Goal: Task Accomplishment & Management: Use online tool/utility

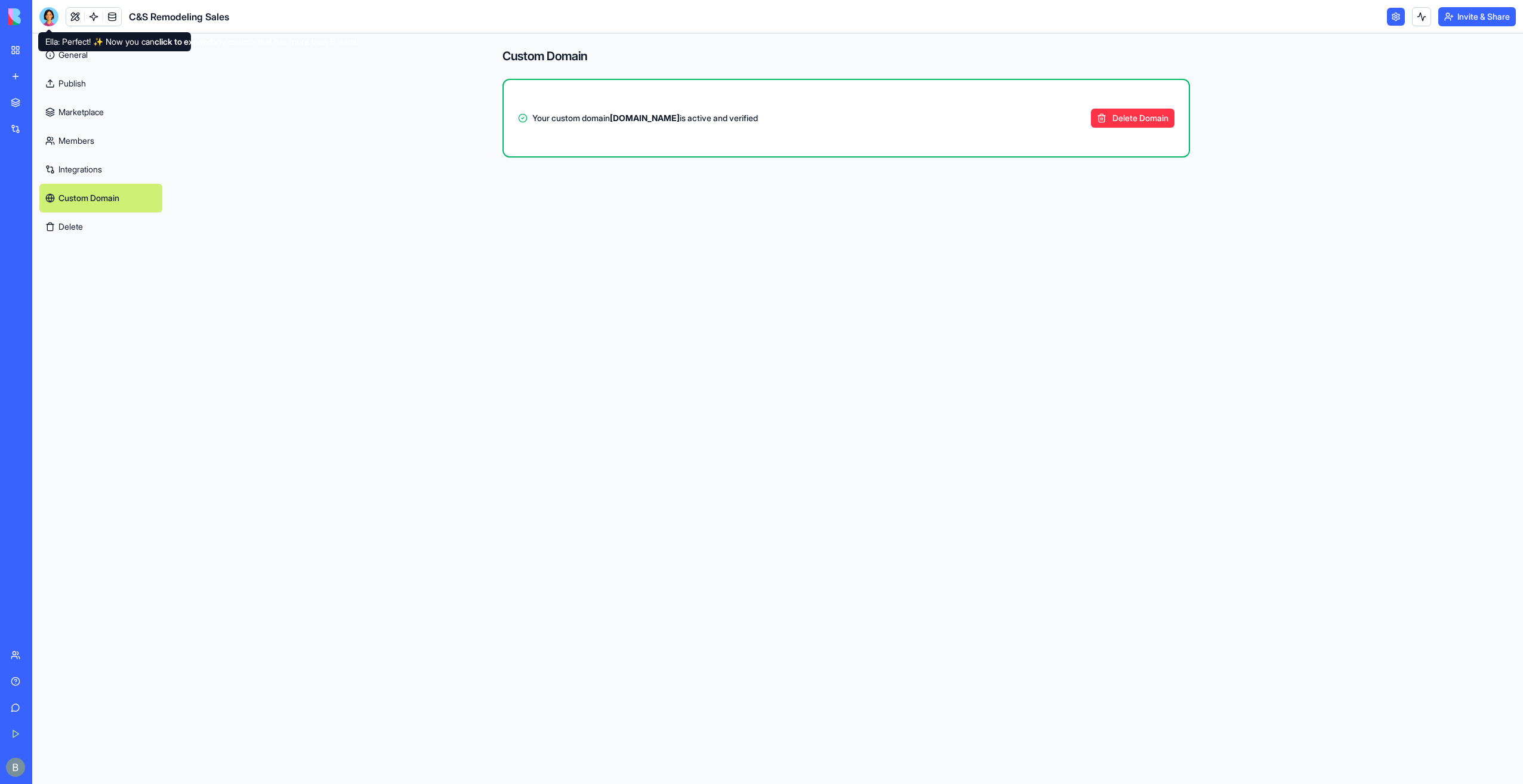
click at [54, 23] on div at bounding box center [49, 17] width 19 height 19
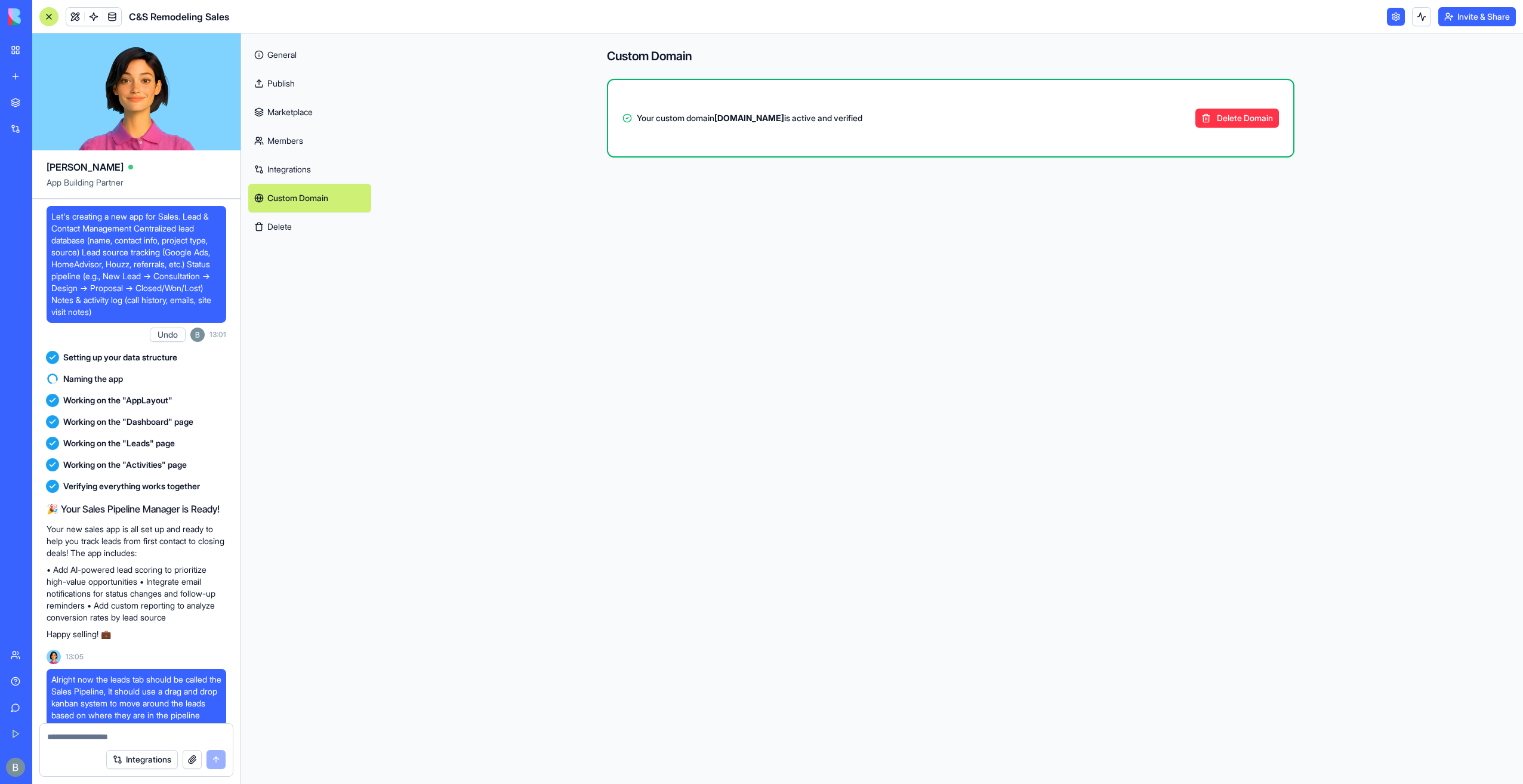
scroll to position [105584, 0]
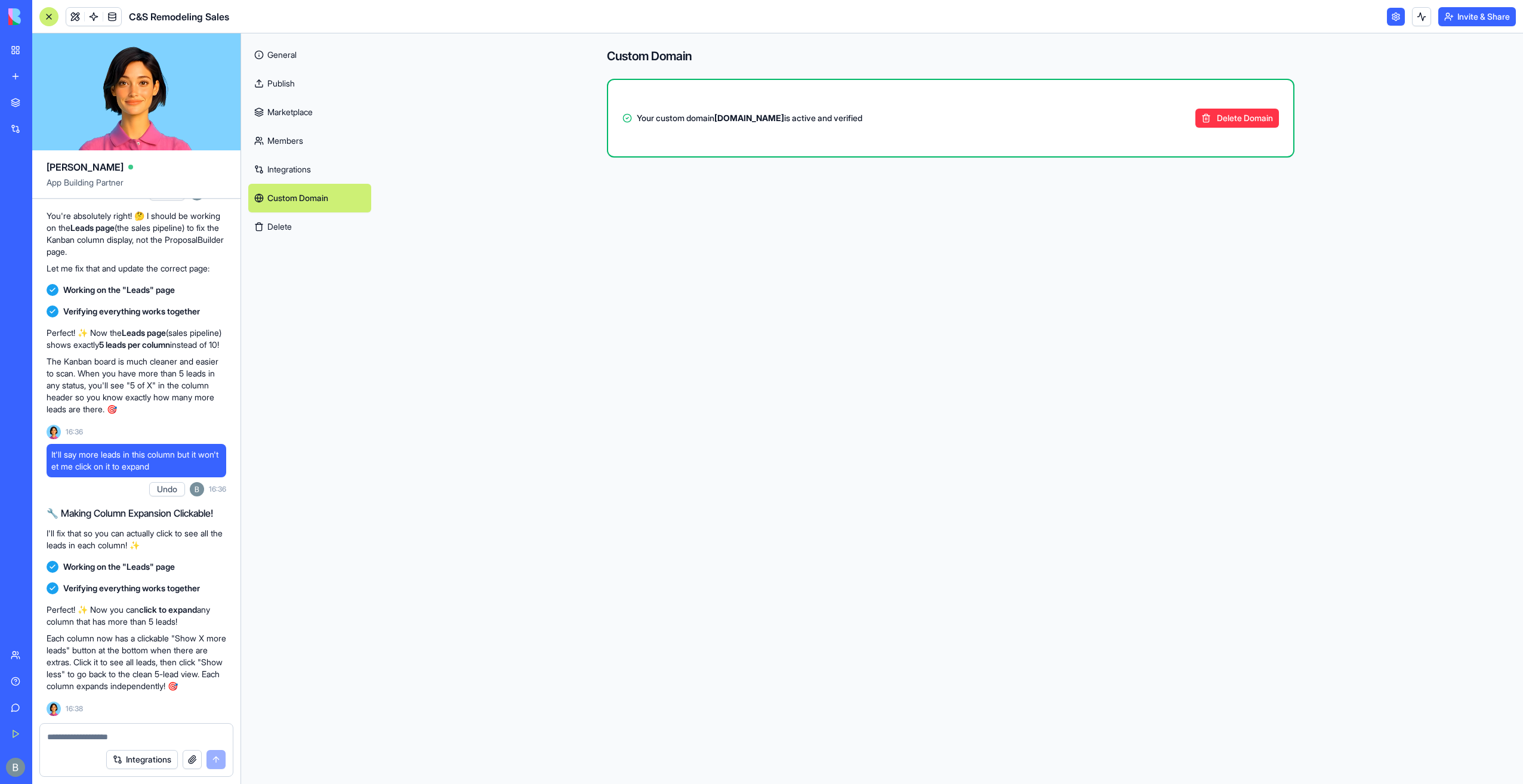
drag, startPoint x: 23, startPoint y: 18, endPoint x: 17, endPoint y: 21, distance: 6.7
click at [23, 18] on img at bounding box center [45, 16] width 74 height 17
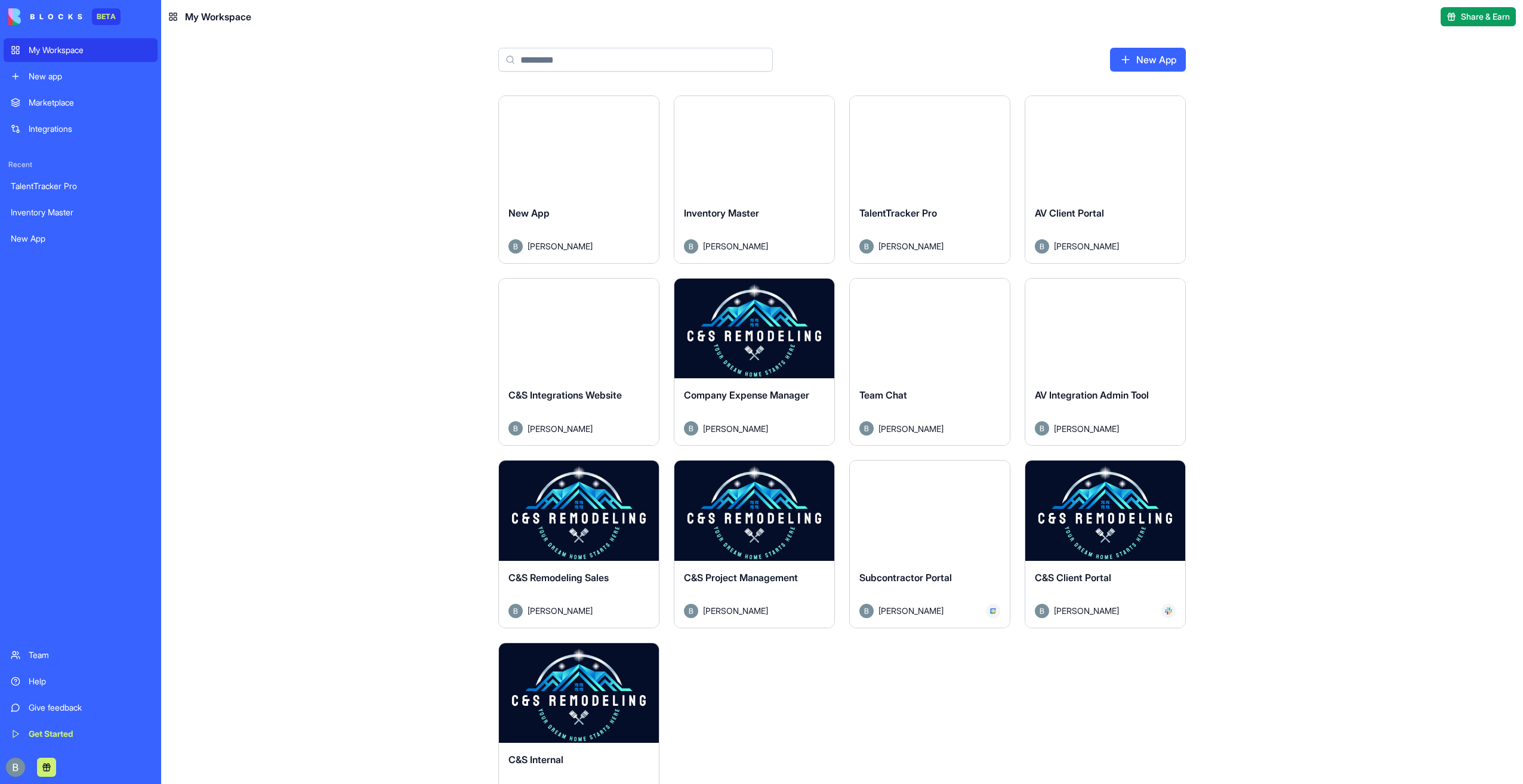
click at [775, 513] on button "Launch" at bounding box center [754, 510] width 90 height 24
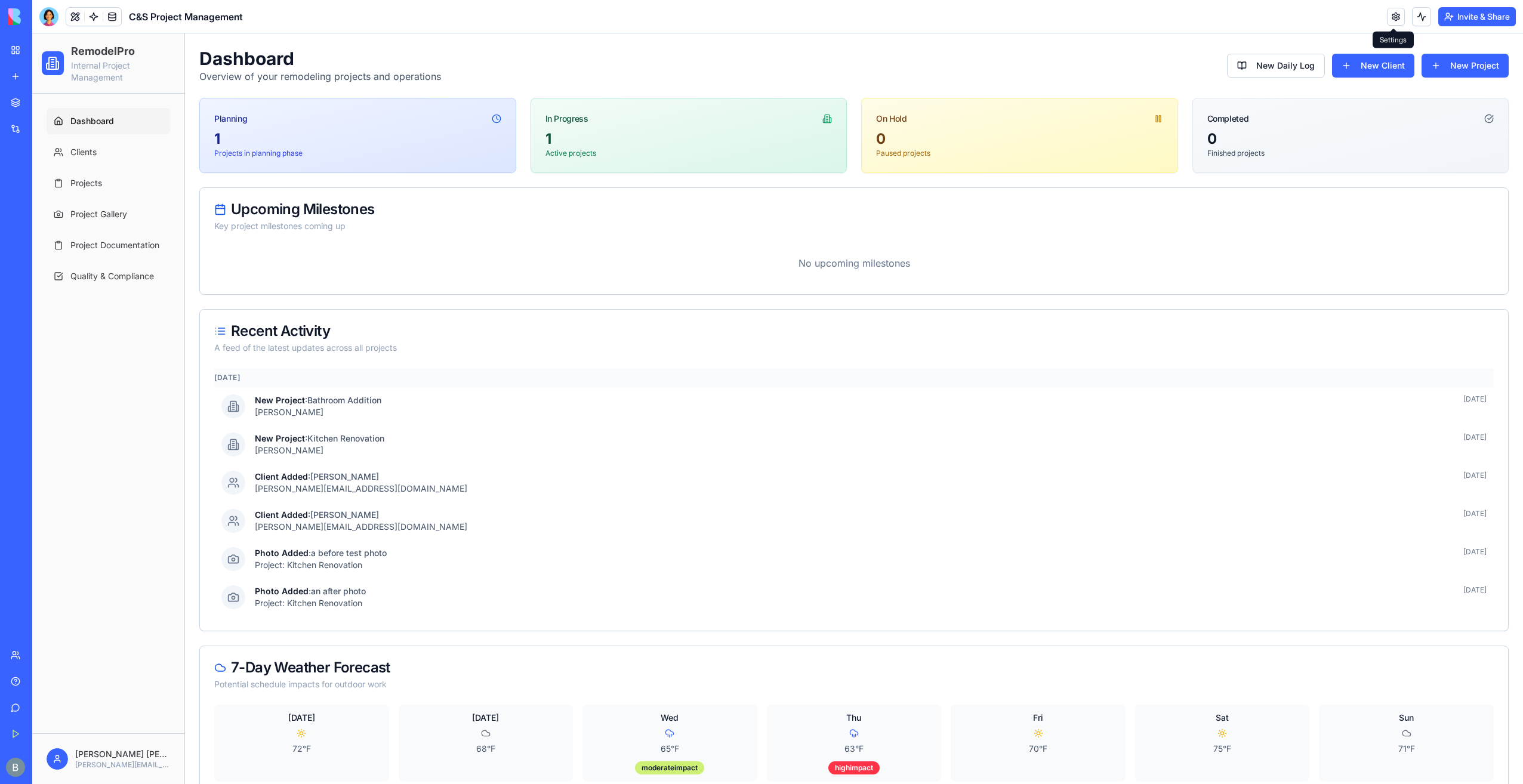
click at [1390, 15] on link at bounding box center [1396, 17] width 18 height 18
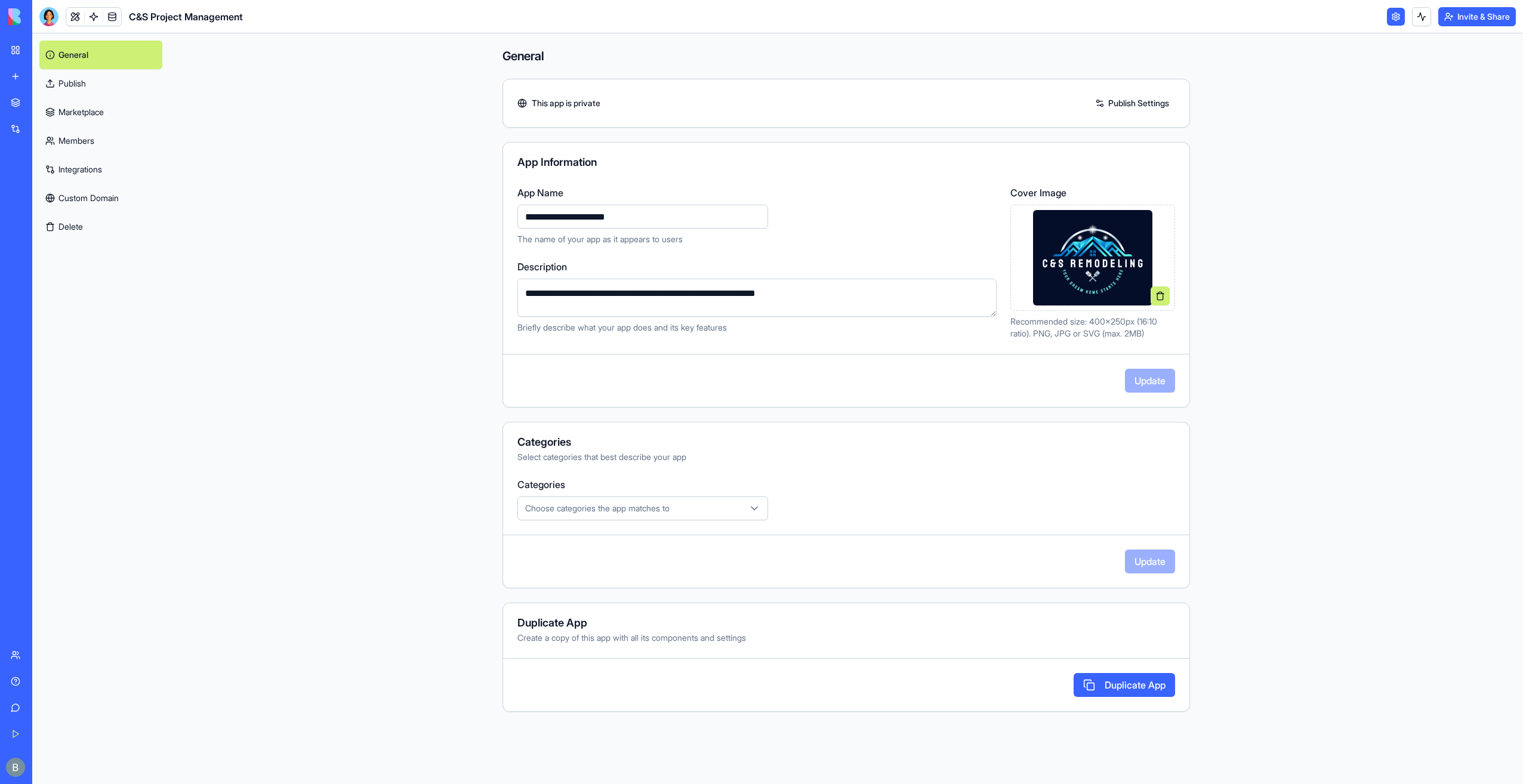
click at [94, 191] on link "Custom Domain" at bounding box center [101, 198] width 123 height 29
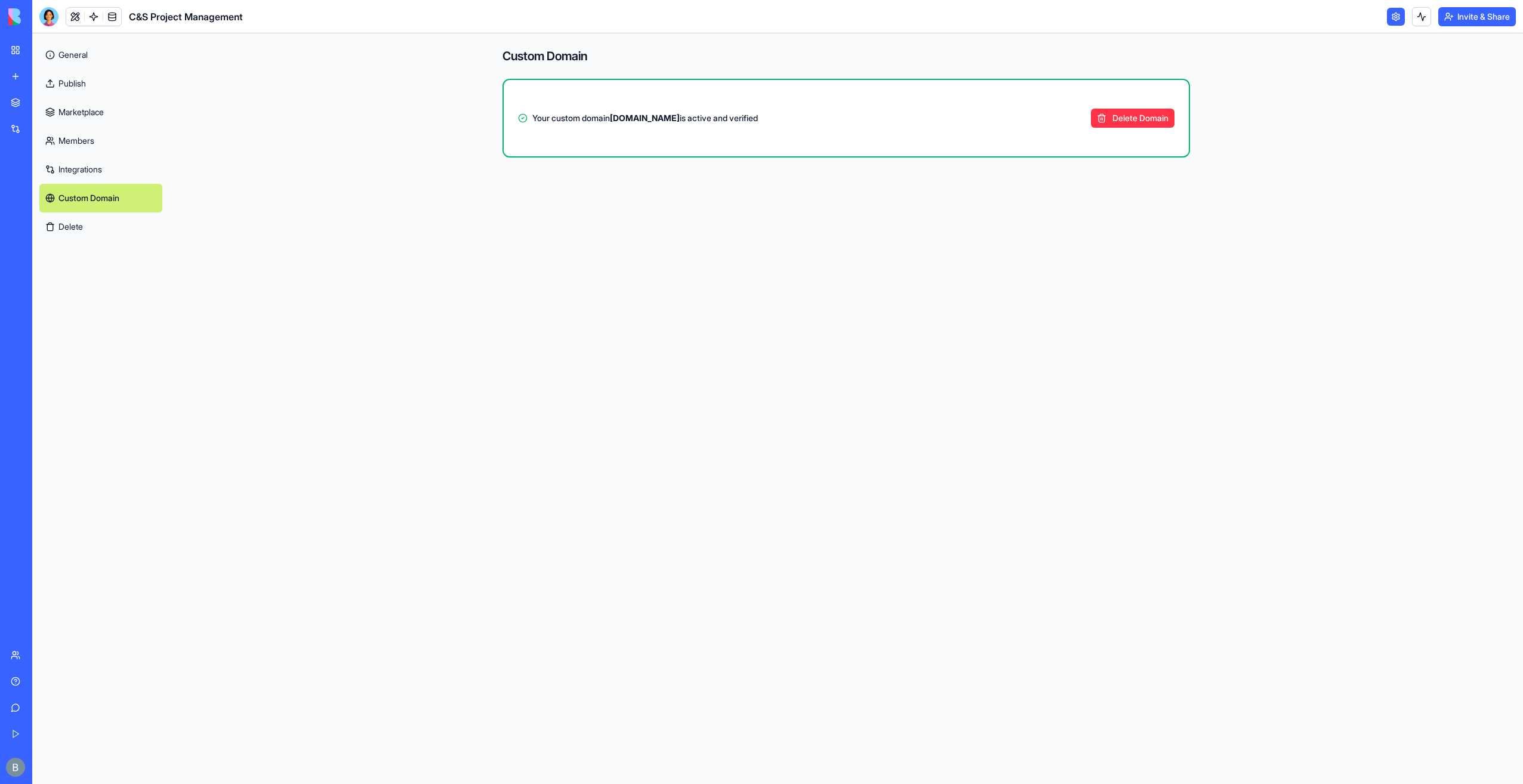
drag, startPoint x: 728, startPoint y: 117, endPoint x: 616, endPoint y: 114, distance: 112.0
click at [616, 114] on strong "projects.cs-enterprises.net" at bounding box center [644, 118] width 70 height 10
copy strong "projects.cs-enterprises.net"
click at [7, 46] on link "My Workspace" at bounding box center [27, 50] width 48 height 24
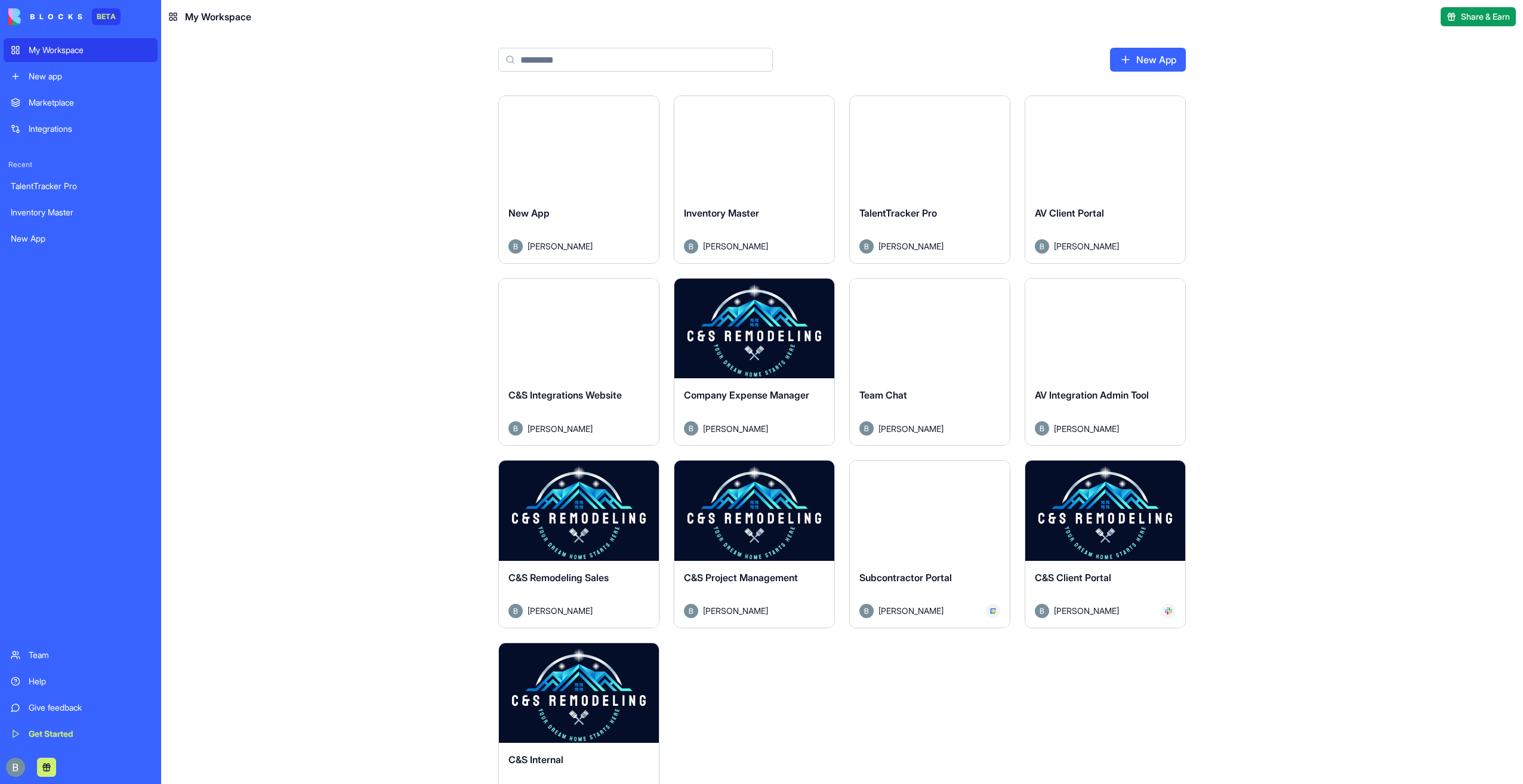
click at [567, 147] on button "Launch" at bounding box center [579, 146] width 90 height 24
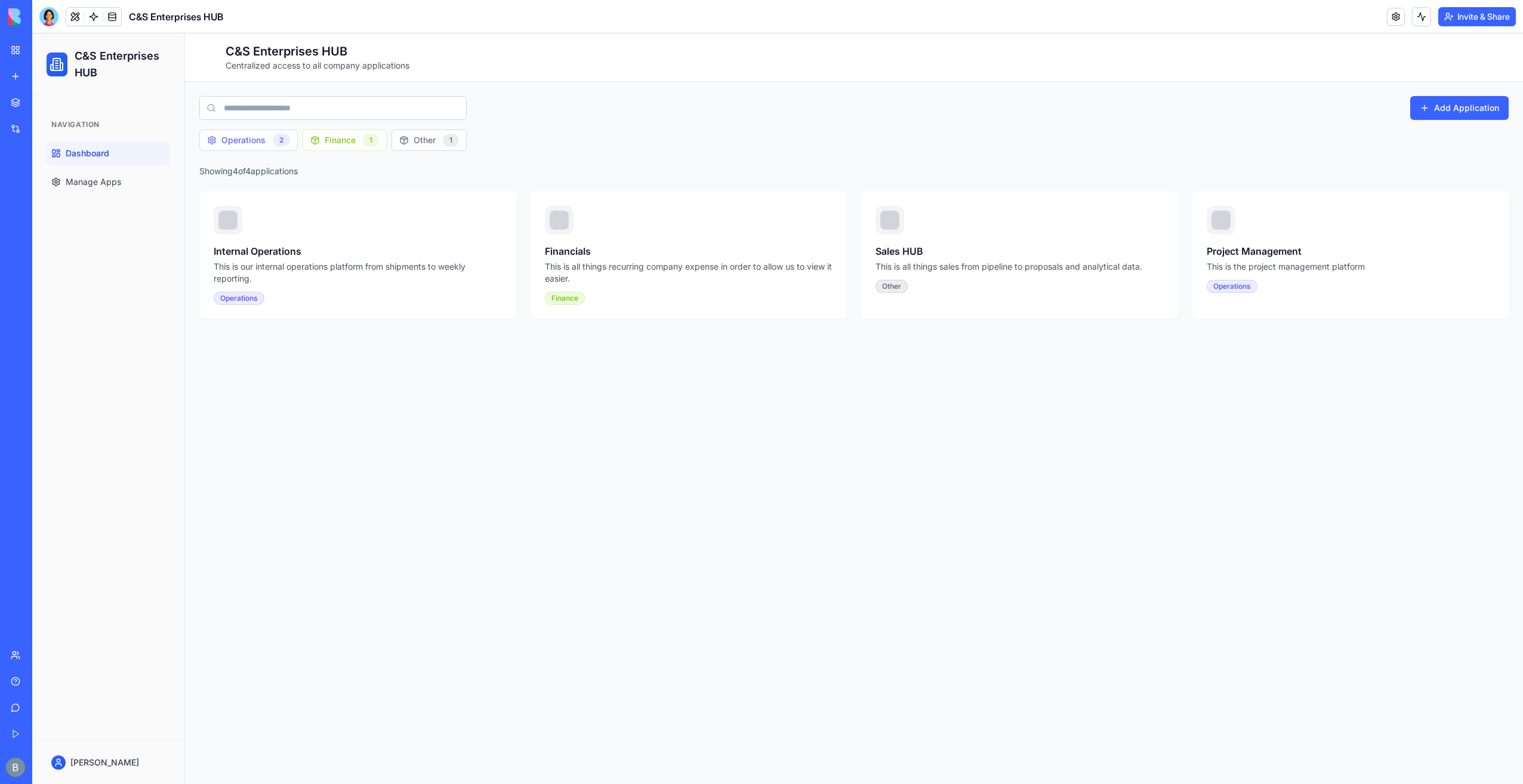
click at [1387, 17] on link at bounding box center [1396, 17] width 18 height 18
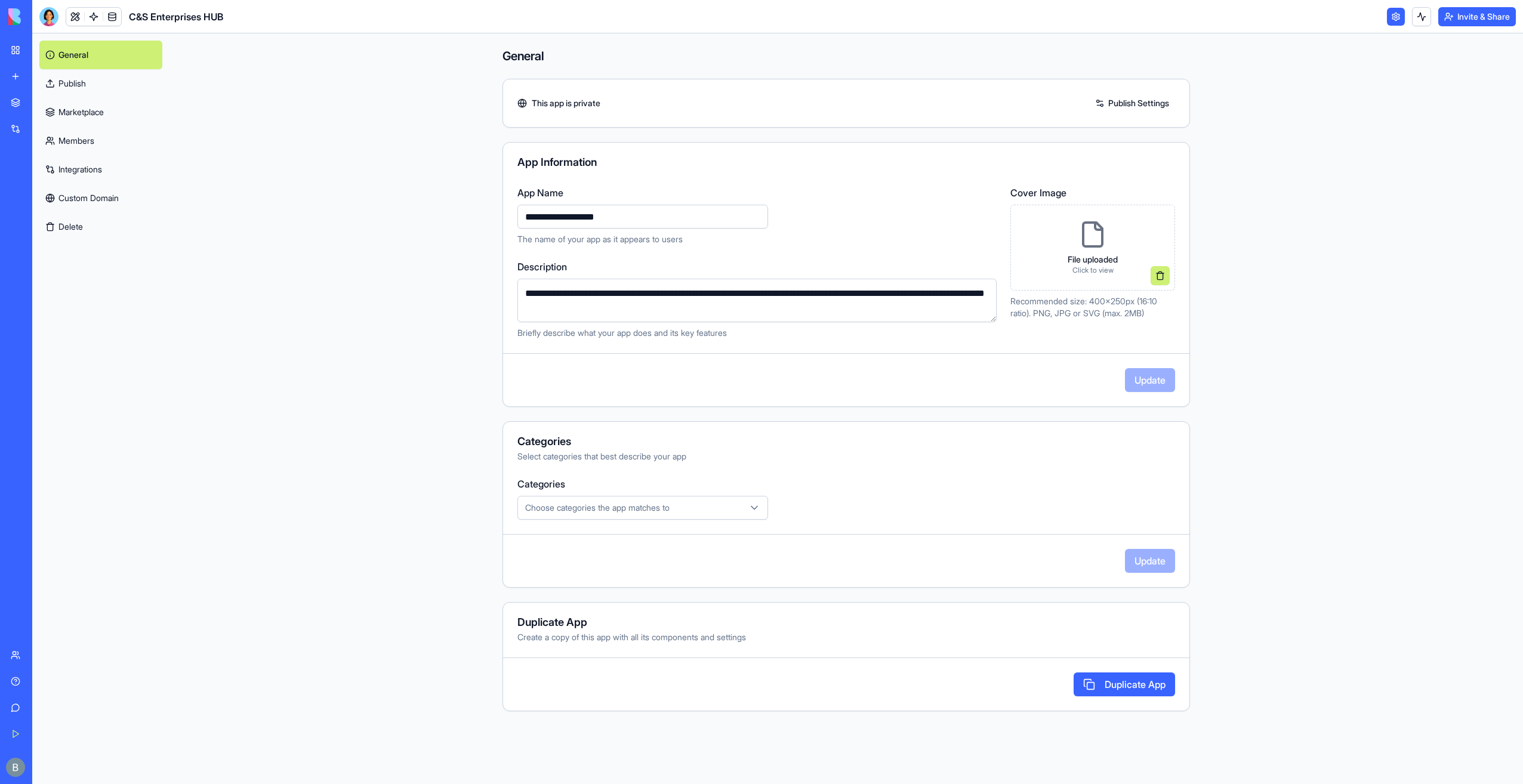
click at [101, 188] on link "Custom Domain" at bounding box center [101, 198] width 123 height 29
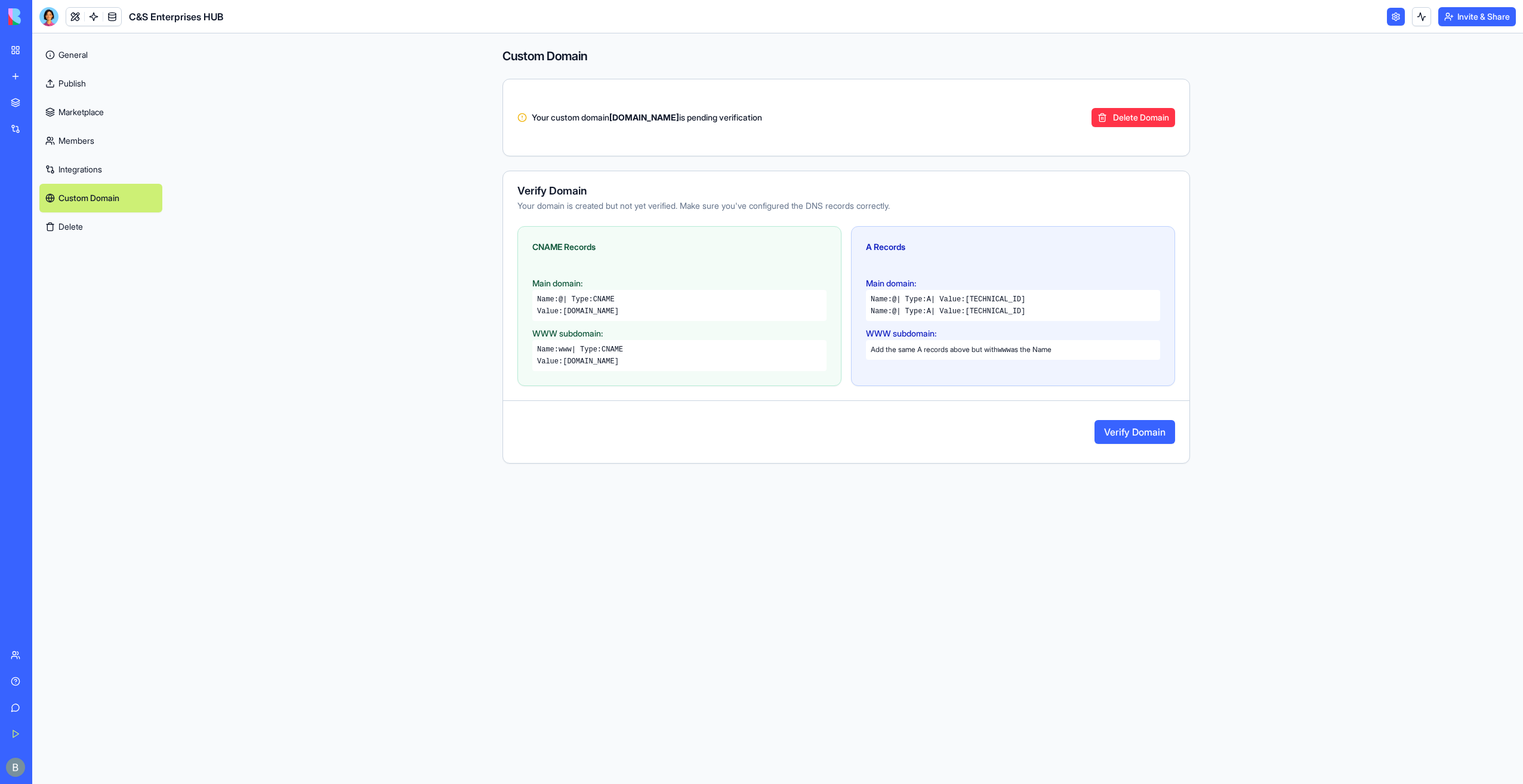
click at [1139, 420] on button "Verify Domain" at bounding box center [1135, 432] width 81 height 24
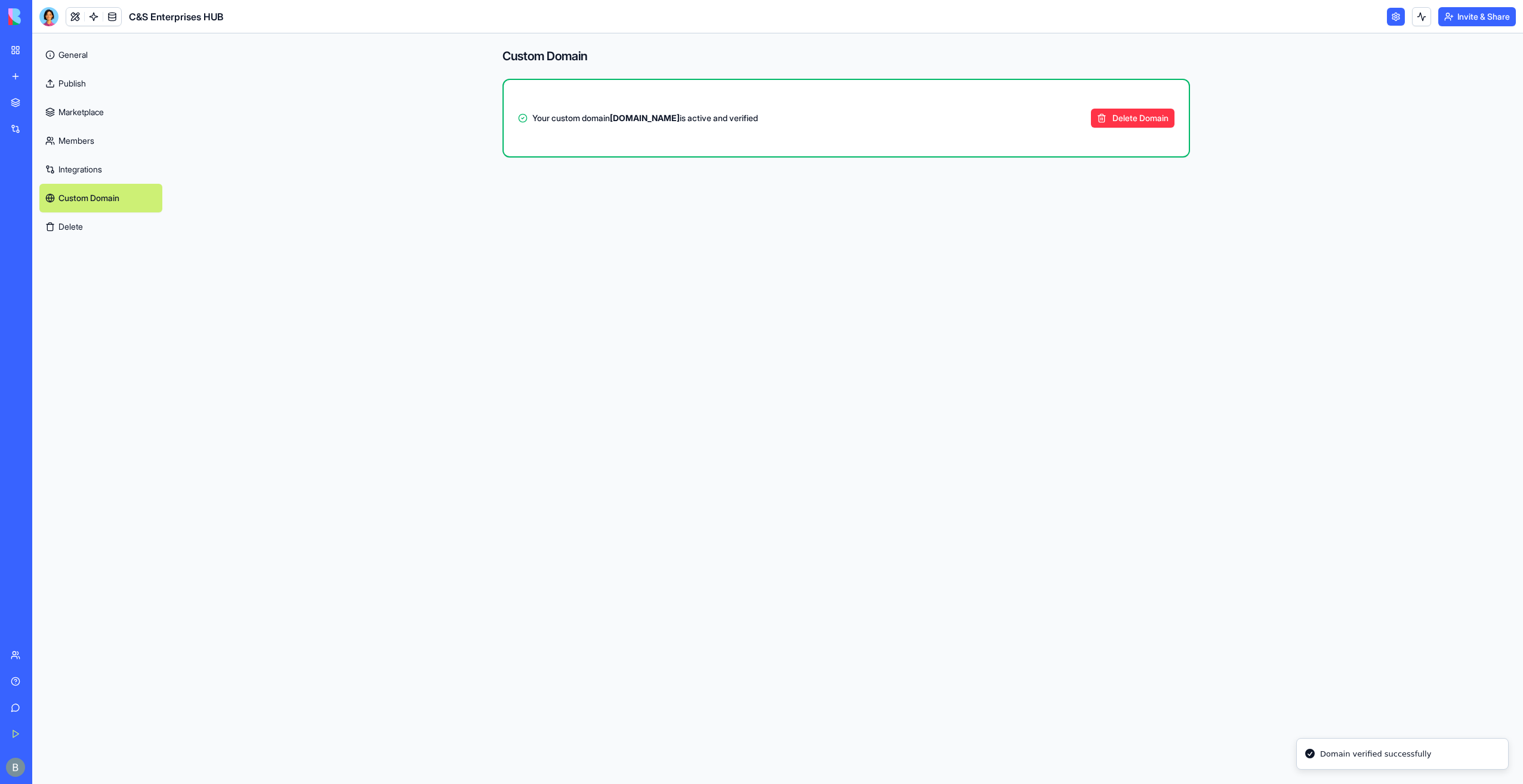
click at [1150, 409] on div "Custom Domain Your custom domain hub.cs-enterprises.net is active and verified …" at bounding box center [846, 409] width 764 height 750
click at [90, 45] on link "General" at bounding box center [101, 54] width 123 height 29
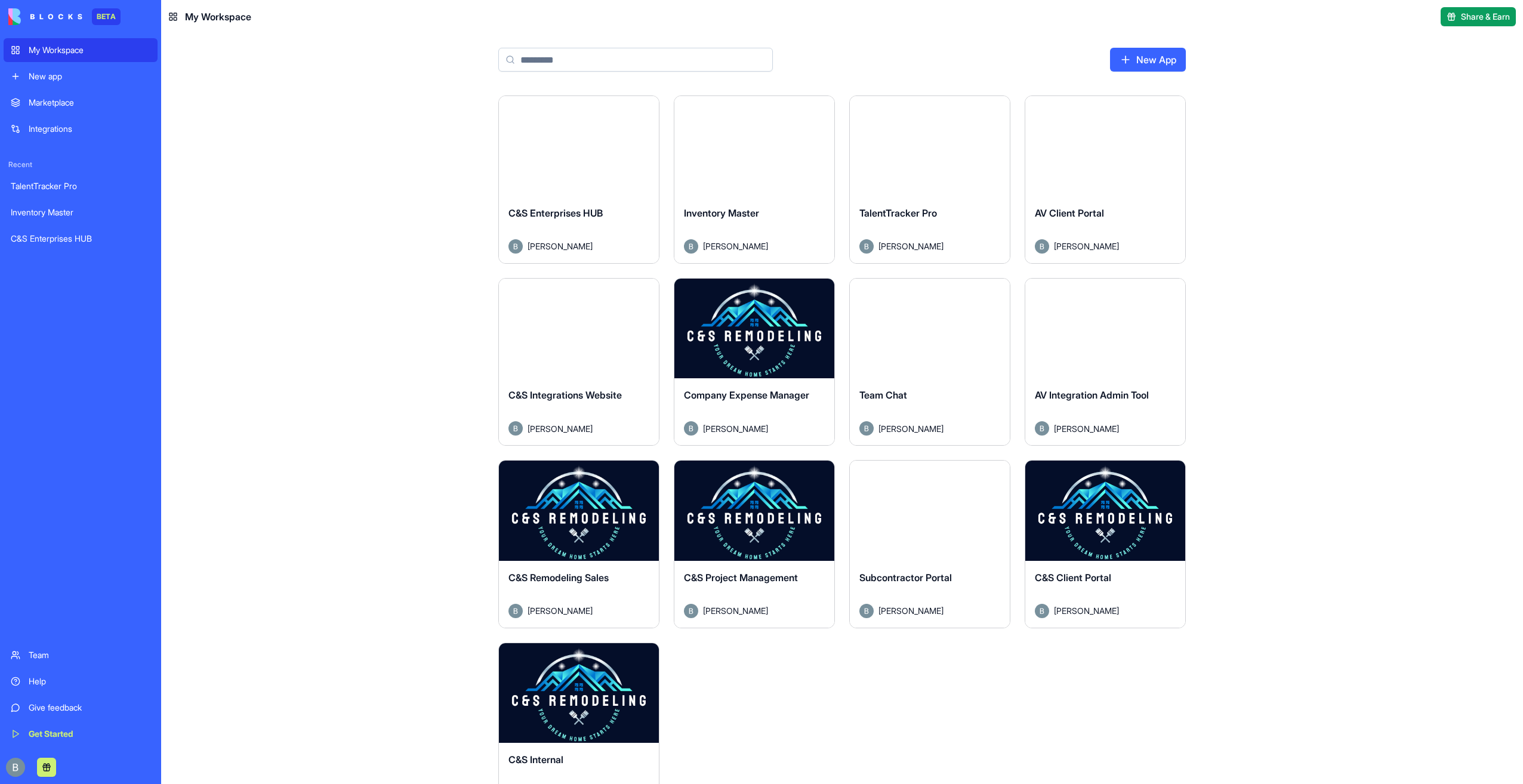
click at [999, 296] on html "BETA My Workspace New app Marketplace Integrations Recent TalentTracker Pro Inv…" at bounding box center [762, 392] width 1523 height 784
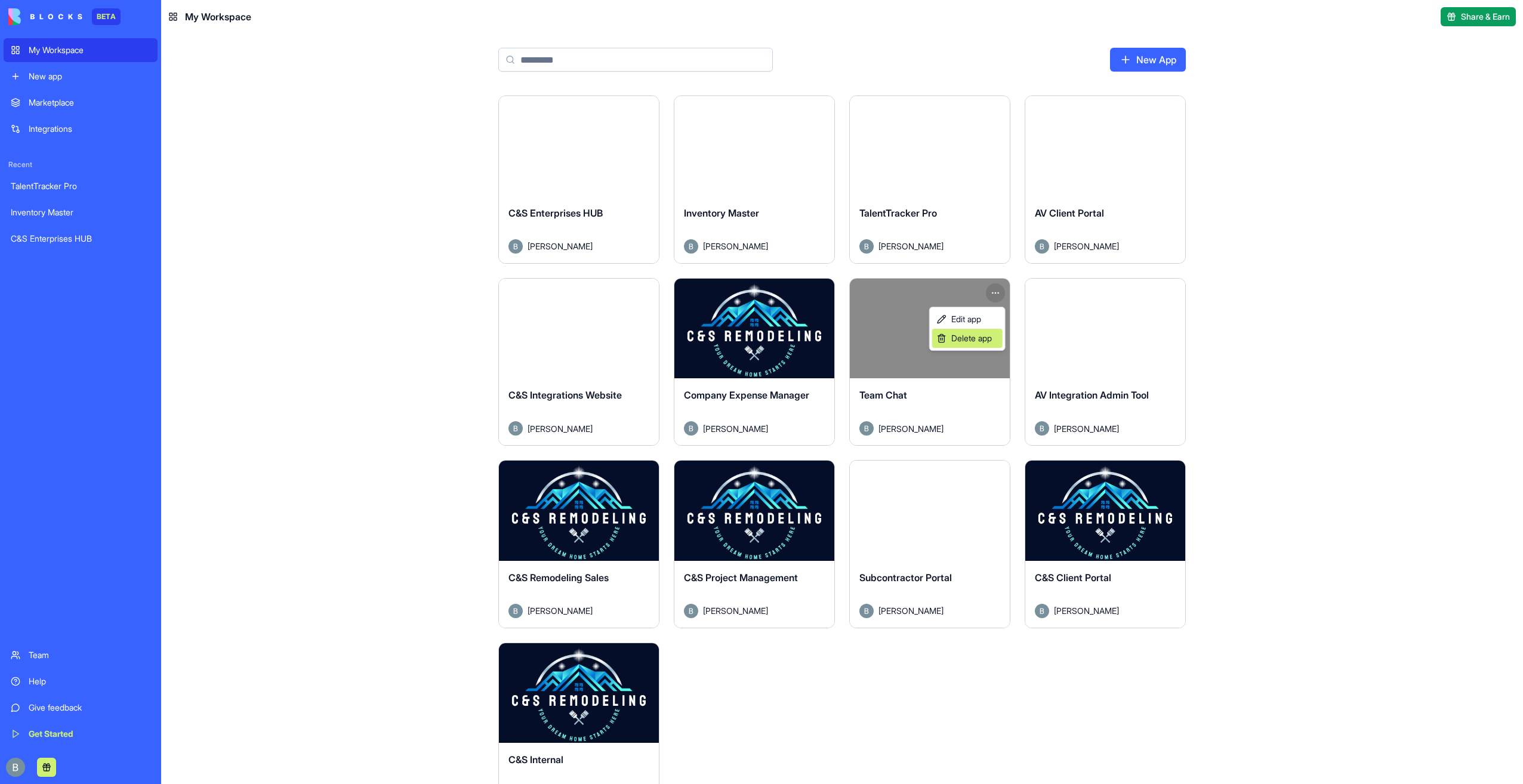
click at [978, 337] on span "Delete app" at bounding box center [971, 338] width 40 height 12
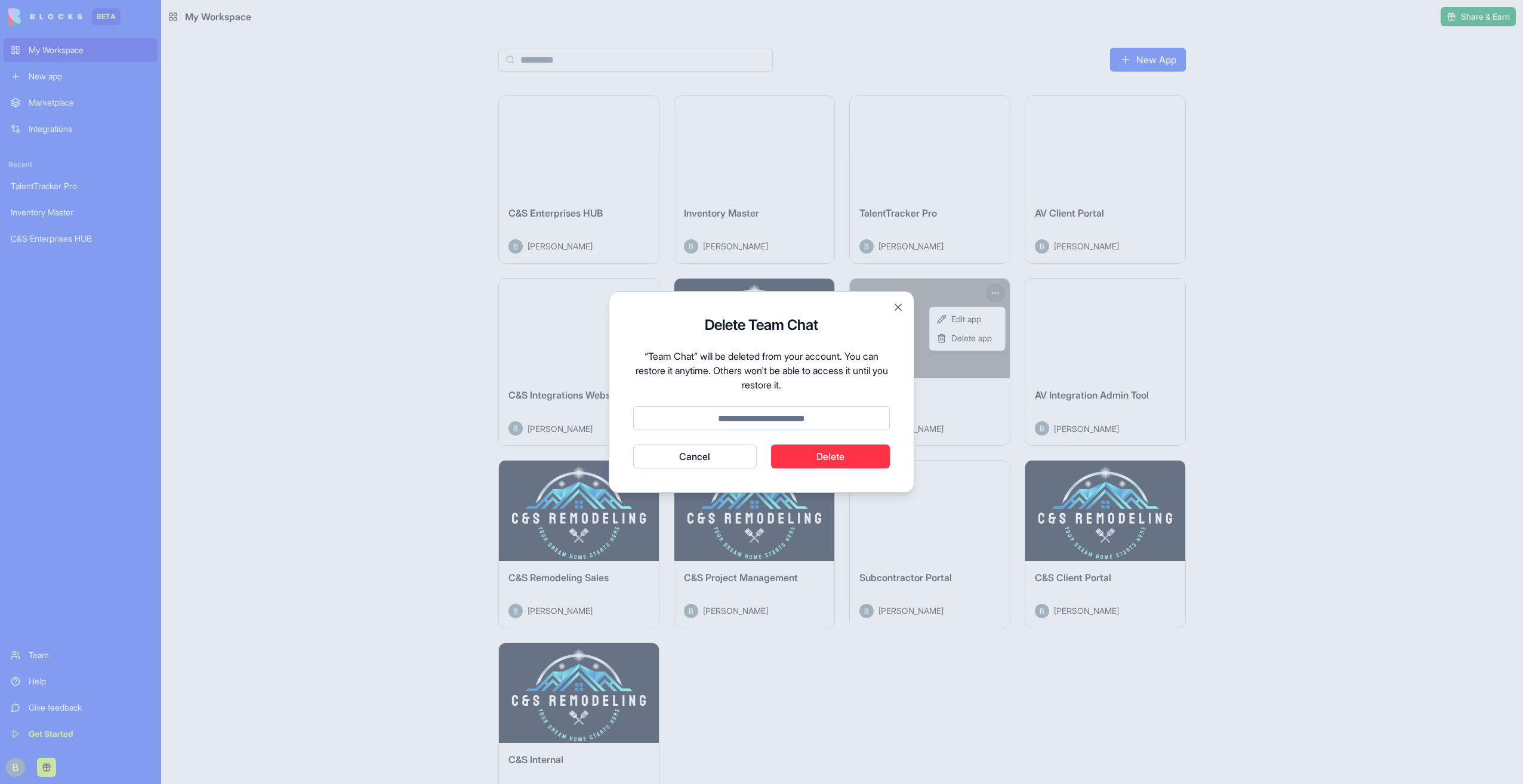
click at [826, 421] on input at bounding box center [762, 418] width 257 height 24
type input "******"
click at [841, 453] on button "Delete" at bounding box center [830, 456] width 120 height 24
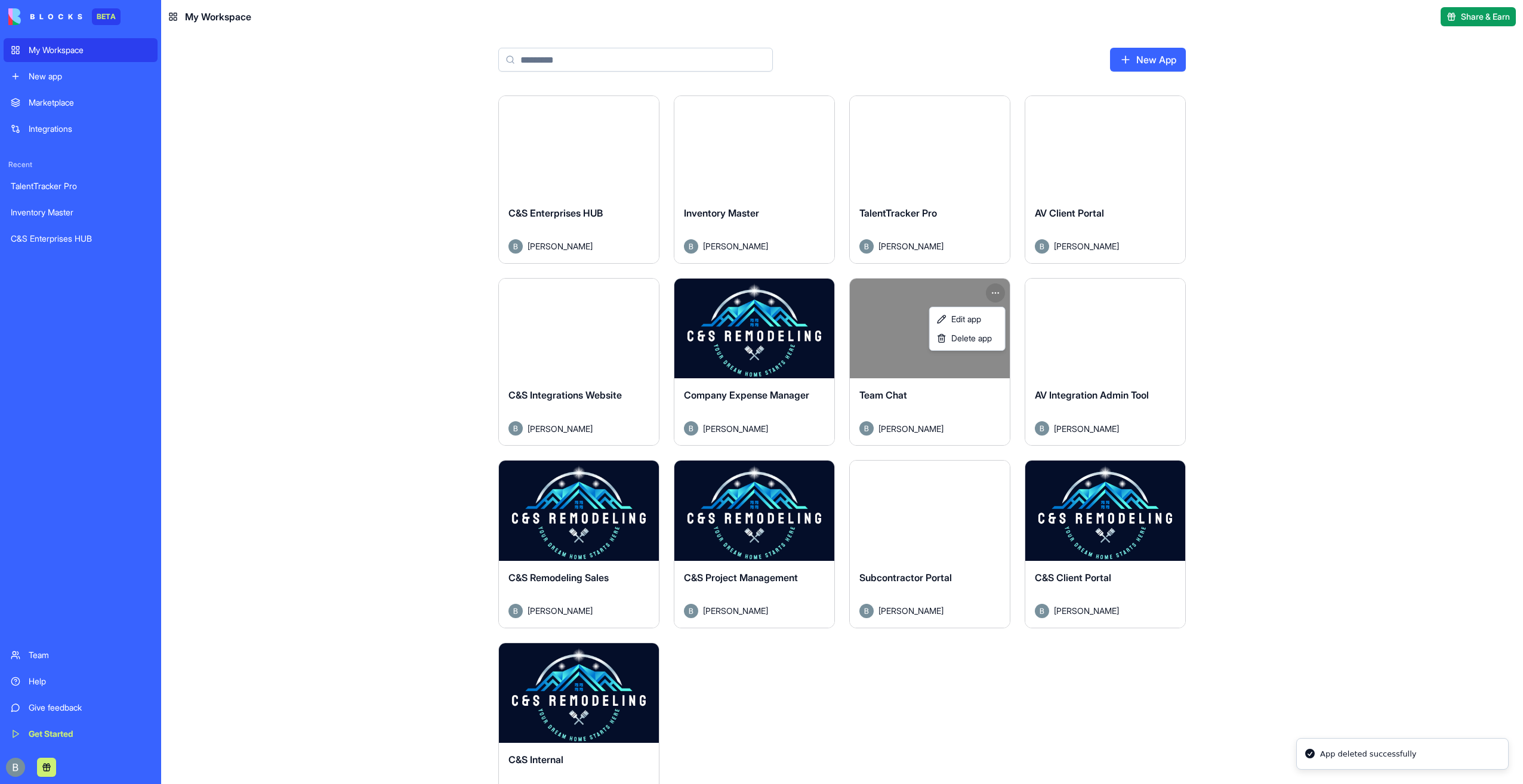
click at [1281, 231] on html "BETA My Workspace New app Marketplace Integrations Recent TalentTracker Pro Inv…" at bounding box center [762, 392] width 1523 height 784
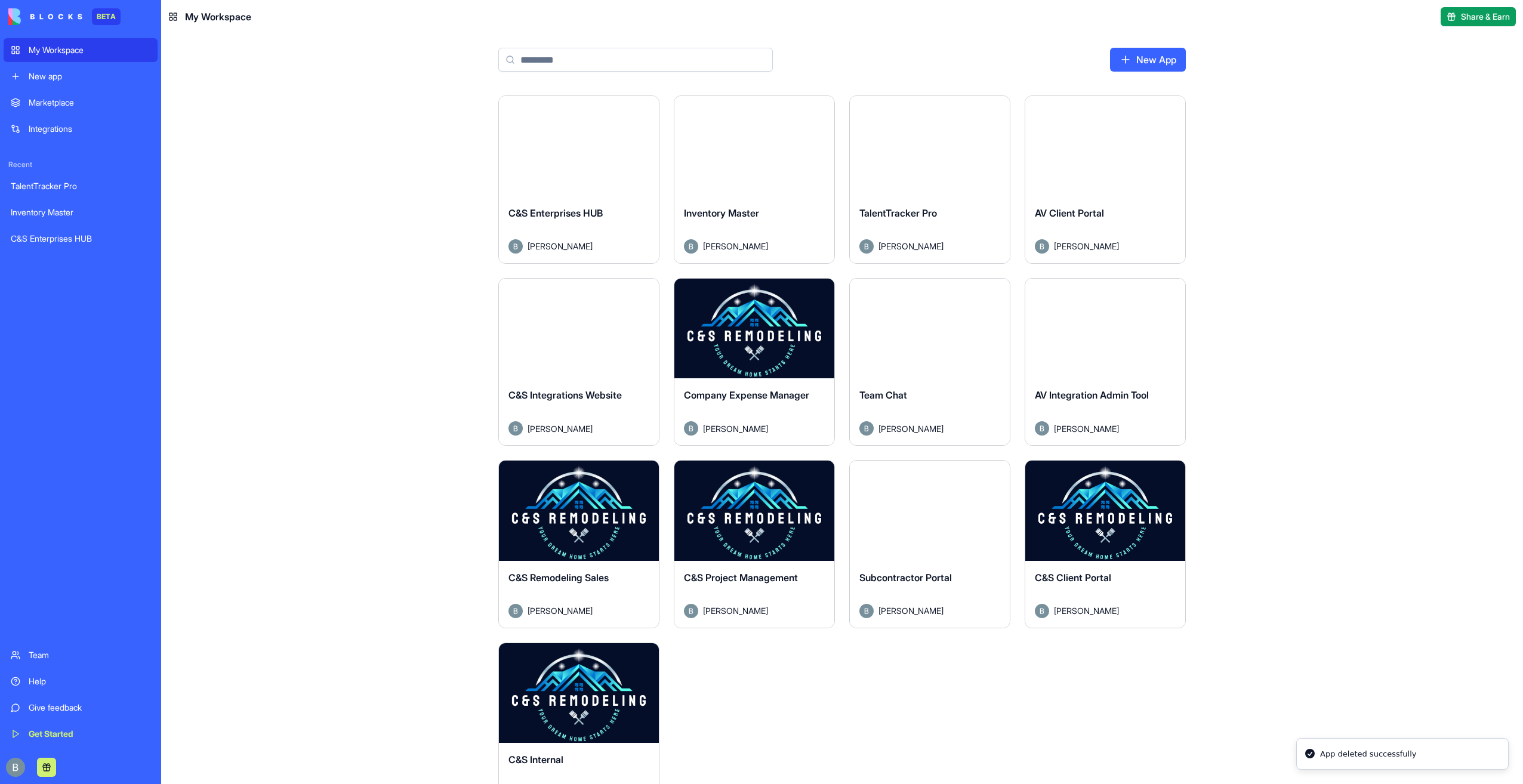
click at [1155, 64] on link "New App" at bounding box center [1147, 59] width 76 height 24
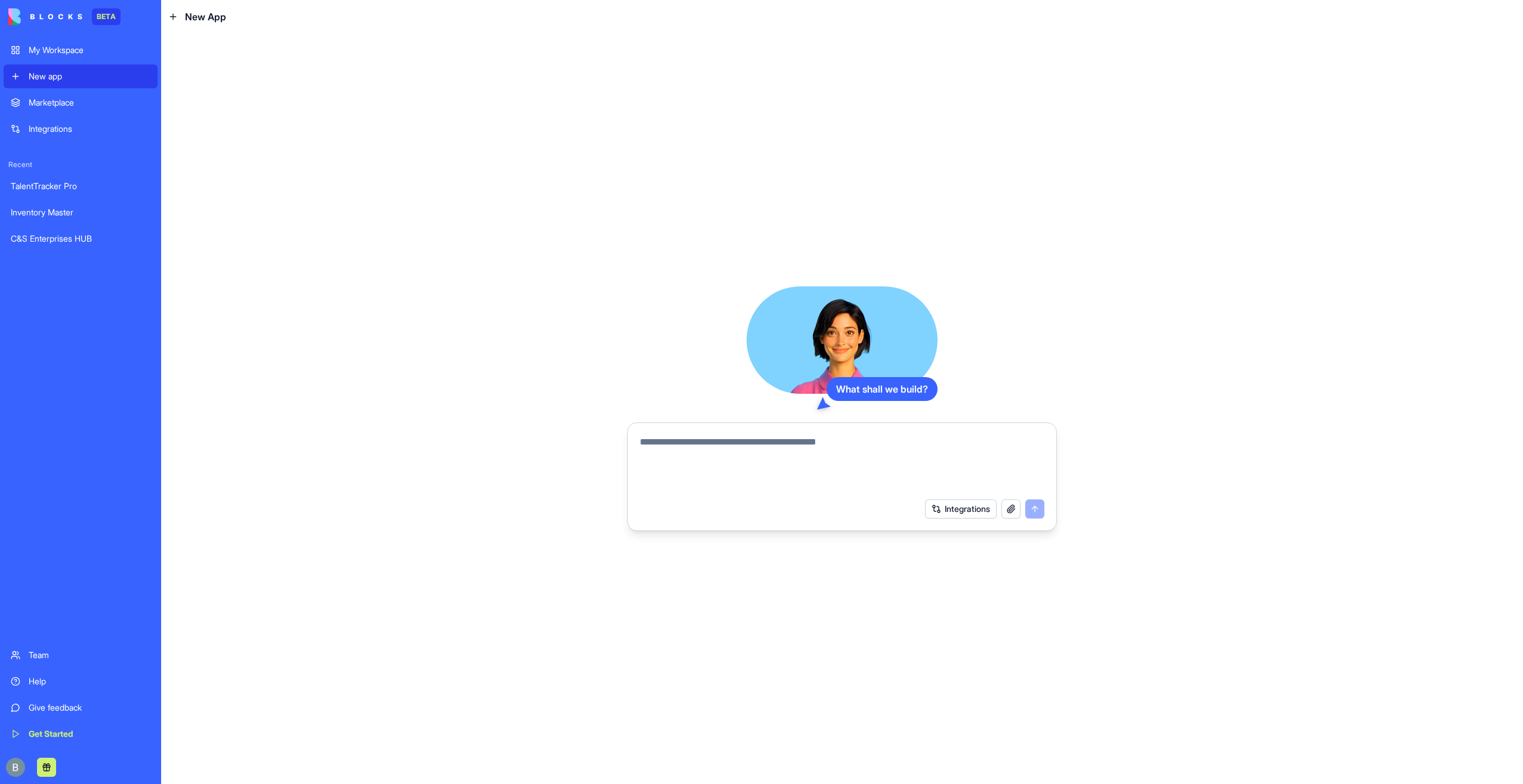
click at [757, 445] on textarea at bounding box center [842, 464] width 405 height 57
type textarea "**********"
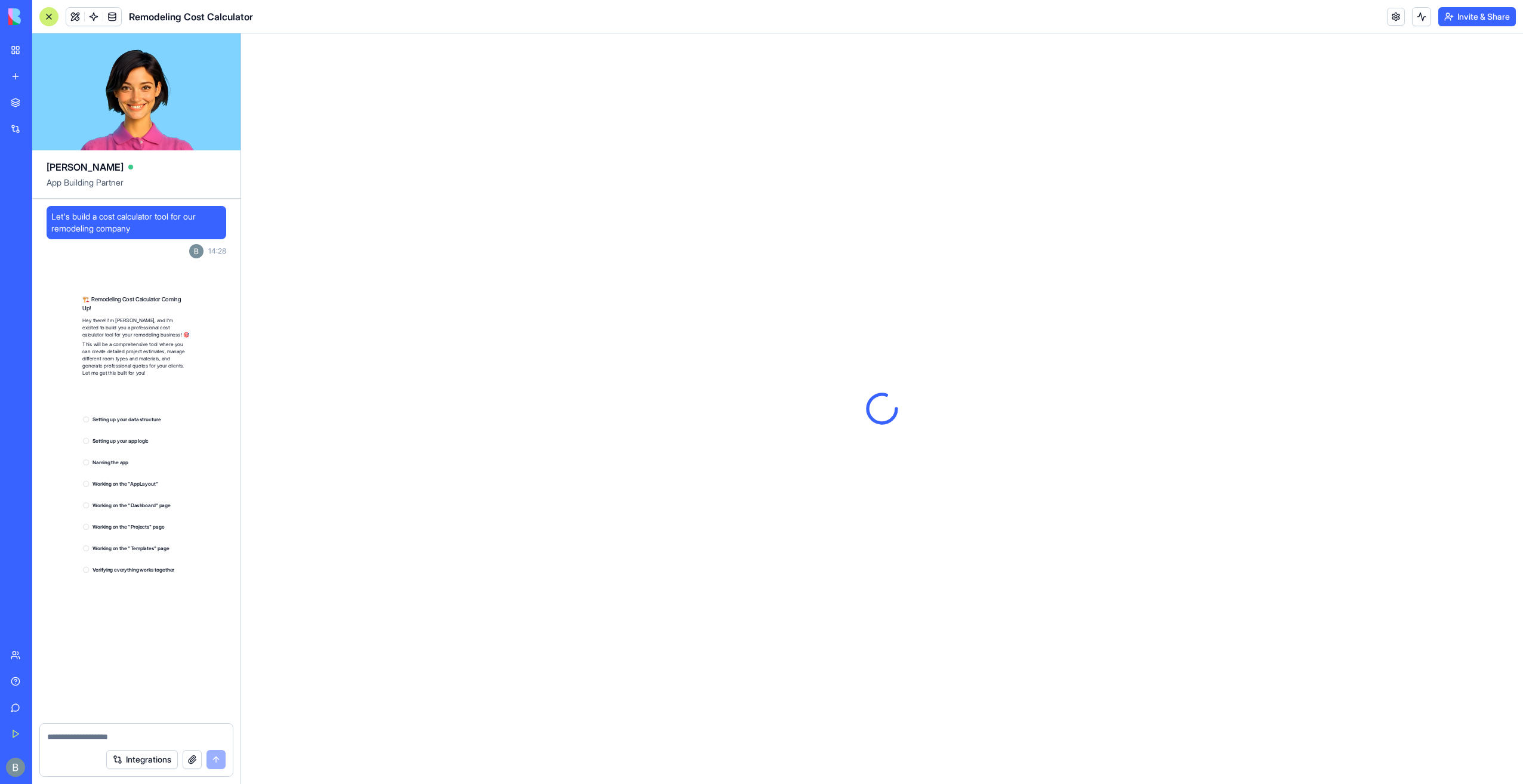
scroll to position [81, 0]
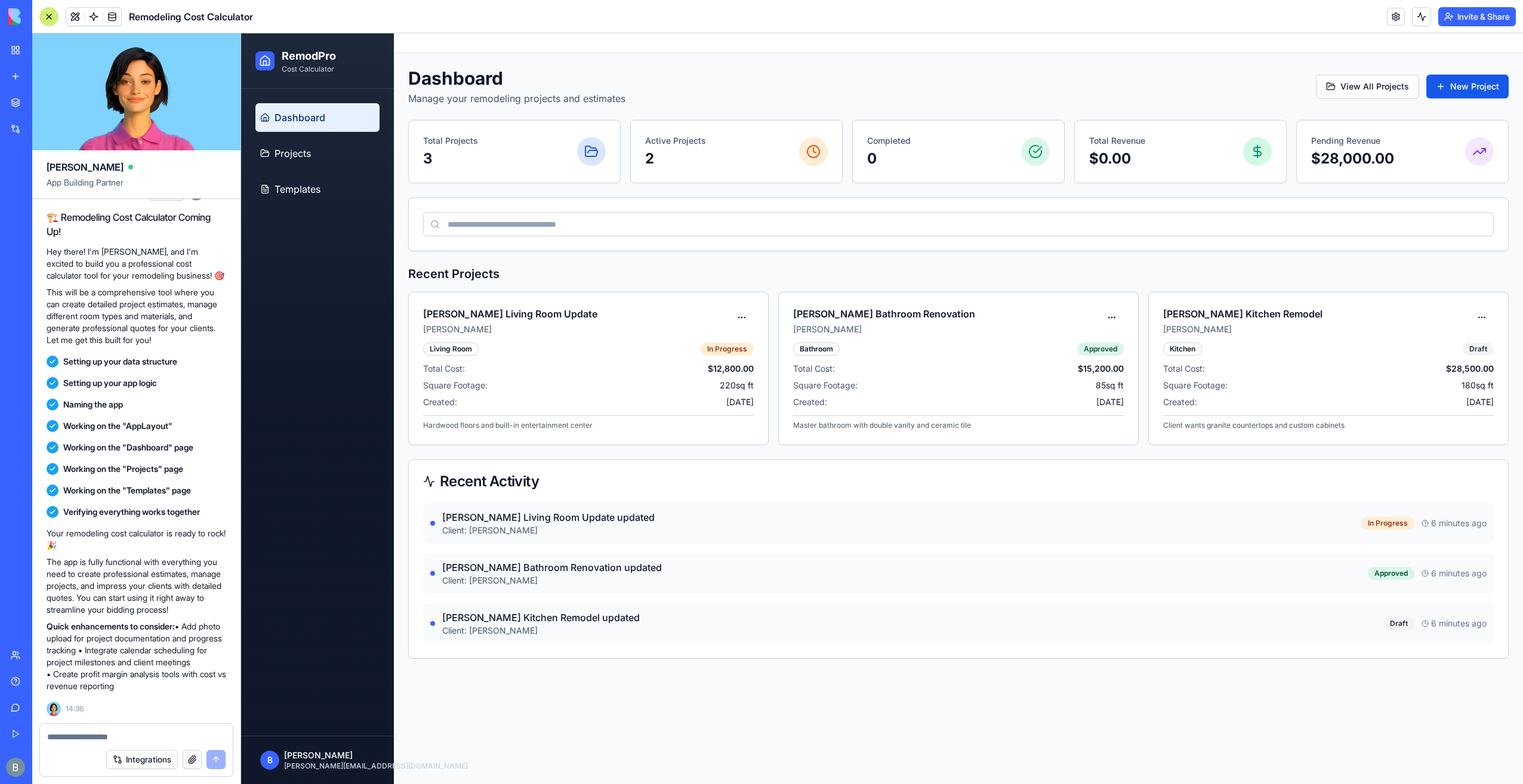
click at [147, 726] on div at bounding box center [136, 733] width 193 height 19
click at [145, 728] on div at bounding box center [136, 733] width 193 height 19
click at [145, 734] on div at bounding box center [136, 733] width 193 height 19
click at [145, 736] on textarea at bounding box center [136, 737] width 178 height 12
type textarea "**********"
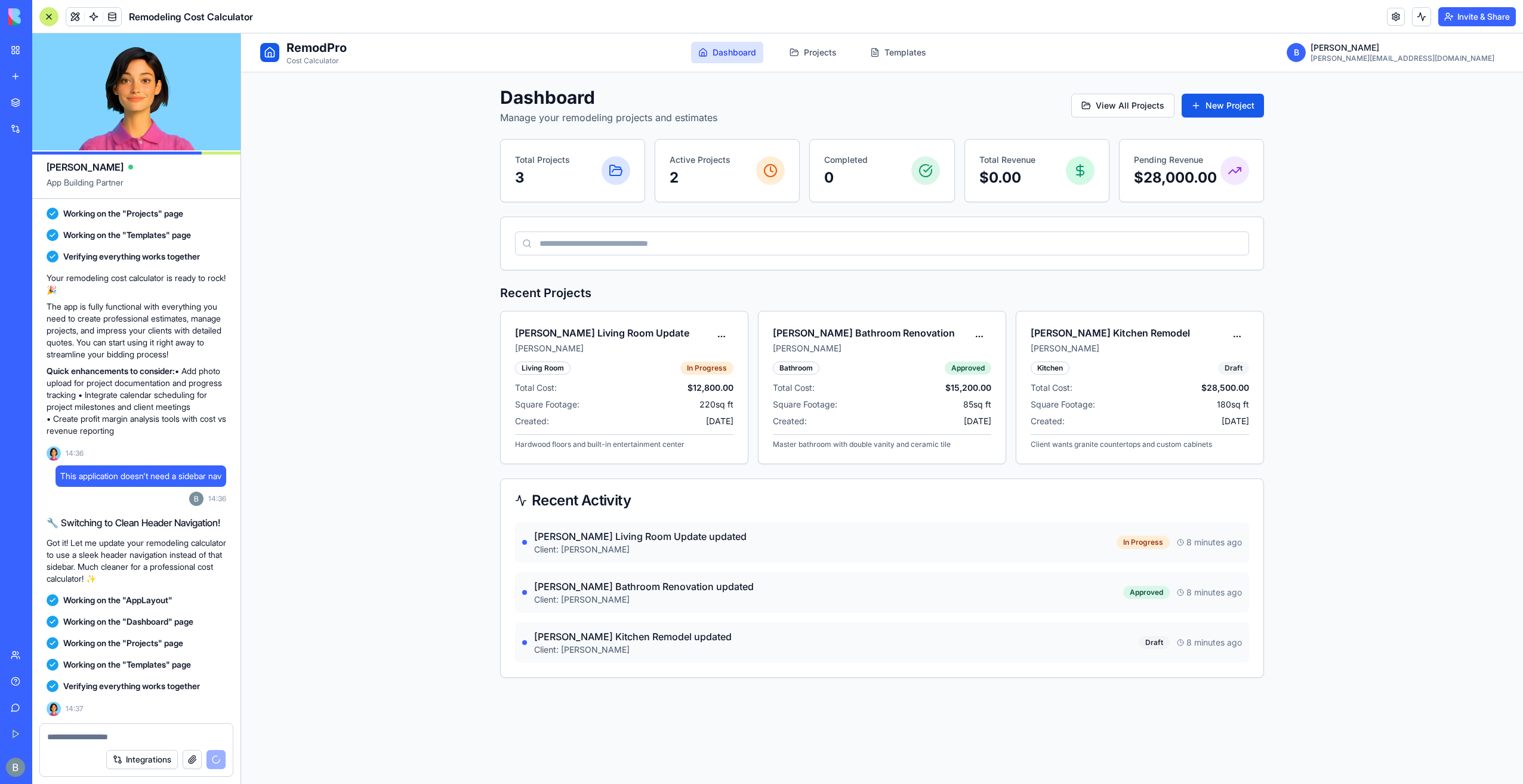
scroll to position [499, 0]
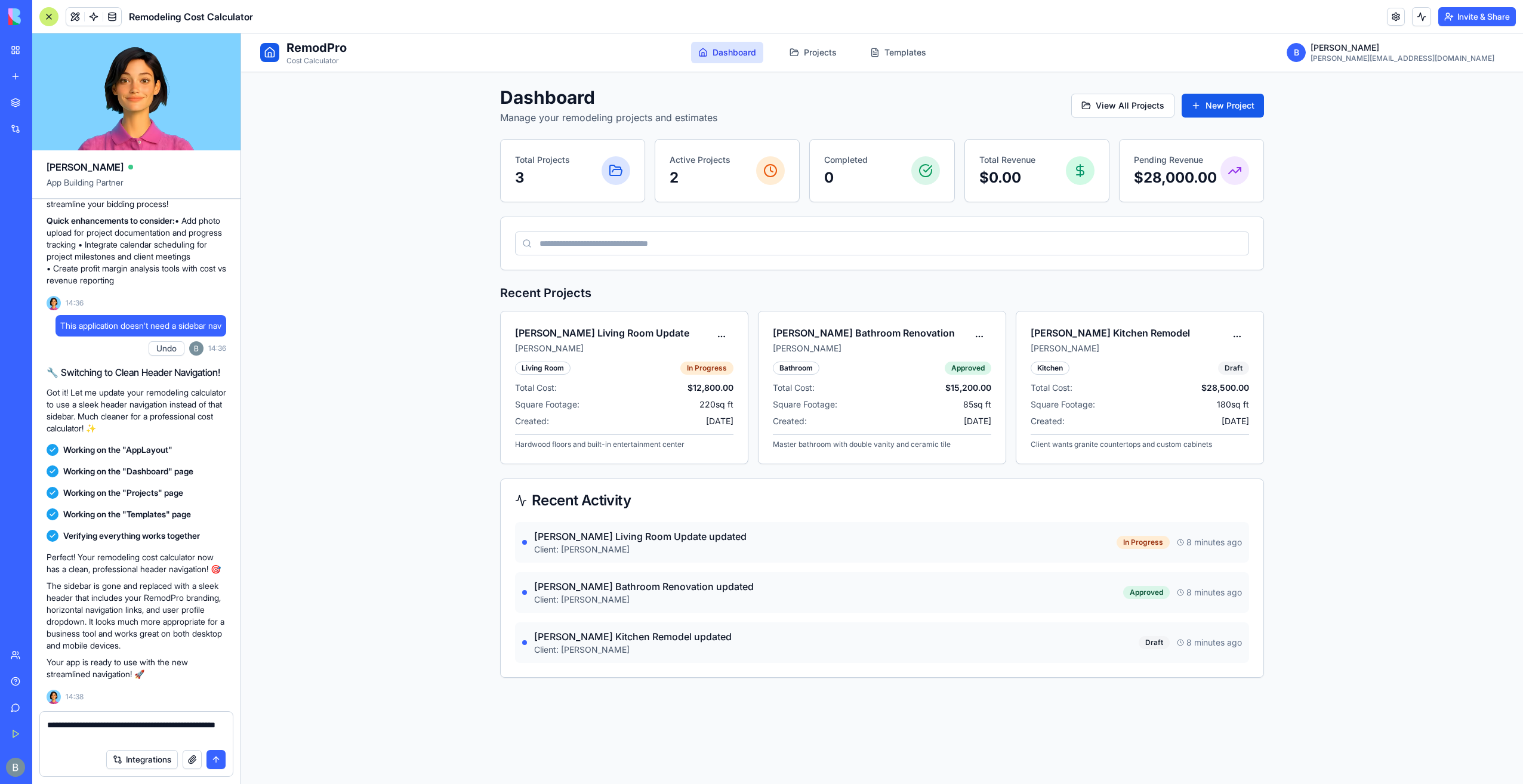
type textarea "**********"
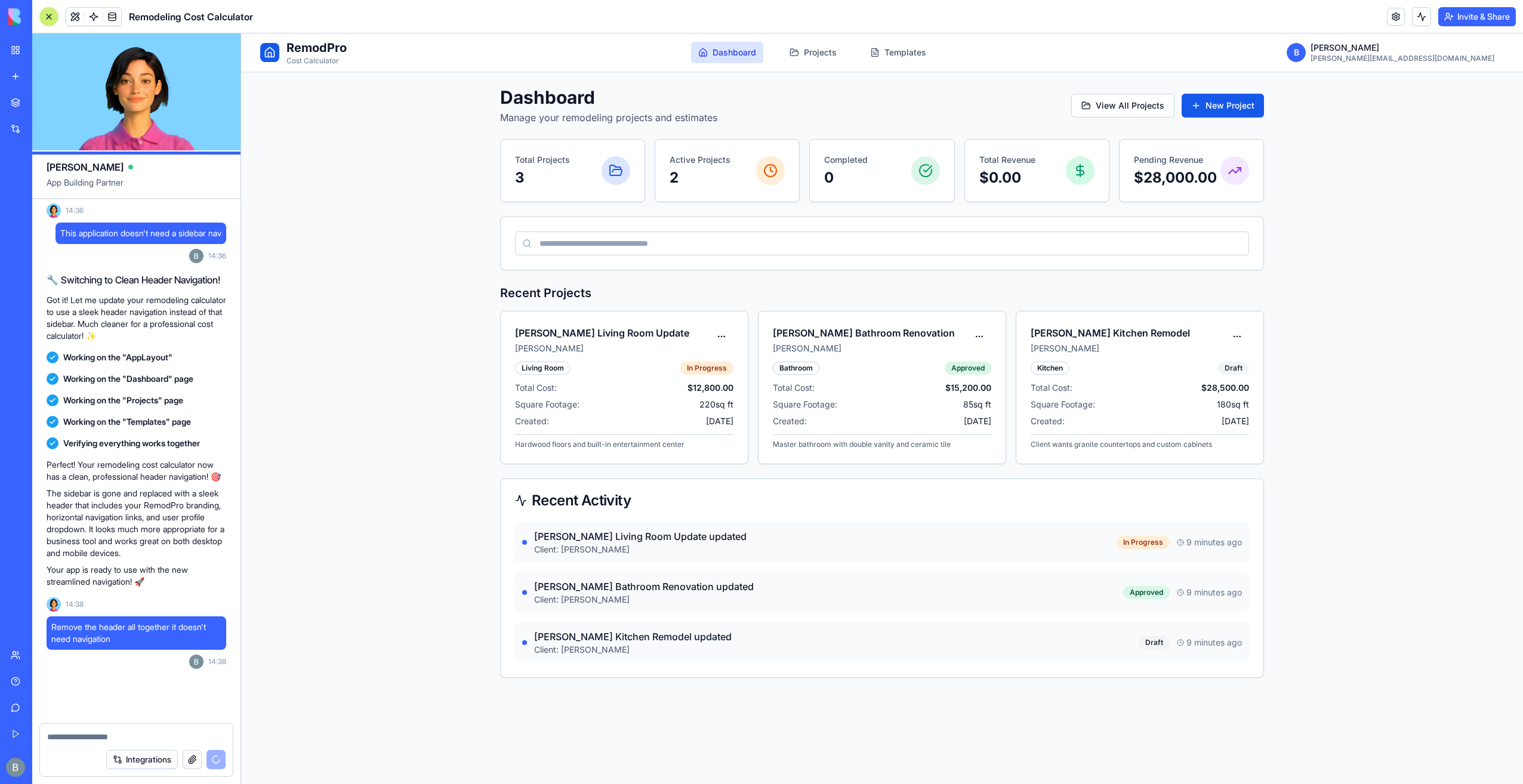
scroll to position [780, 0]
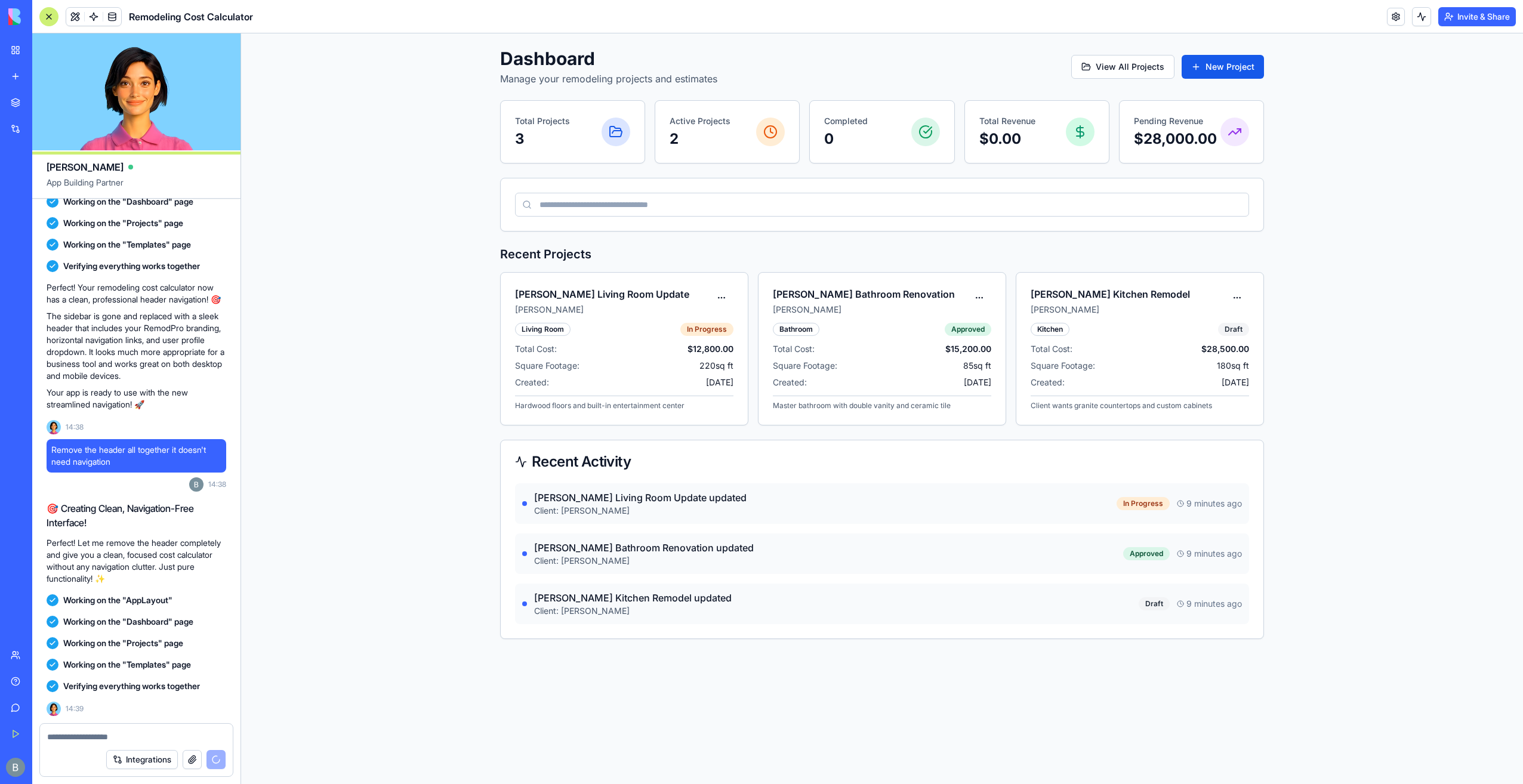
click at [180, 733] on textarea at bounding box center [136, 737] width 179 height 12
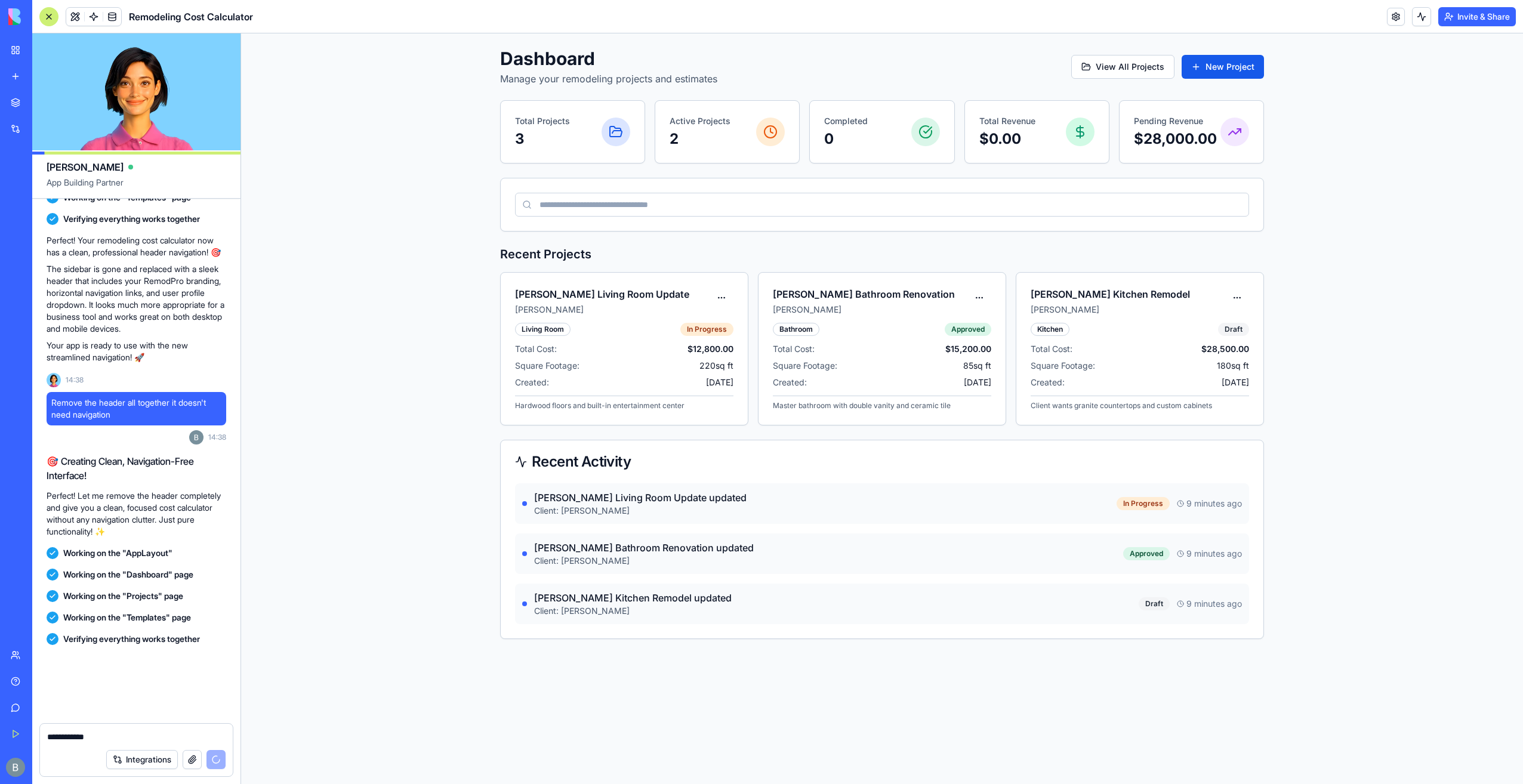
scroll to position [907, 0]
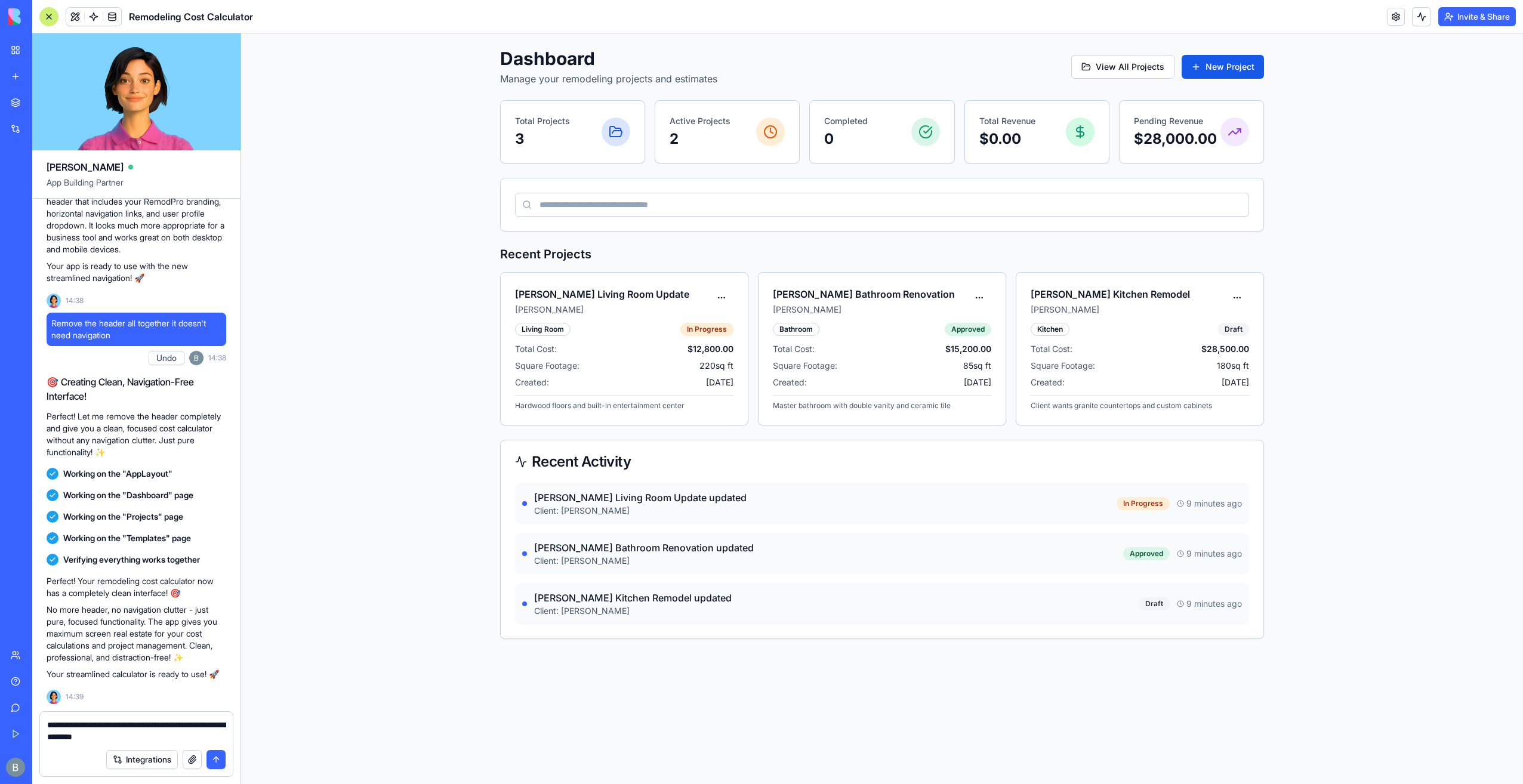
type textarea "**********"
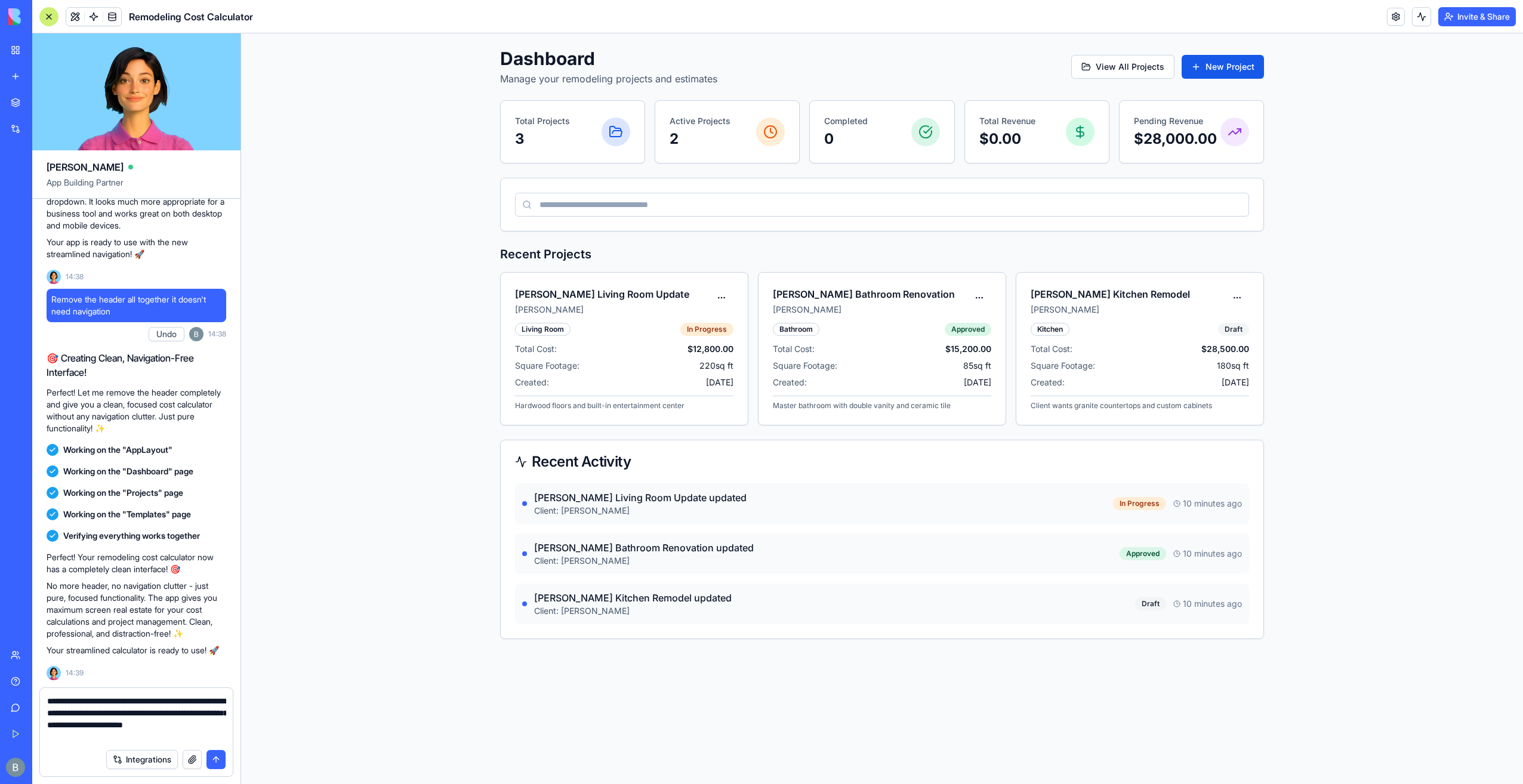
type textarea "**********"
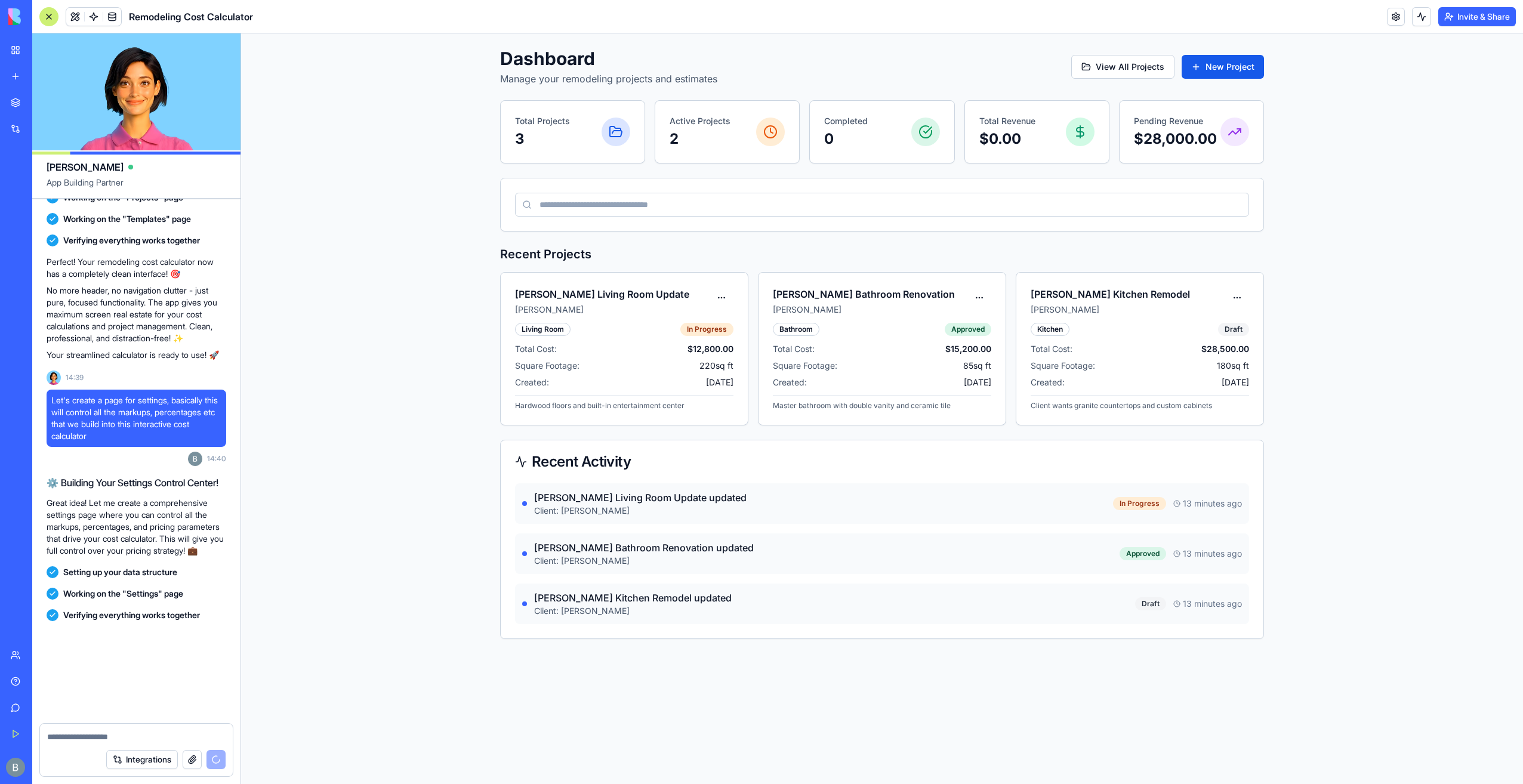
scroll to position [1498, 0]
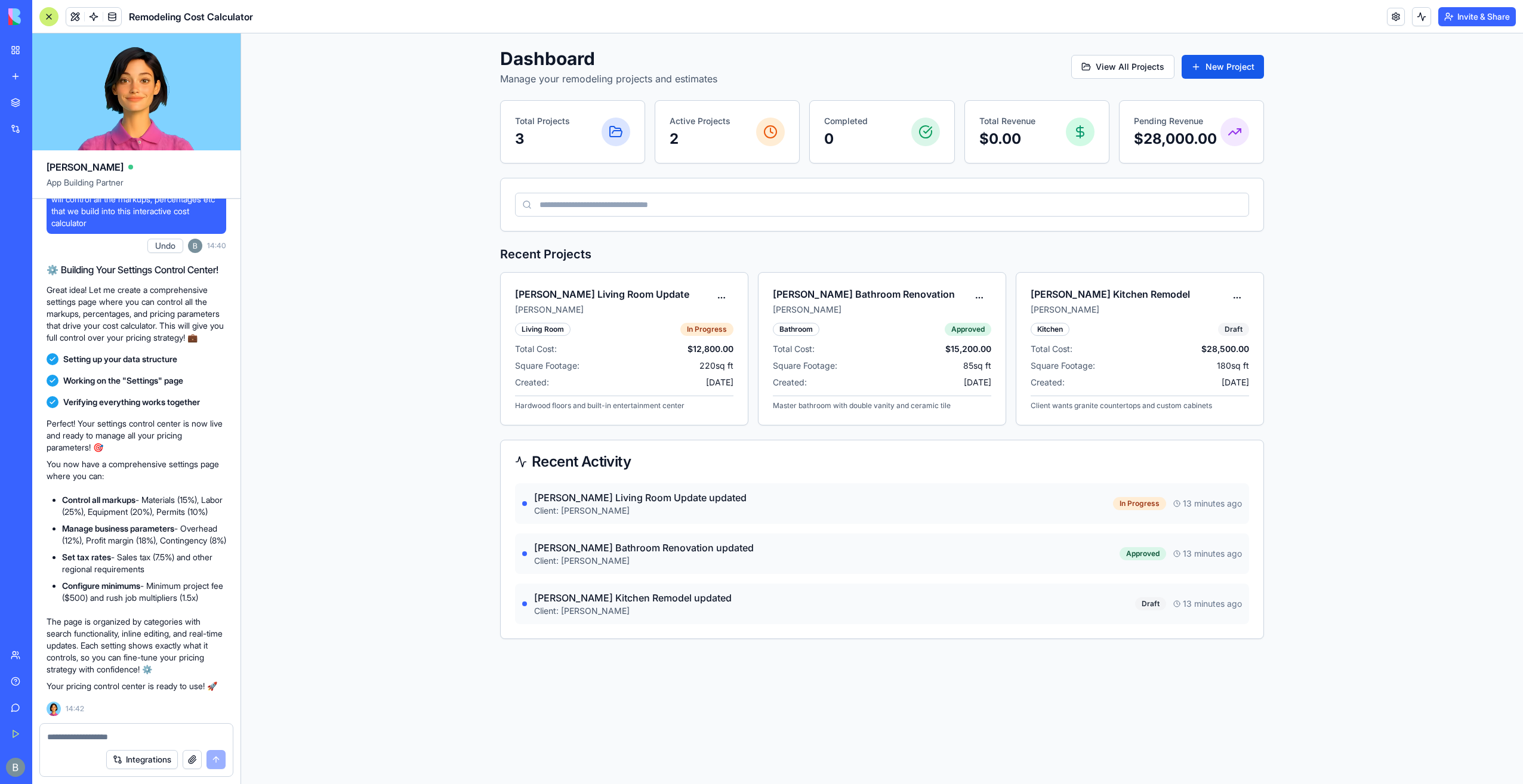
click at [65, 13] on div "Remodeling Cost Calculator" at bounding box center [146, 17] width 213 height 19
click at [78, 13] on span at bounding box center [94, 17] width 34 height 34
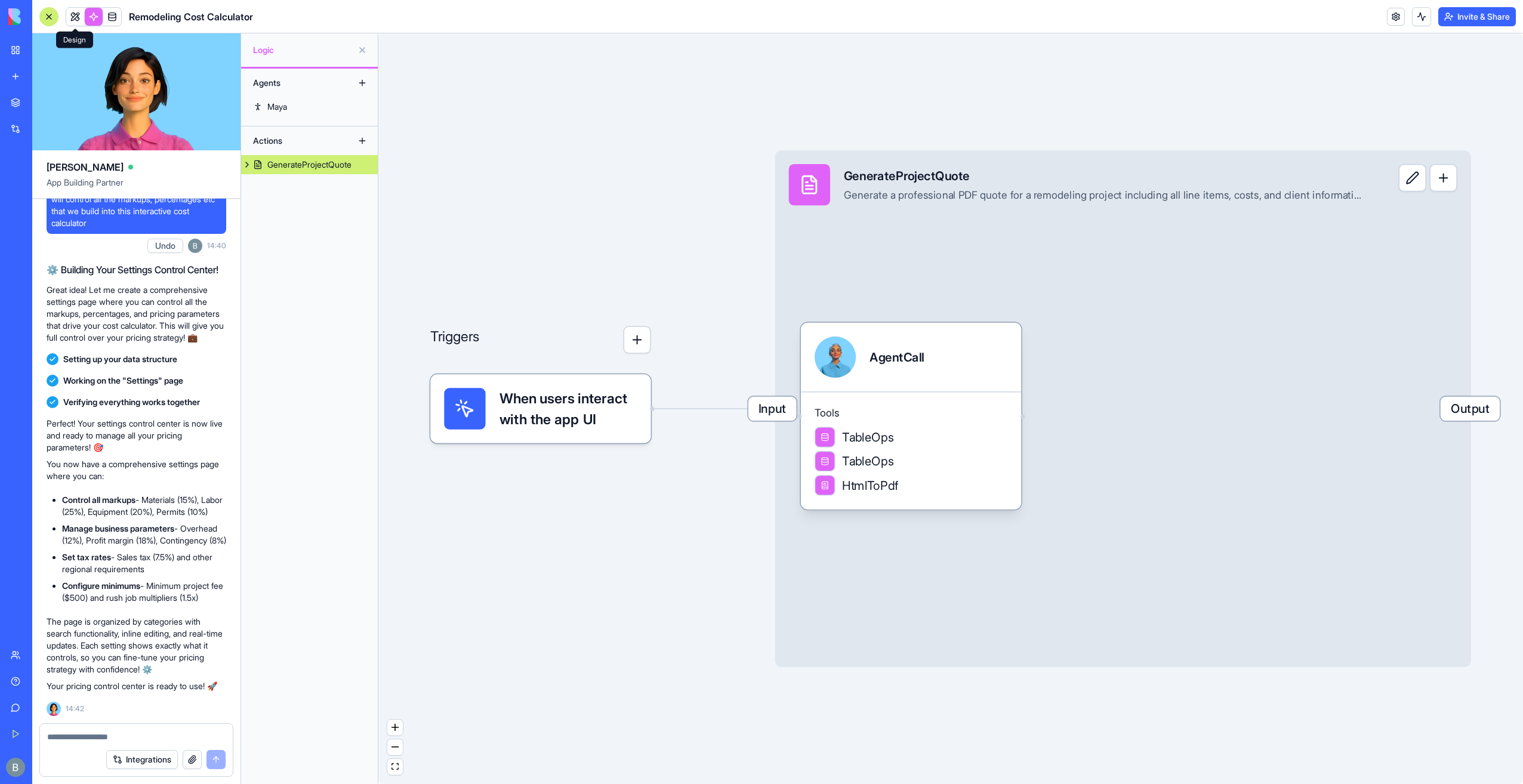
click at [77, 17] on link at bounding box center [75, 17] width 18 height 18
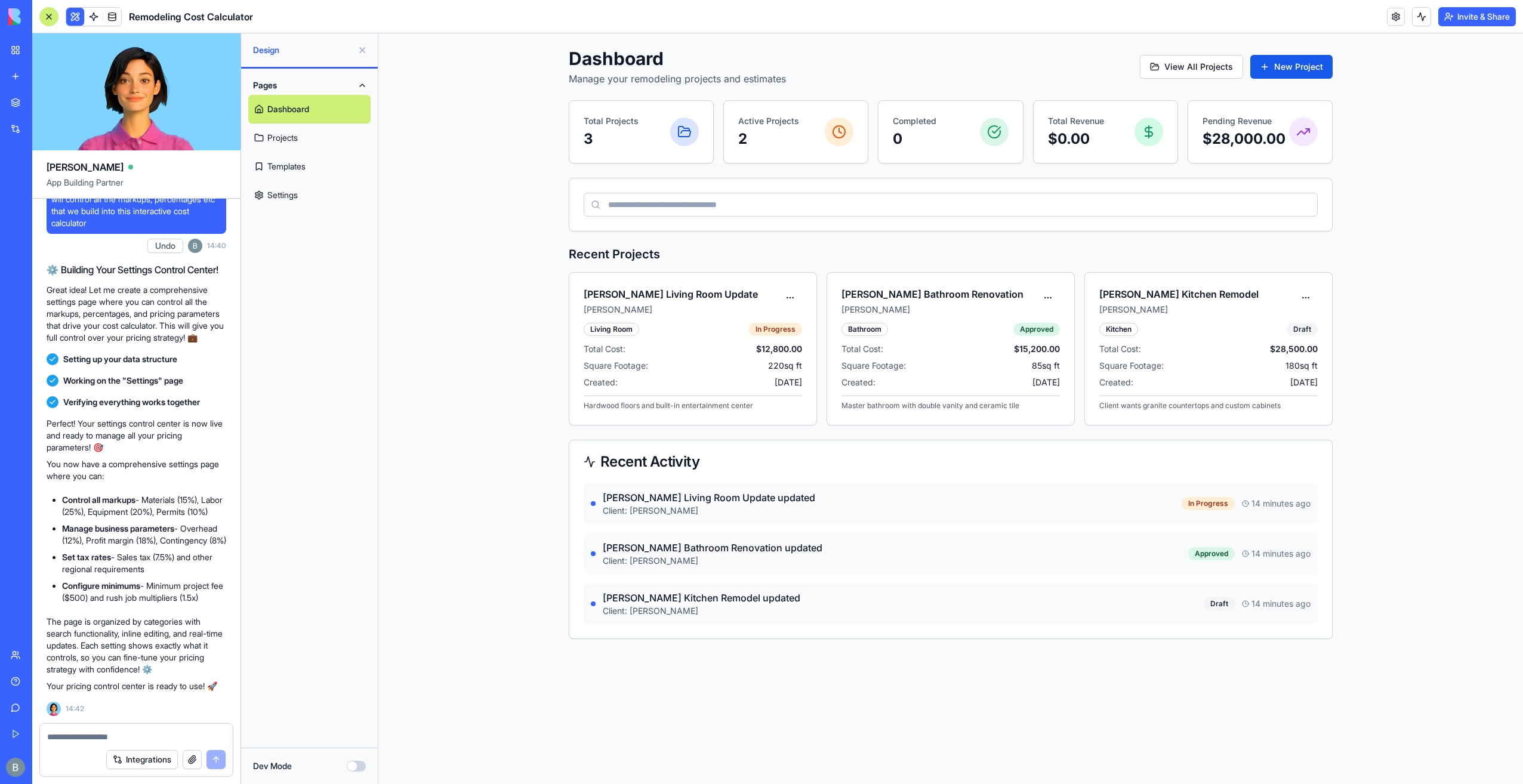
click at [321, 194] on link "Settings" at bounding box center [309, 194] width 123 height 29
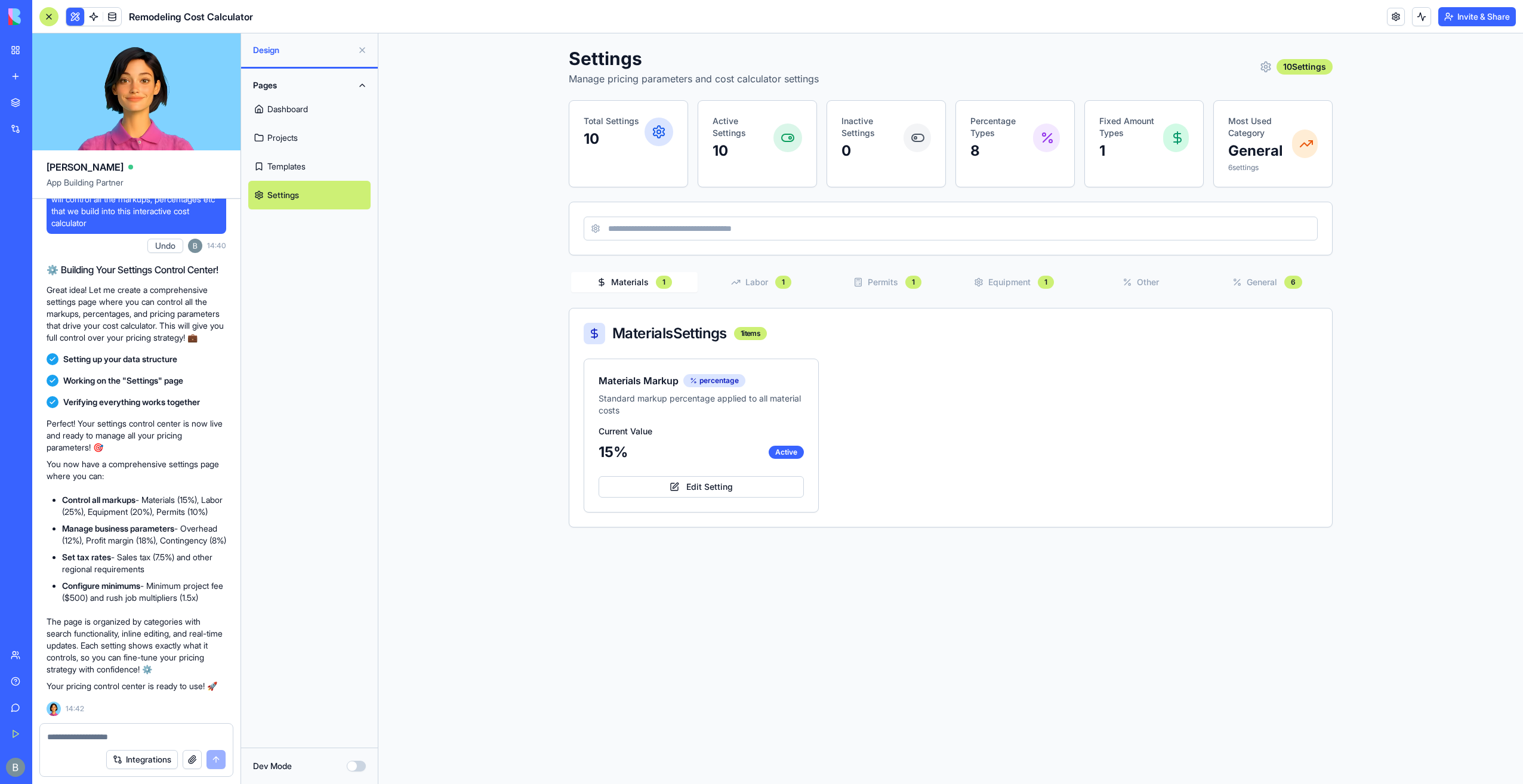
click at [82, 738] on textarea at bounding box center [136, 737] width 179 height 12
type textarea "**********"
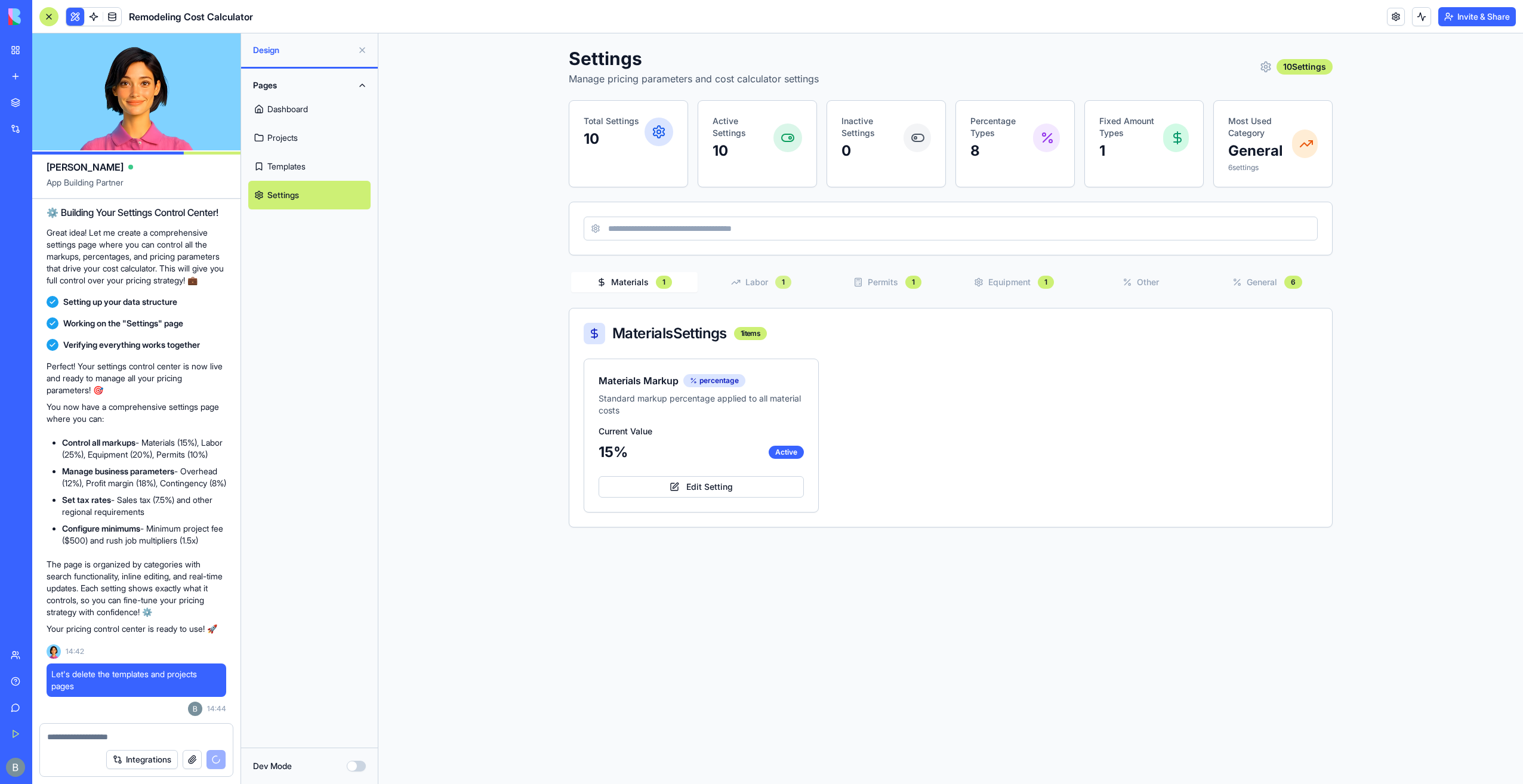
click at [781, 280] on div "1" at bounding box center [784, 282] width 16 height 13
click at [856, 283] on icon "button" at bounding box center [858, 282] width 10 height 10
click at [987, 283] on button "Equipment 1" at bounding box center [1014, 282] width 126 height 21
click at [1100, 289] on button "Other" at bounding box center [1140, 282] width 126 height 19
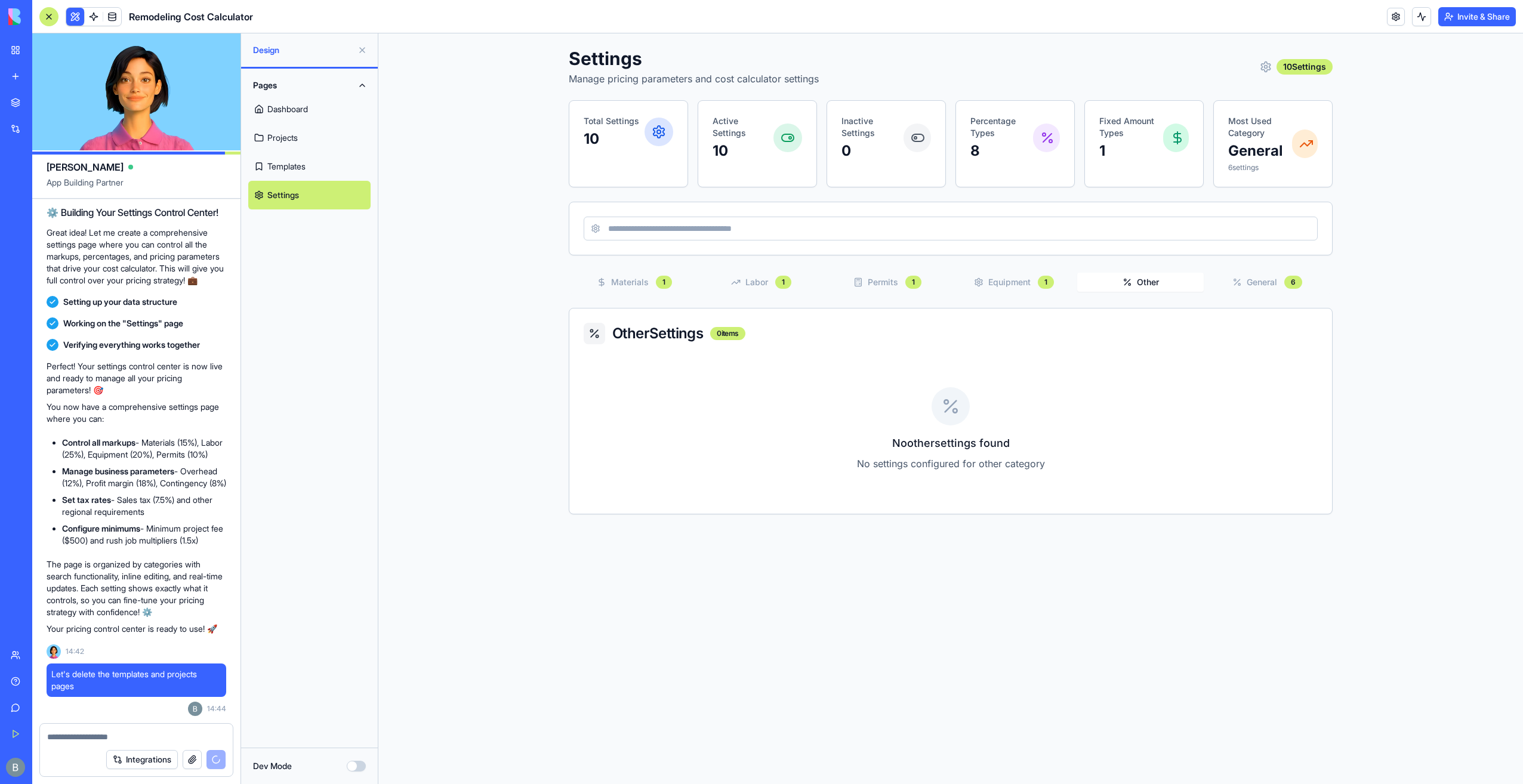
click at [1282, 285] on button "General 6" at bounding box center [1267, 282] width 126 height 21
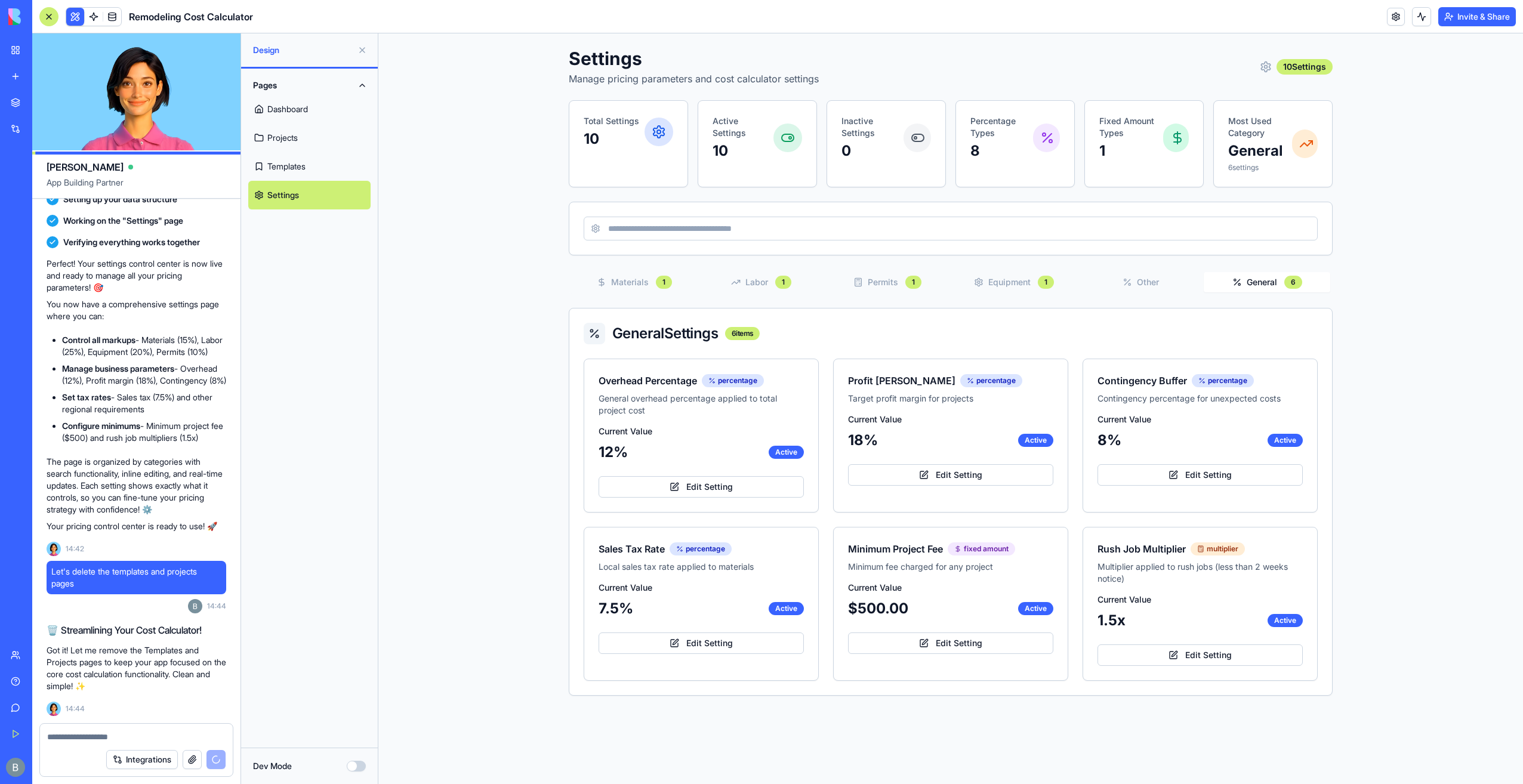
click at [687, 278] on button "Materials 1" at bounding box center [635, 282] width 126 height 21
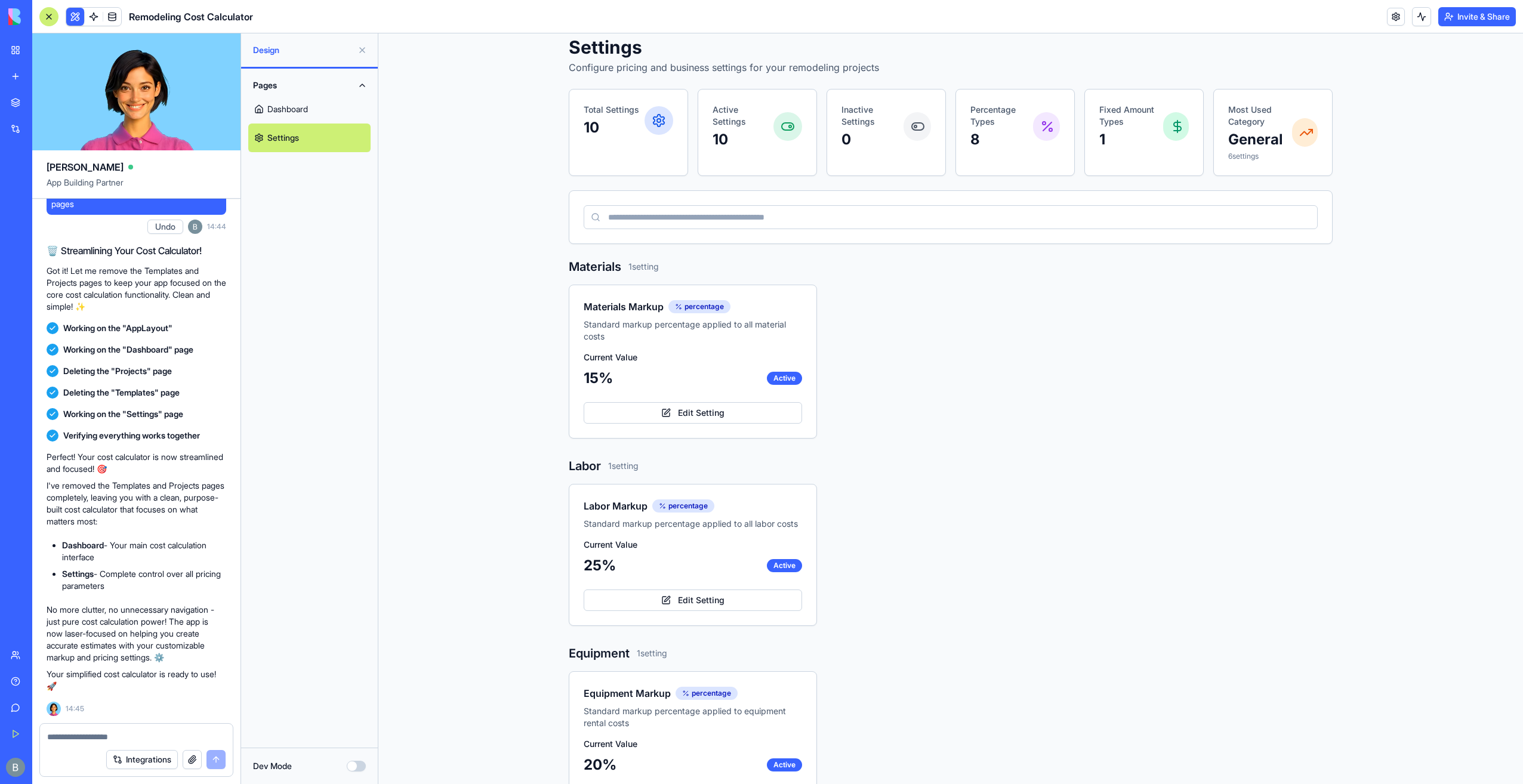
scroll to position [0, 0]
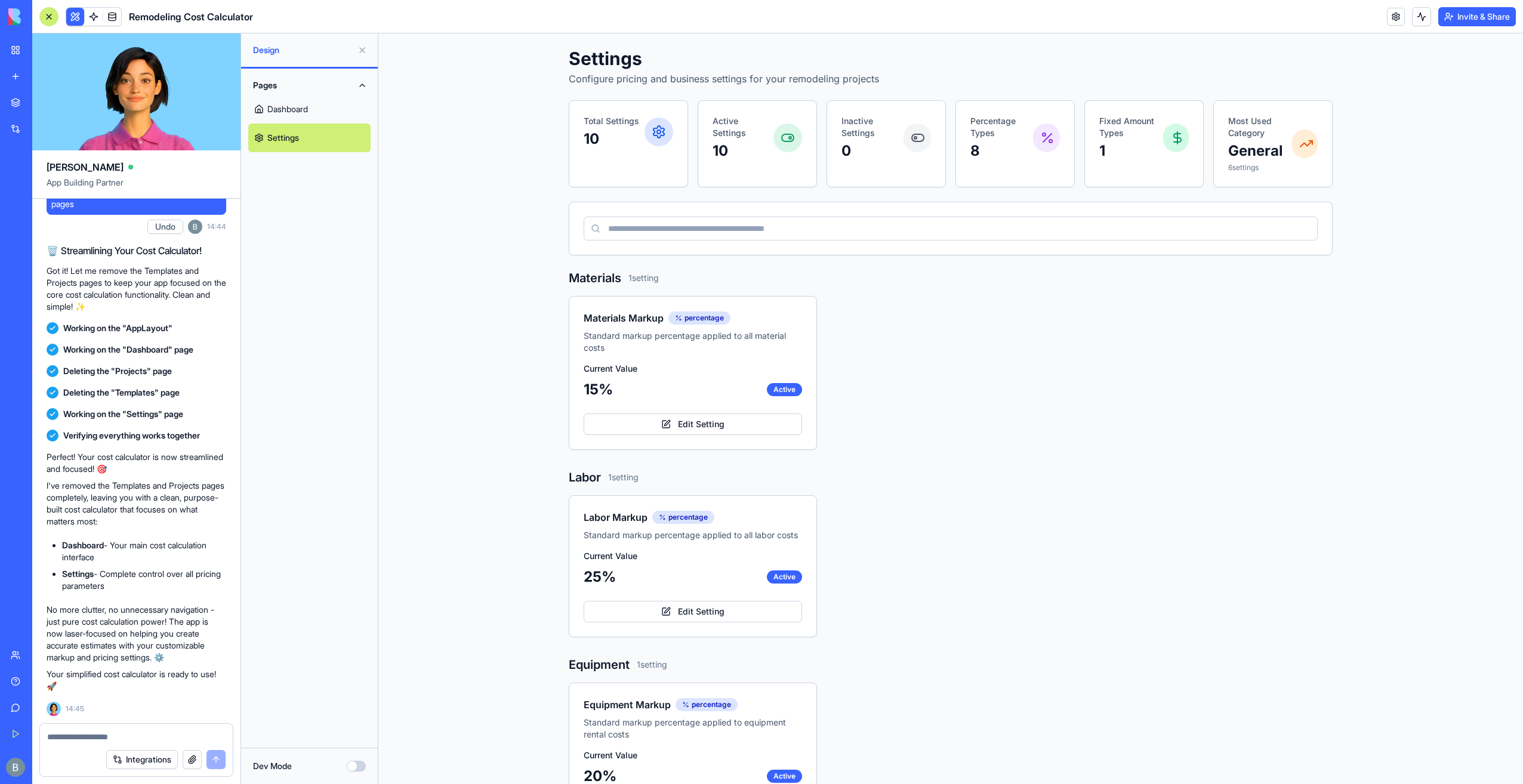
click at [338, 111] on link "Dashboard" at bounding box center [309, 109] width 123 height 29
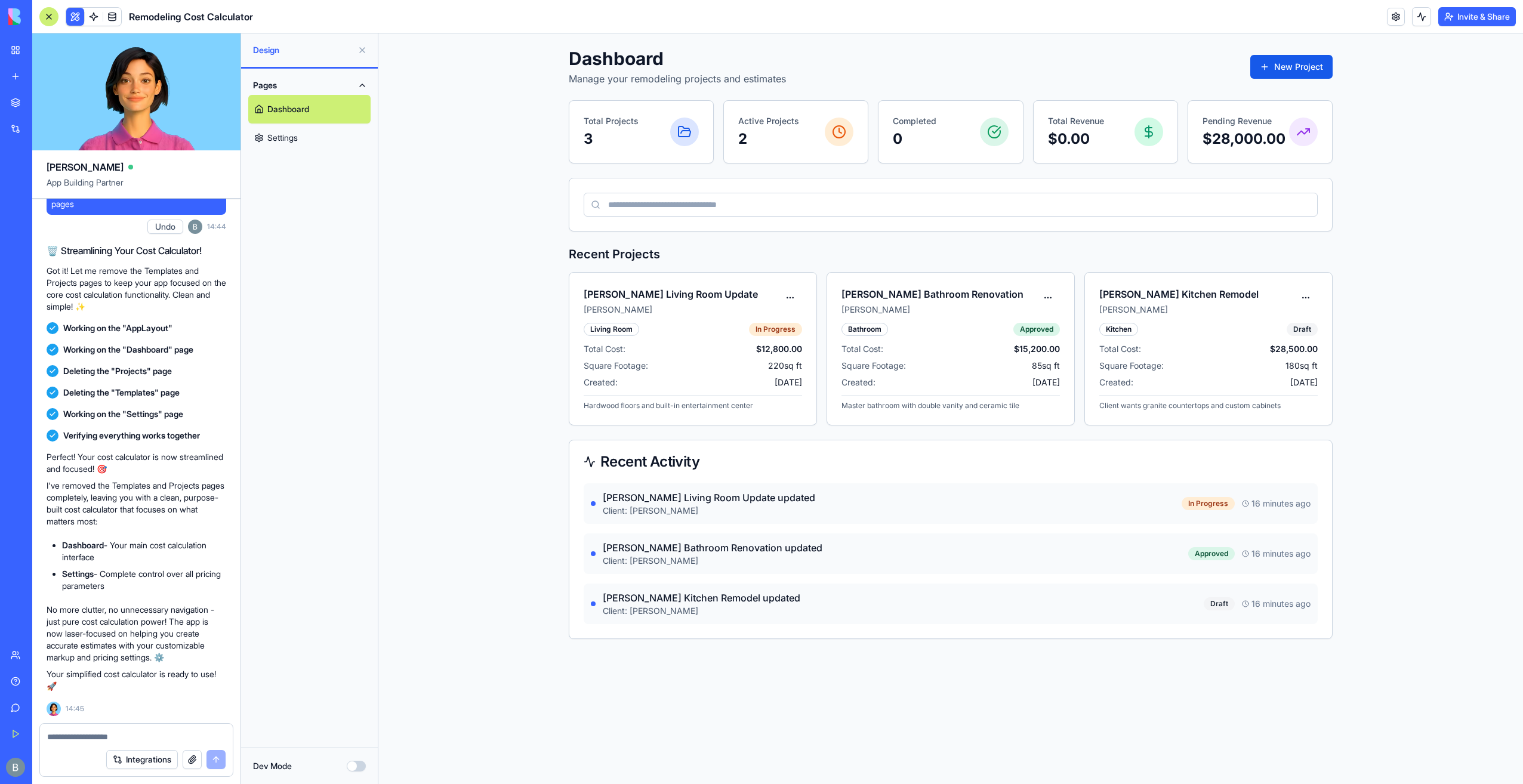
click at [328, 140] on link "Settings" at bounding box center [309, 137] width 123 height 29
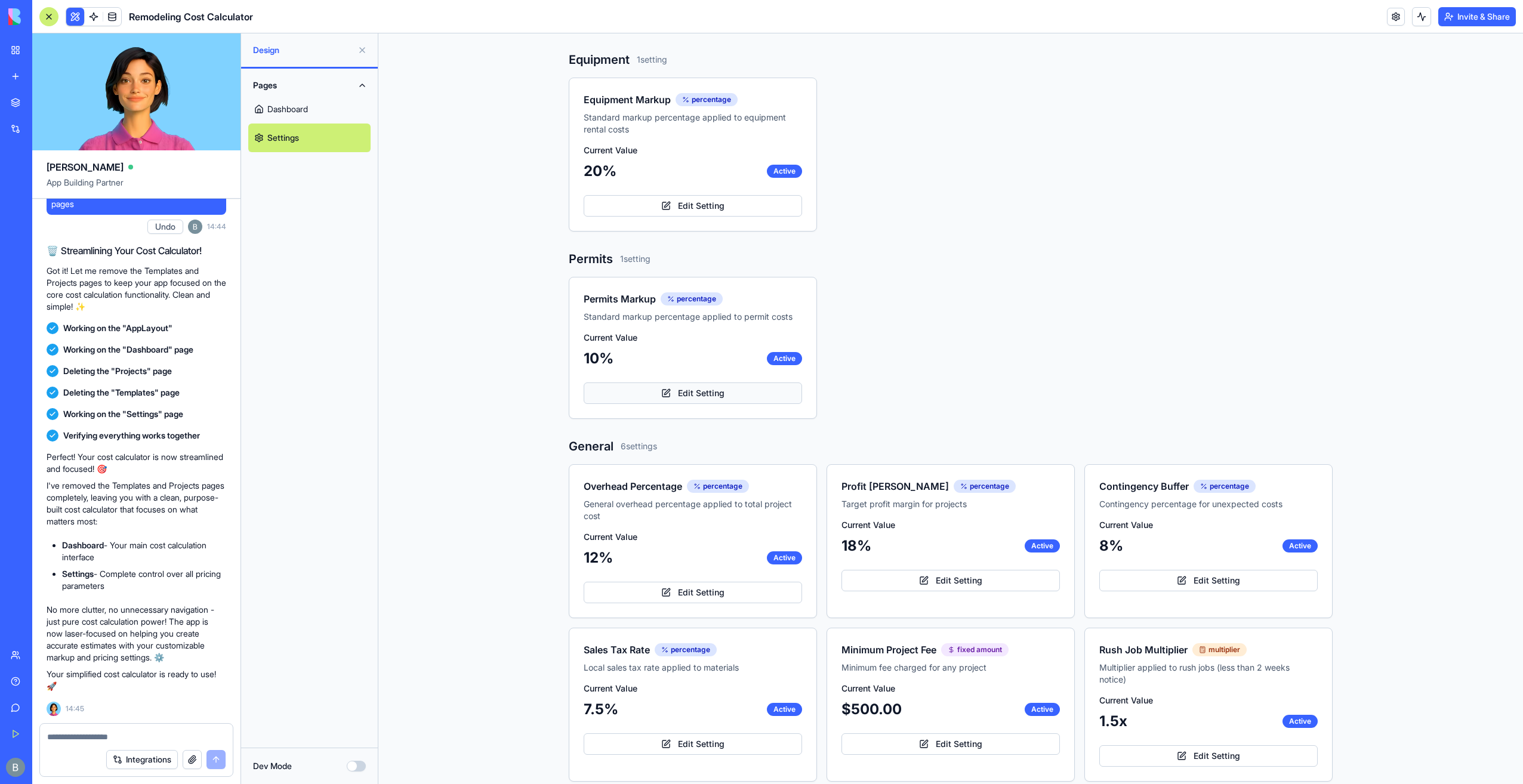
scroll to position [613, 0]
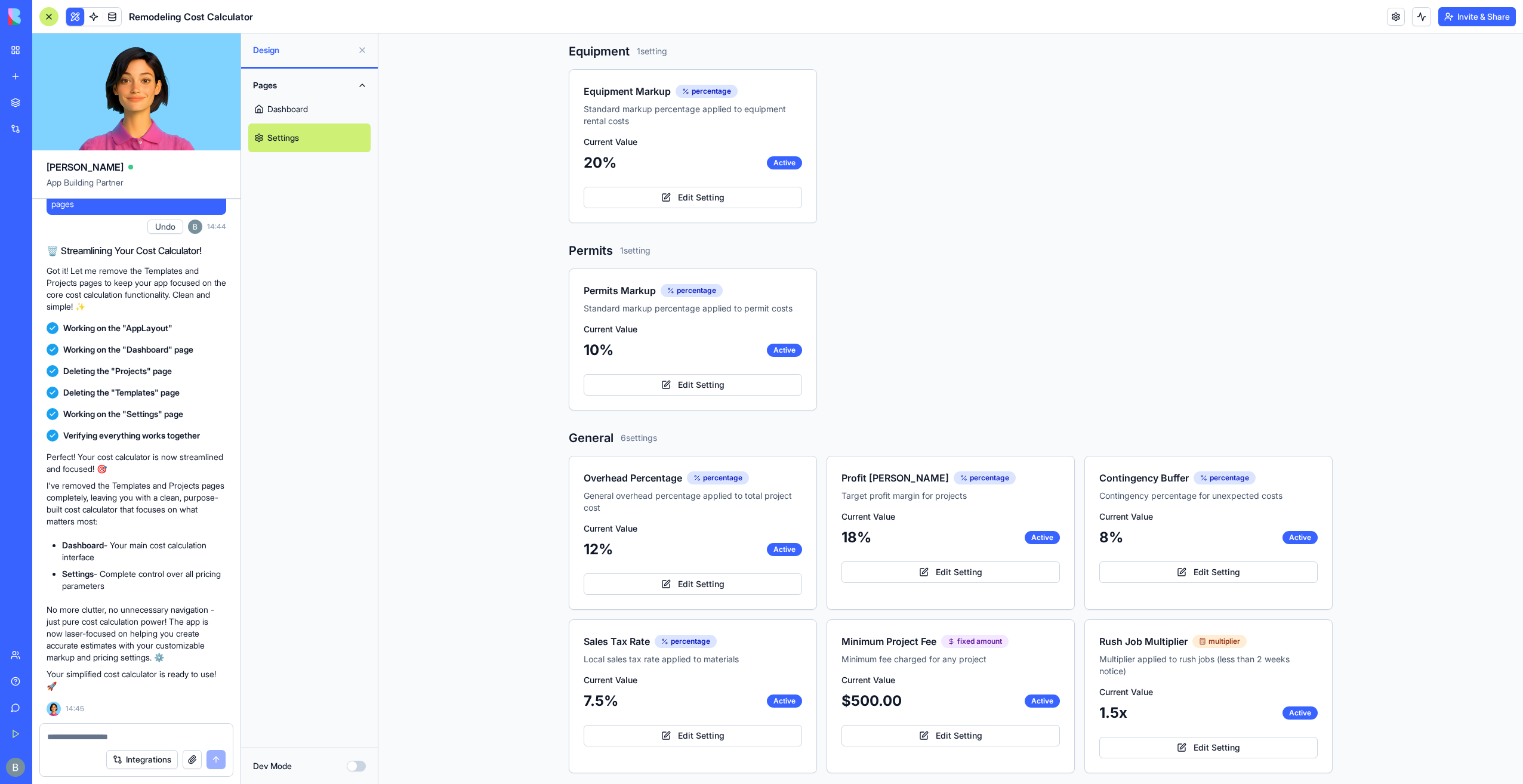
click at [97, 747] on div "Integrations" at bounding box center [136, 760] width 193 height 34
click at [99, 737] on textarea at bounding box center [136, 737] width 179 height 12
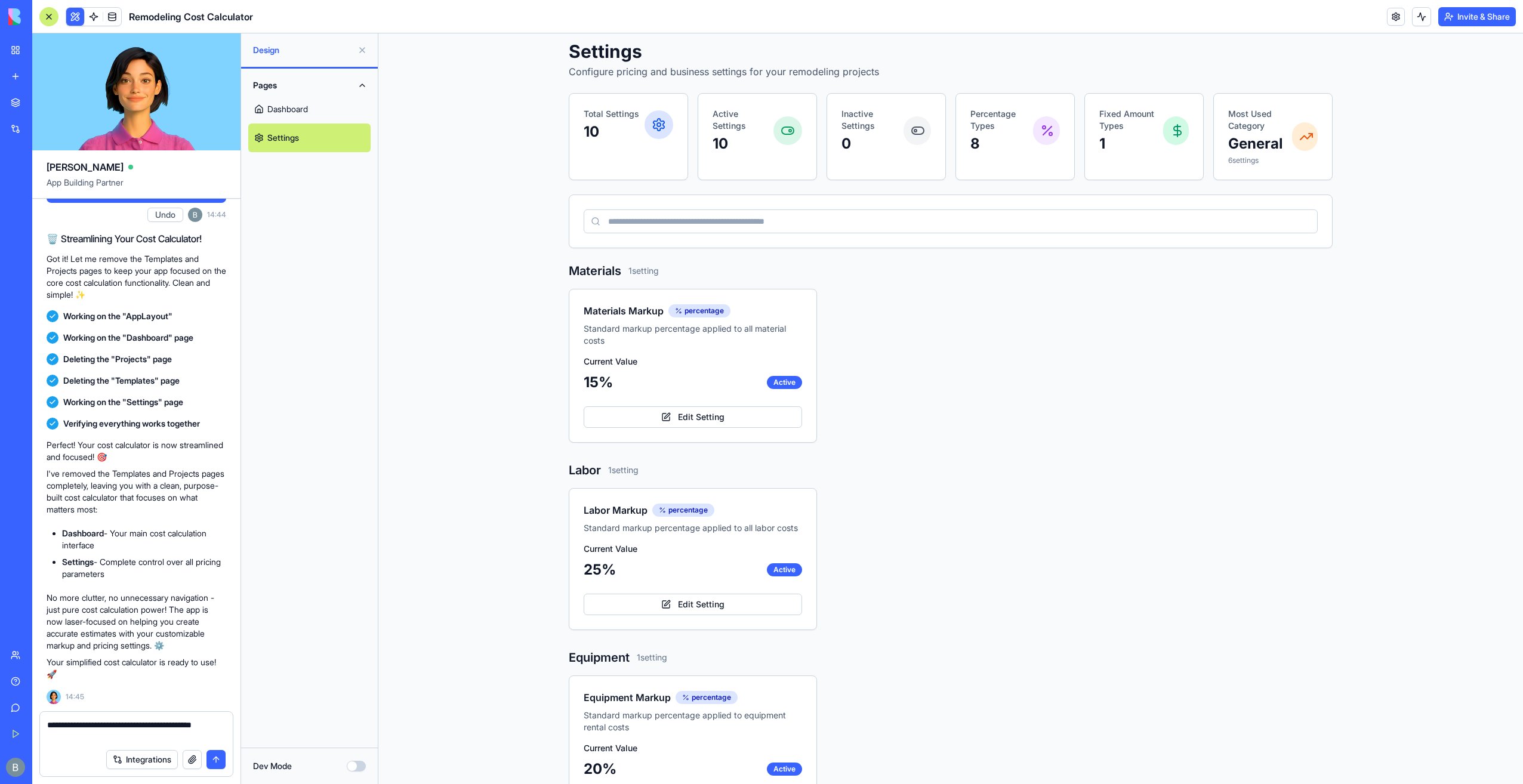
scroll to position [0, 0]
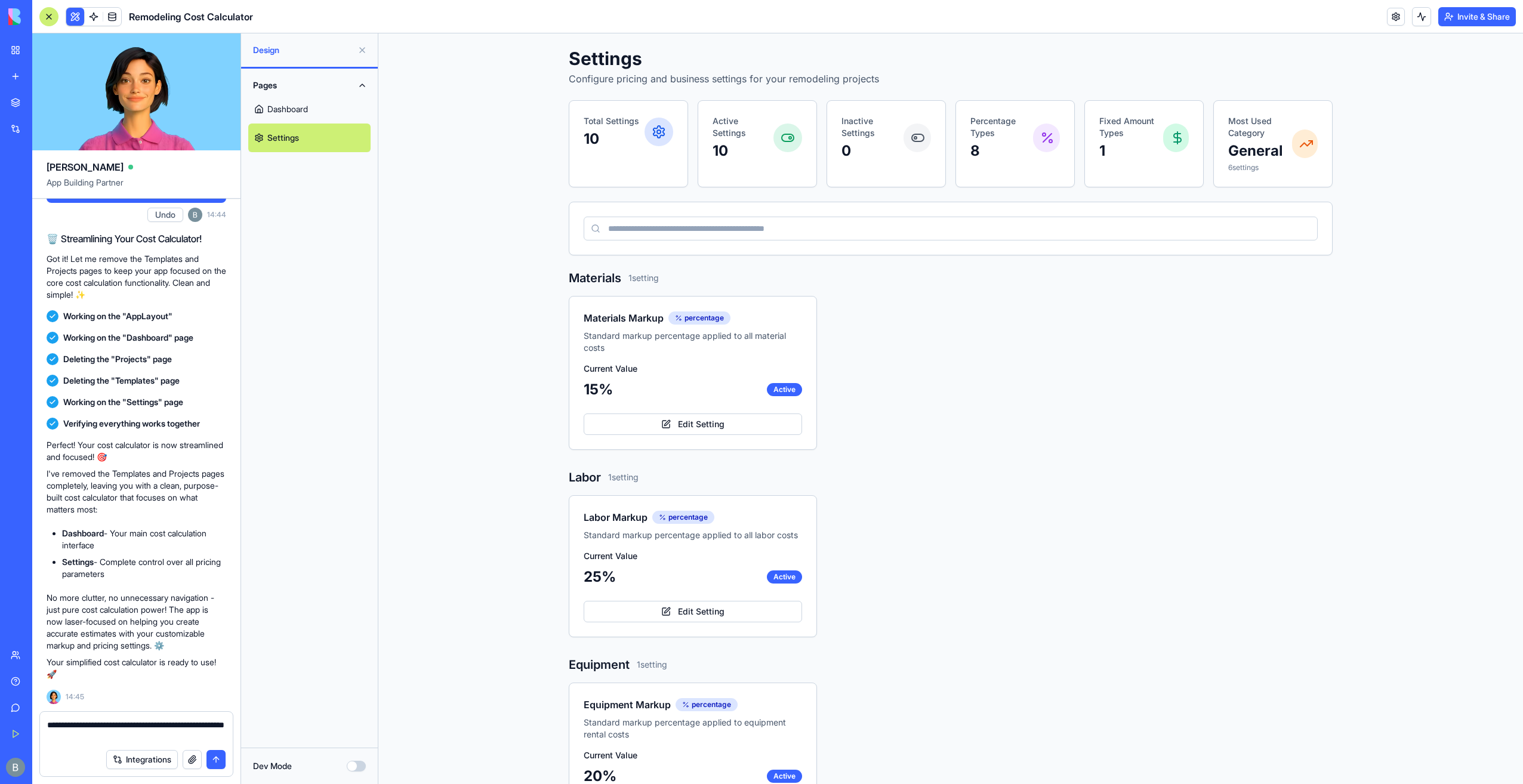
type textarea "**********"
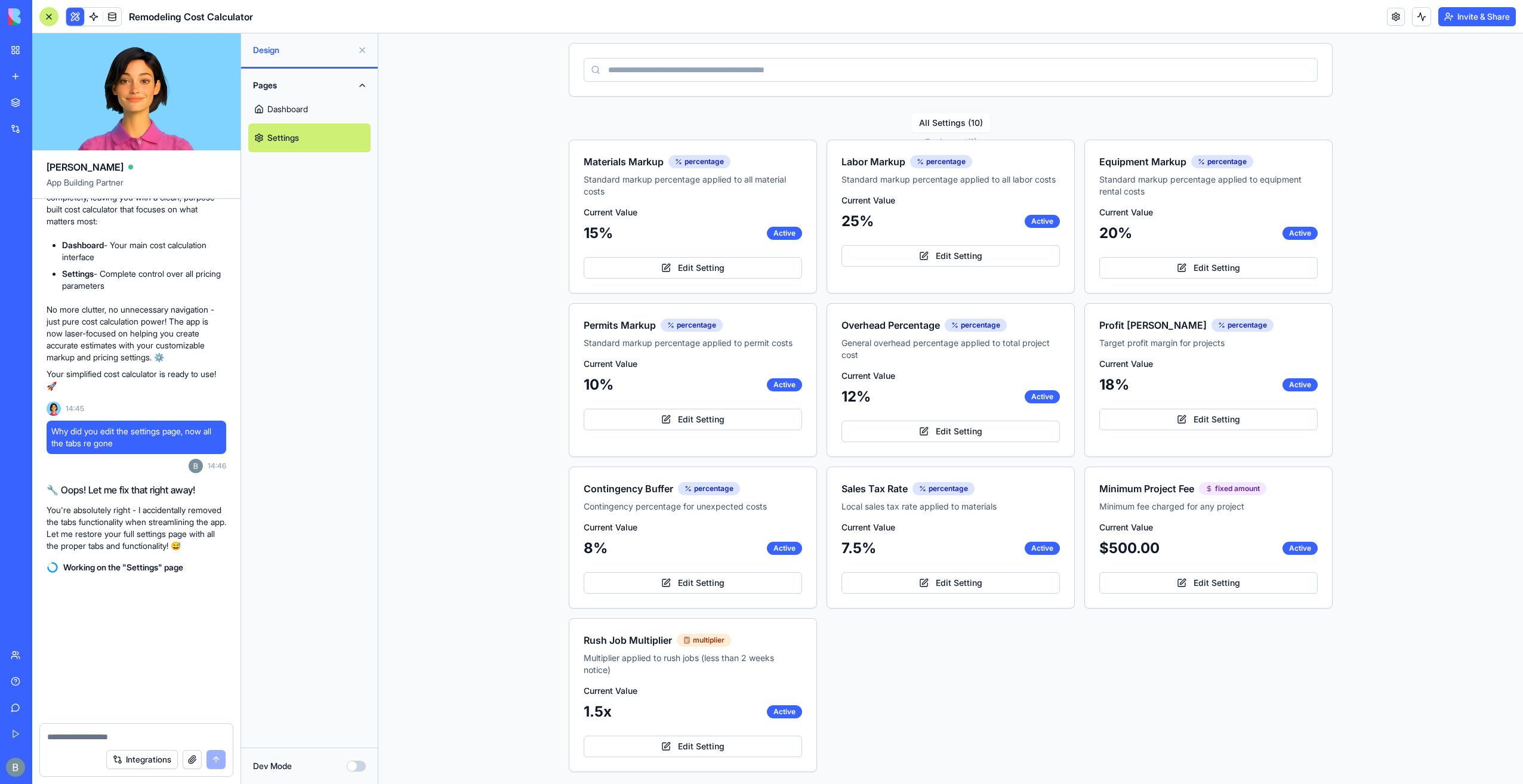
scroll to position [2501, 0]
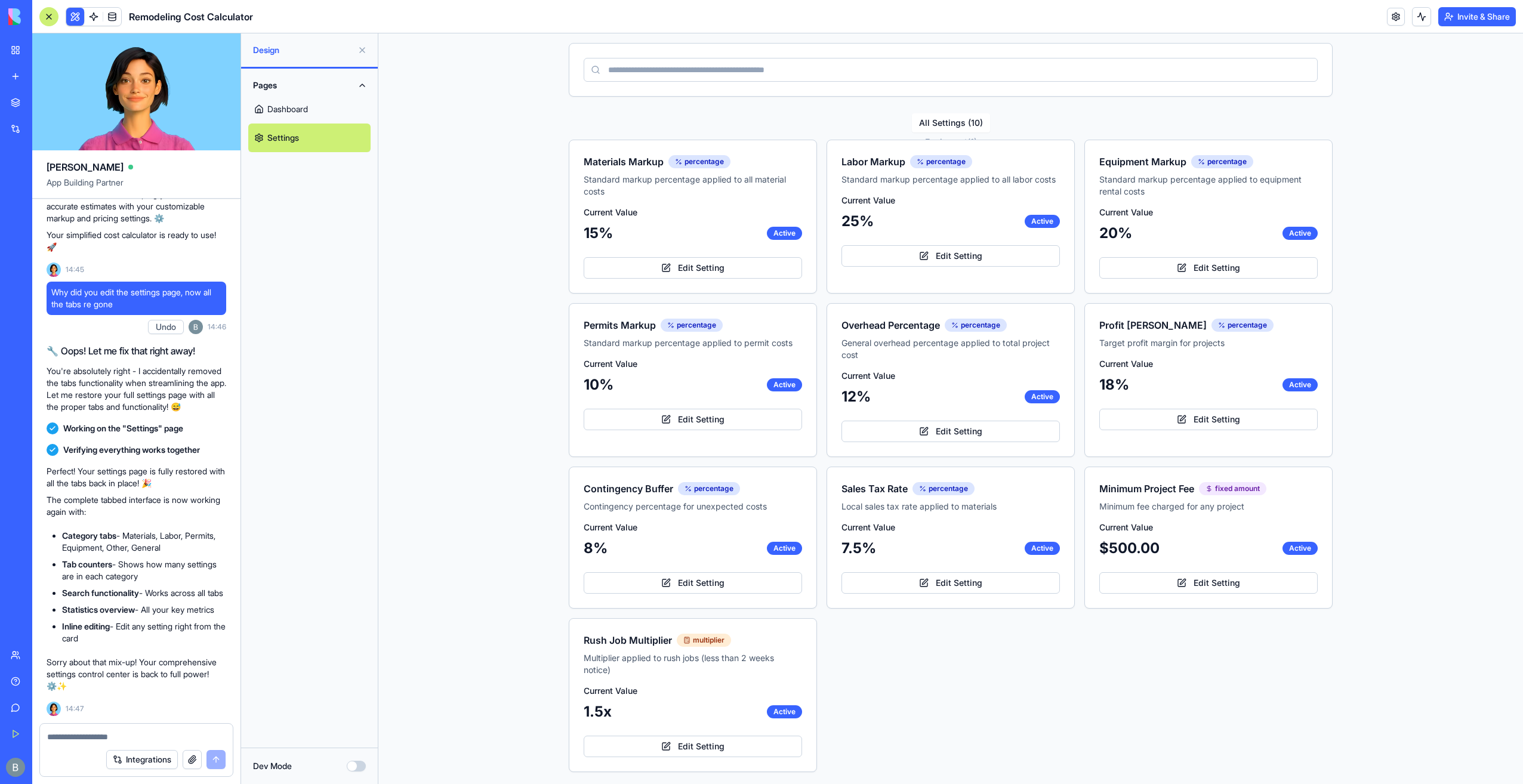
click at [324, 122] on link "Dashboard" at bounding box center [309, 109] width 123 height 29
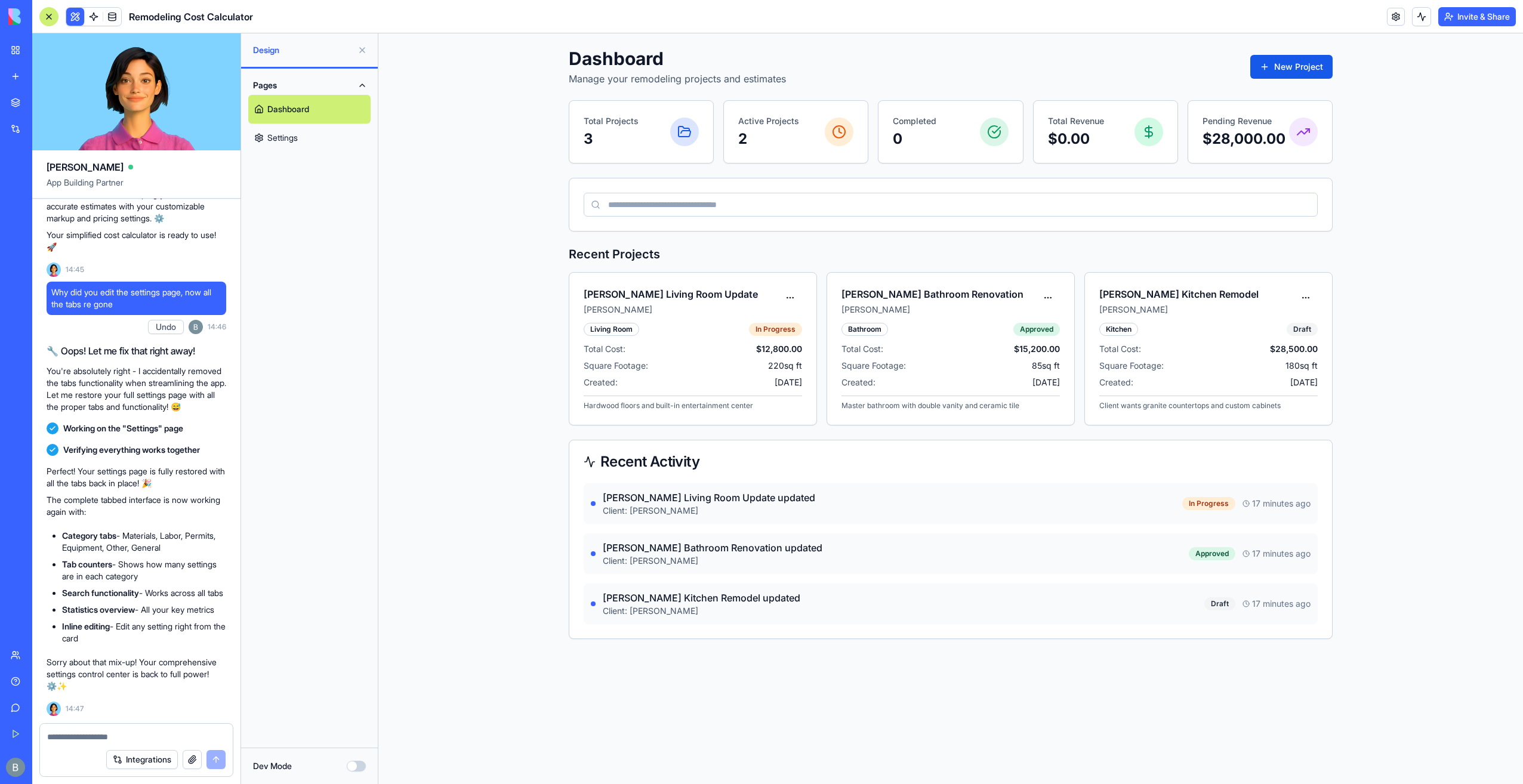
click at [116, 741] on textarea at bounding box center [136, 737] width 179 height 12
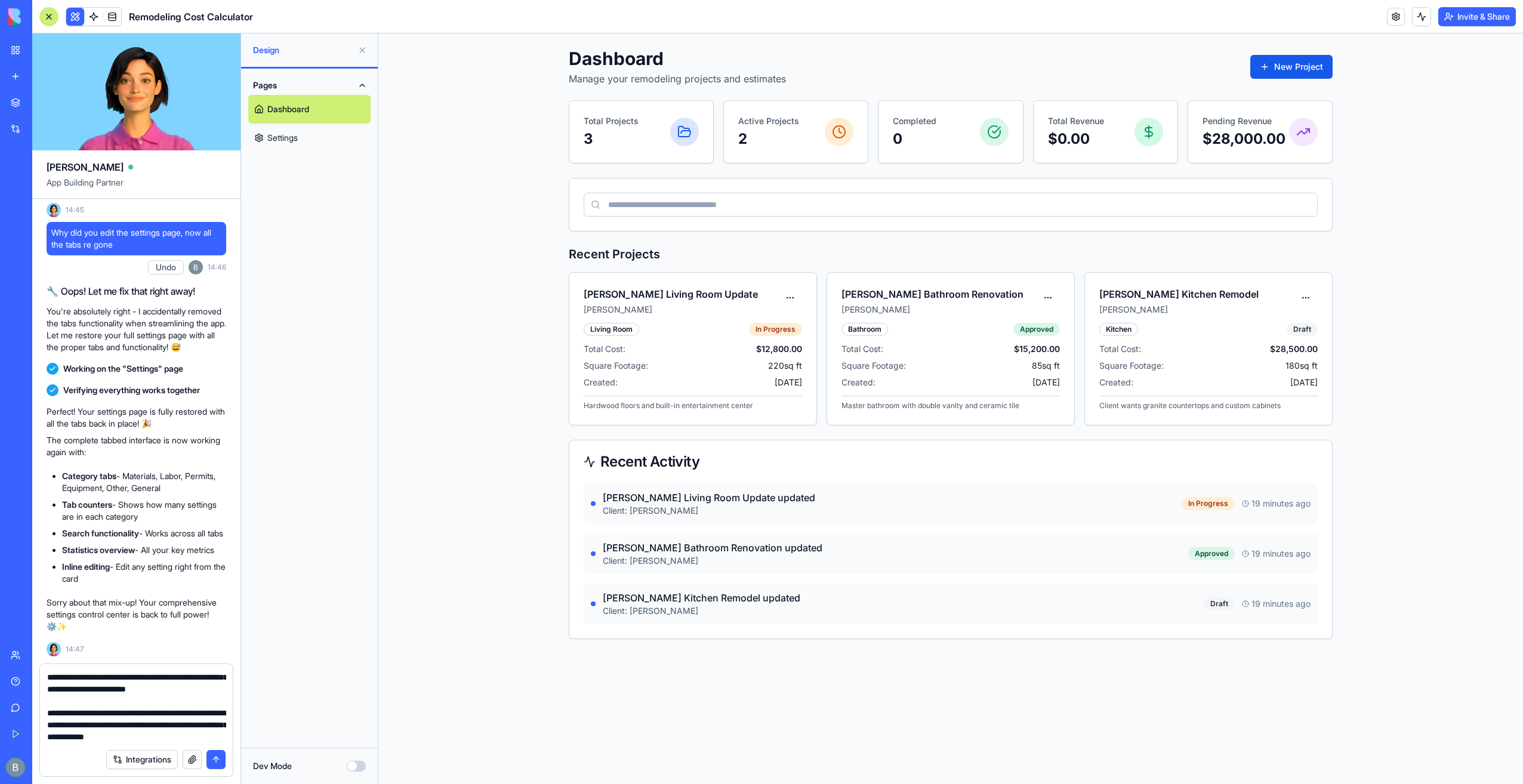
scroll to position [46, 0]
type textarea "**********"
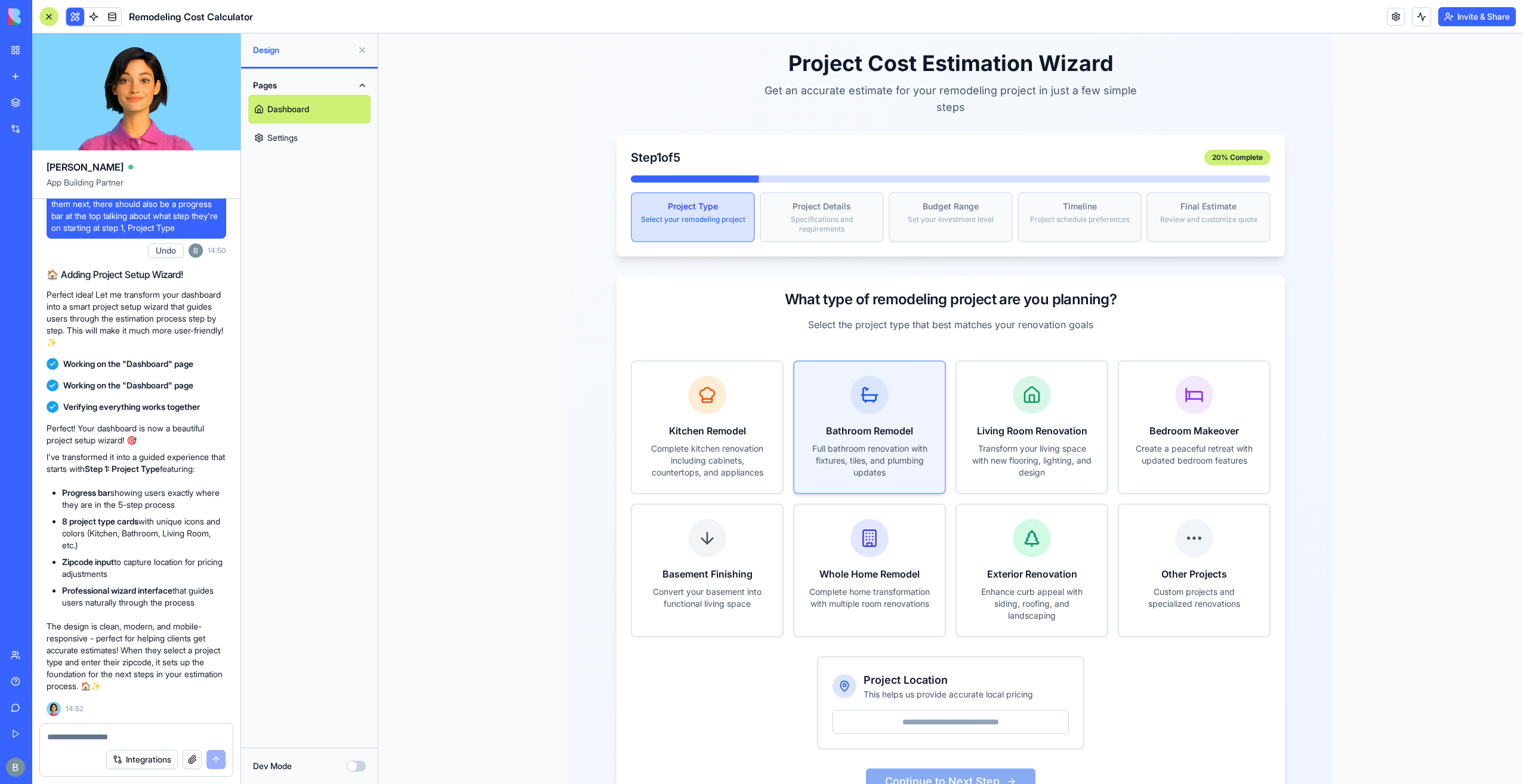
scroll to position [57, 0]
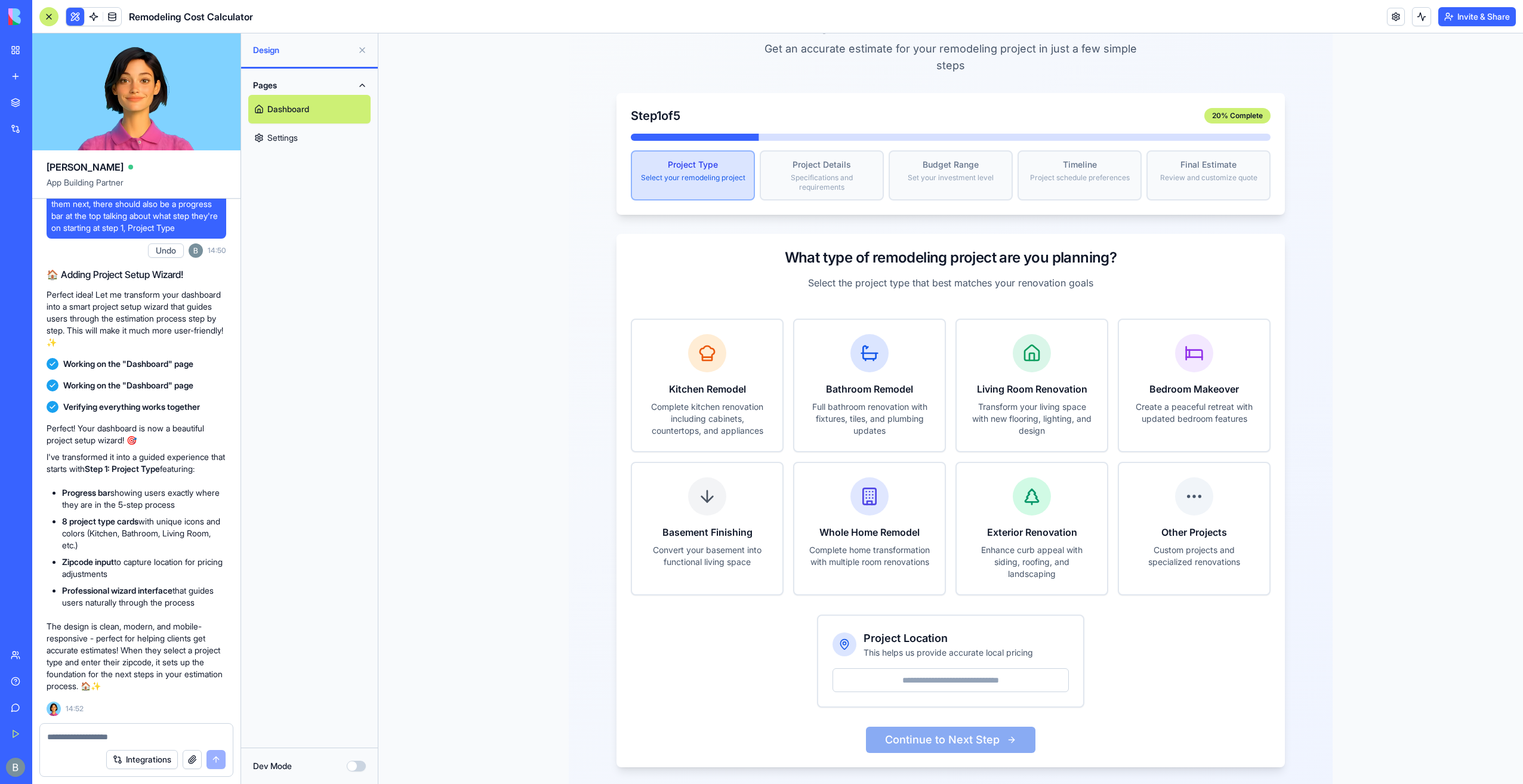
click at [119, 741] on textarea at bounding box center [136, 737] width 179 height 12
click at [120, 741] on textarea at bounding box center [136, 737] width 179 height 12
type textarea "*"
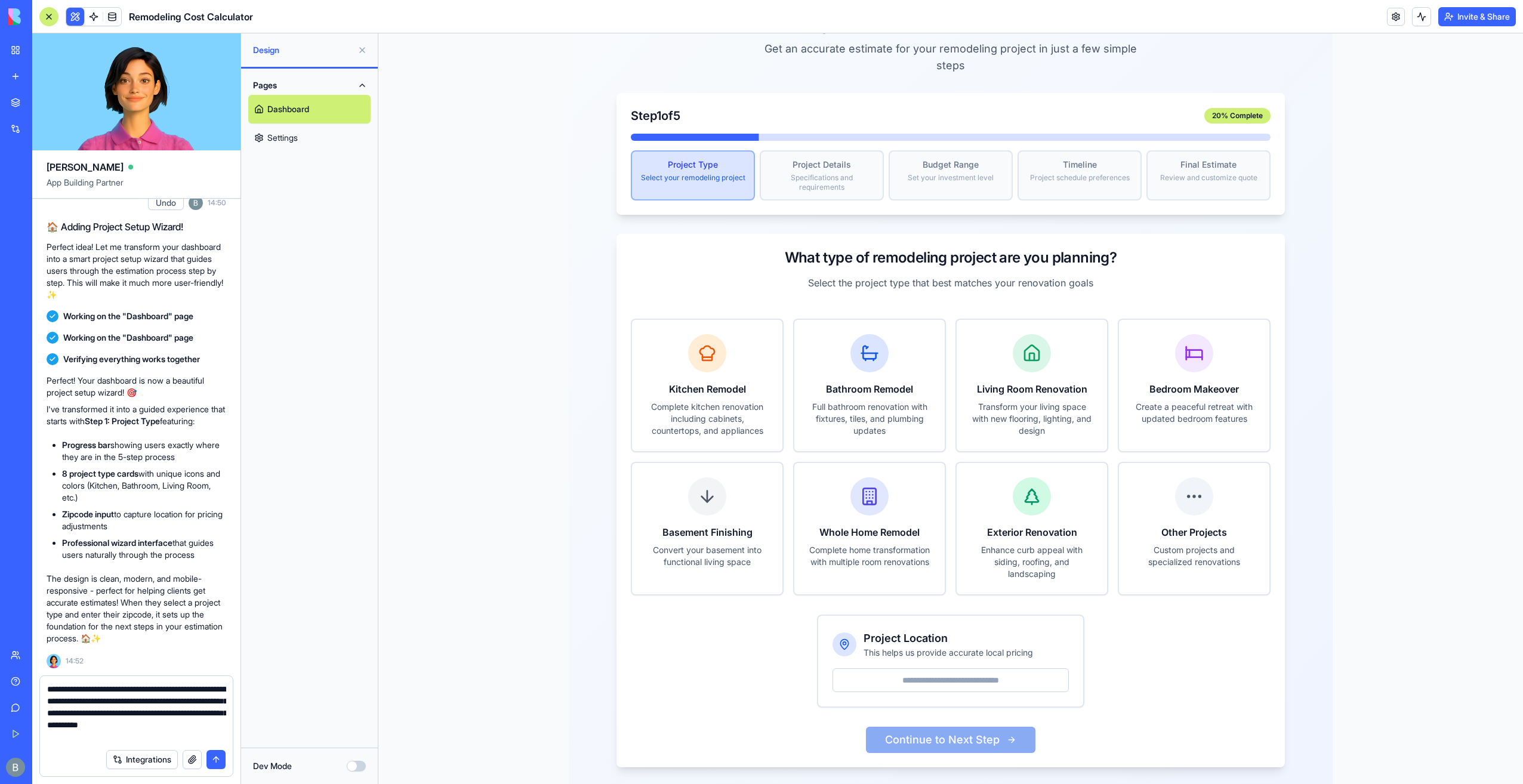
type textarea "**********"
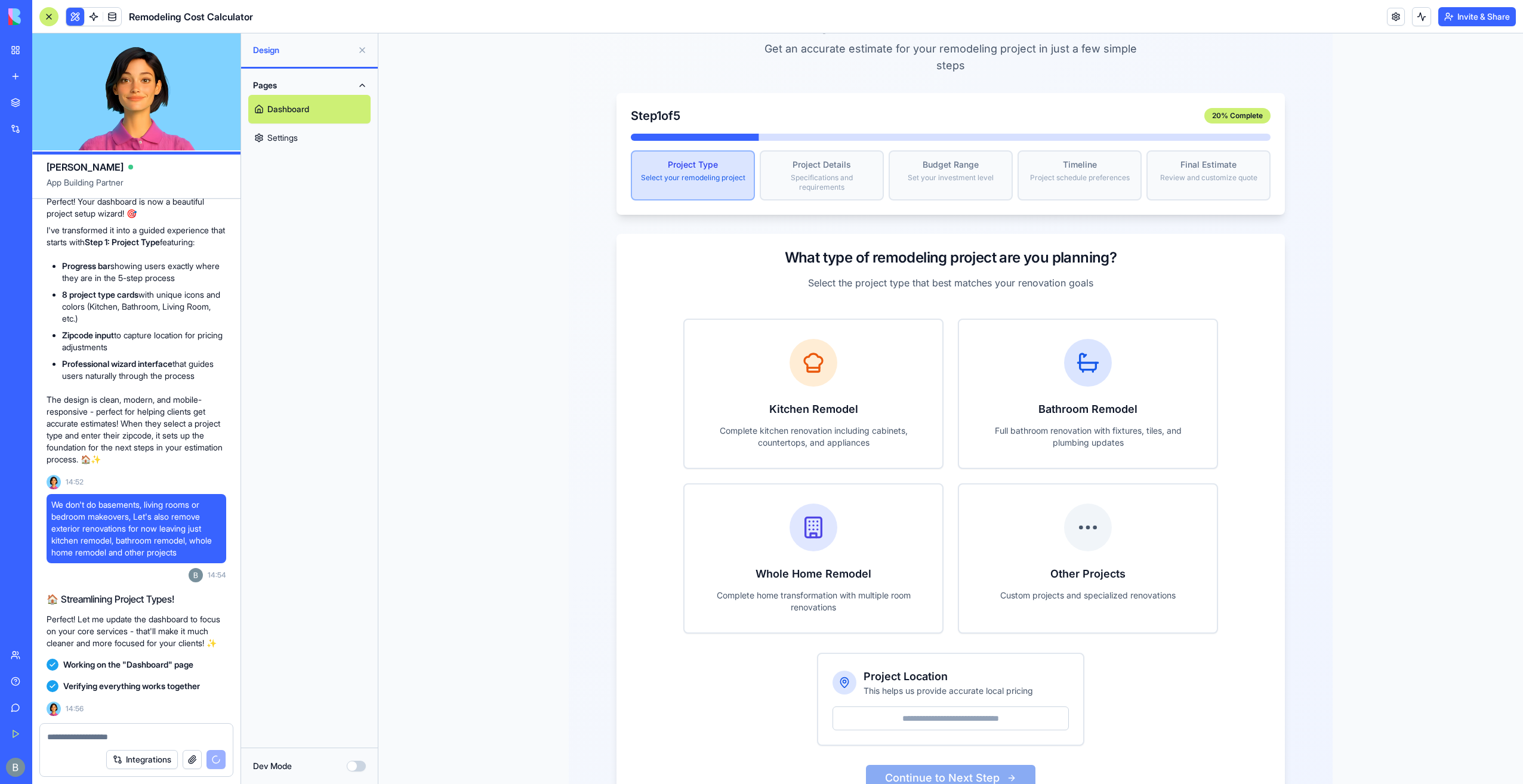
scroll to position [3570, 0]
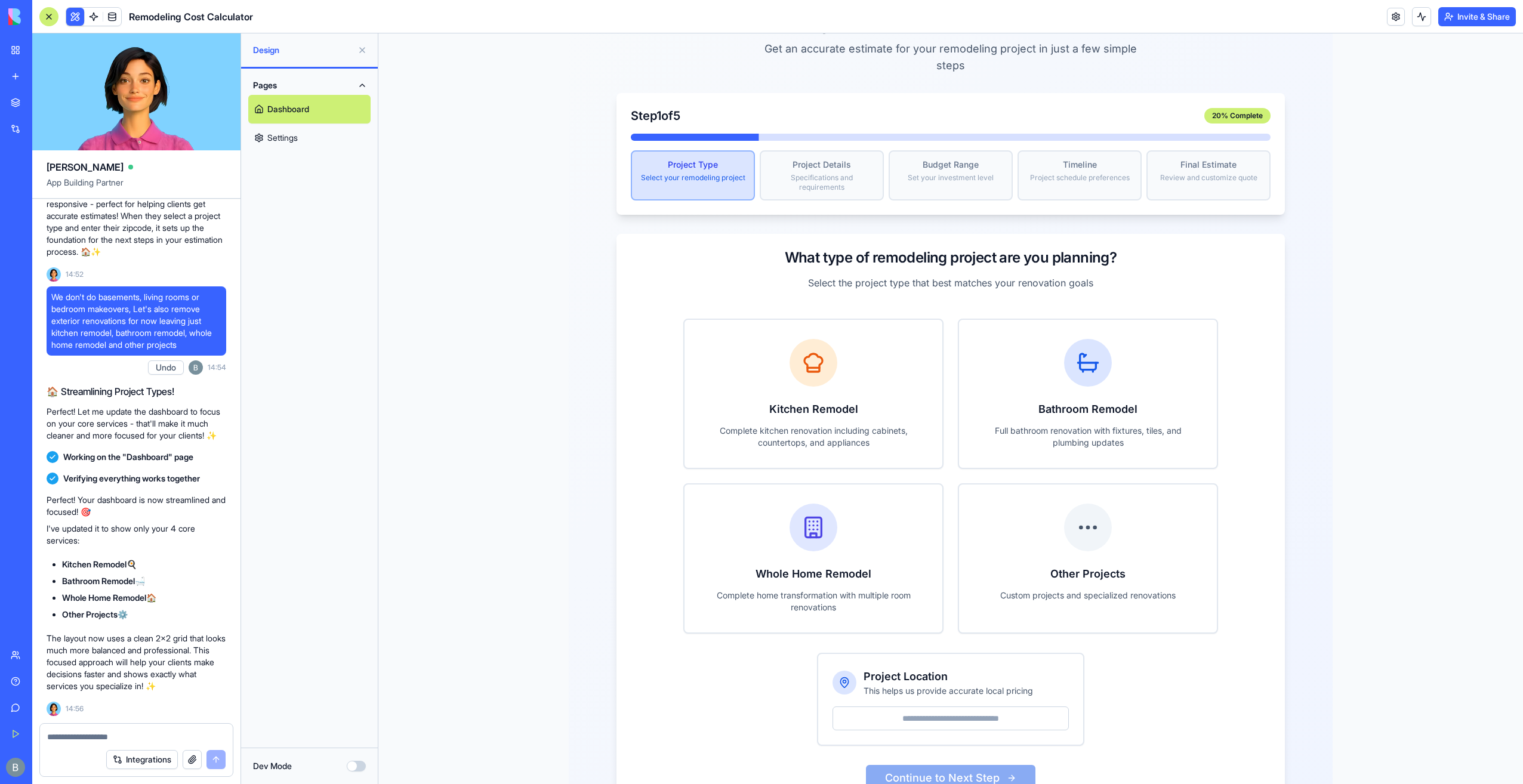
click at [161, 732] on textarea at bounding box center [136, 737] width 179 height 12
click at [158, 734] on textarea at bounding box center [136, 737] width 179 height 12
click at [125, 744] on div "Integrations" at bounding box center [136, 760] width 193 height 34
click at [125, 737] on textarea at bounding box center [136, 737] width 179 height 12
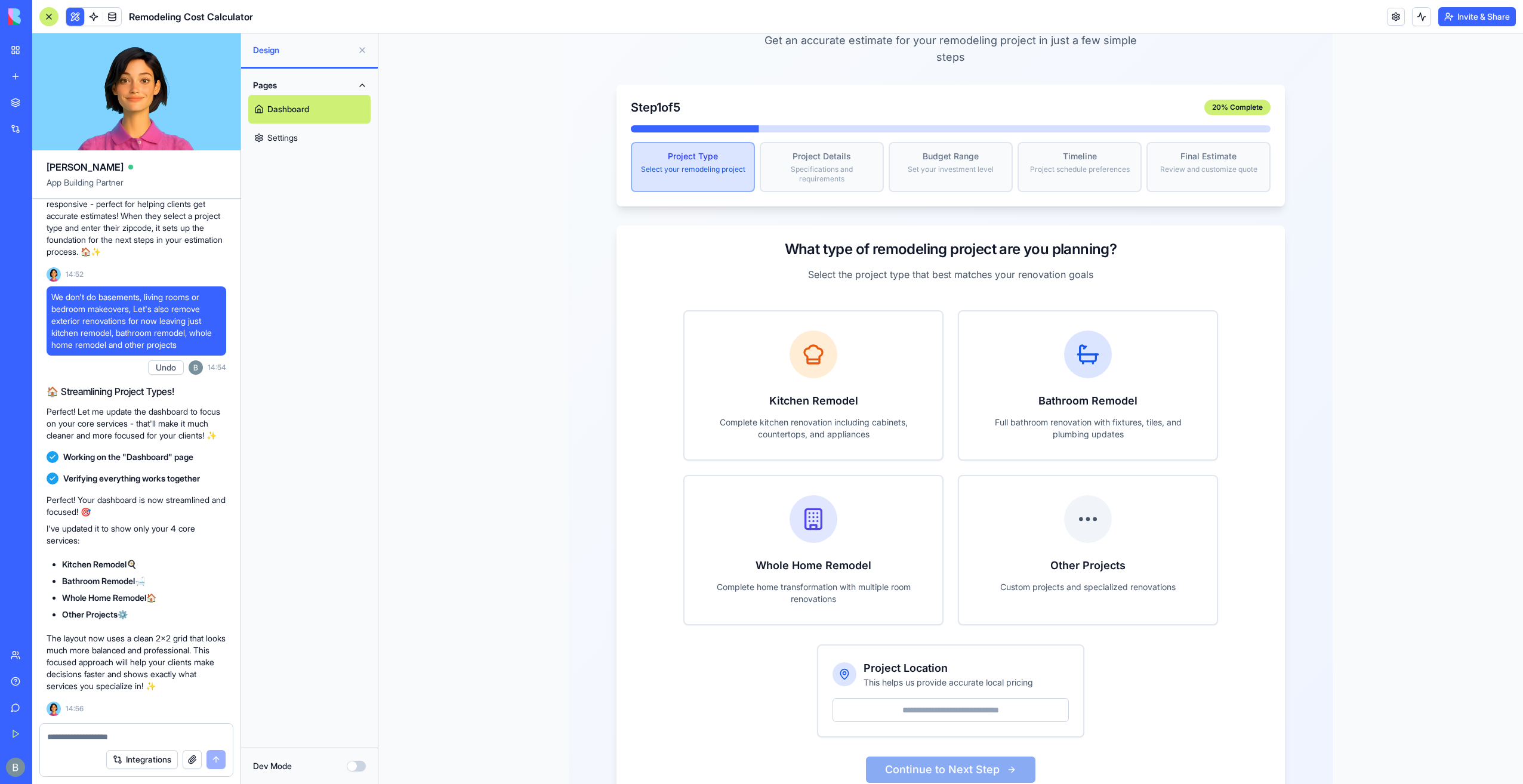
scroll to position [95, 0]
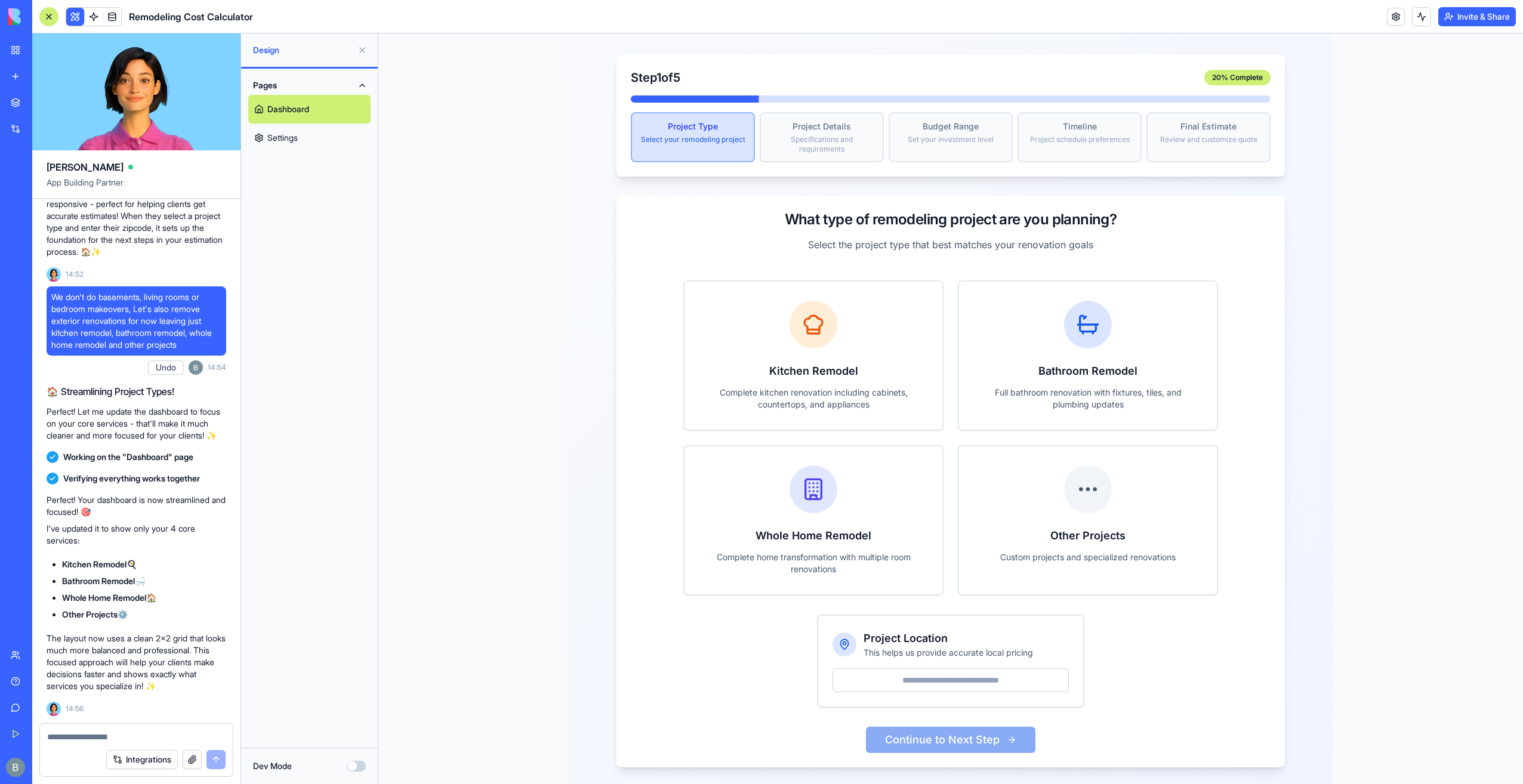
click at [814, 120] on div "Project Details" at bounding box center [822, 126] width 107 height 12
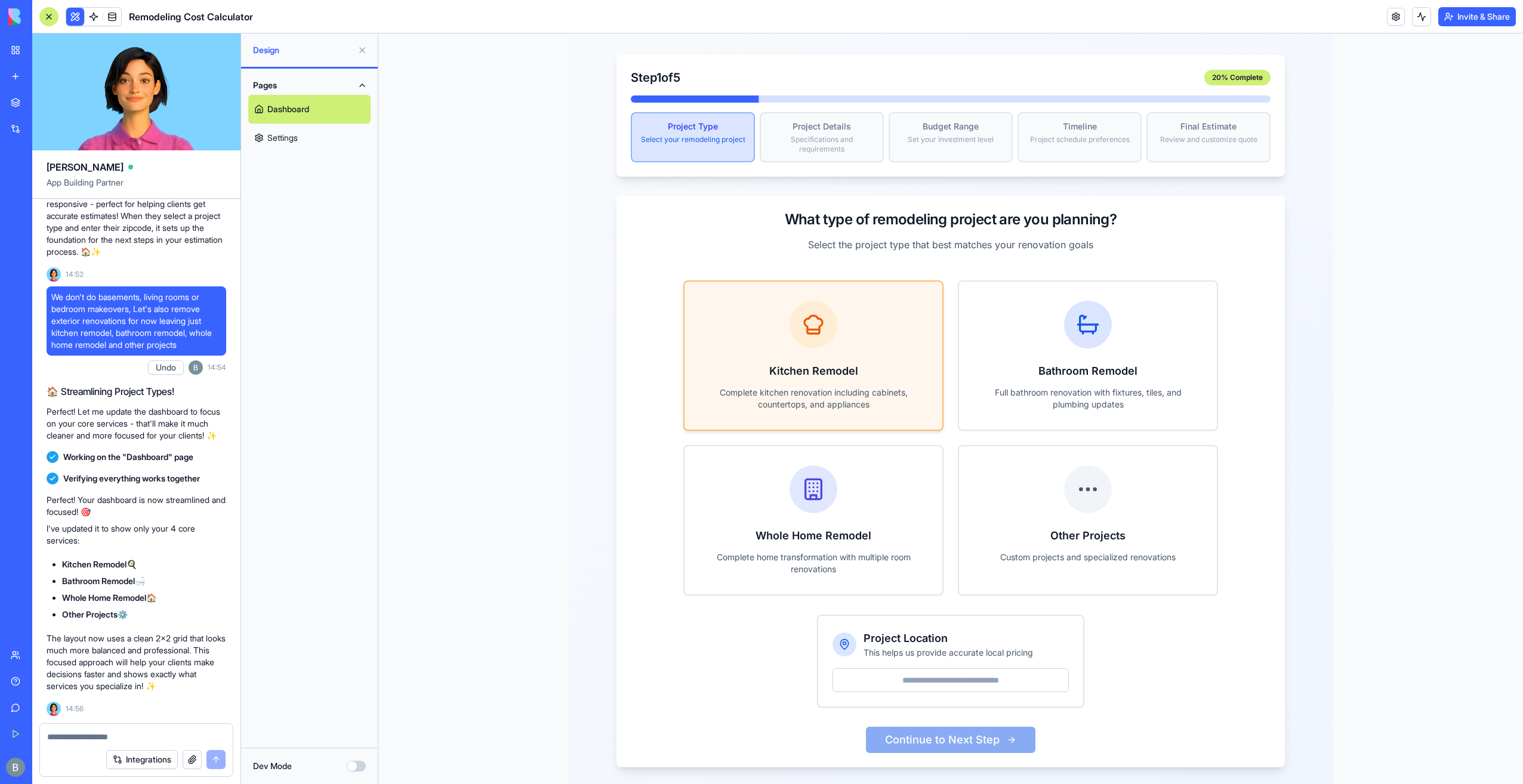
click at [868, 333] on div "Kitchen Remodel Complete kitchen renovation including cabinets, countertops, an…" at bounding box center [813, 356] width 258 height 148
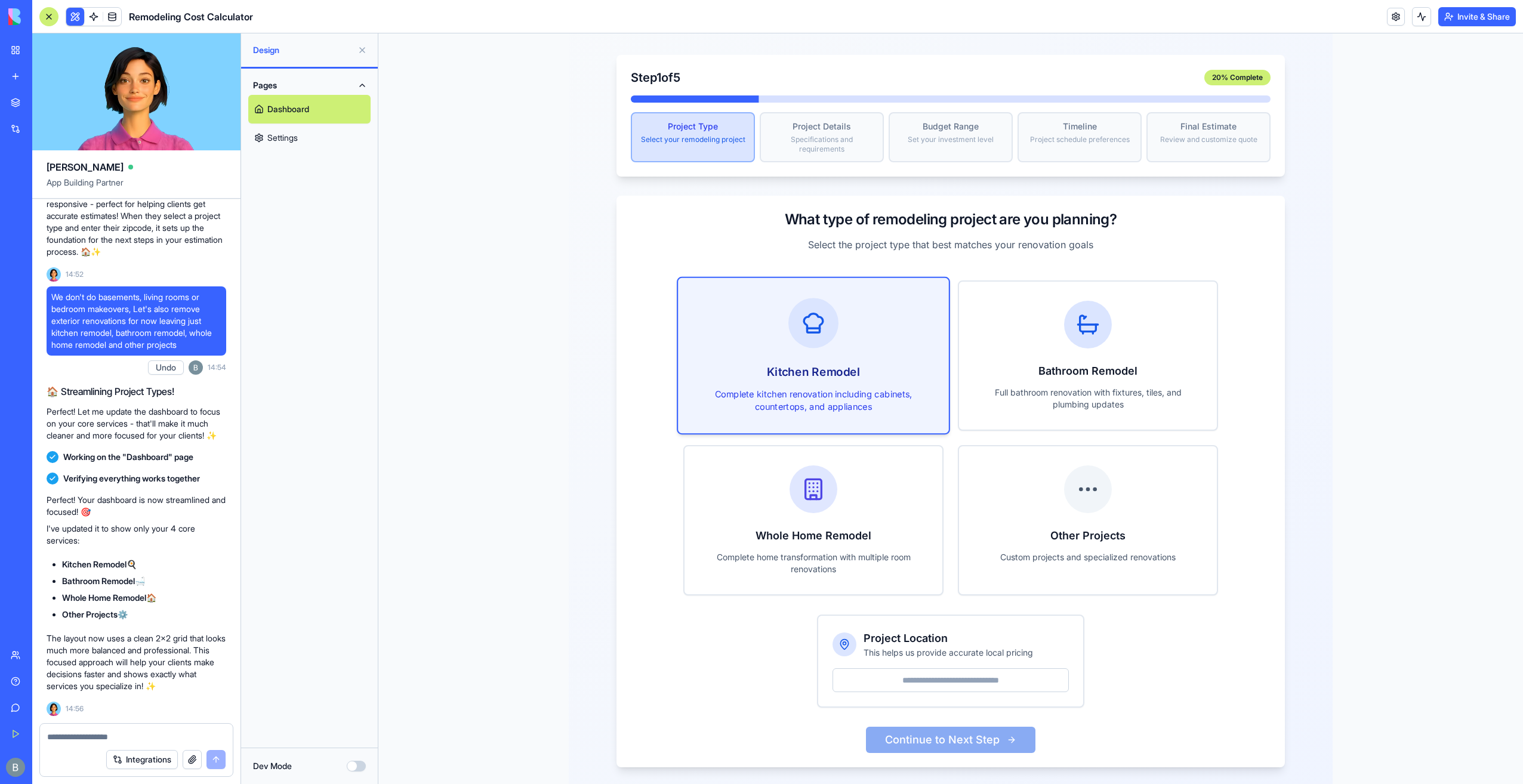
click at [909, 680] on div "Project Location This helps us provide accurate local pricing" at bounding box center [950, 662] width 265 height 91
click at [910, 668] on input "Project Location" at bounding box center [951, 680] width 236 height 24
type input "*****"
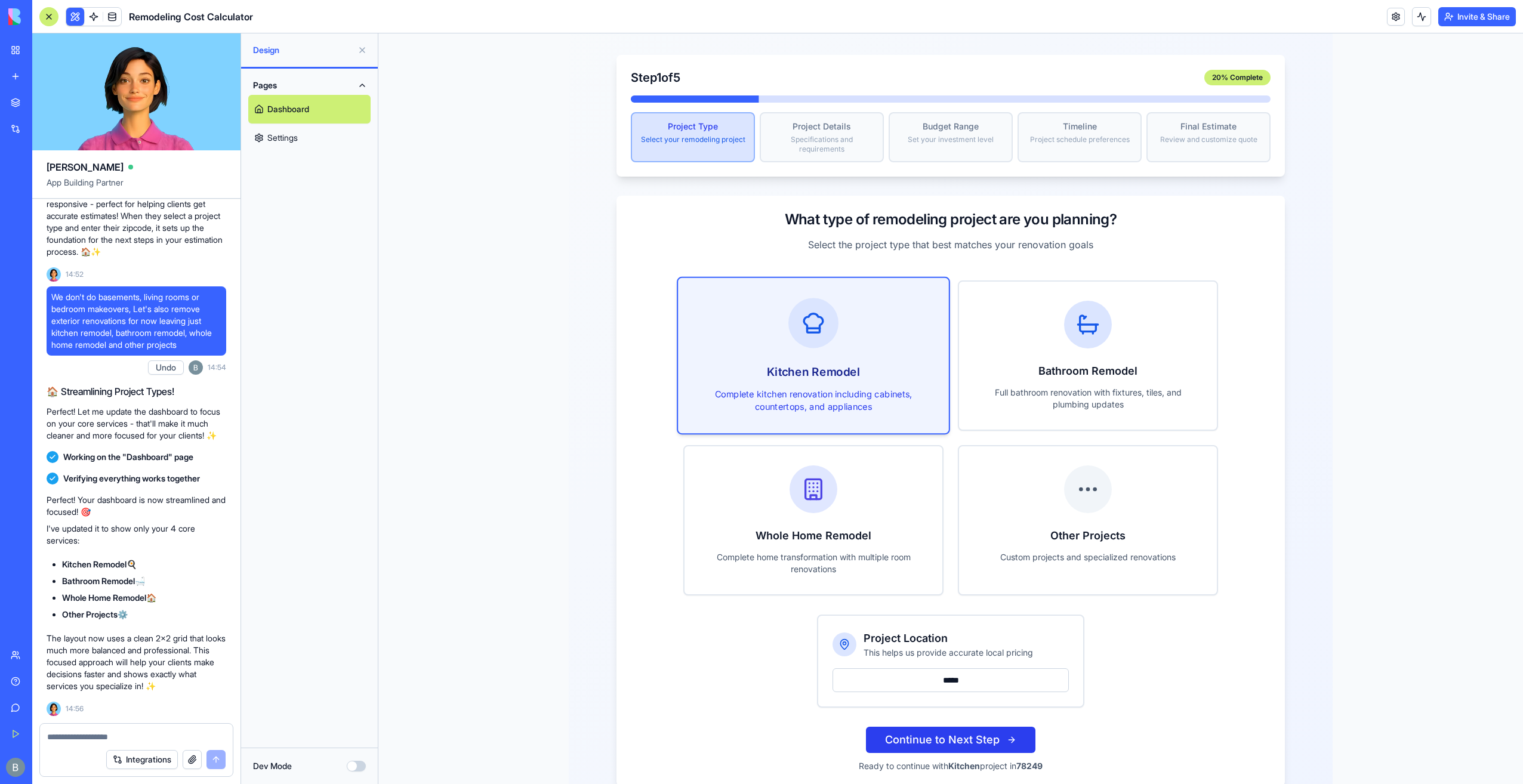
click at [956, 727] on button "Continue to Next Step" at bounding box center [950, 740] width 169 height 26
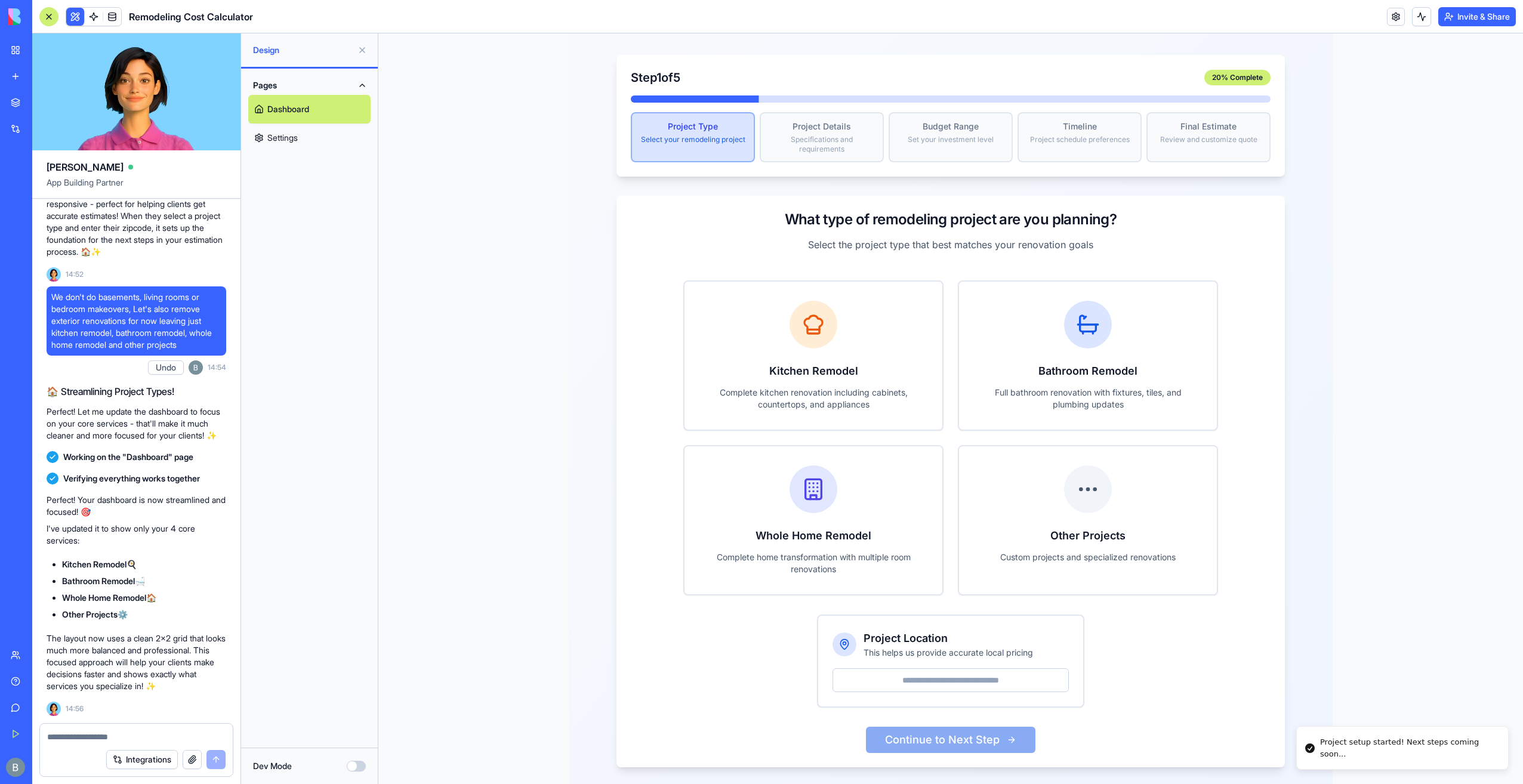
click at [179, 737] on textarea at bounding box center [136, 737] width 179 height 12
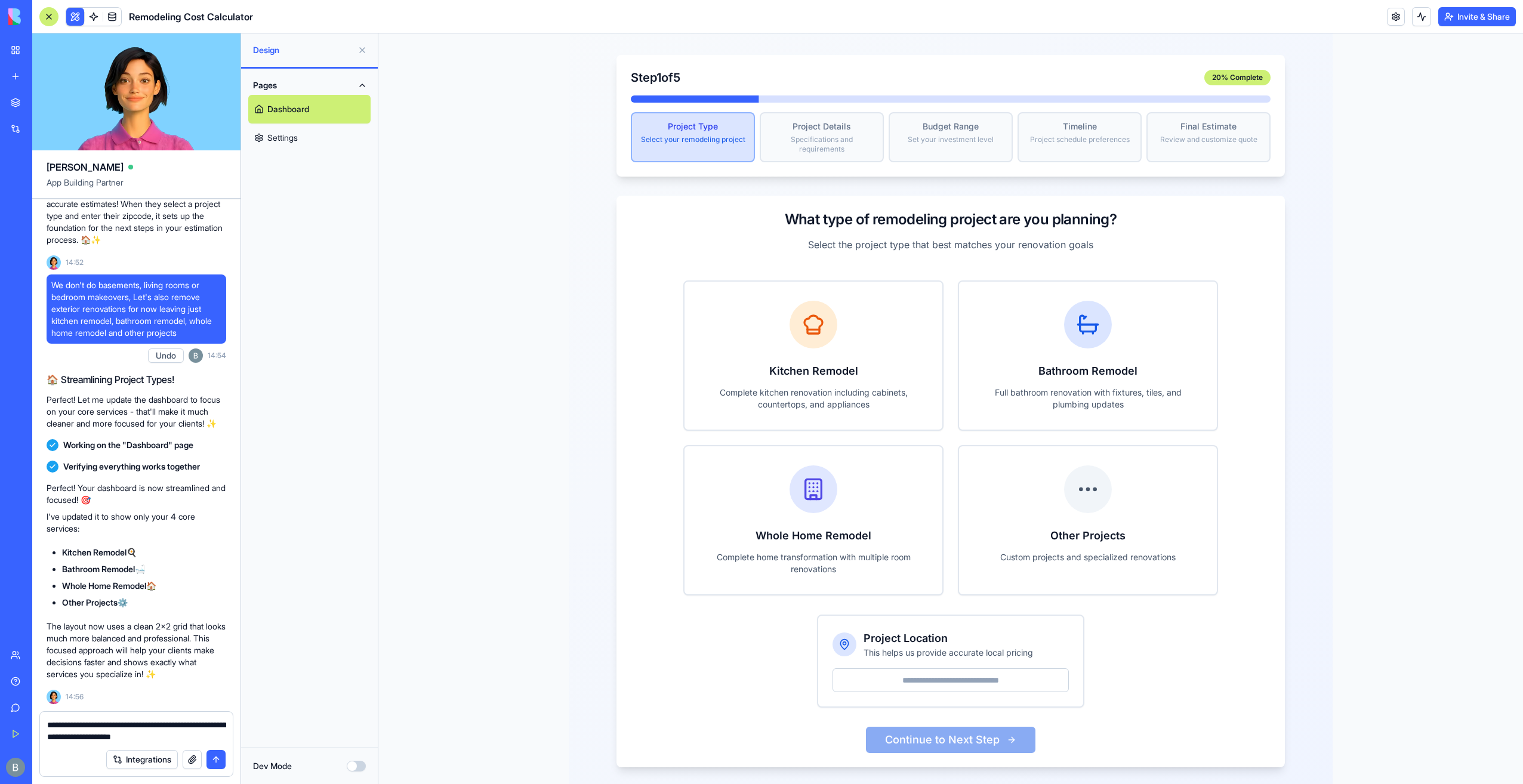
click at [222, 739] on textarea "**********" at bounding box center [136, 730] width 179 height 24
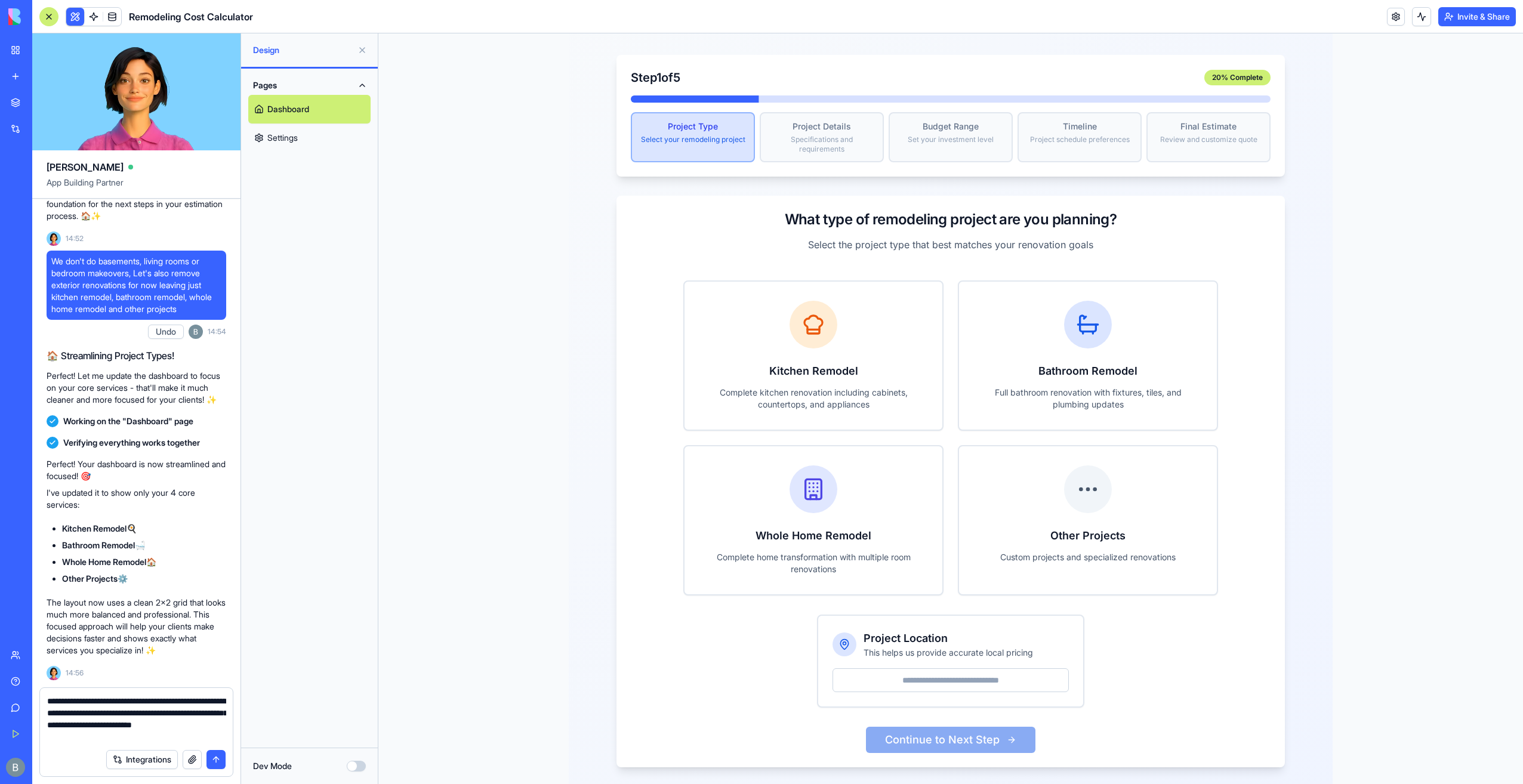
click at [224, 717] on textarea "**********" at bounding box center [136, 719] width 179 height 48
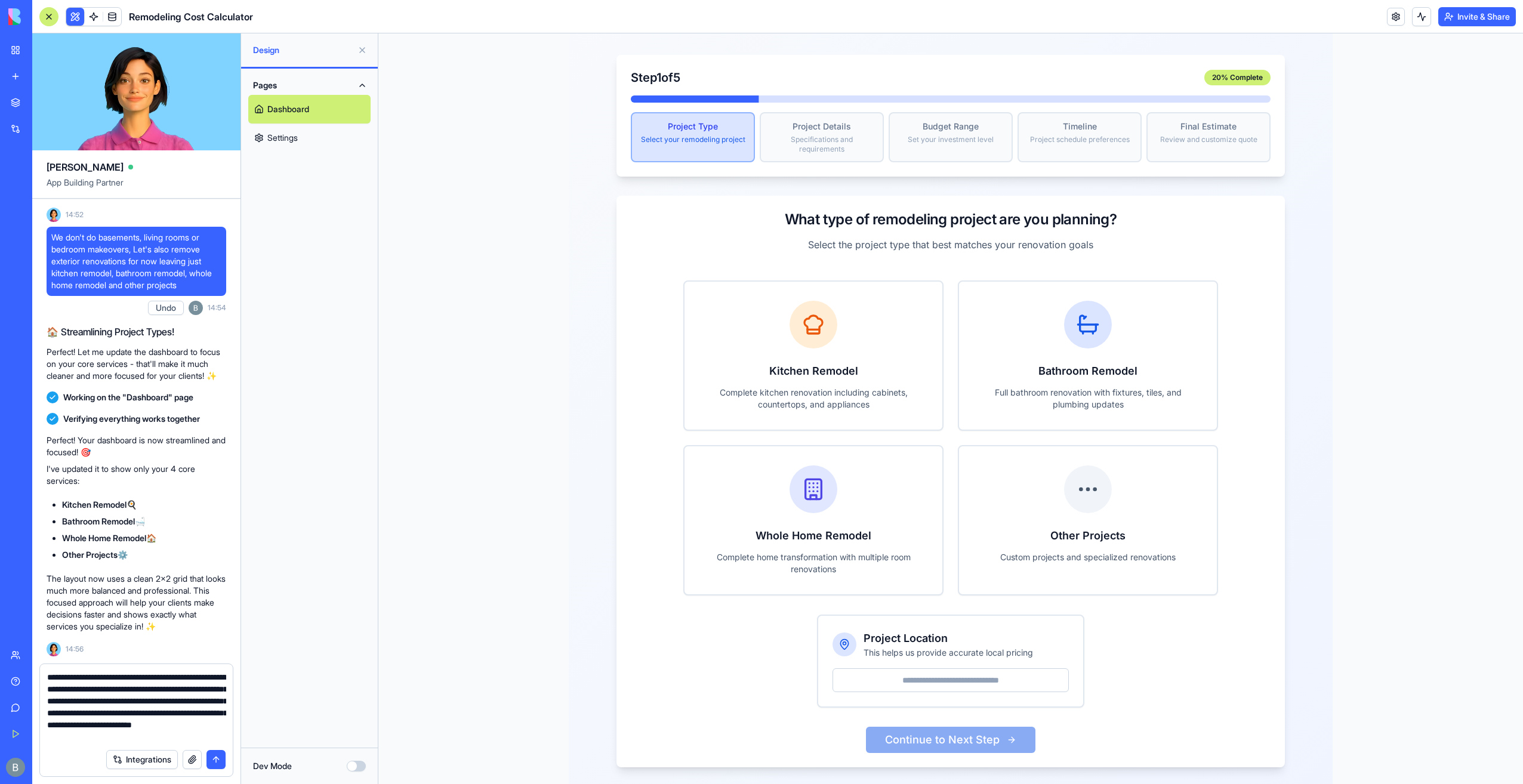
click at [237, 744] on div "**********" at bounding box center [136, 724] width 208 height 120
drag, startPoint x: 237, startPoint y: 744, endPoint x: 219, endPoint y: 741, distance: 18.2
click at [219, 741] on textarea "**********" at bounding box center [136, 707] width 179 height 72
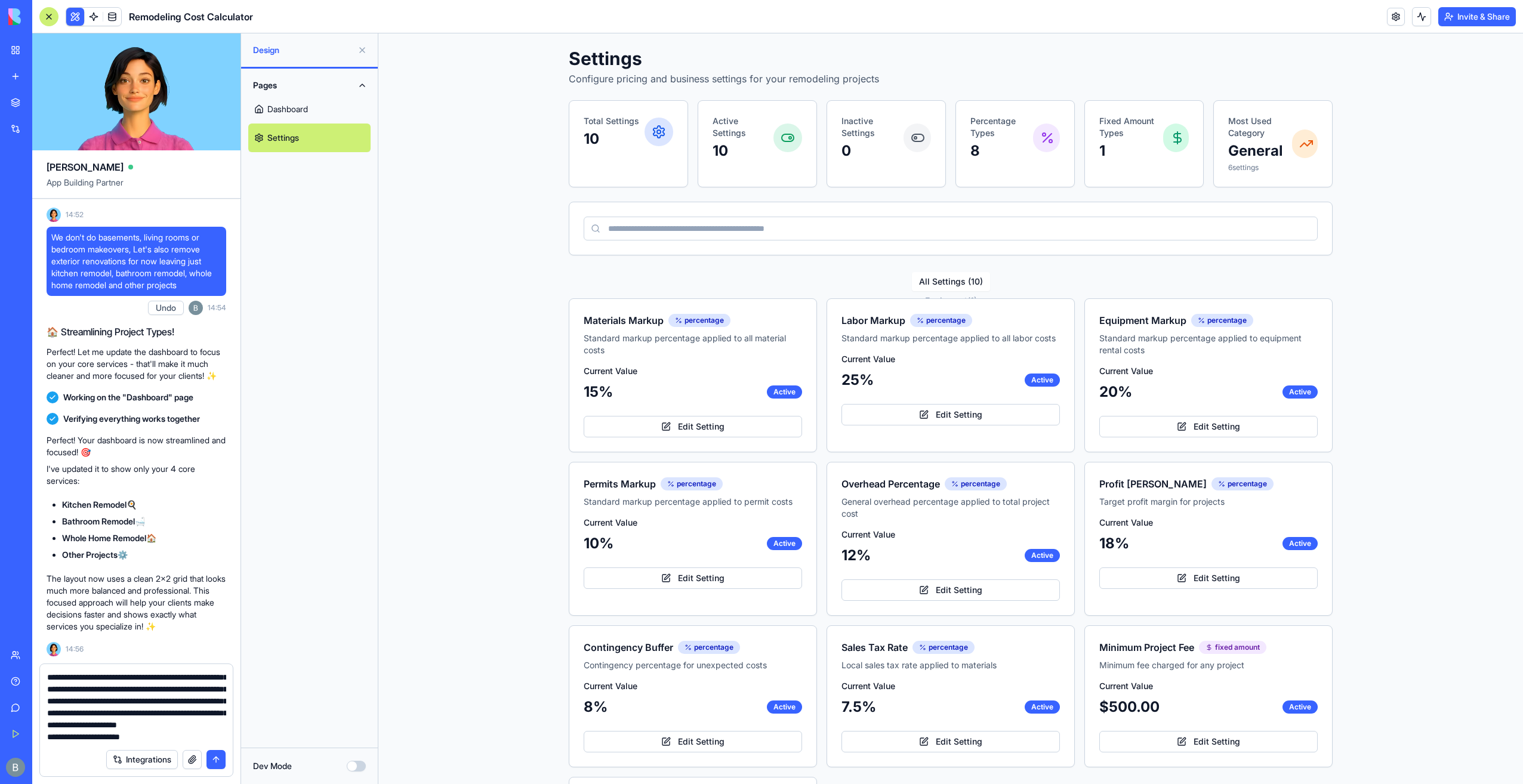
click at [287, 103] on link "Dashboard" at bounding box center [309, 109] width 123 height 29
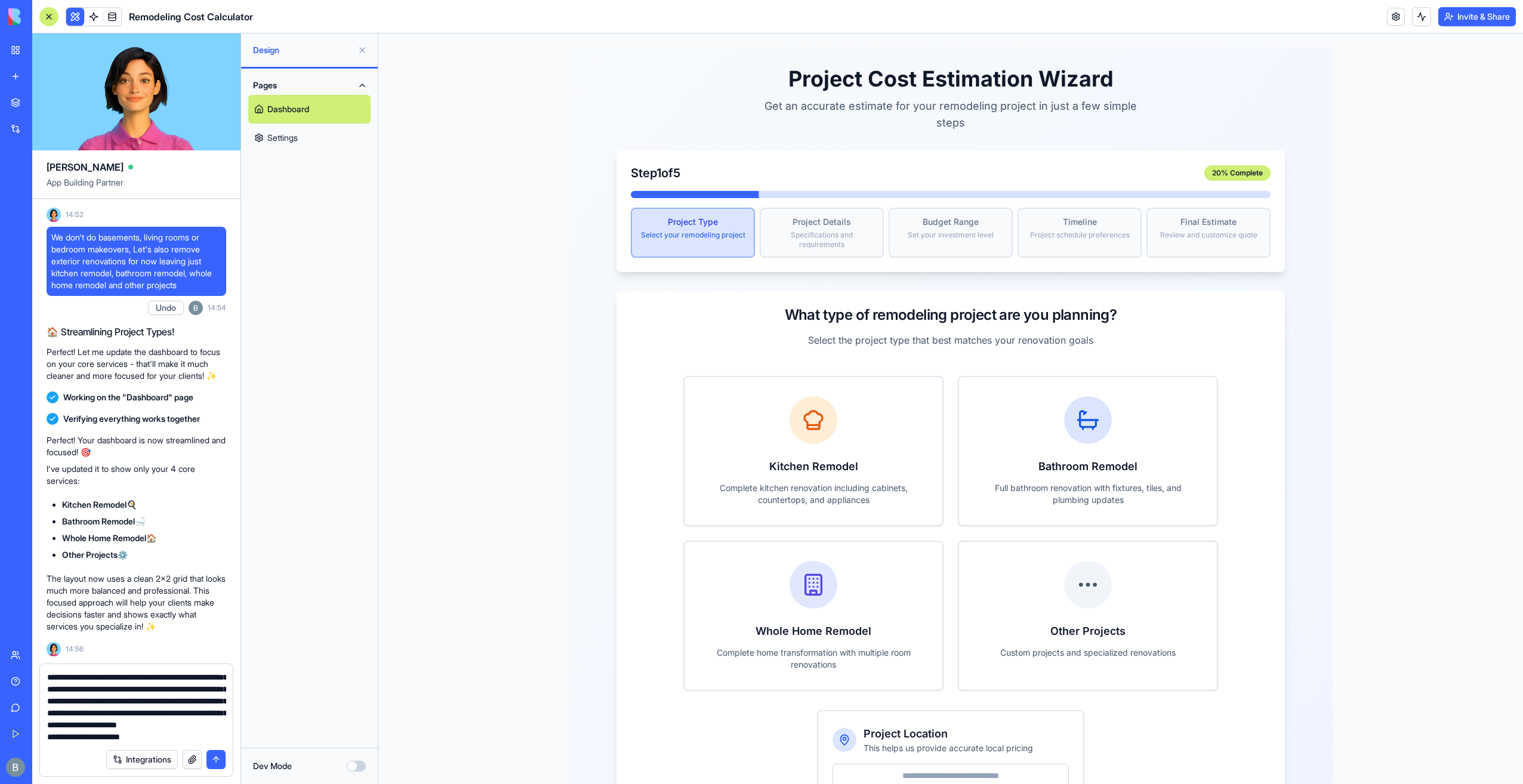
click at [142, 734] on textarea "**********" at bounding box center [136, 707] width 179 height 72
paste textarea "**********"
drag, startPoint x: 204, startPoint y: 739, endPoint x: 24, endPoint y: 731, distance: 180.2
click at [24, 731] on div "BETA My Workspace New app Marketplace Integrations Recent Inventory Master C&S …" at bounding box center [762, 392] width 1523 height 784
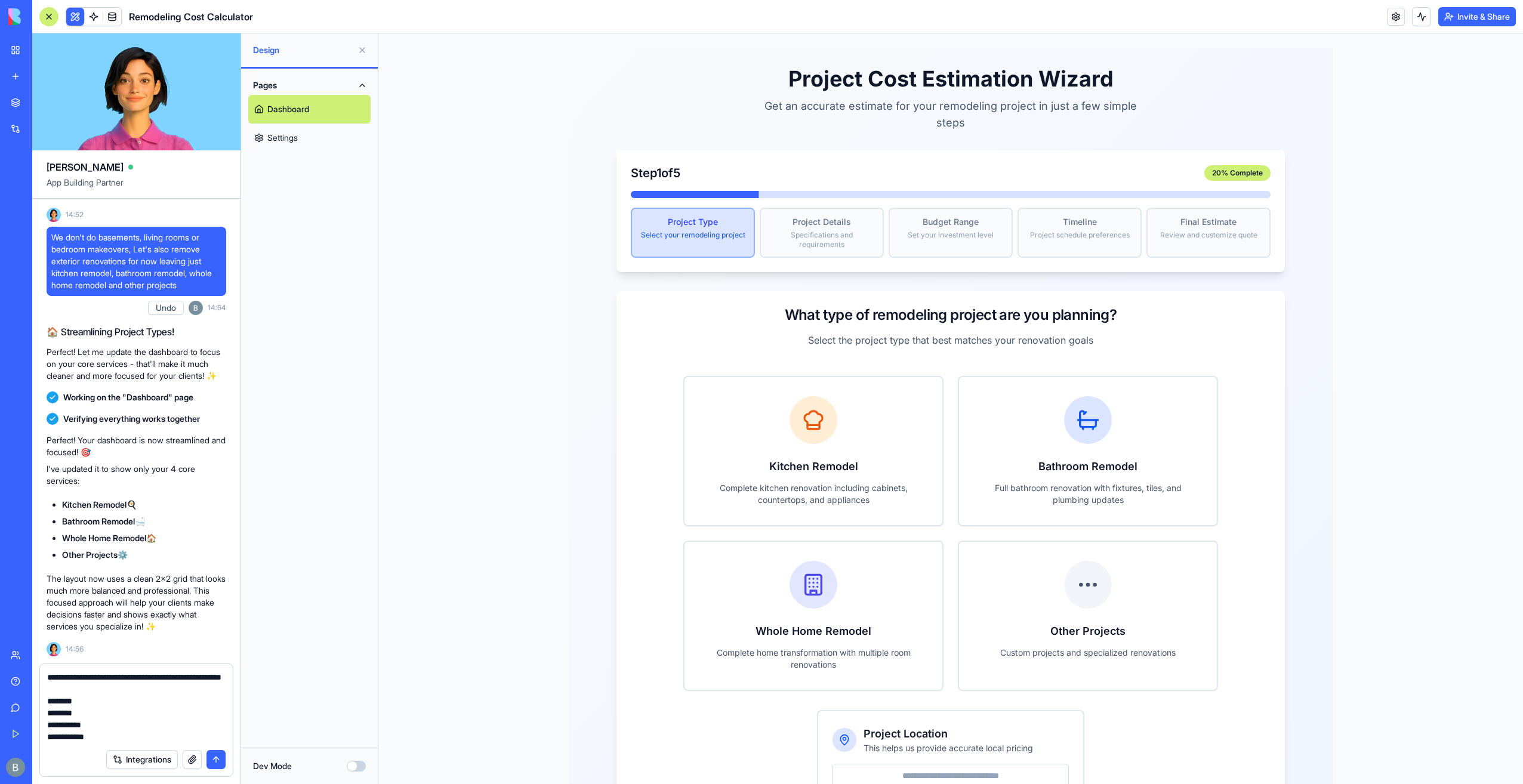
scroll to position [190, 0]
type textarea "**********"
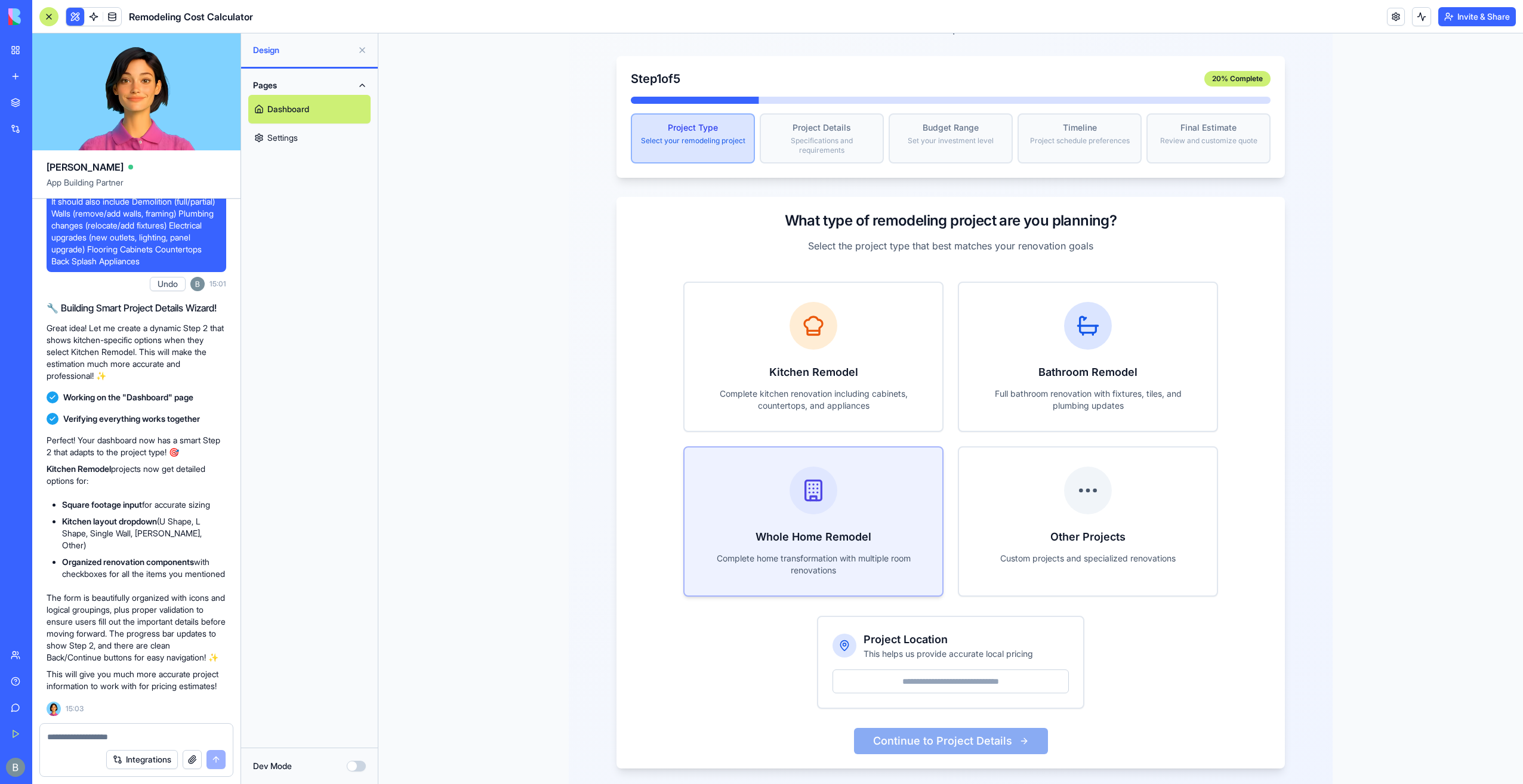
scroll to position [95, 0]
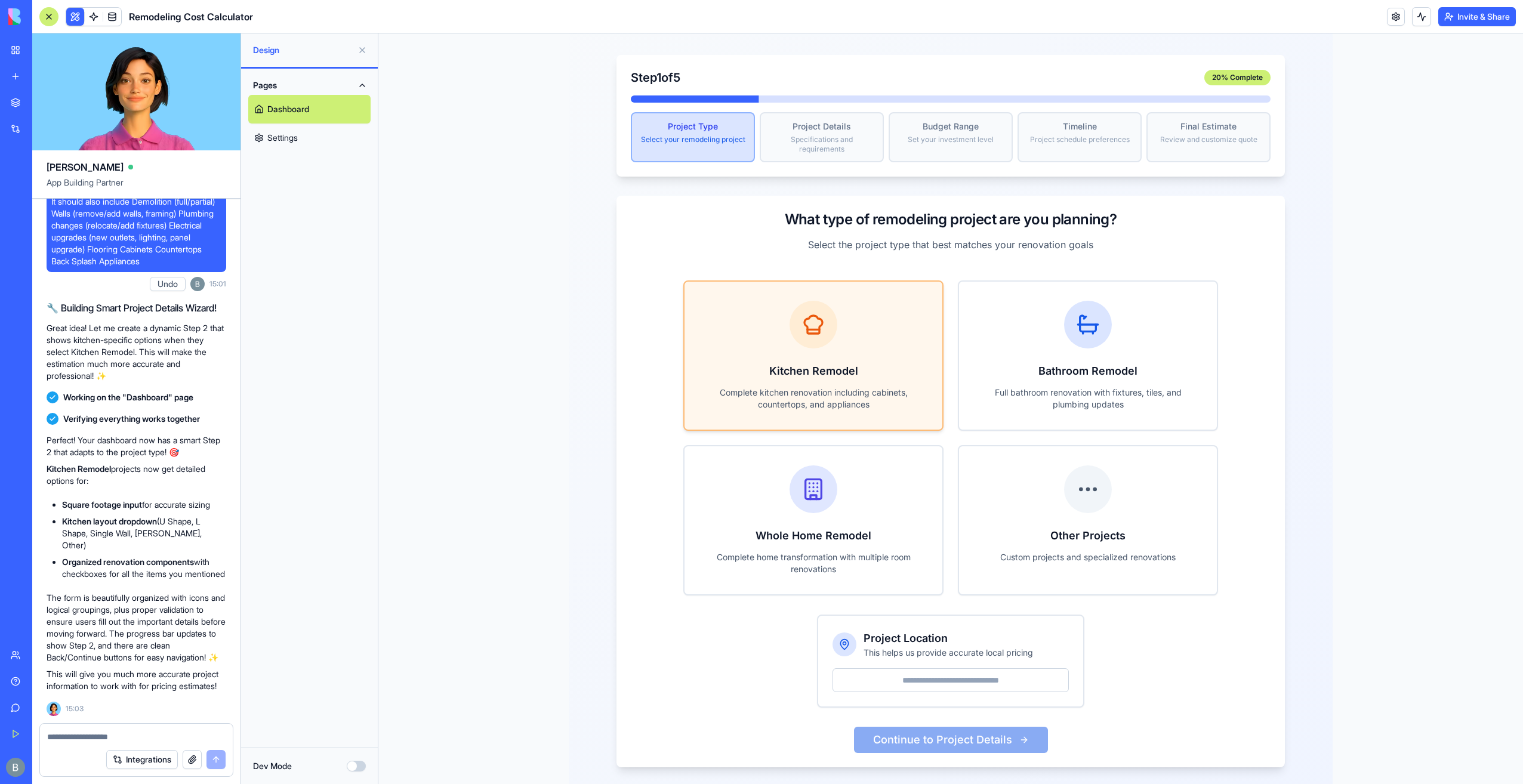
click at [830, 386] on p "Complete kitchen renovation including cabinets, countertops, and appliances" at bounding box center [813, 398] width 219 height 24
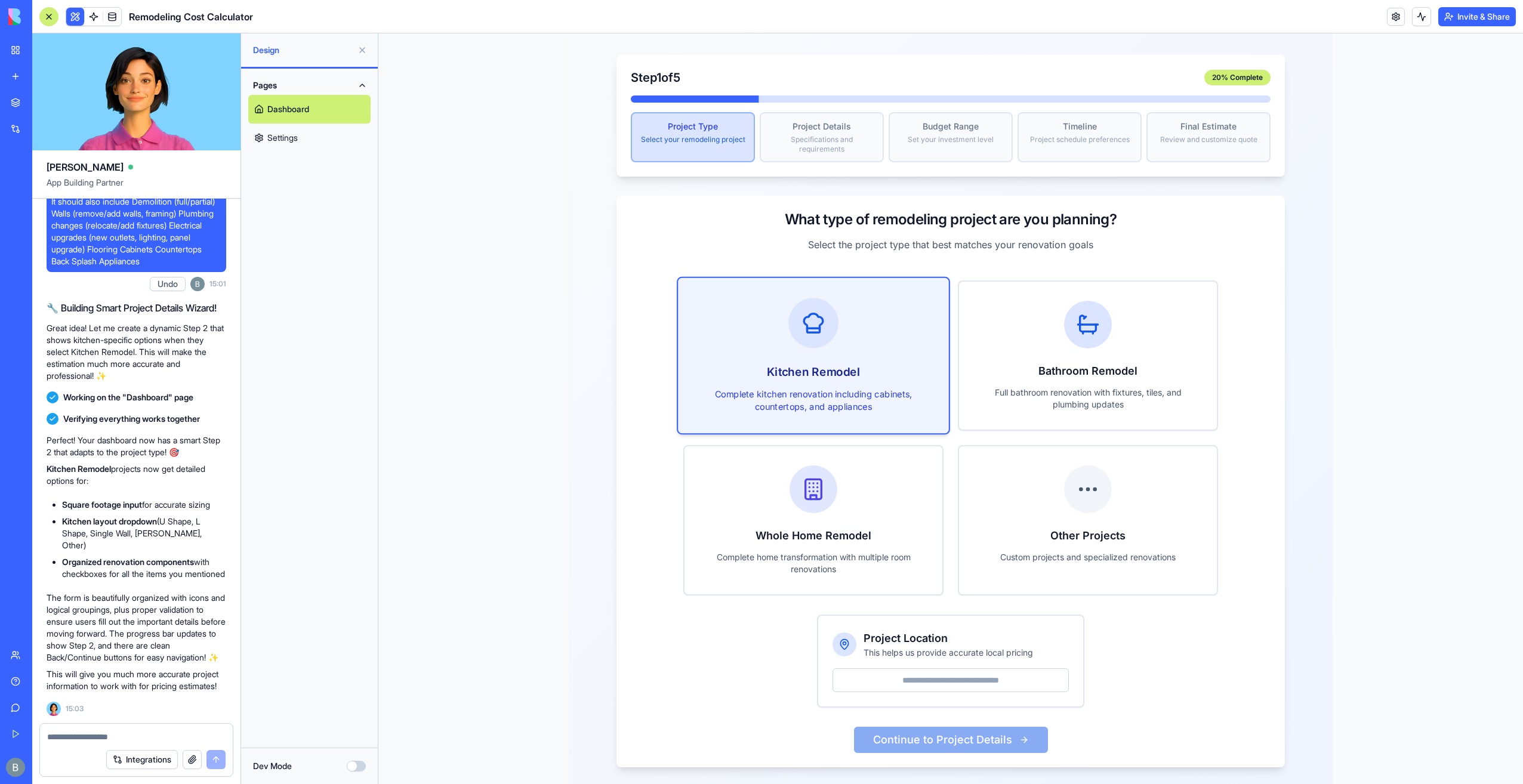
click at [948, 648] on div "Project Location This helps us provide accurate local pricing" at bounding box center [950, 662] width 265 height 91
click at [946, 668] on input "Project Location" at bounding box center [951, 680] width 236 height 24
type input "*****"
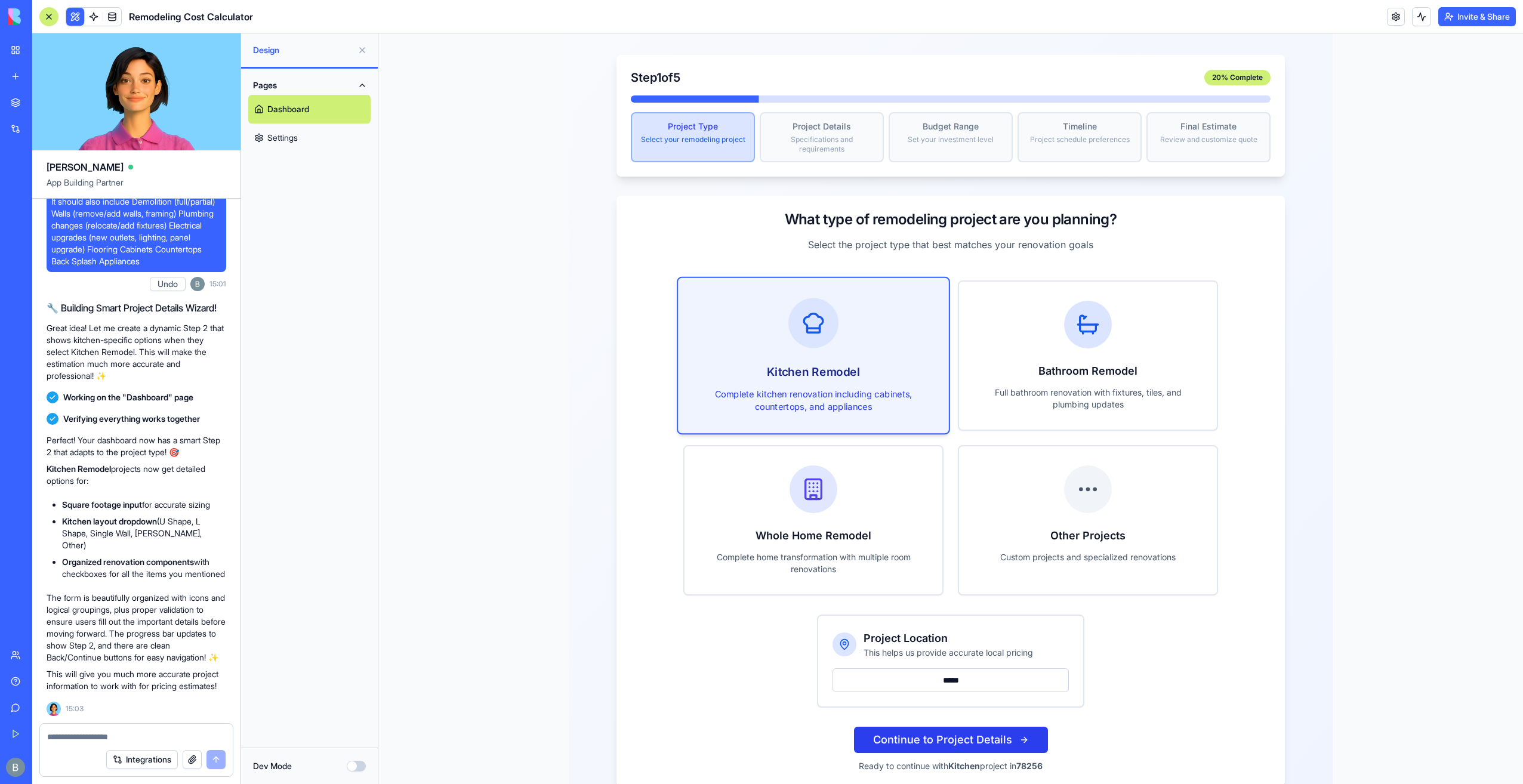
click at [937, 727] on button "Continue to Project Details" at bounding box center [951, 740] width 194 height 26
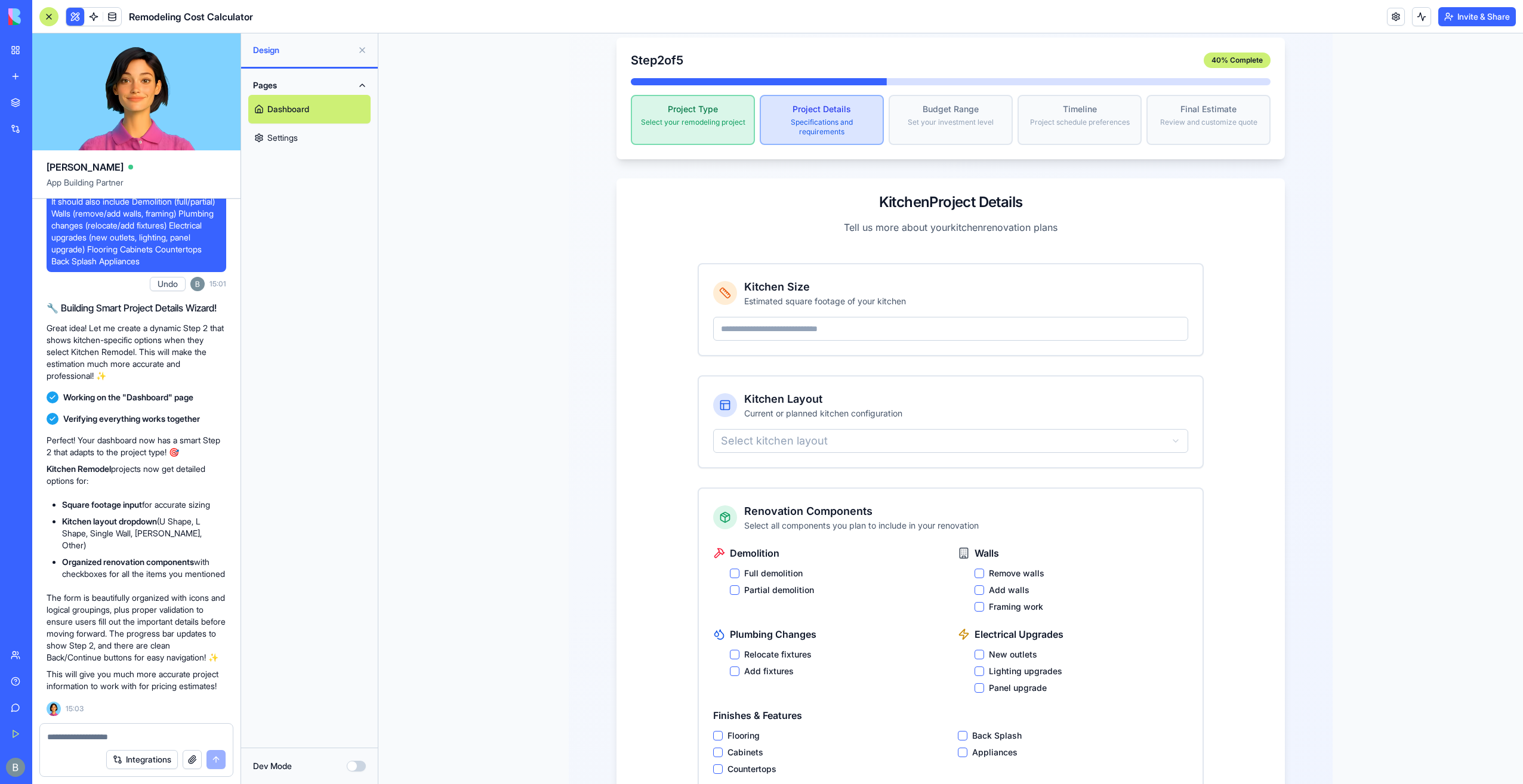
scroll to position [196, 0]
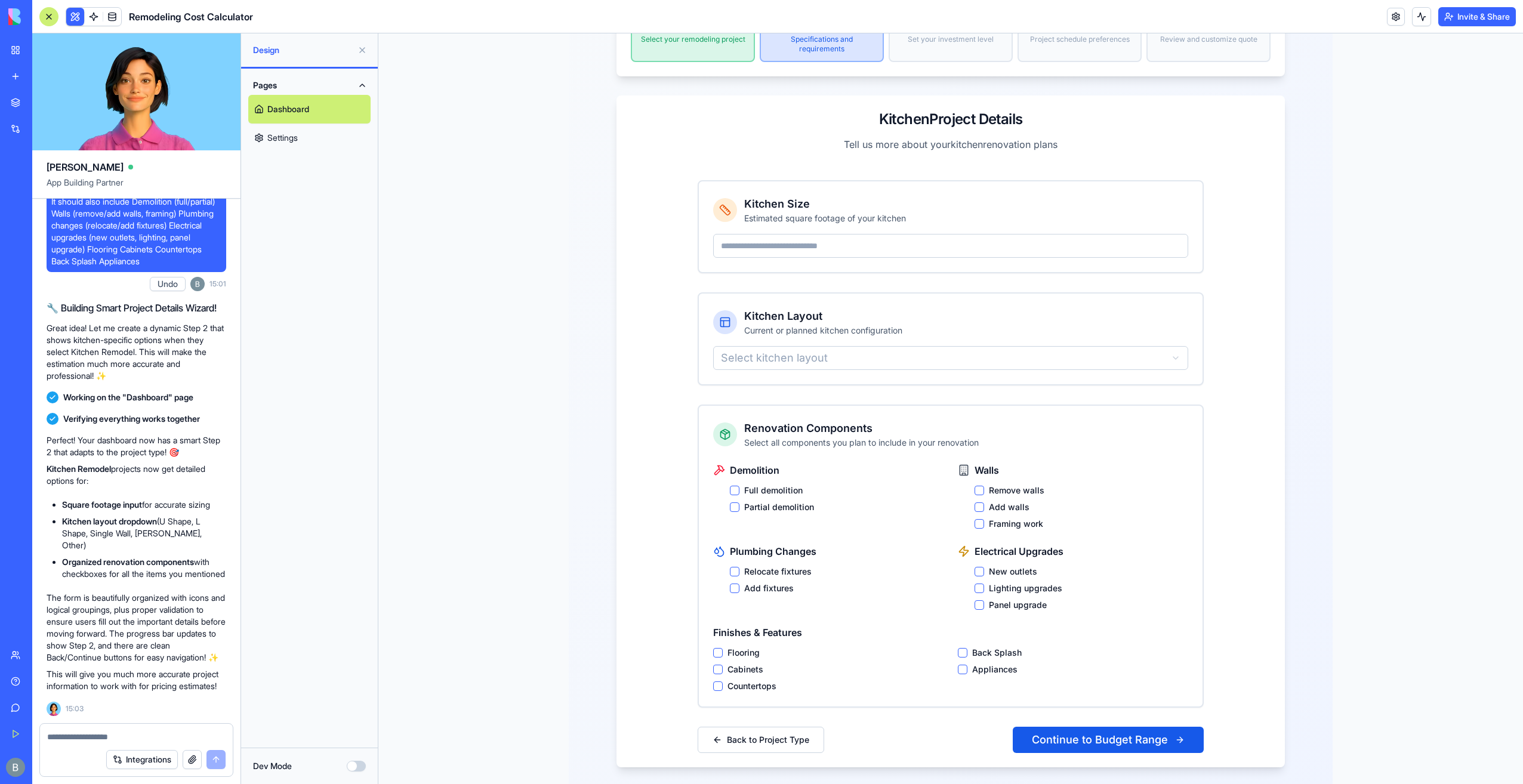
click at [850, 346] on html "Project Cost Estimation Wizard Get an accurate estimate for your remodeling pro…" at bounding box center [951, 319] width 1144 height 963
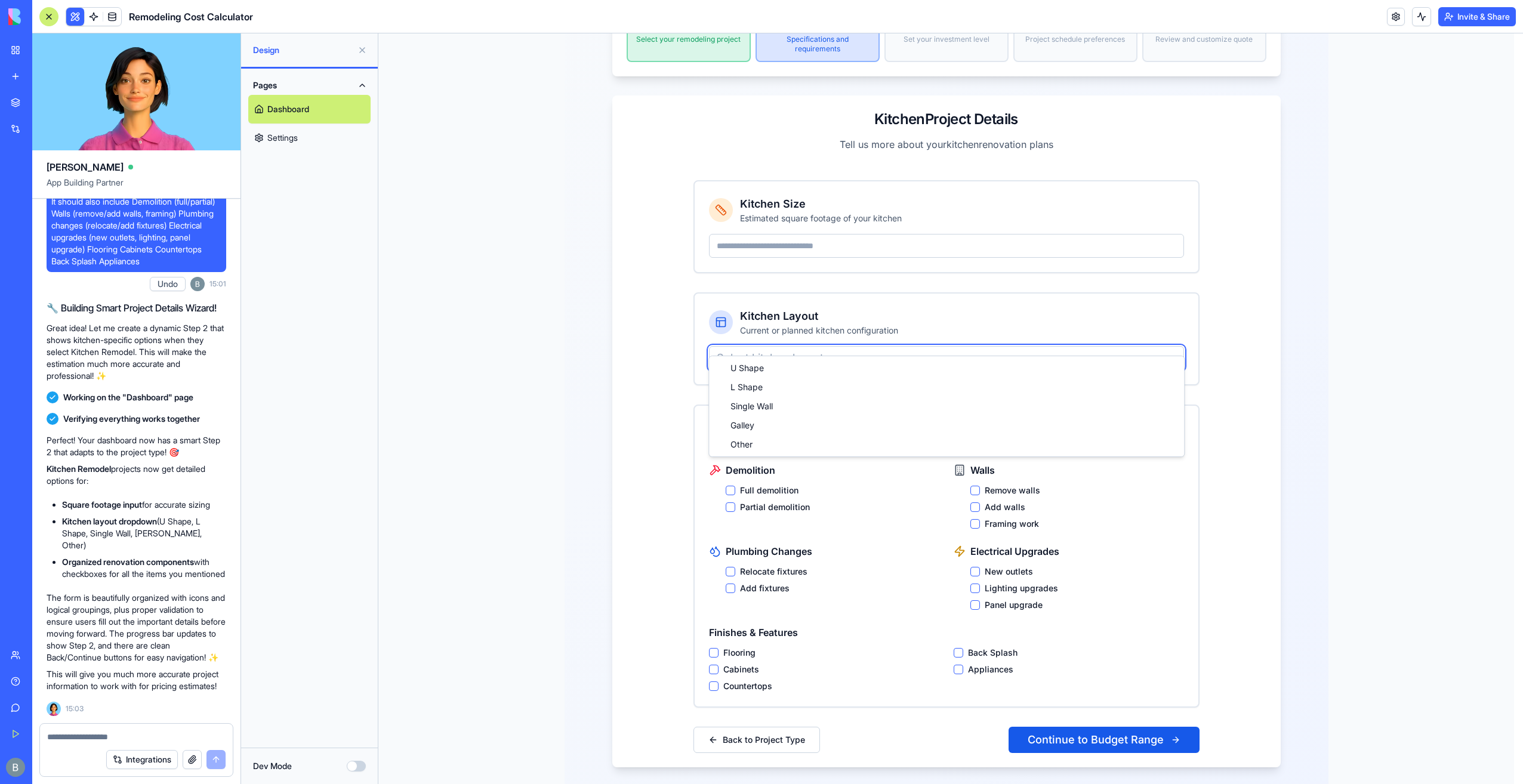
click at [833, 327] on html "Project Cost Estimation Wizard Get an accurate estimate for your remodeling pro…" at bounding box center [951, 319] width 1144 height 963
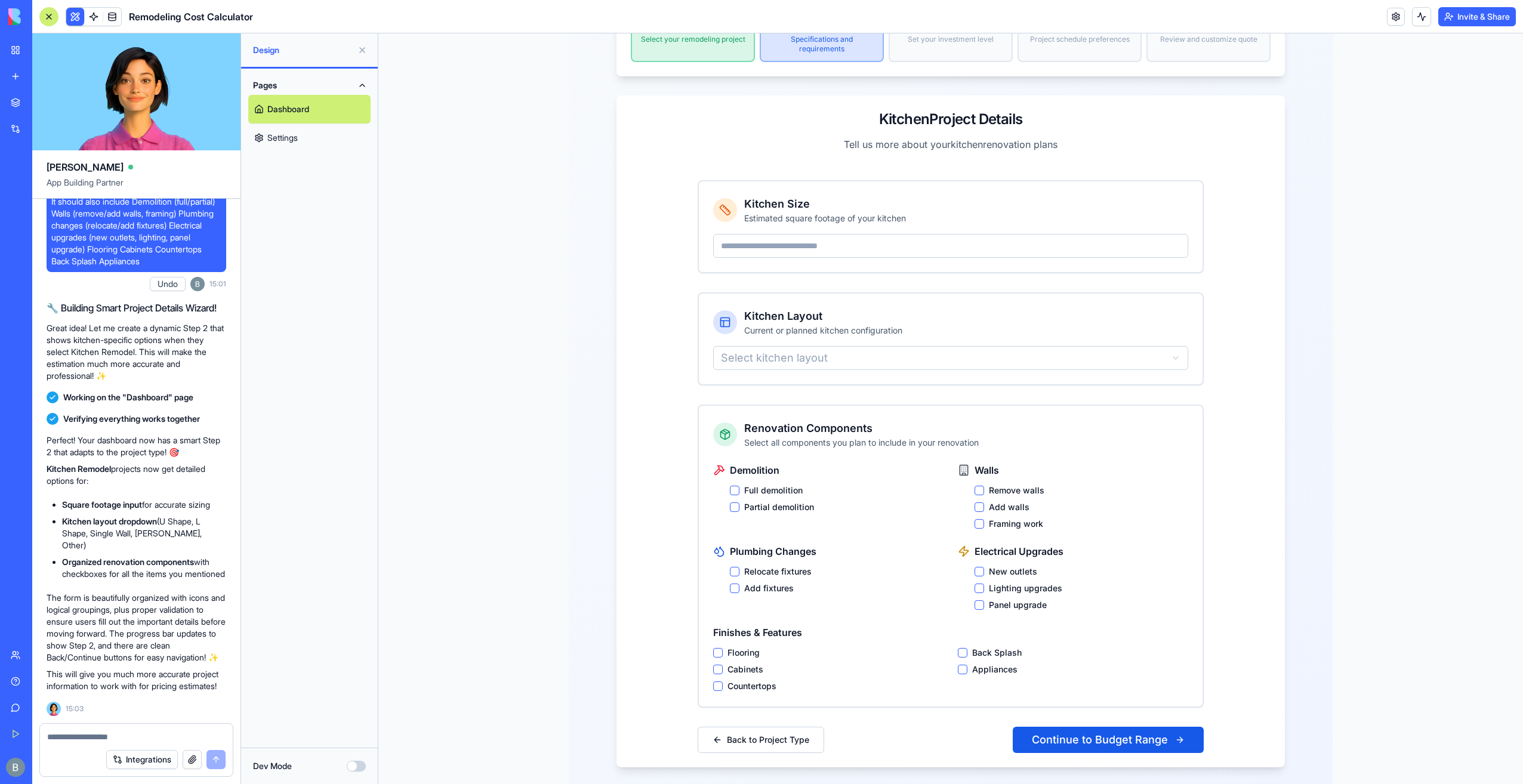
click at [655, 371] on div "Kitchen Project Details Tell us more about your kitchen renovation plans Kitche…" at bounding box center [950, 431] width 668 height 672
click at [112, 725] on div at bounding box center [136, 733] width 193 height 19
click at [101, 735] on textarea at bounding box center [136, 737] width 179 height 12
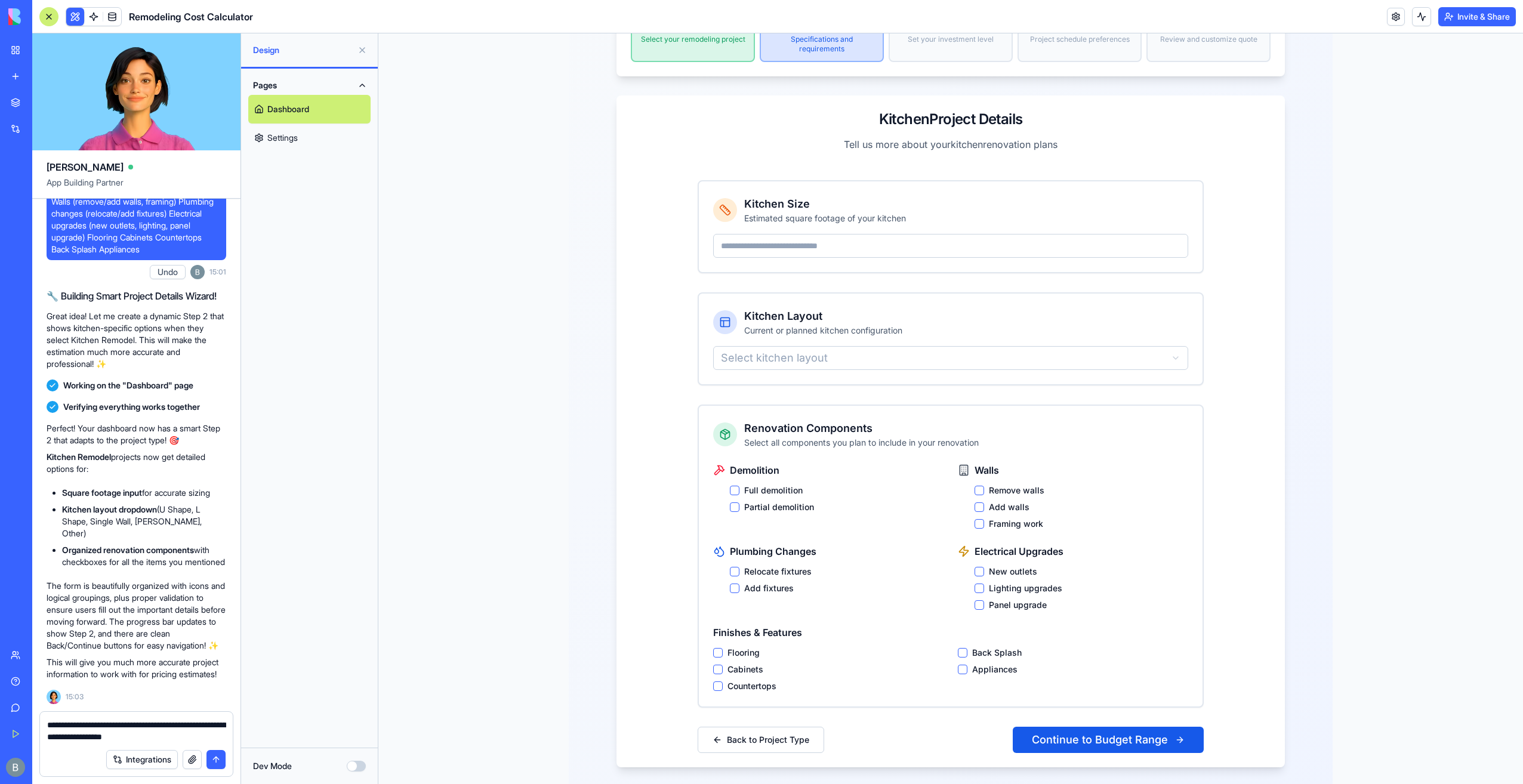
paste textarea
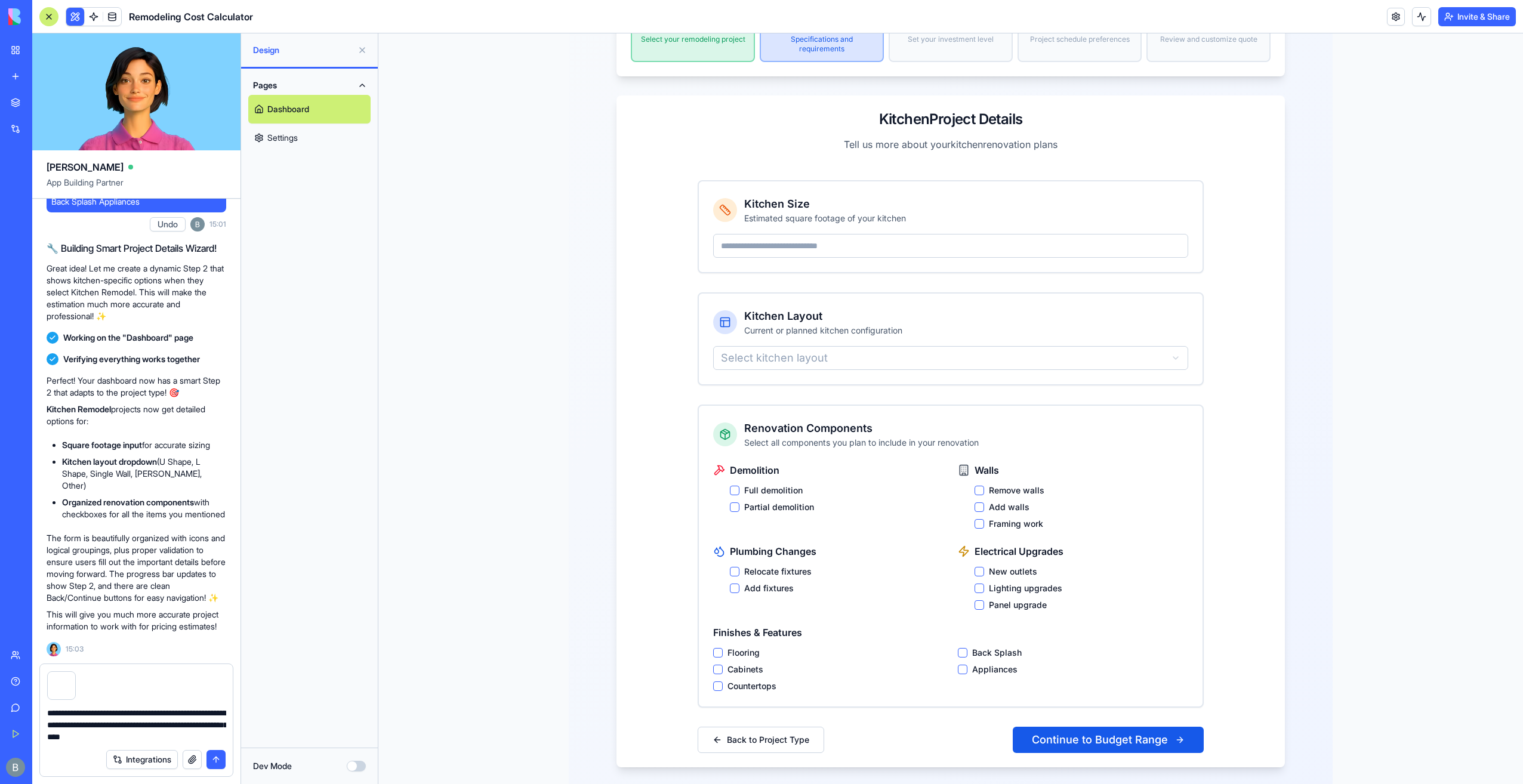
type textarea "**********"
click at [219, 764] on button "submit" at bounding box center [216, 760] width 19 height 19
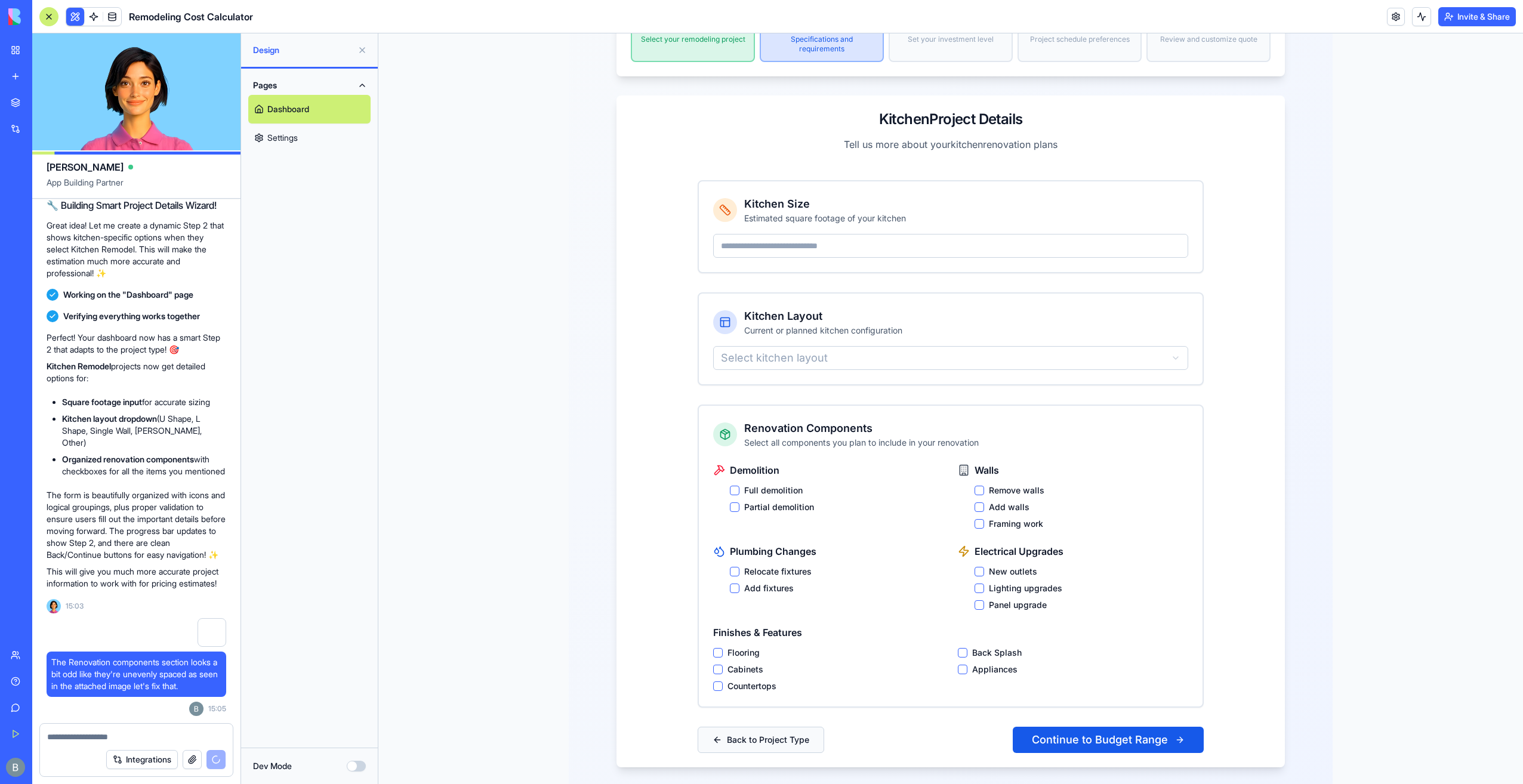
click at [710, 727] on button "Back to Project Type" at bounding box center [761, 740] width 126 height 26
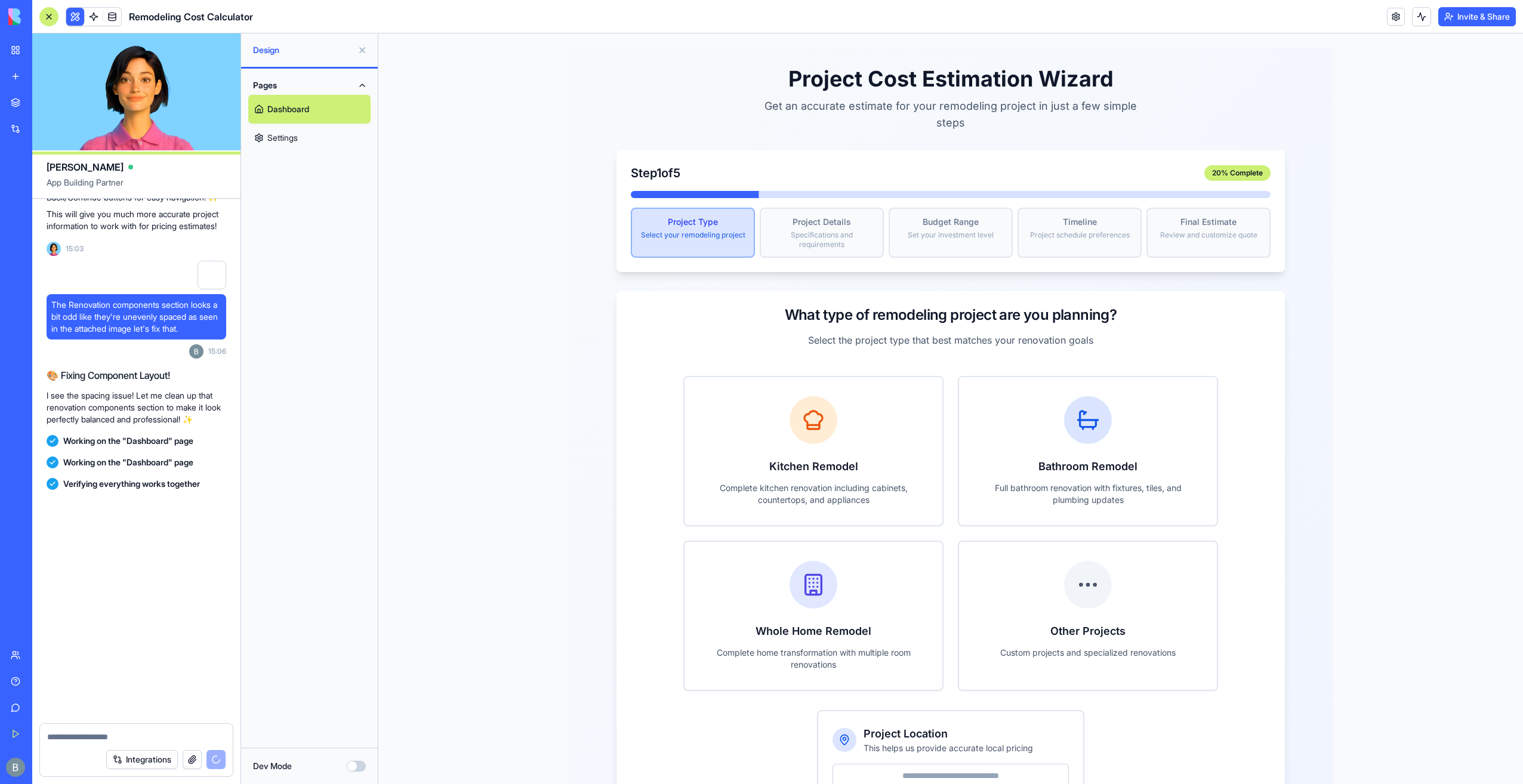
scroll to position [4697, 0]
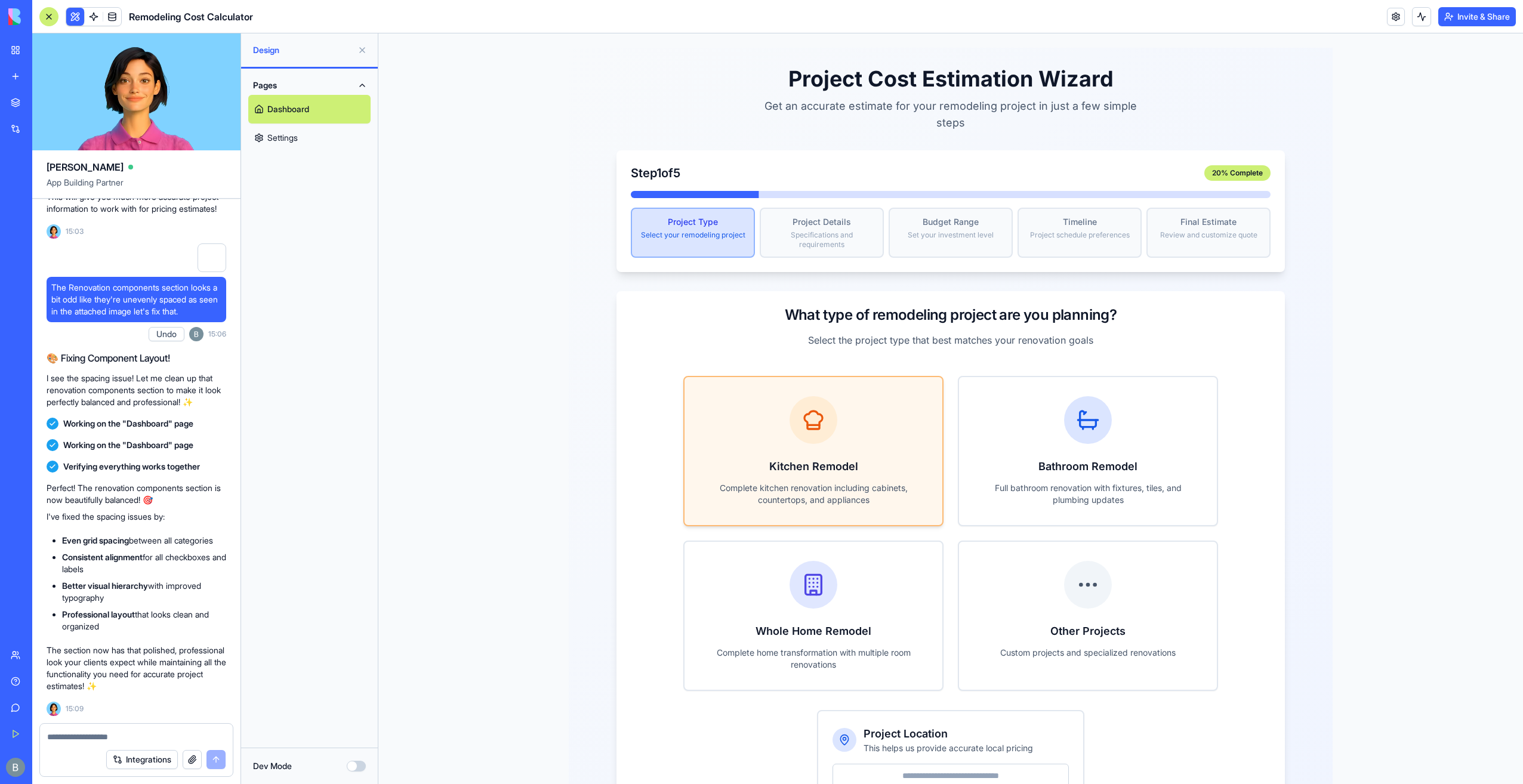
click at [815, 458] on h3 "Kitchen Remodel" at bounding box center [813, 466] width 219 height 17
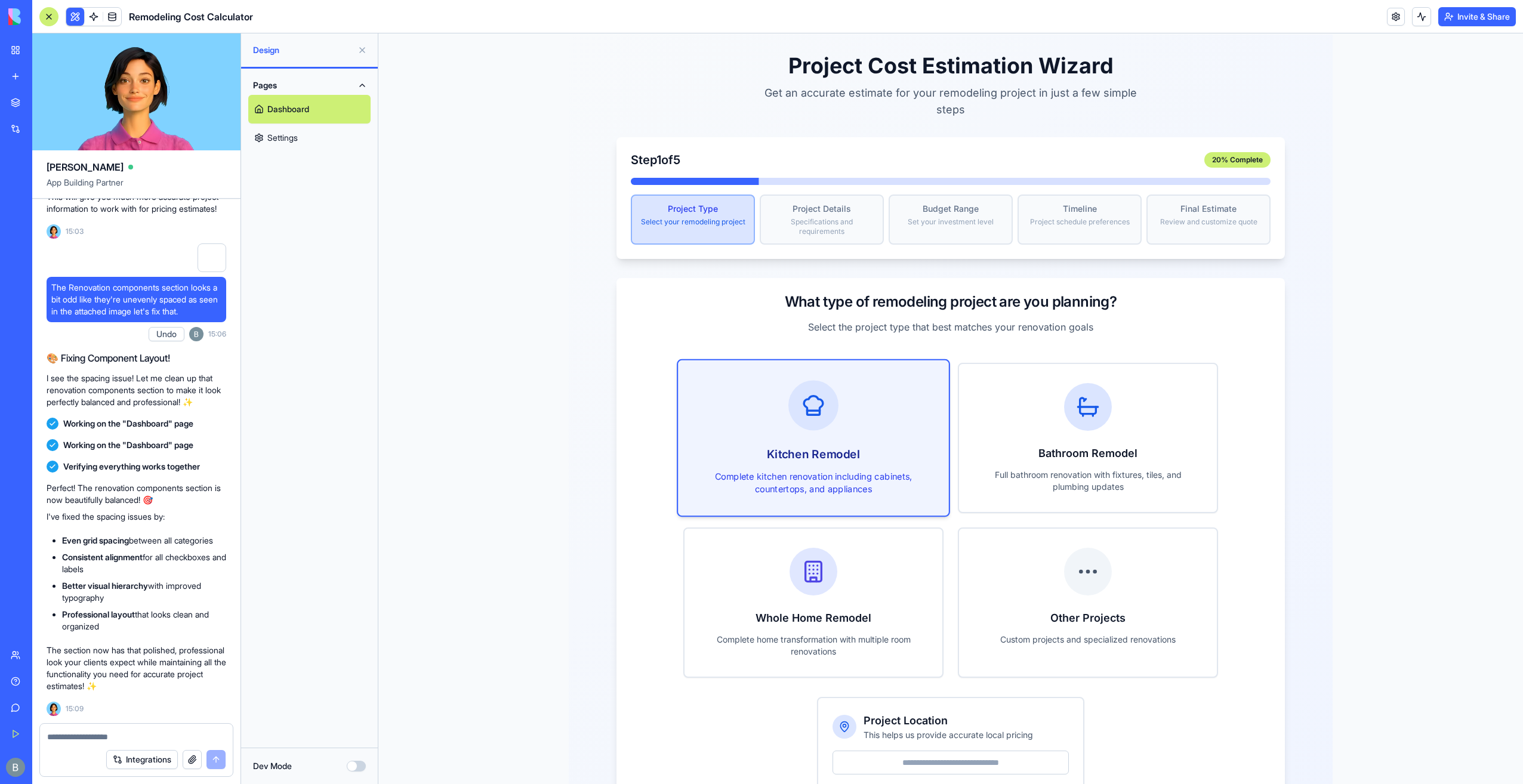
scroll to position [95, 0]
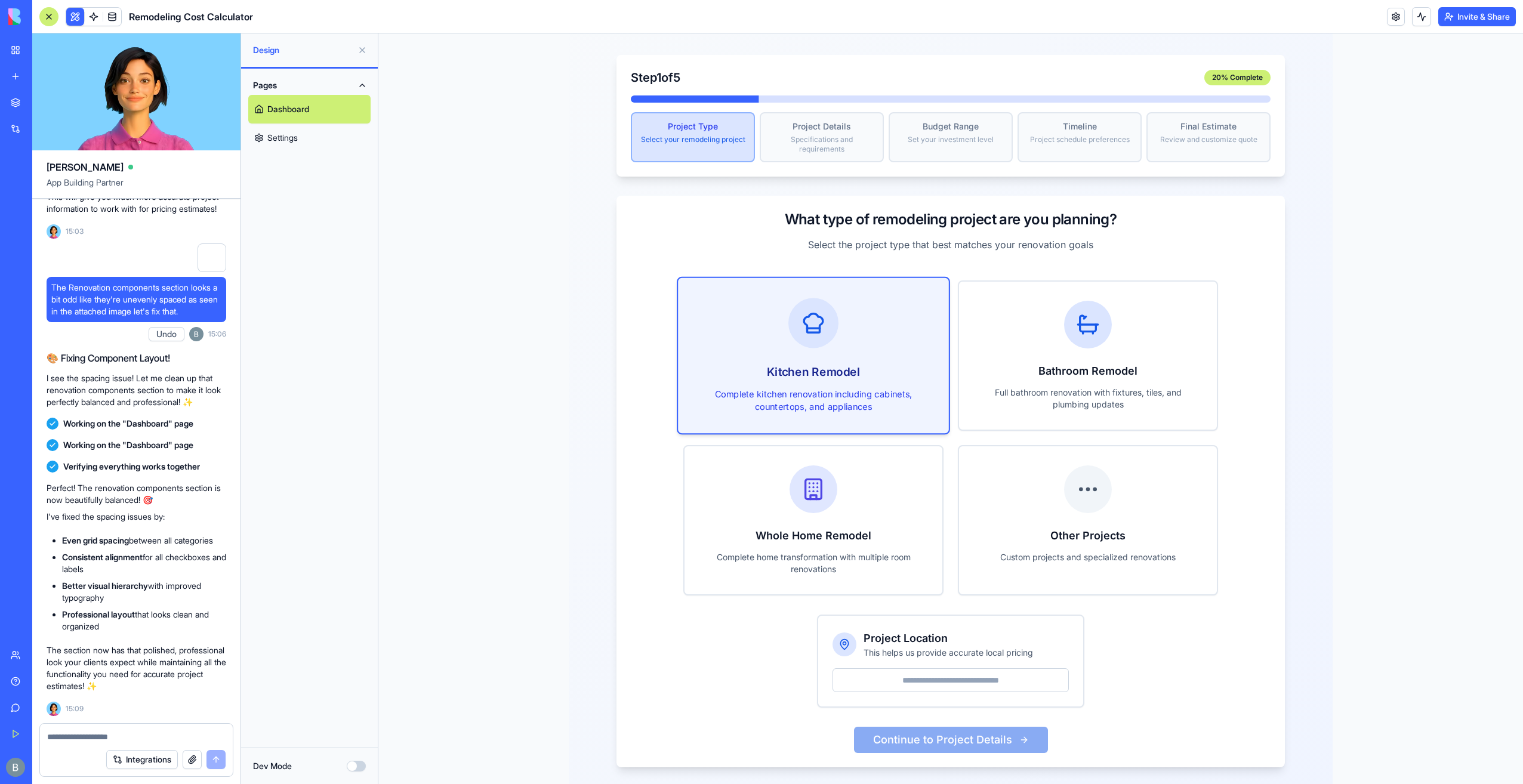
click at [913, 670] on input "Project Location" at bounding box center [951, 680] width 236 height 24
type input "*****"
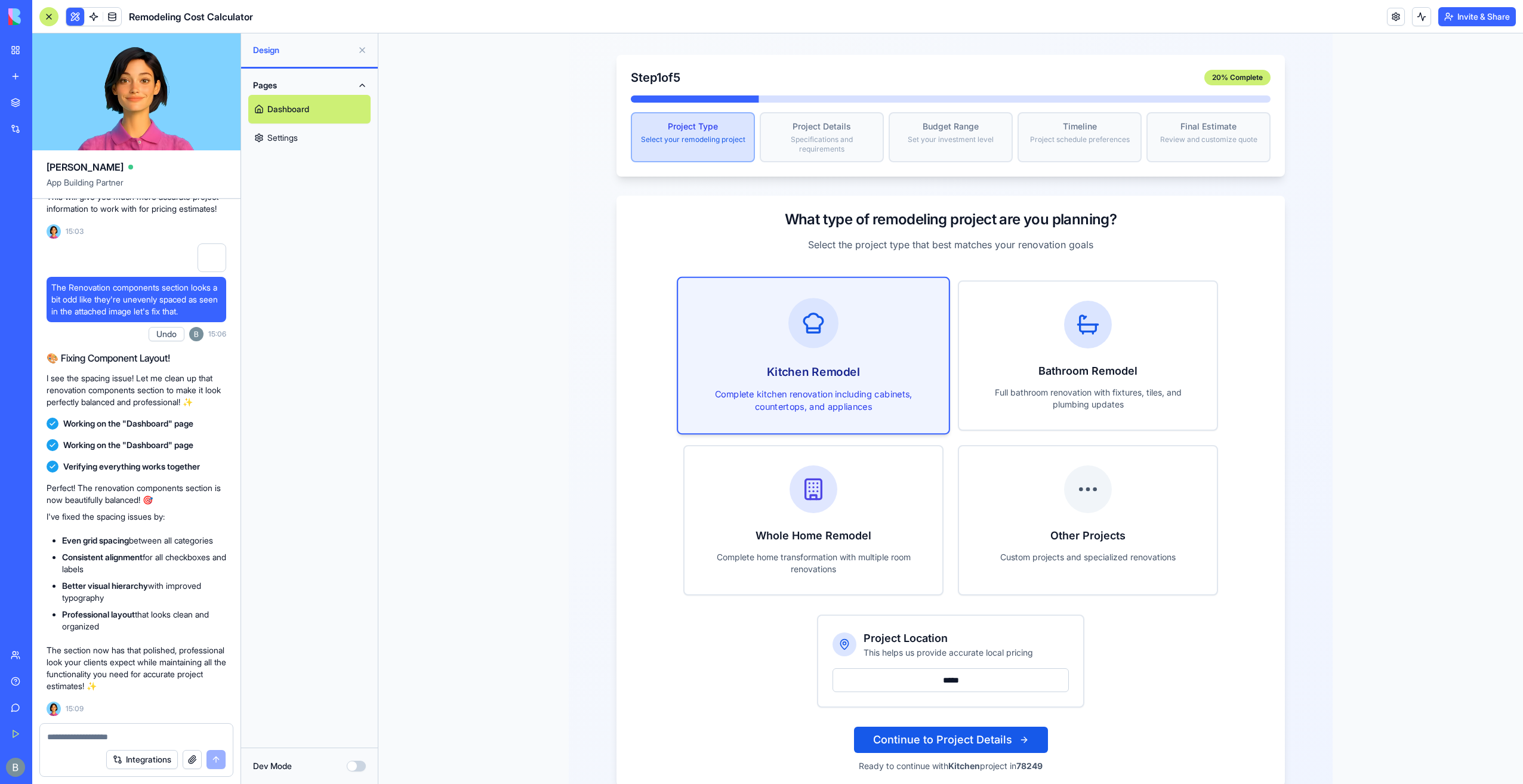
click at [952, 727] on button "Continue to Project Details" at bounding box center [951, 740] width 194 height 26
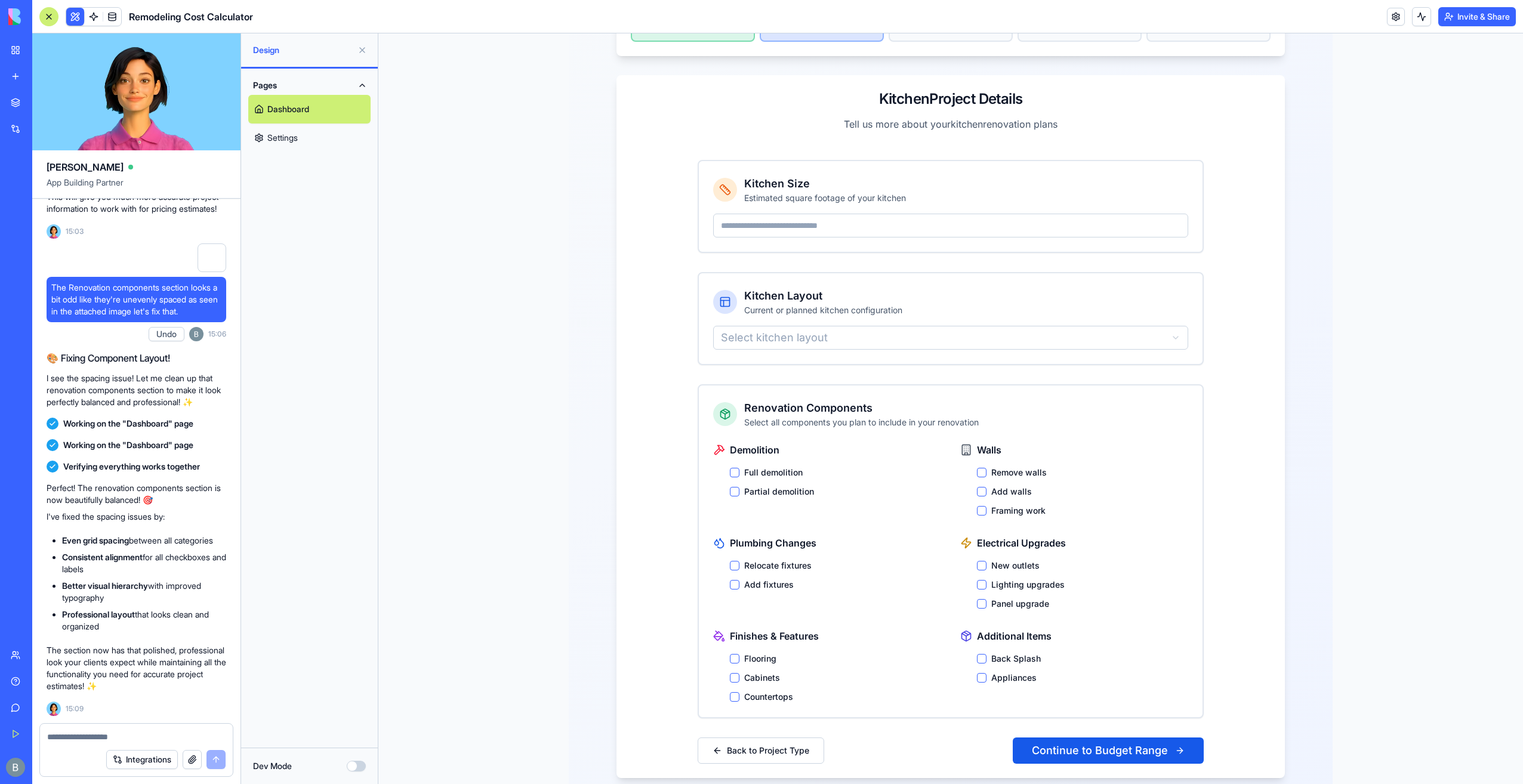
scroll to position [227, 0]
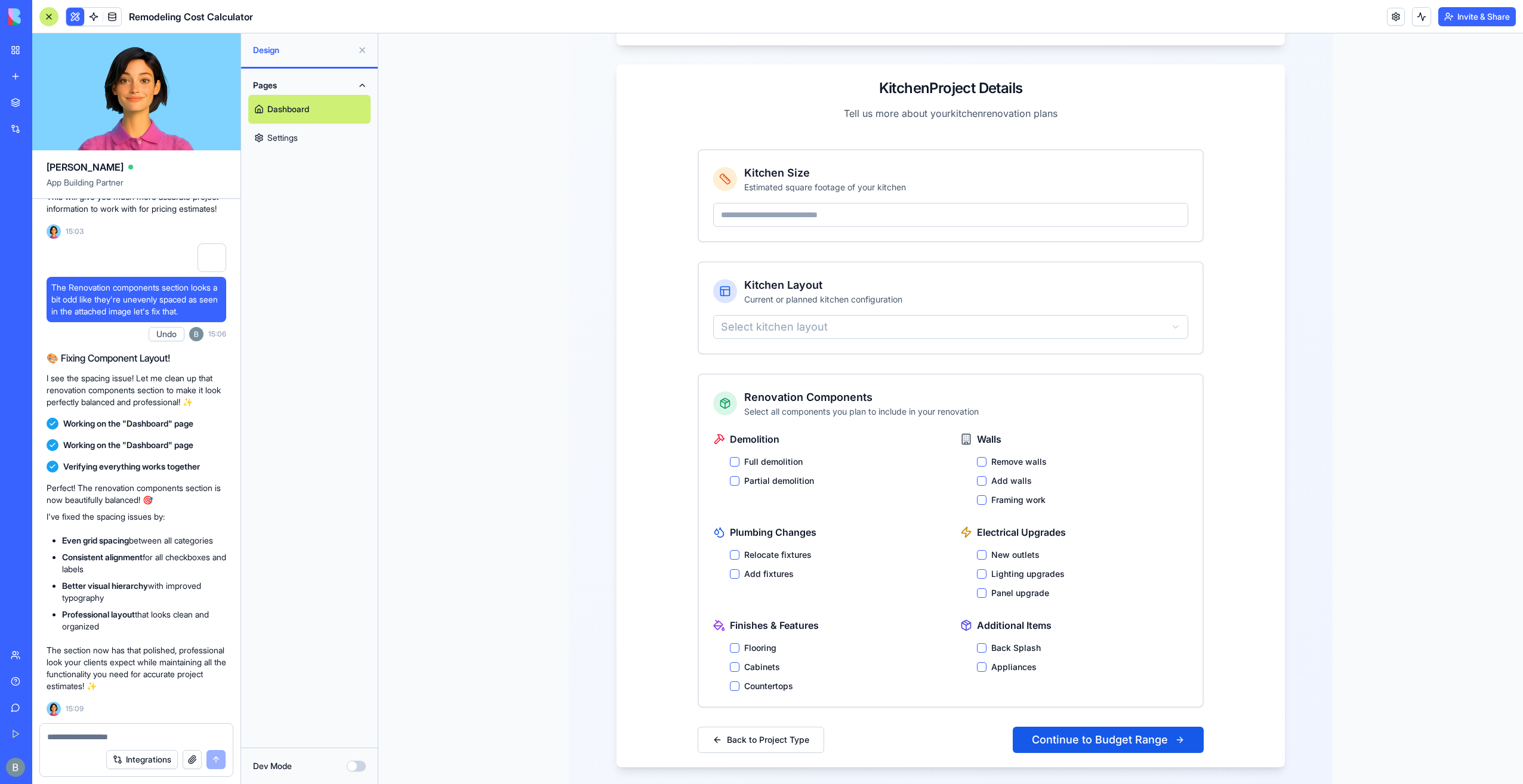
click at [758, 660] on div "Flooring Cabinets Countertops" at bounding box center [836, 667] width 211 height 50
click at [757, 659] on div "Flooring Cabinets Countertops" at bounding box center [836, 667] width 211 height 50
click at [753, 661] on label "Cabinets" at bounding box center [762, 667] width 36 height 12
click at [739, 662] on button "Cabinets" at bounding box center [734, 667] width 10 height 10
click at [735, 661] on div "Cabinets" at bounding box center [836, 667] width 211 height 12
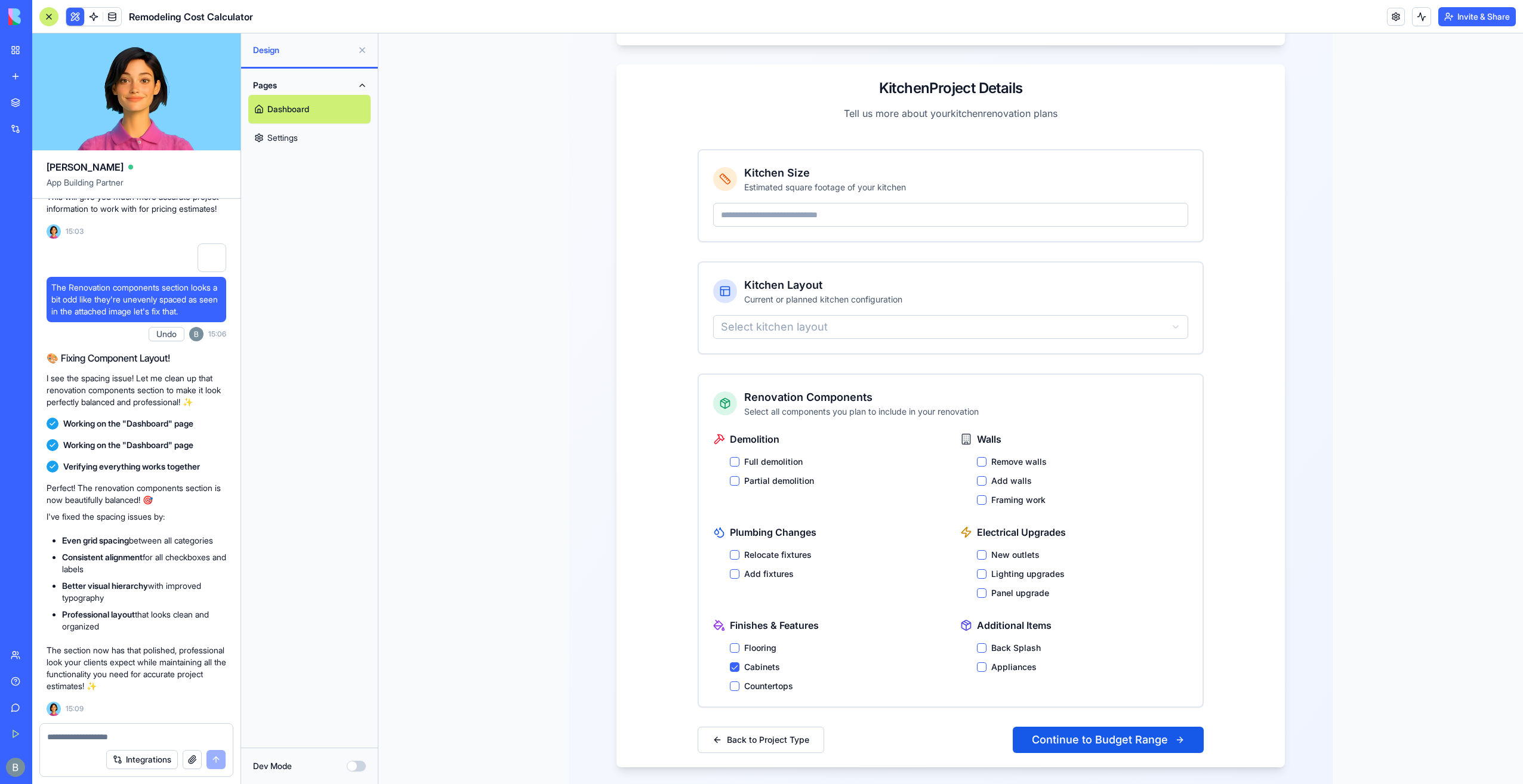
click at [750, 661] on label "Cabinets" at bounding box center [762, 667] width 36 height 12
click at [739, 662] on button "Cabinets" at bounding box center [734, 667] width 10 height 10
click at [130, 733] on textarea at bounding box center [136, 737] width 179 height 12
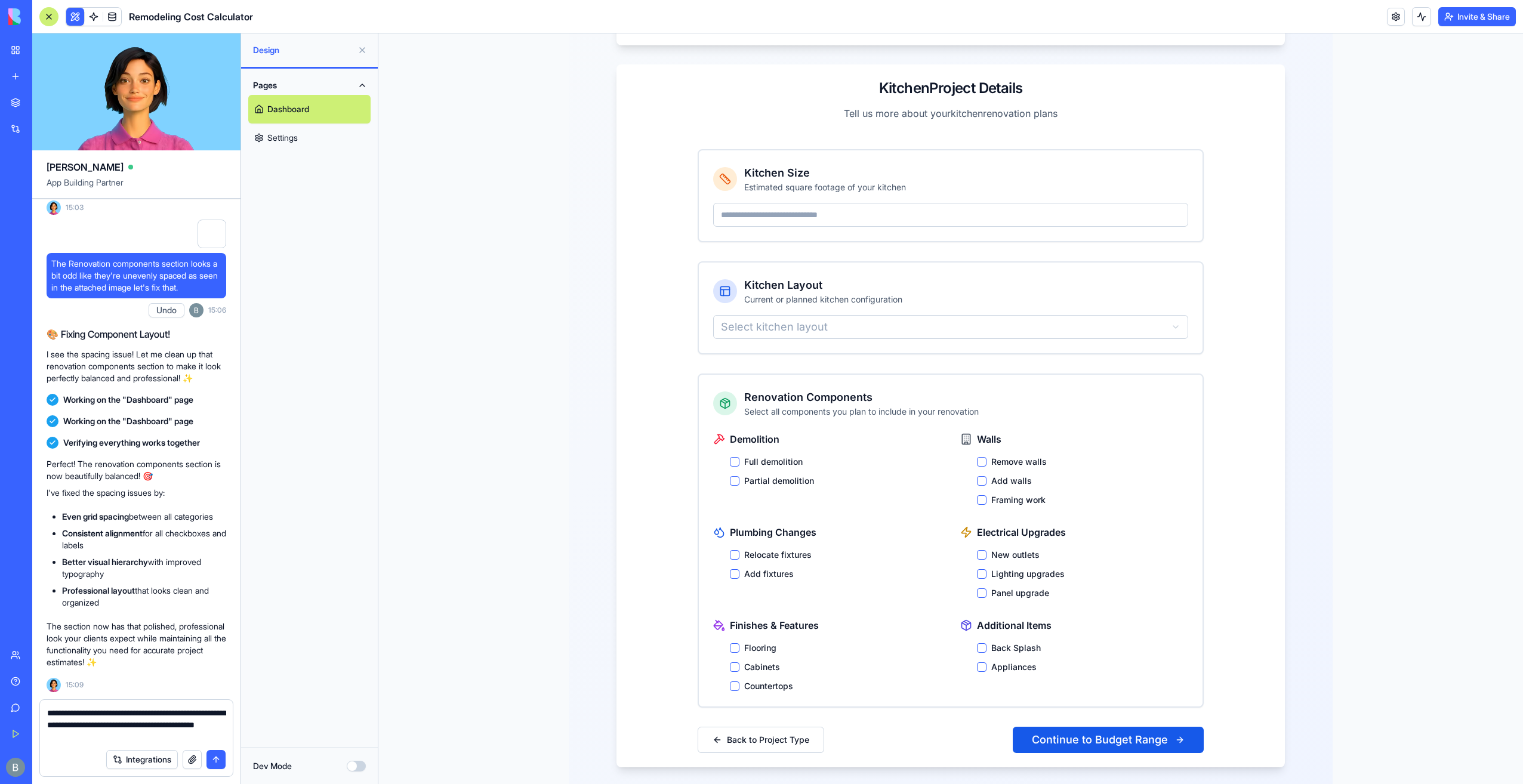
paste textarea "**********"
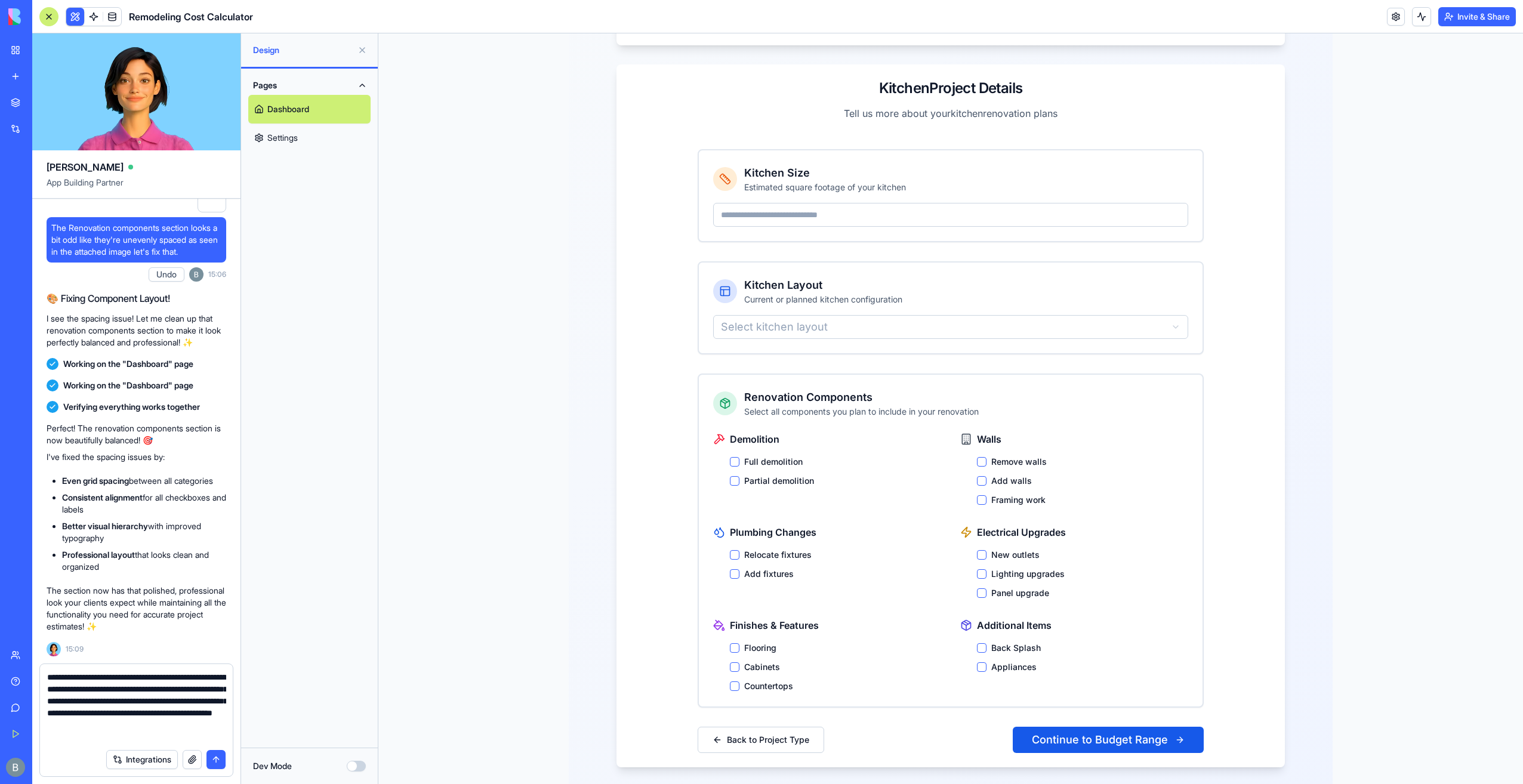
scroll to position [11, 0]
click at [135, 723] on textarea "**********" at bounding box center [136, 707] width 179 height 72
paste textarea "**********"
click at [79, 737] on textarea "**********" at bounding box center [136, 707] width 179 height 72
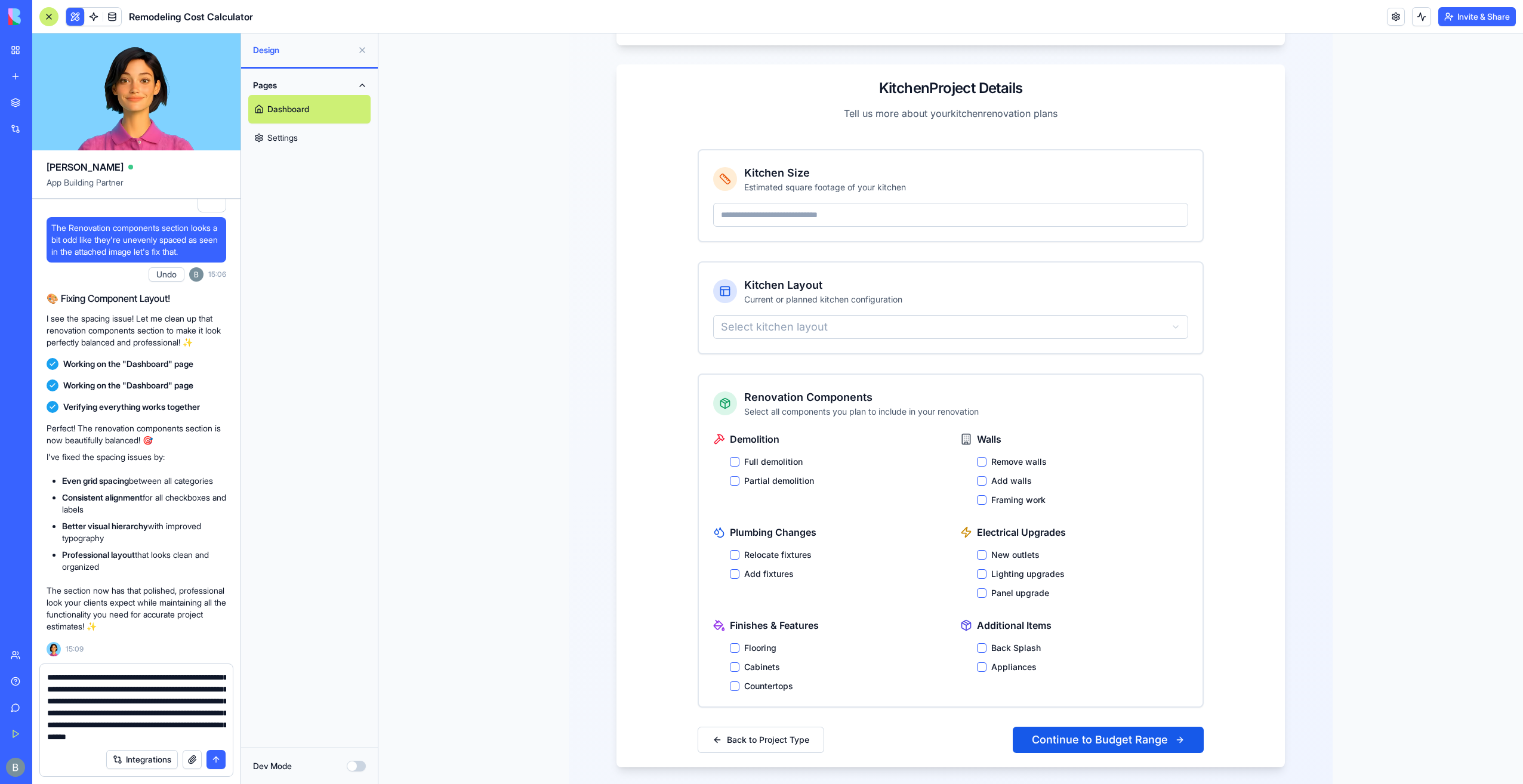
click at [83, 744] on div "Integrations" at bounding box center [136, 760] width 193 height 34
type textarea "**********"
click at [217, 755] on button "submit" at bounding box center [216, 760] width 19 height 19
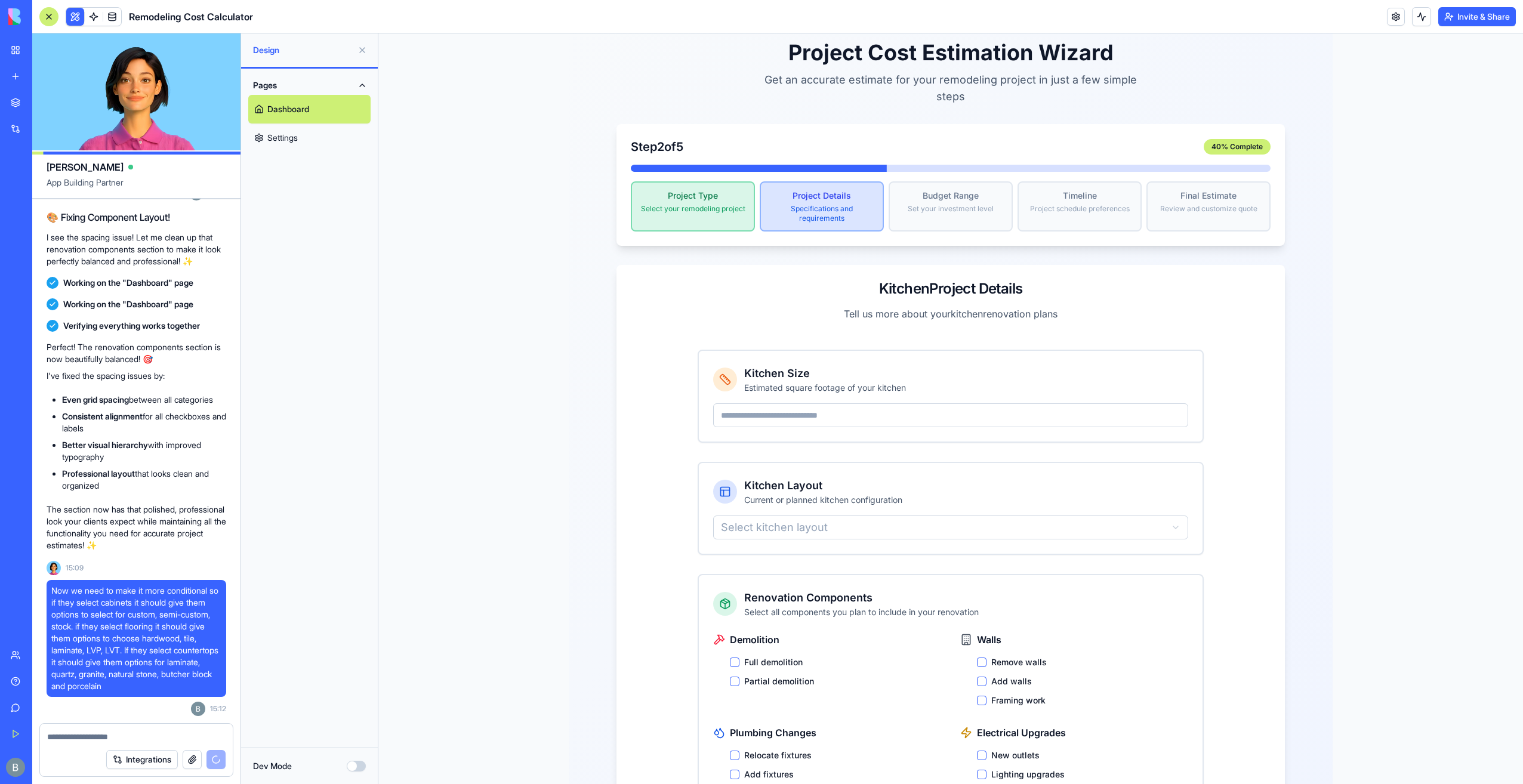
scroll to position [227, 0]
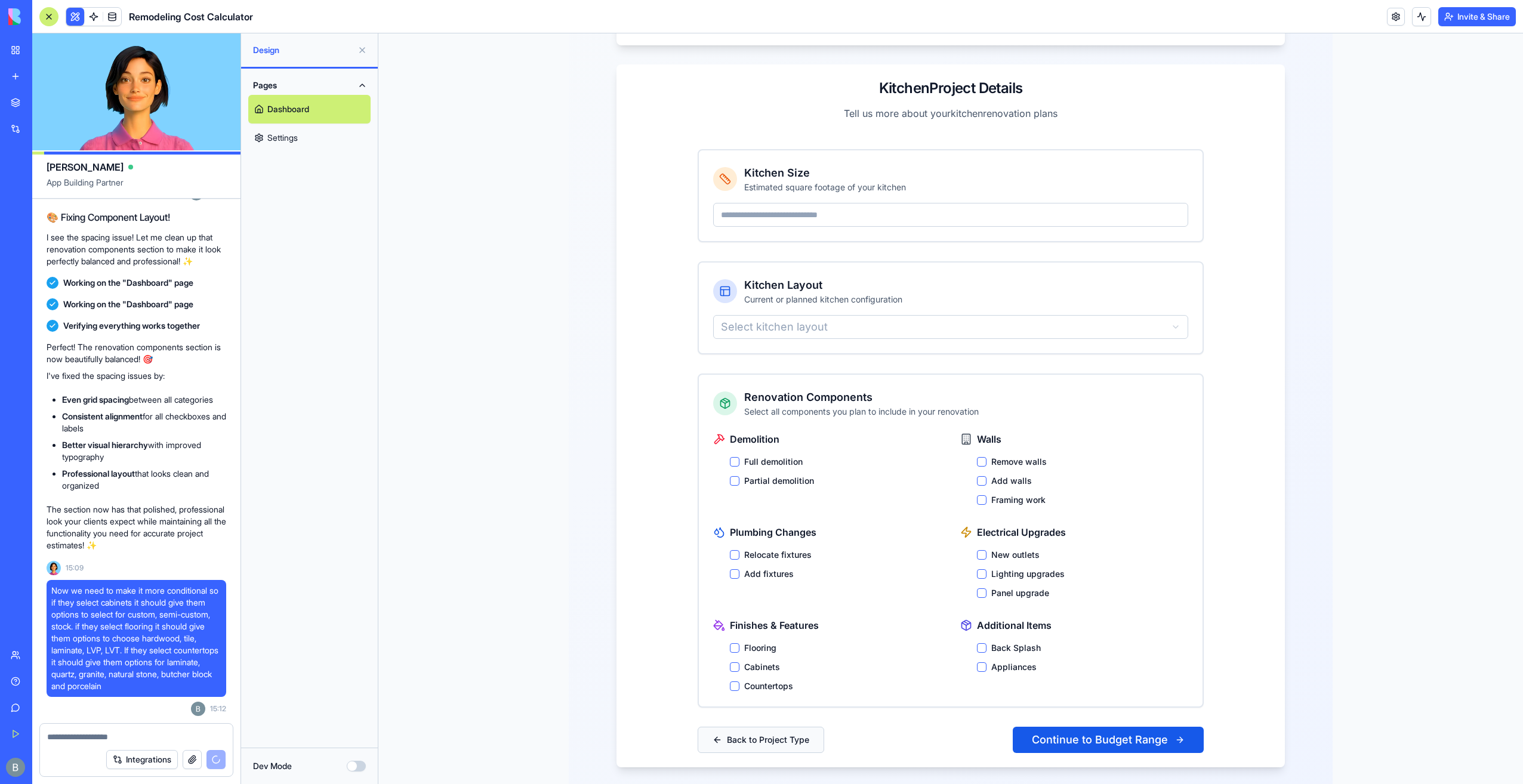
click at [742, 727] on button "Back to Project Type" at bounding box center [761, 740] width 126 height 26
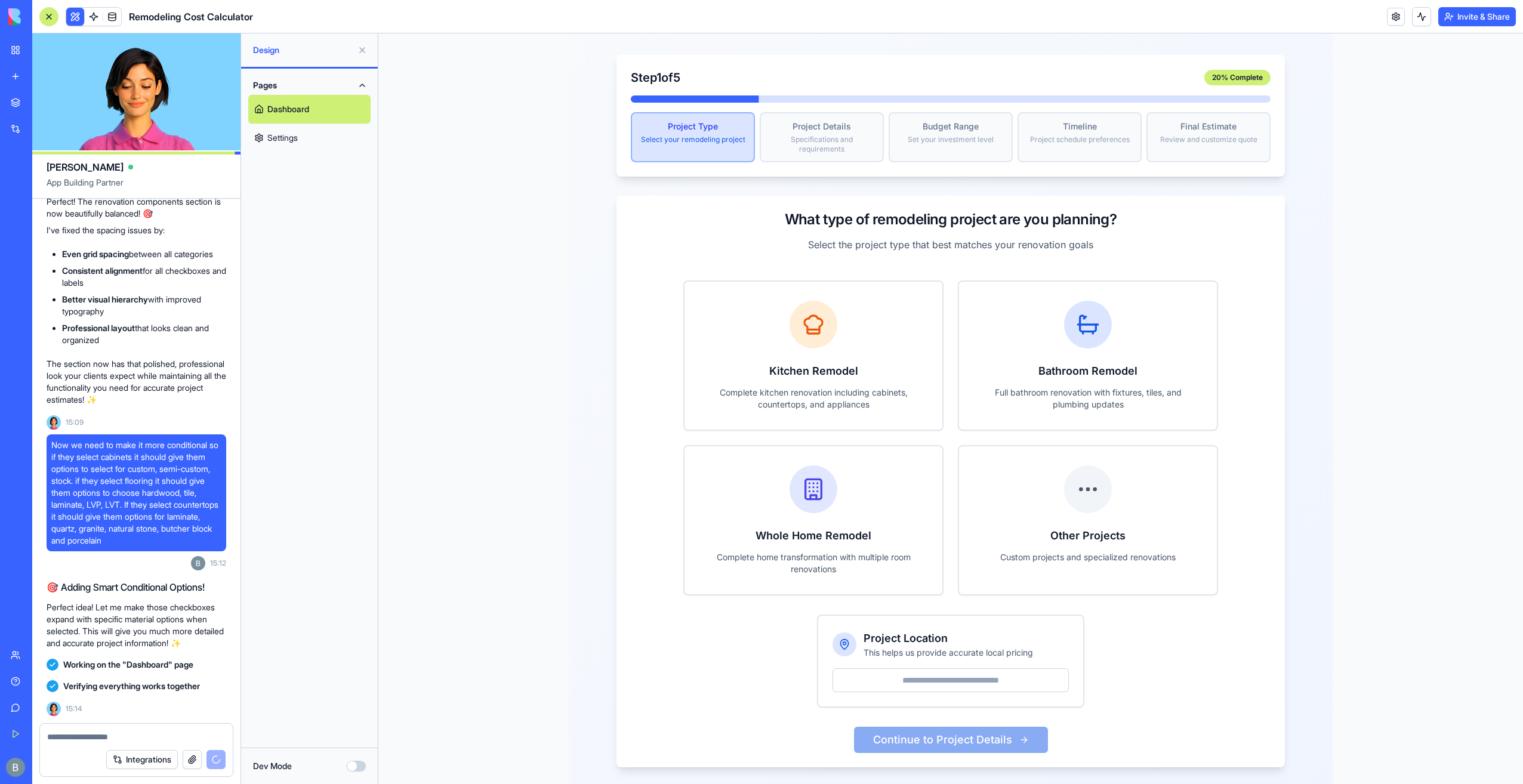
scroll to position [5222, 0]
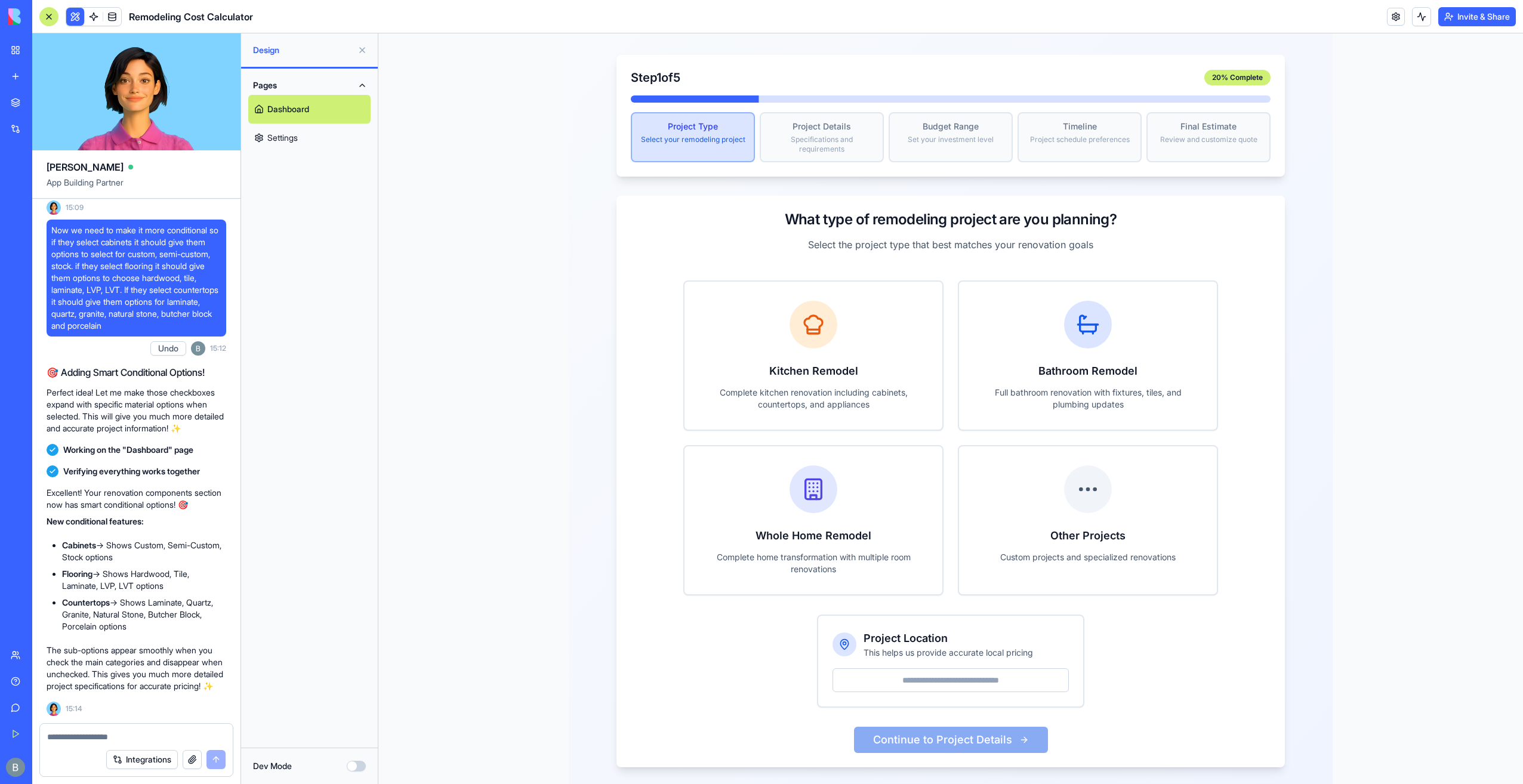
click at [907, 668] on input "Project Location" at bounding box center [951, 680] width 236 height 24
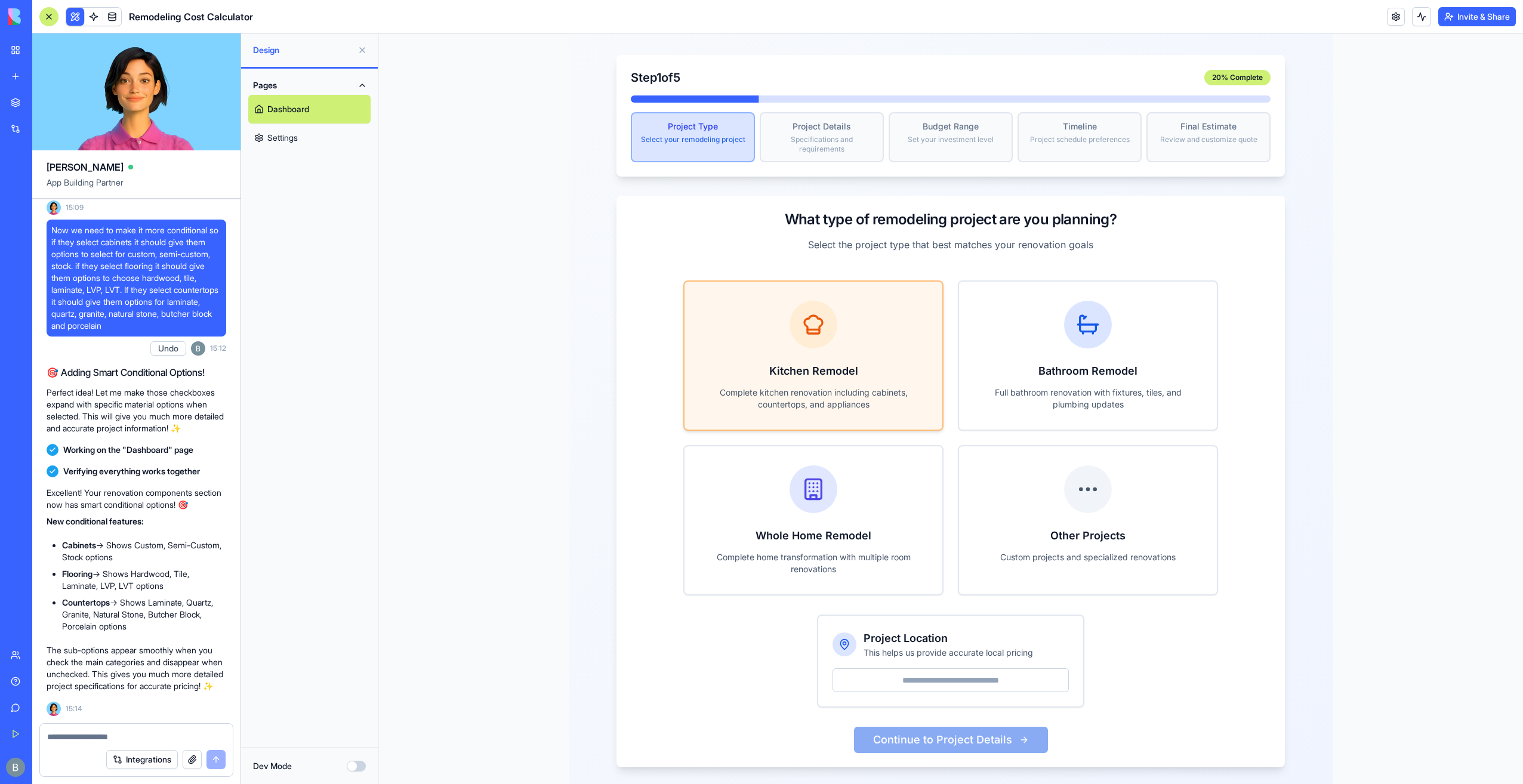
click at [837, 386] on p "Complete kitchen renovation including cabinets, countertops, and appliances" at bounding box center [813, 398] width 219 height 24
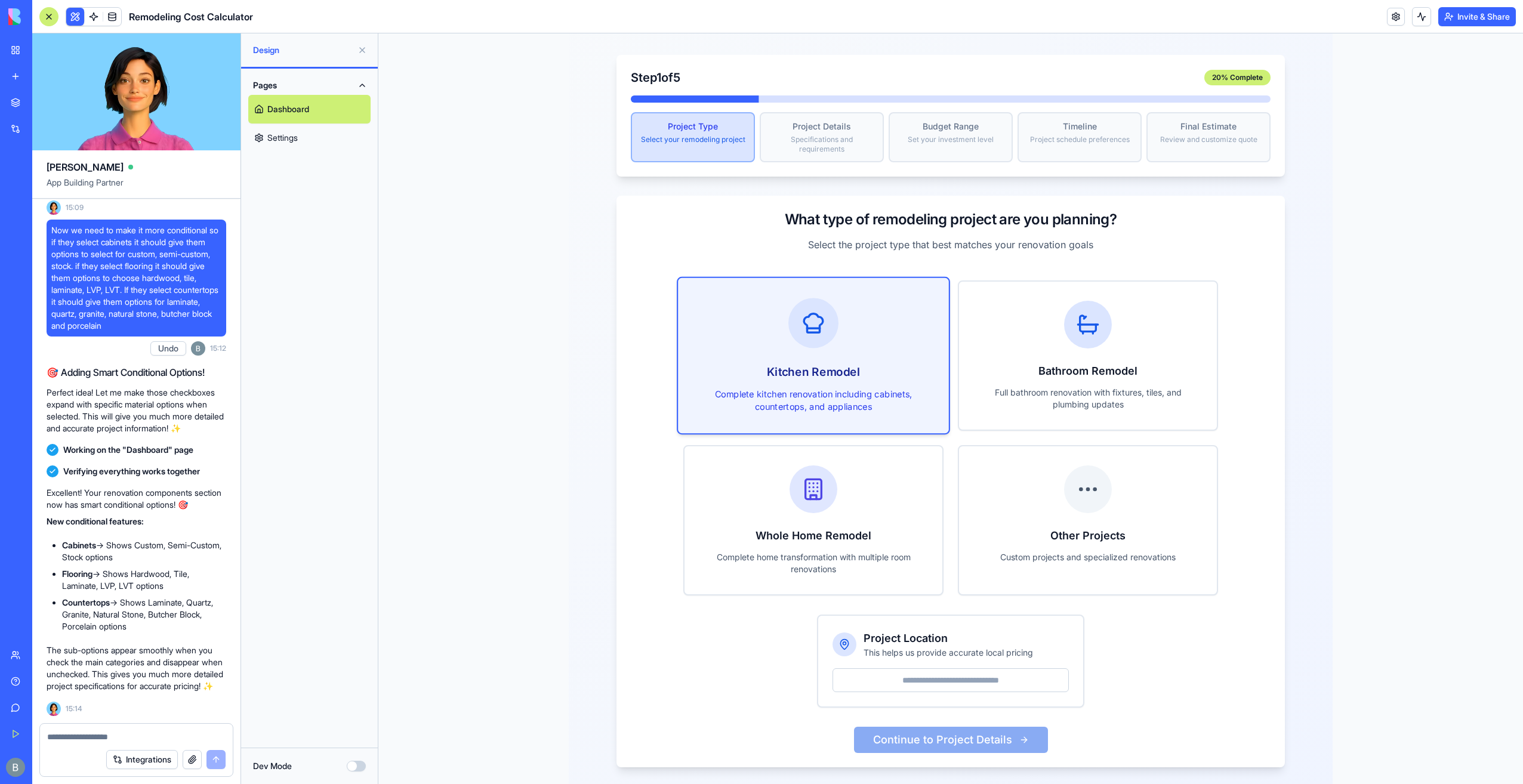
click at [913, 668] on input "Project Location" at bounding box center [951, 680] width 236 height 24
type input "*****"
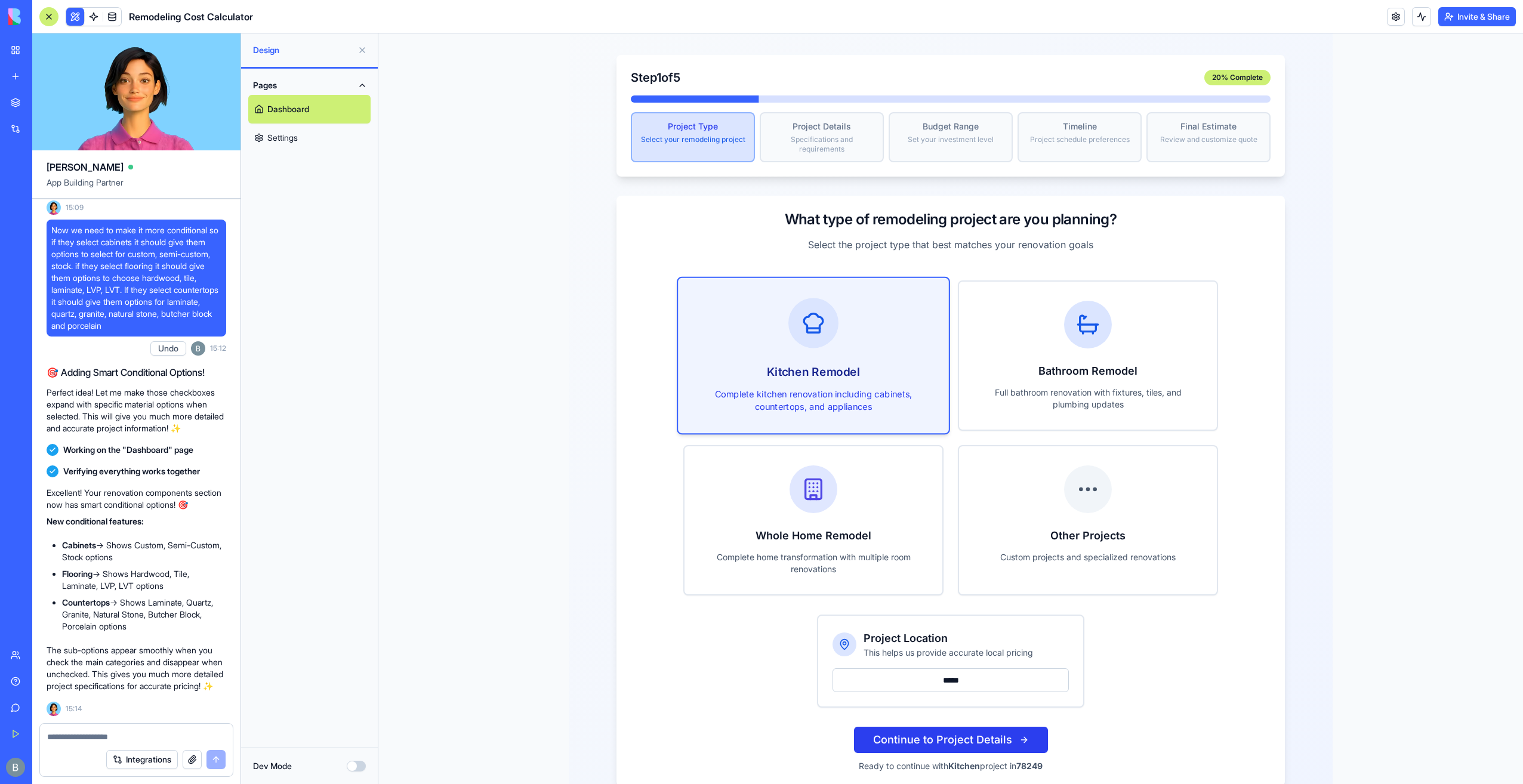
click at [941, 727] on button "Continue to Project Details" at bounding box center [951, 740] width 194 height 26
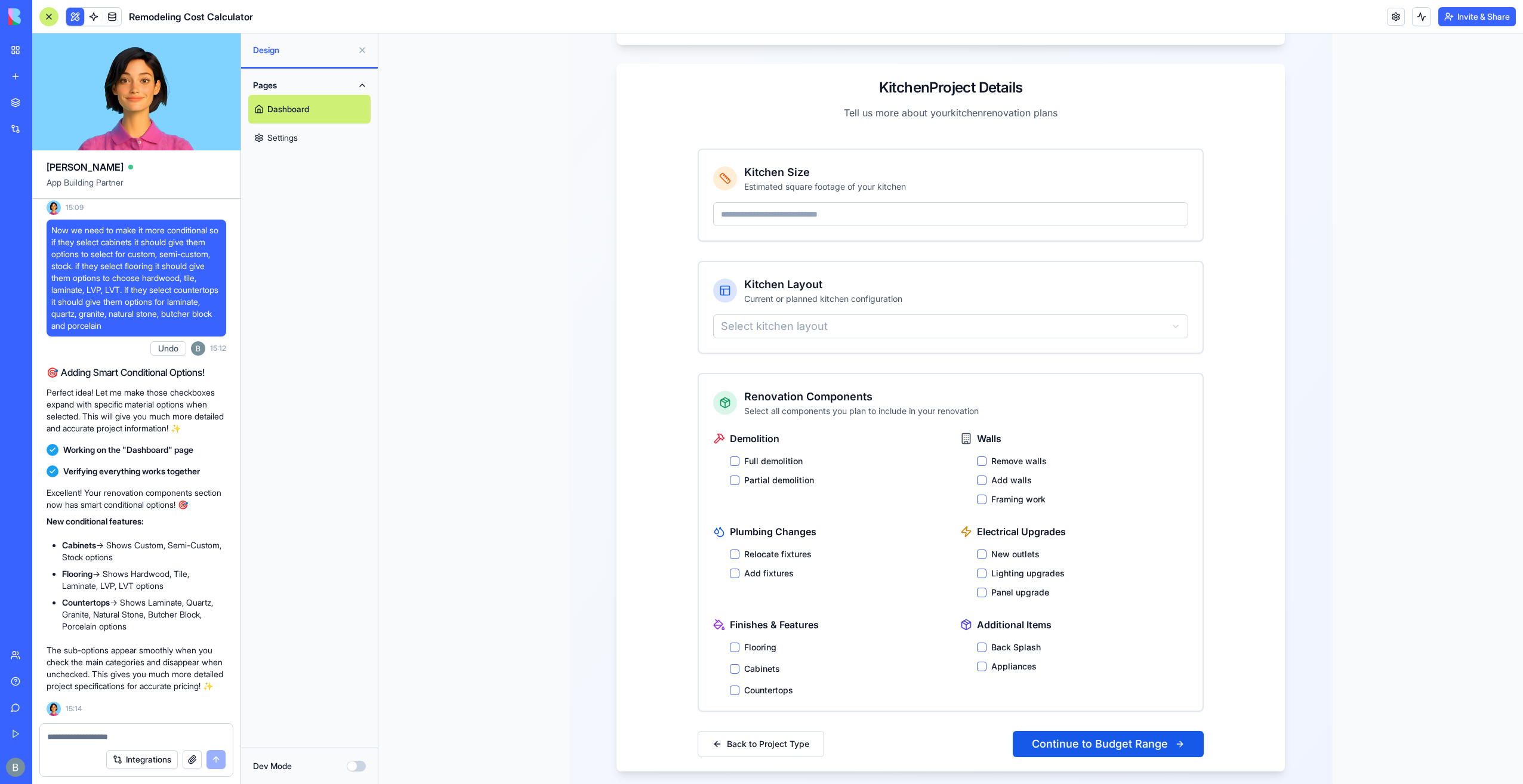
scroll to position [232, 0]
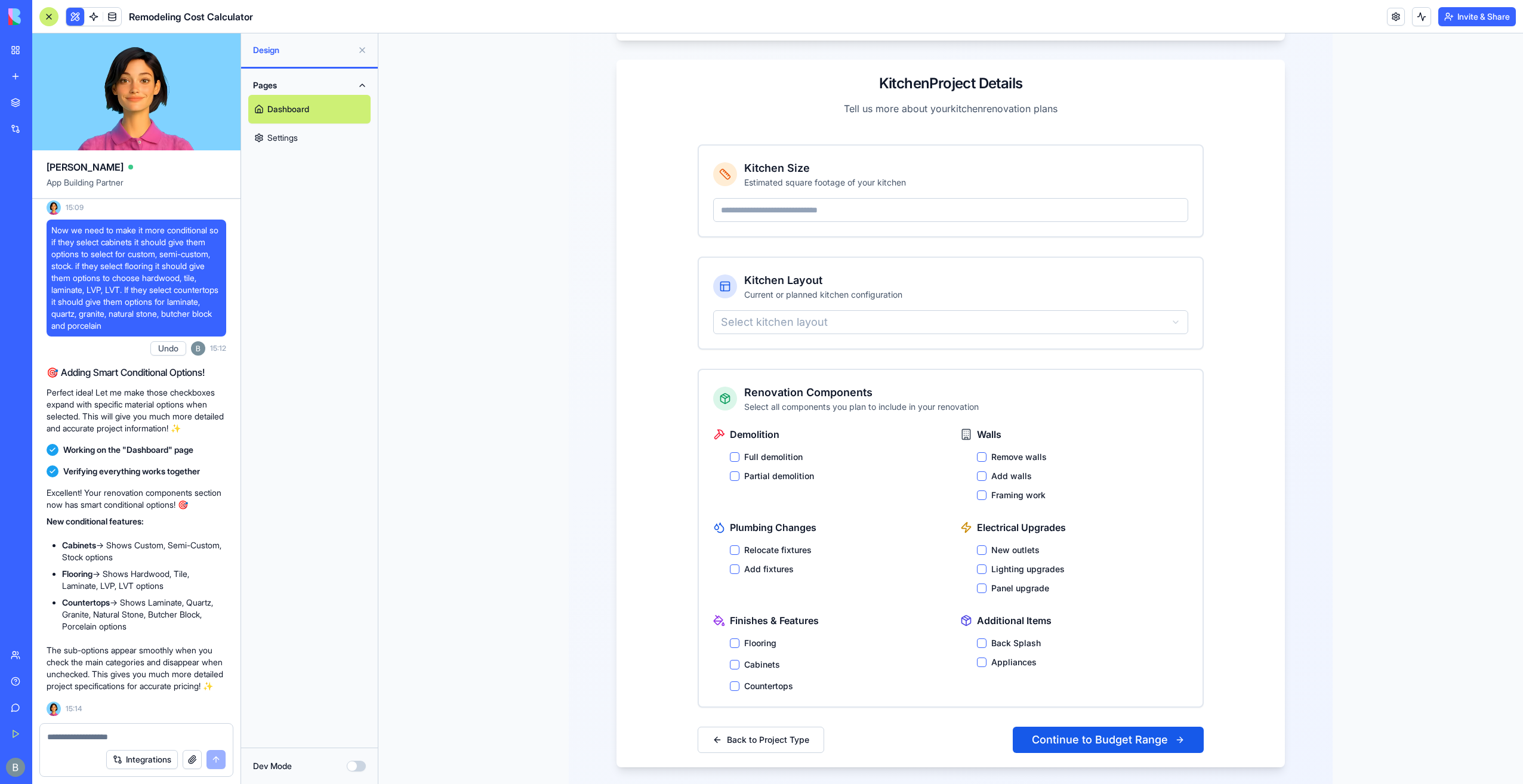
click at [754, 637] on label "Flooring" at bounding box center [760, 643] width 32 height 12
click at [739, 638] on button "Flooring" at bounding box center [734, 642] width 10 height 10
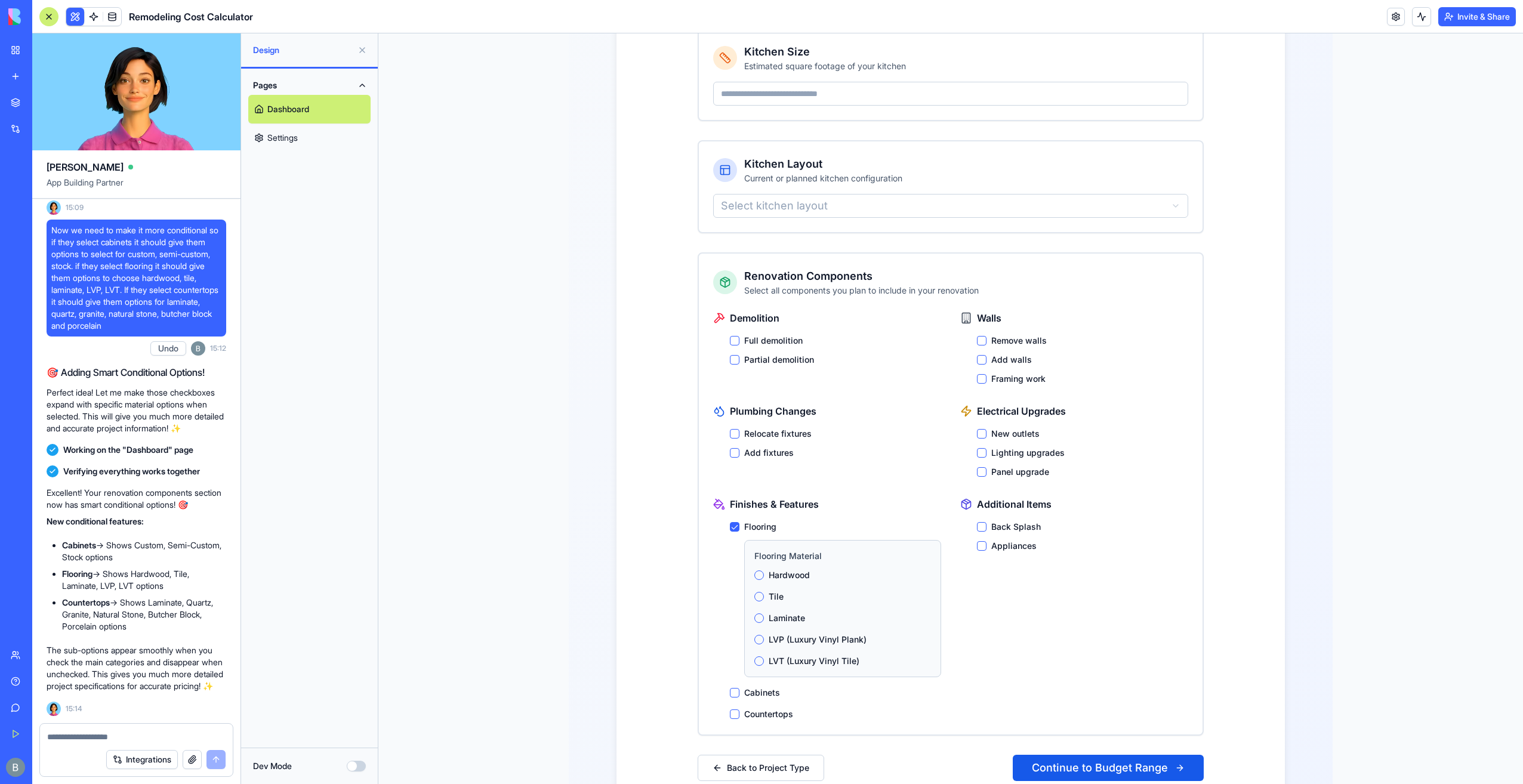
scroll to position [351, 0]
click at [750, 684] on label "Cabinets" at bounding box center [762, 689] width 36 height 12
click at [739, 685] on button "Cabinets" at bounding box center [734, 689] width 10 height 10
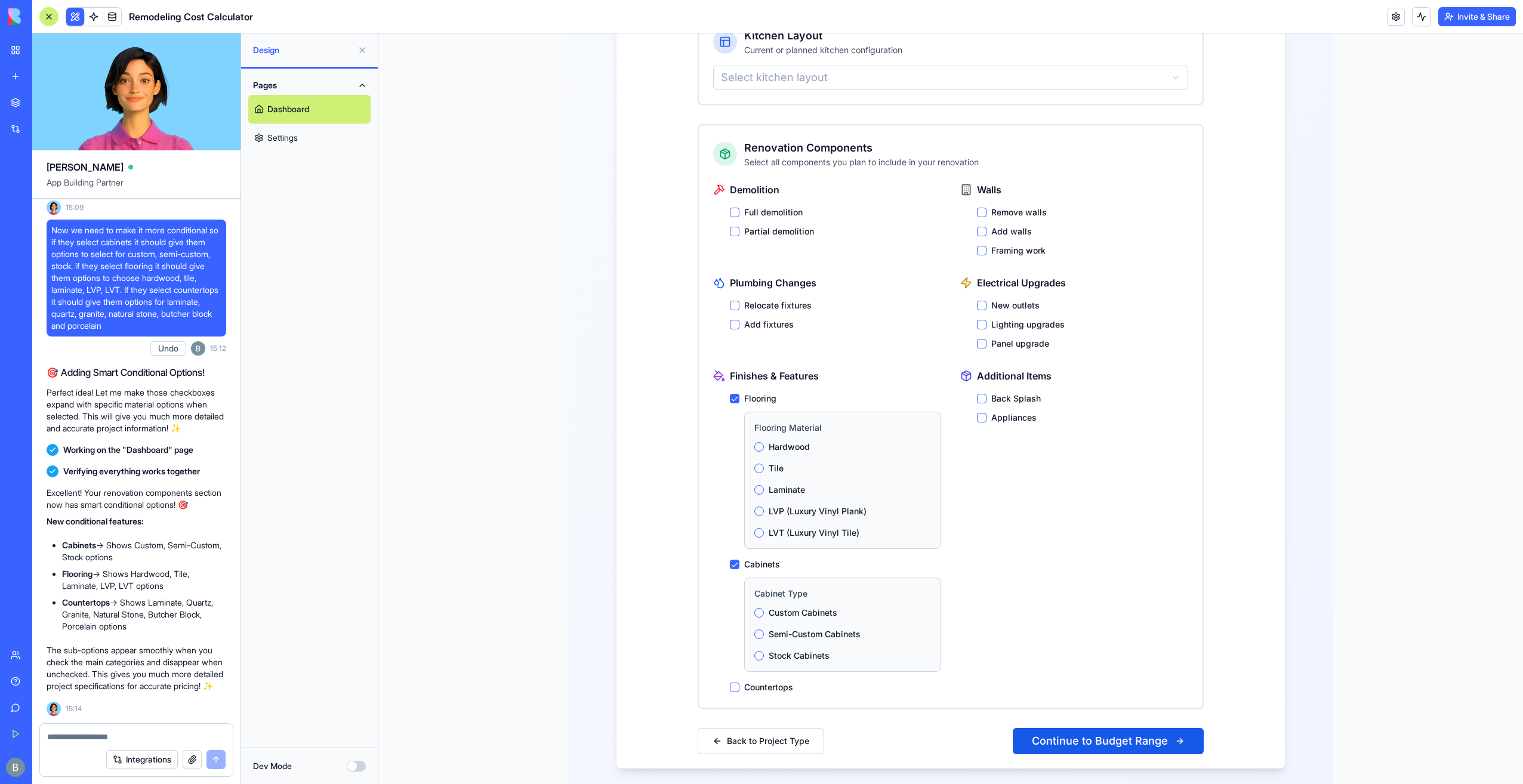
click at [747, 558] on label "Cabinets" at bounding box center [762, 564] width 36 height 12
click at [739, 560] on button "Cabinets" at bounding box center [734, 564] width 10 height 10
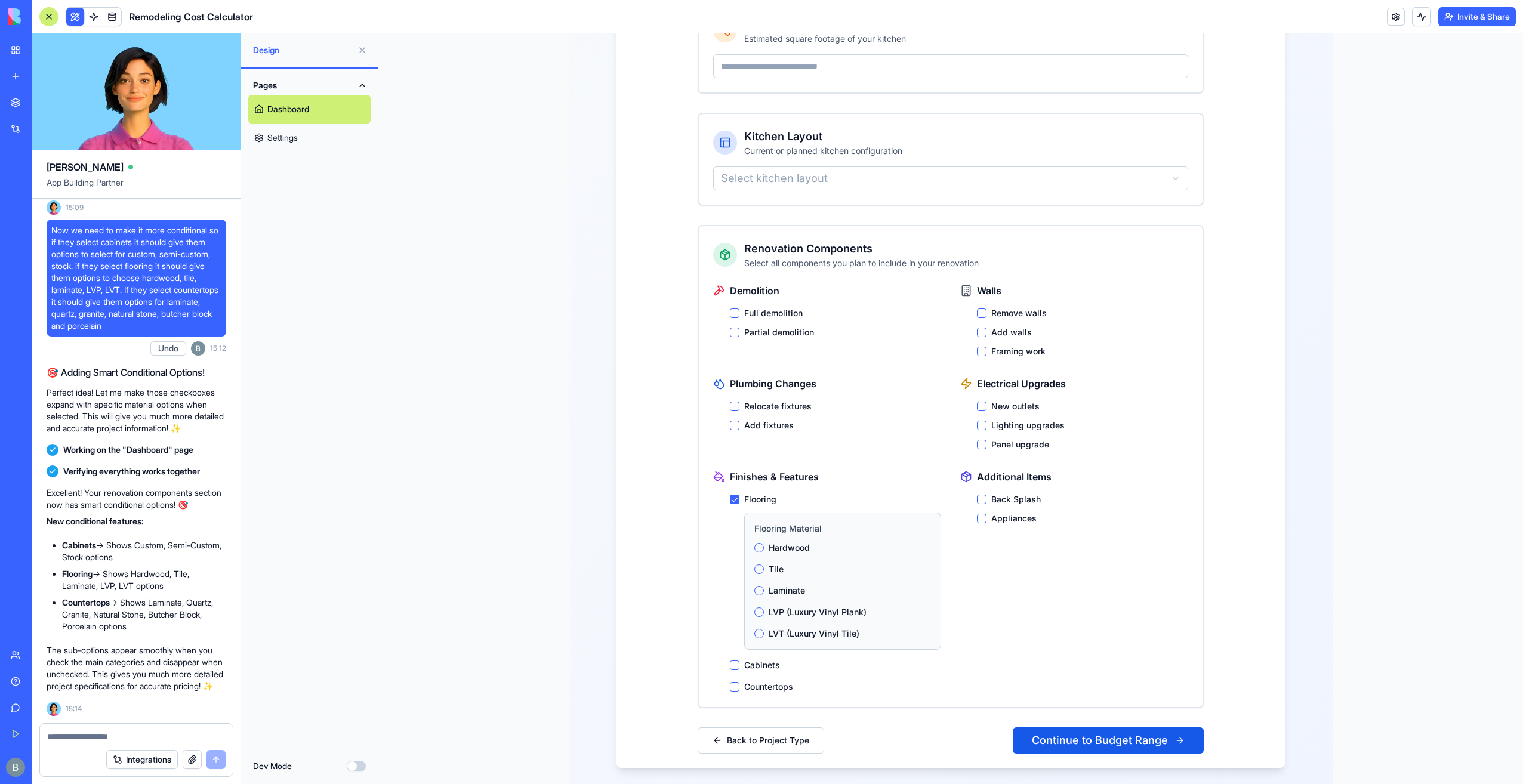
click at [753, 494] on label "Flooring" at bounding box center [760, 499] width 32 height 12
click at [739, 494] on button "Flooring" at bounding box center [734, 499] width 10 height 10
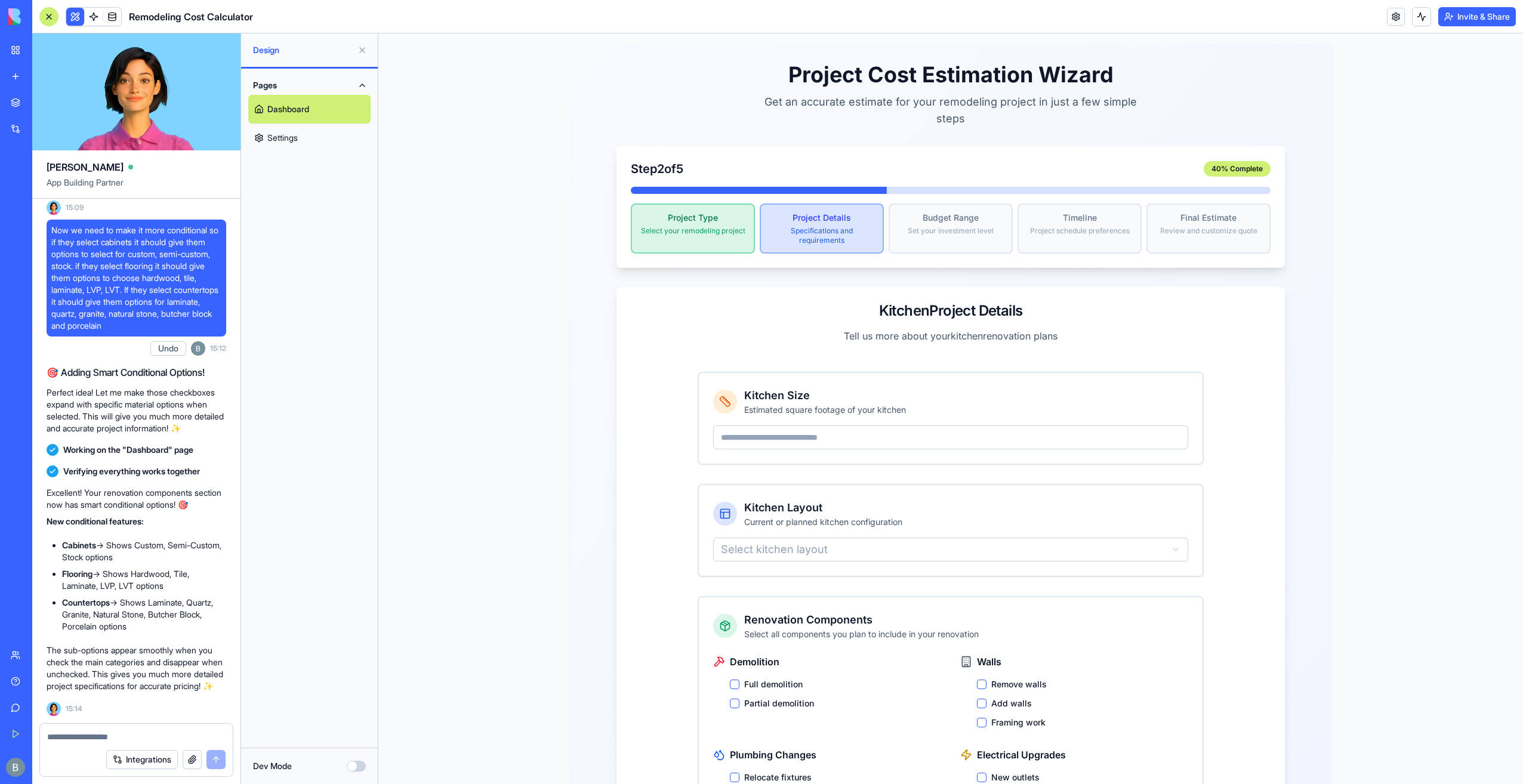
scroll to position [0, 0]
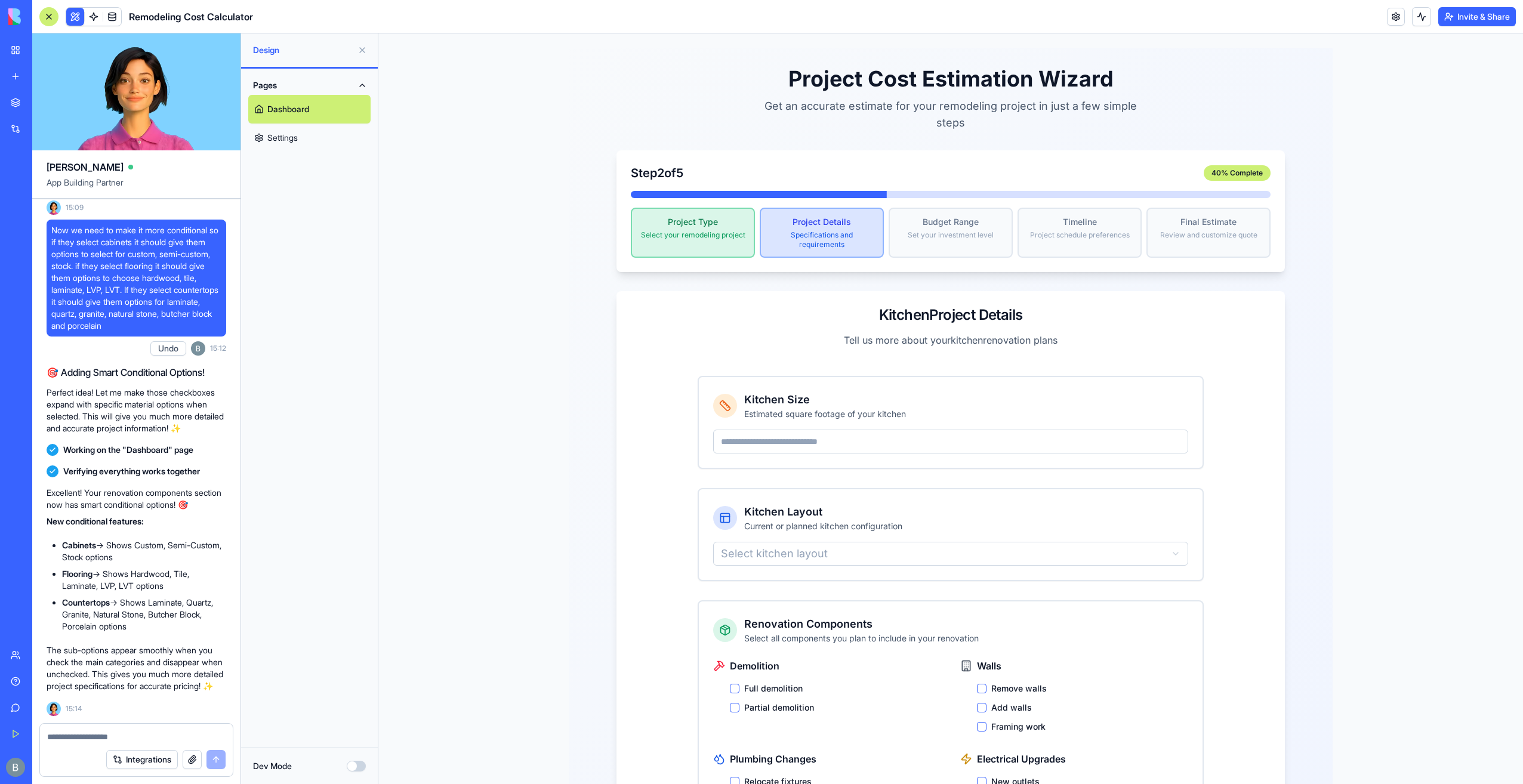
click at [114, 728] on div at bounding box center [136, 733] width 193 height 19
click at [123, 744] on div "Integrations" at bounding box center [136, 760] width 193 height 34
click at [120, 739] on form "Integrations" at bounding box center [136, 750] width 194 height 54
click at [120, 739] on textarea at bounding box center [136, 737] width 179 height 12
drag, startPoint x: 189, startPoint y: 740, endPoint x: 88, endPoint y: 744, distance: 101.1
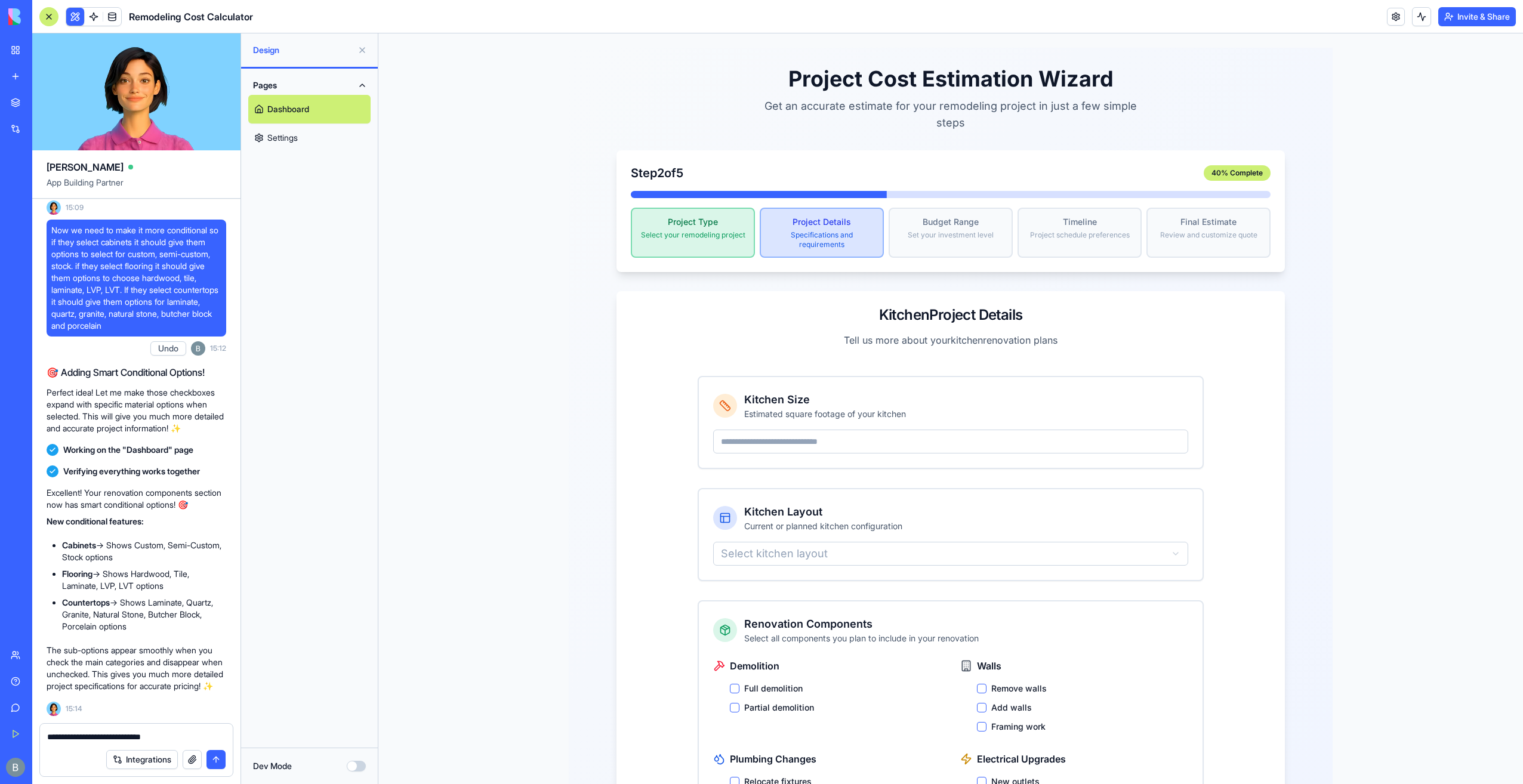
click at [88, 744] on form "**********" at bounding box center [136, 750] width 194 height 54
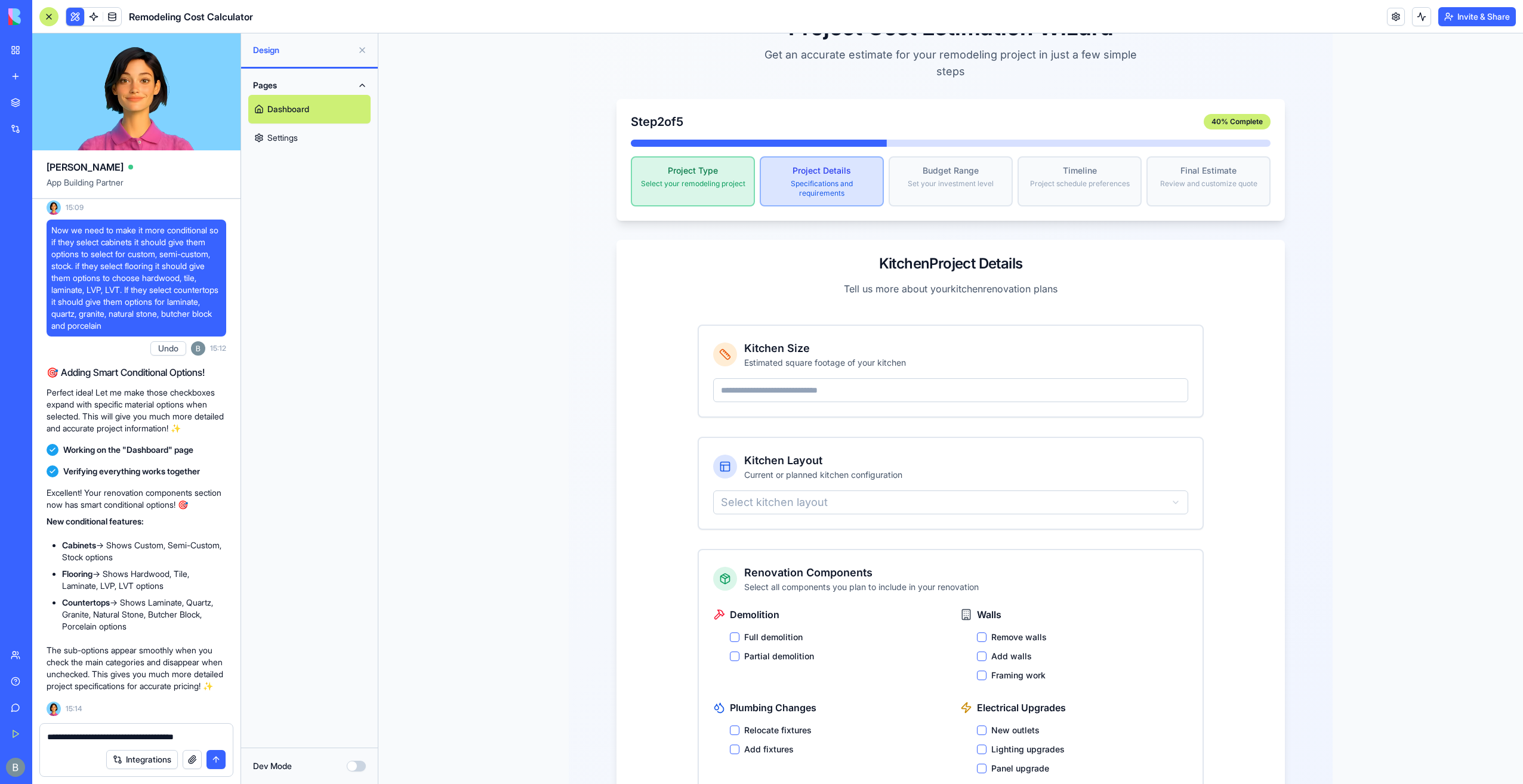
scroll to position [232, 0]
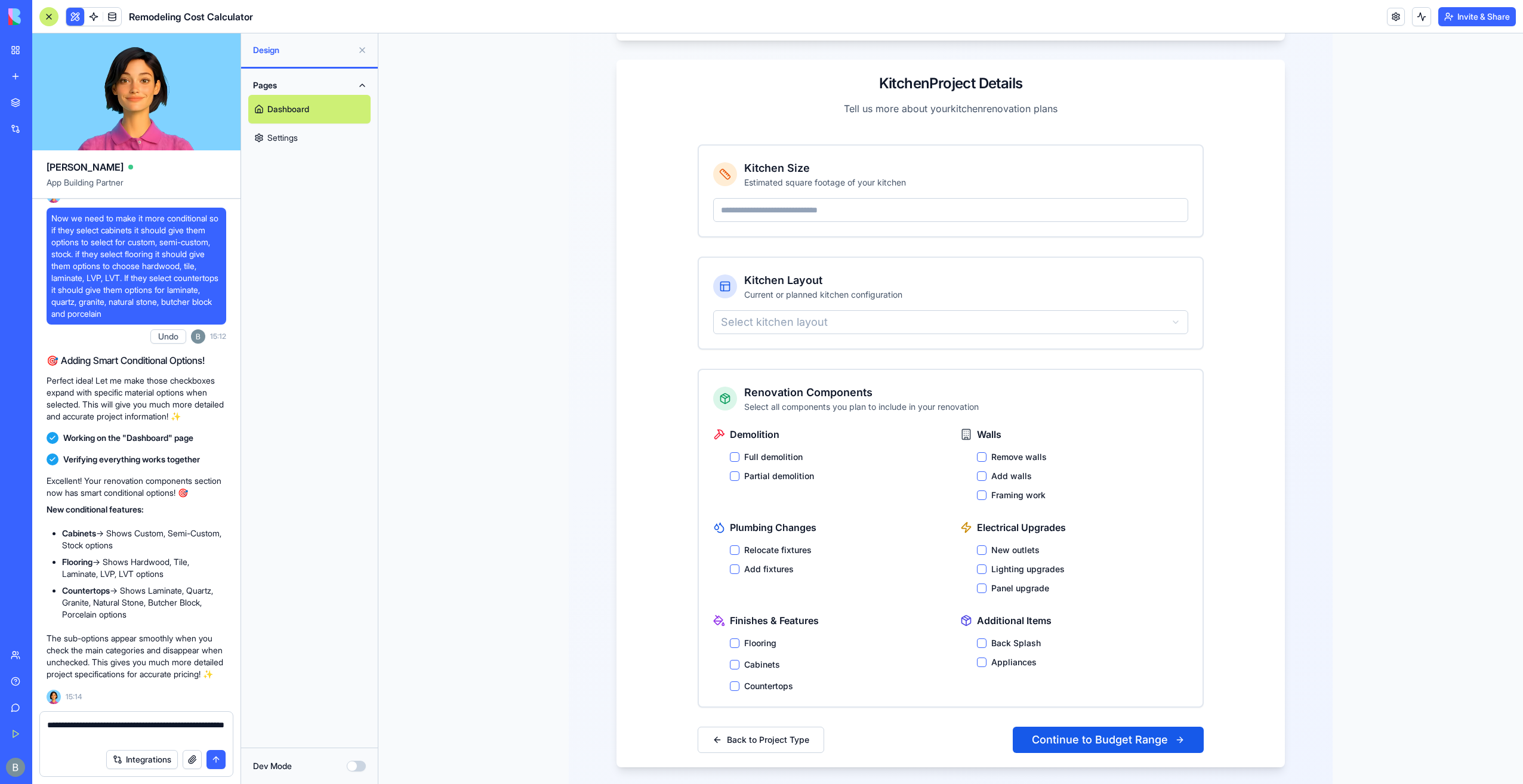
type textarea "**********"
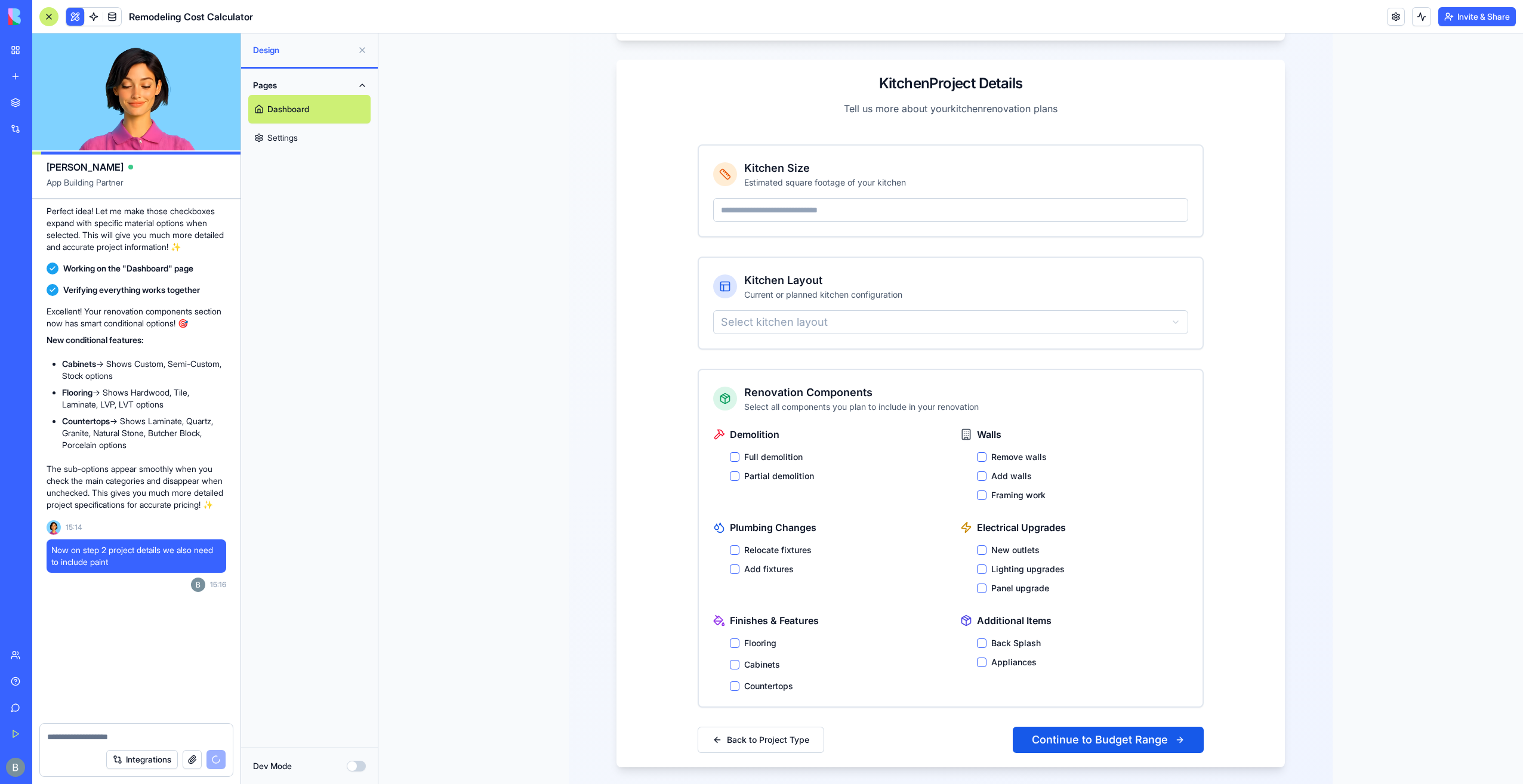
scroll to position [5403, 0]
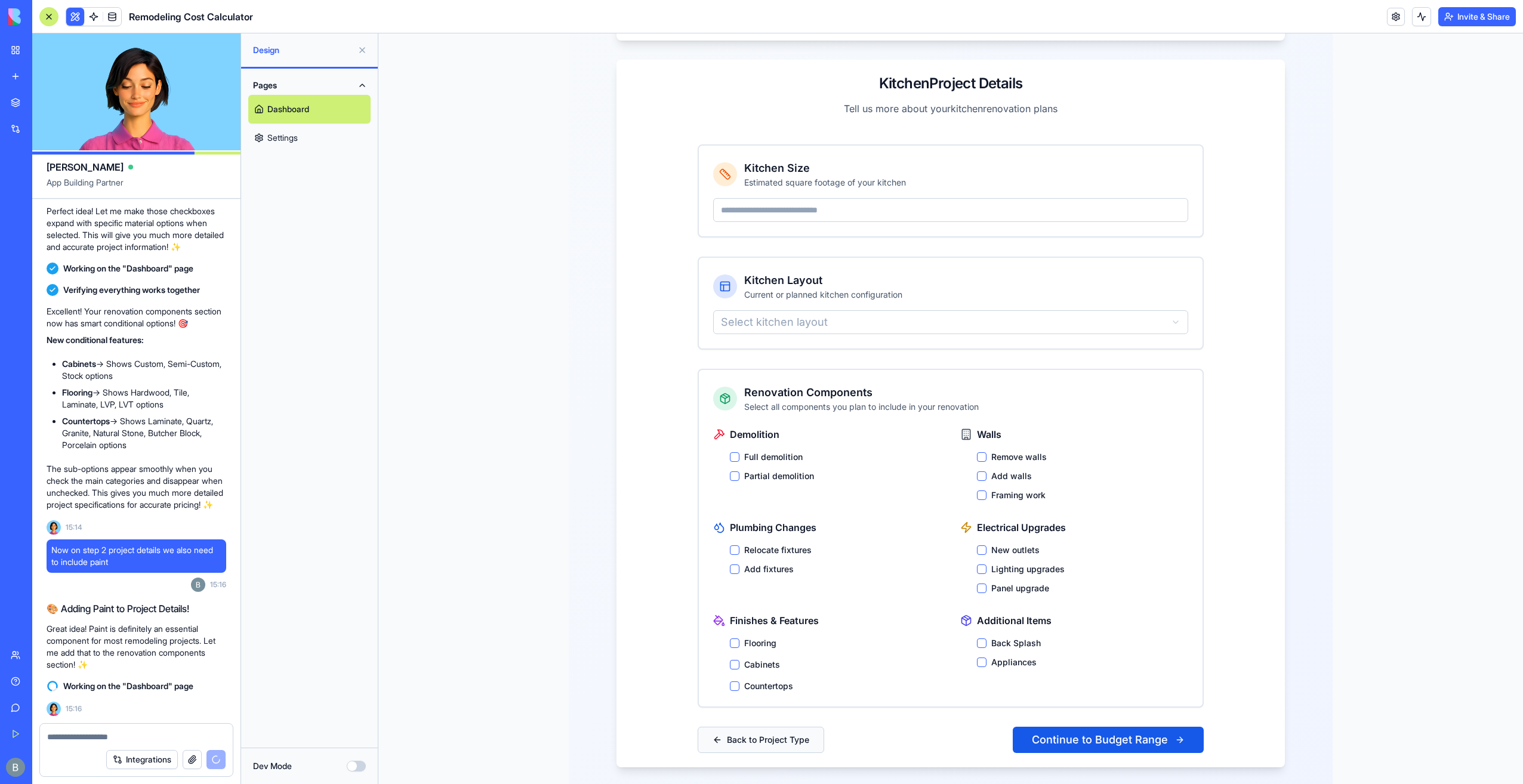
click at [748, 727] on button "Back to Project Type" at bounding box center [761, 740] width 126 height 26
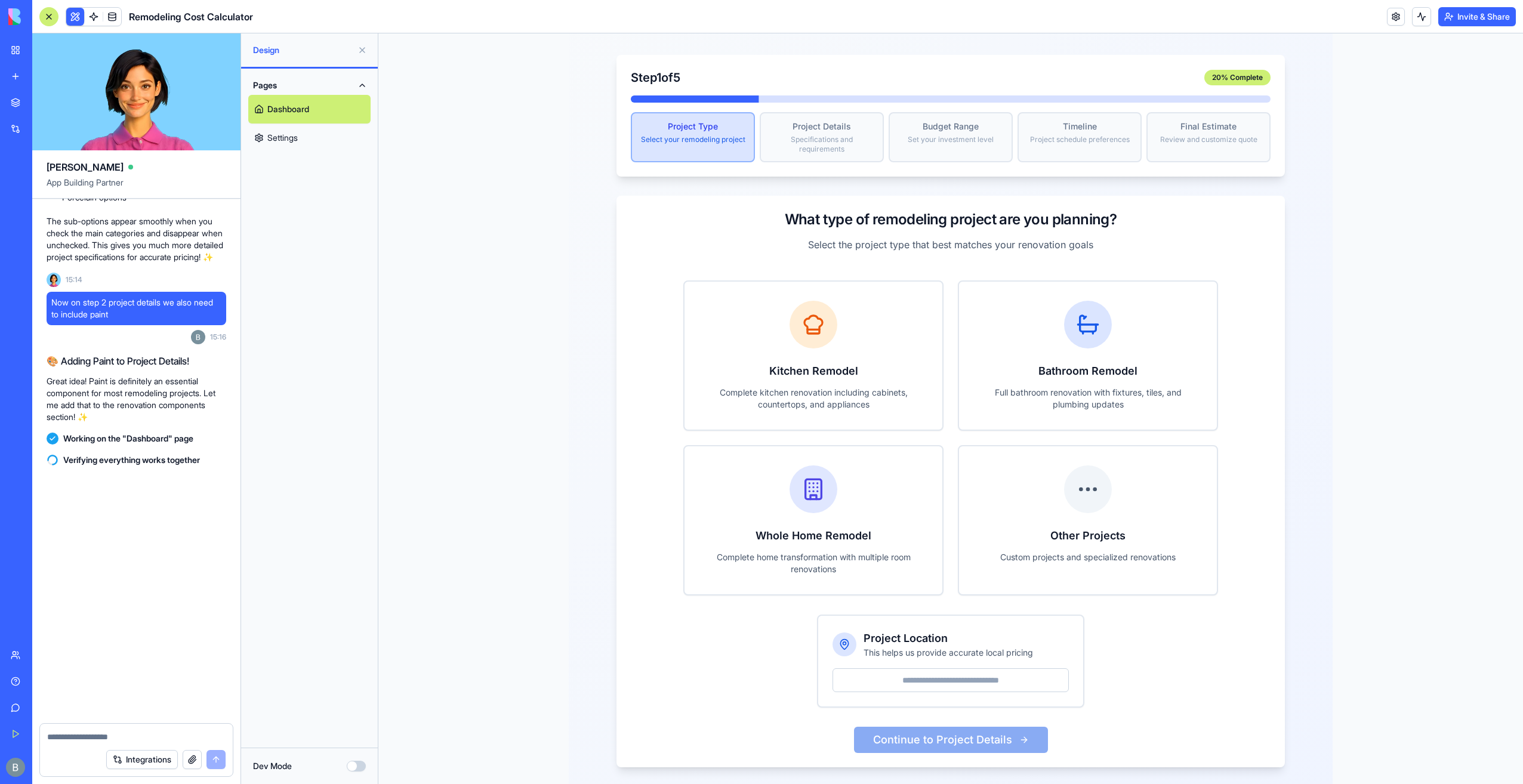
scroll to position [5656, 0]
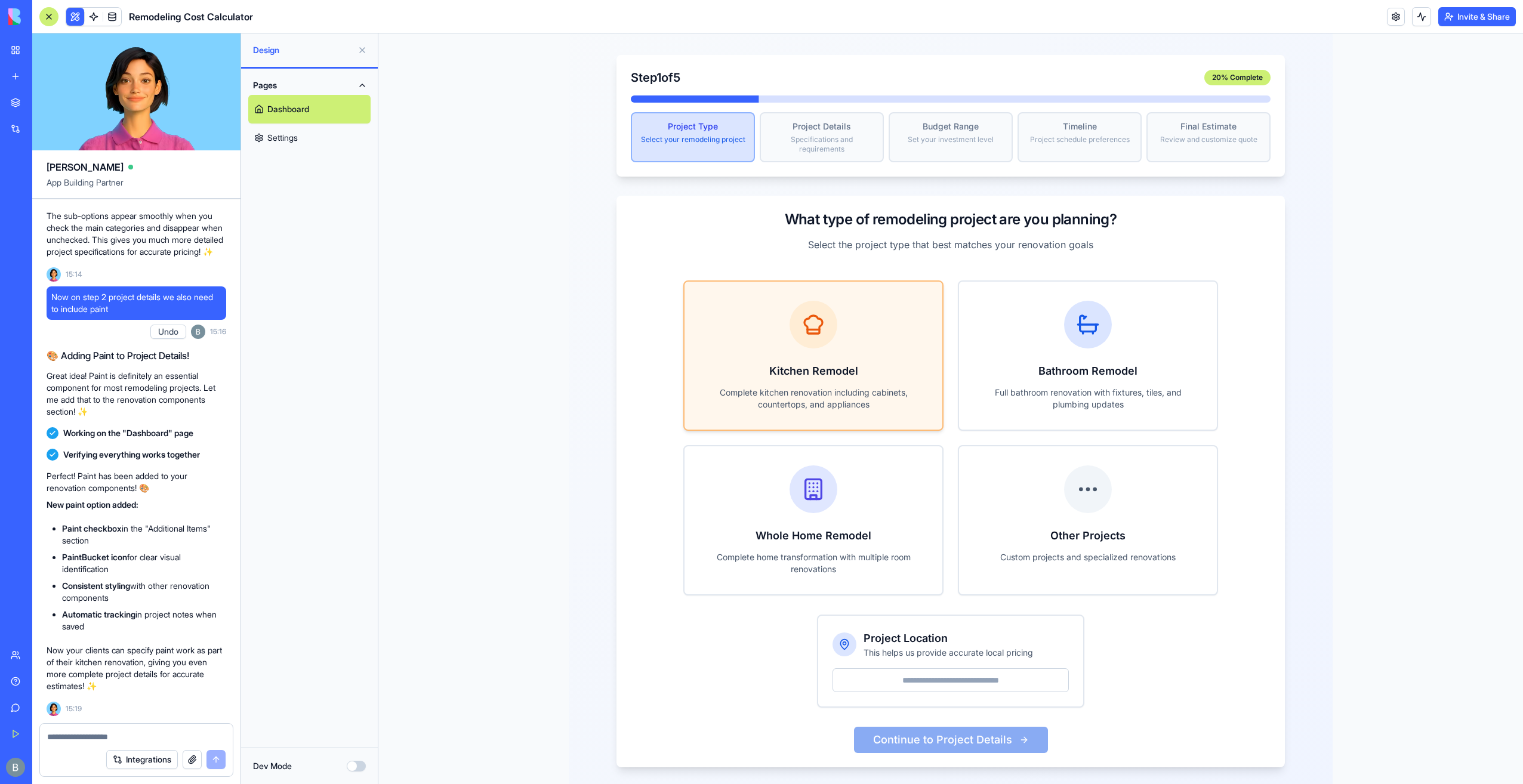
click at [848, 386] on p "Complete kitchen renovation including cabinets, countertops, and appliances" at bounding box center [813, 398] width 219 height 24
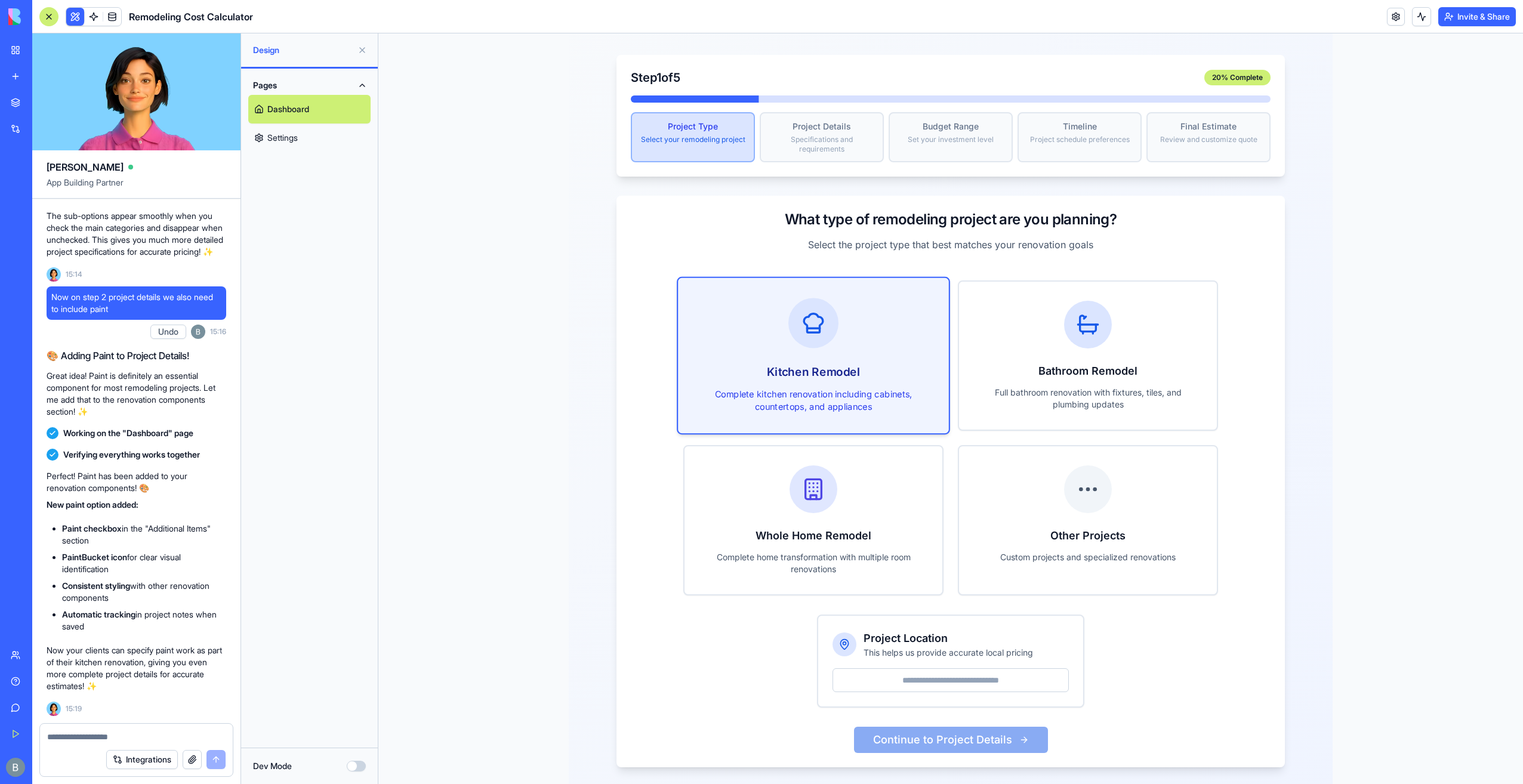
click at [918, 668] on input "Project Location" at bounding box center [951, 680] width 236 height 24
type input "*****"
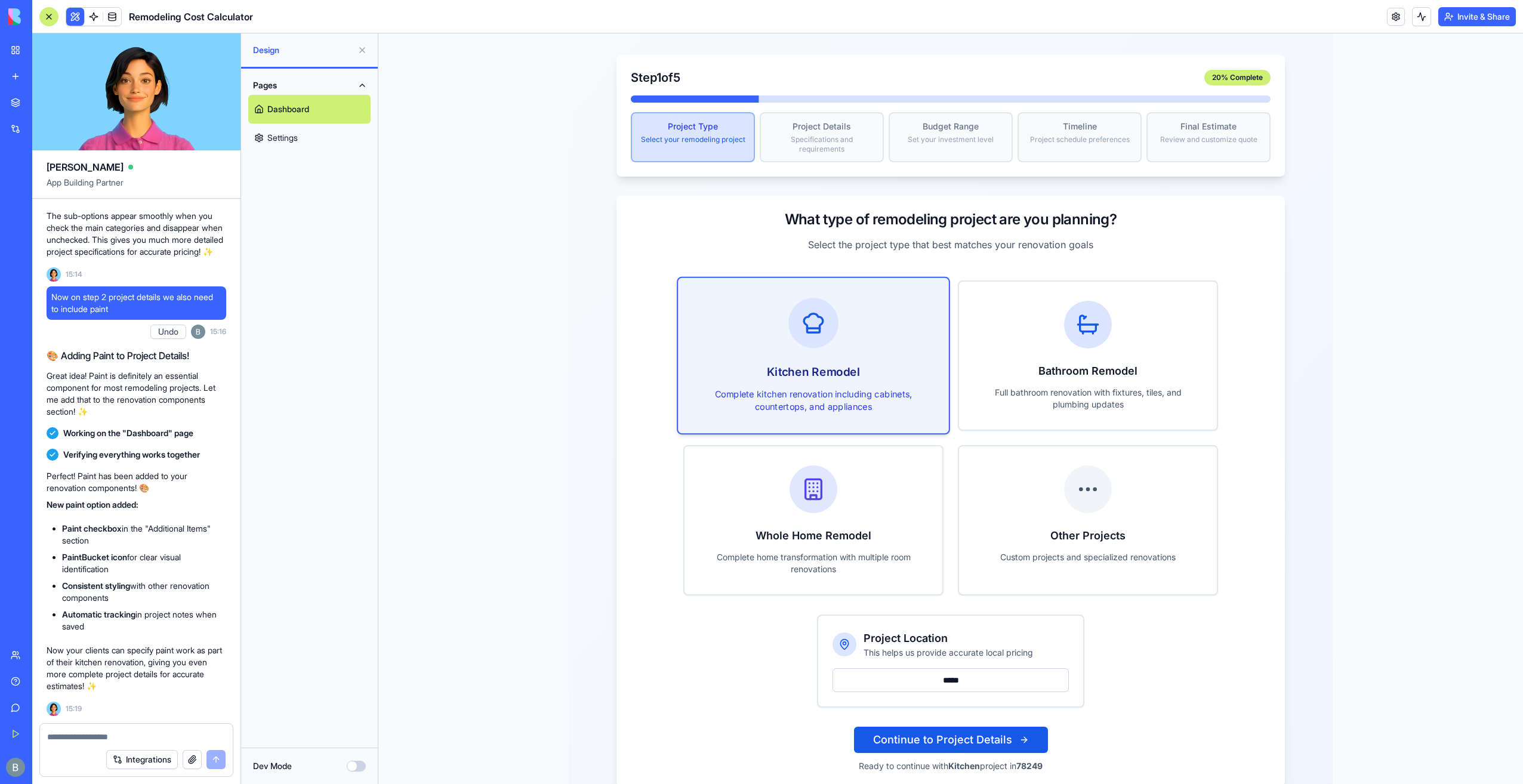
click at [944, 727] on button "Continue to Project Details" at bounding box center [951, 740] width 194 height 26
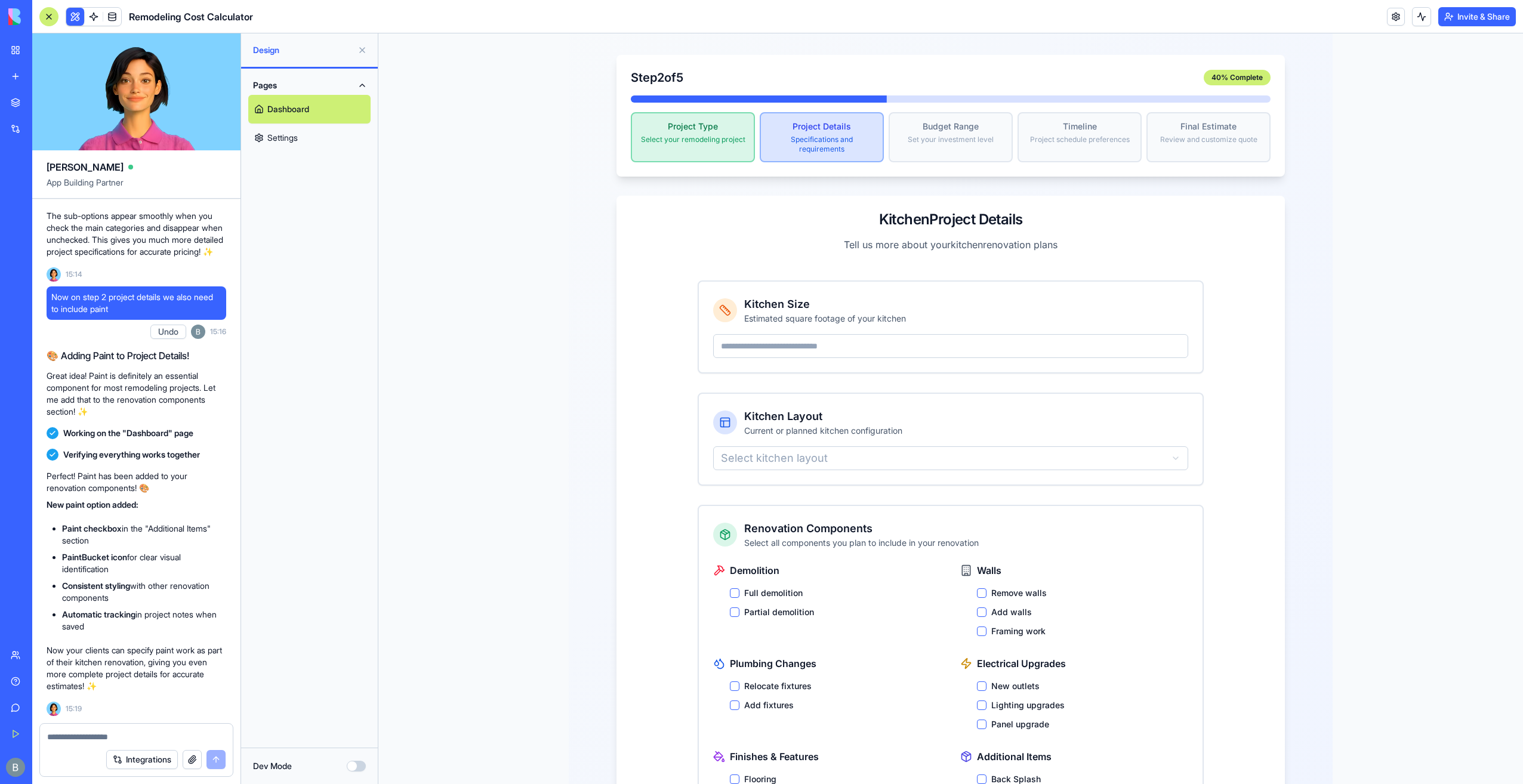
scroll to position [232, 0]
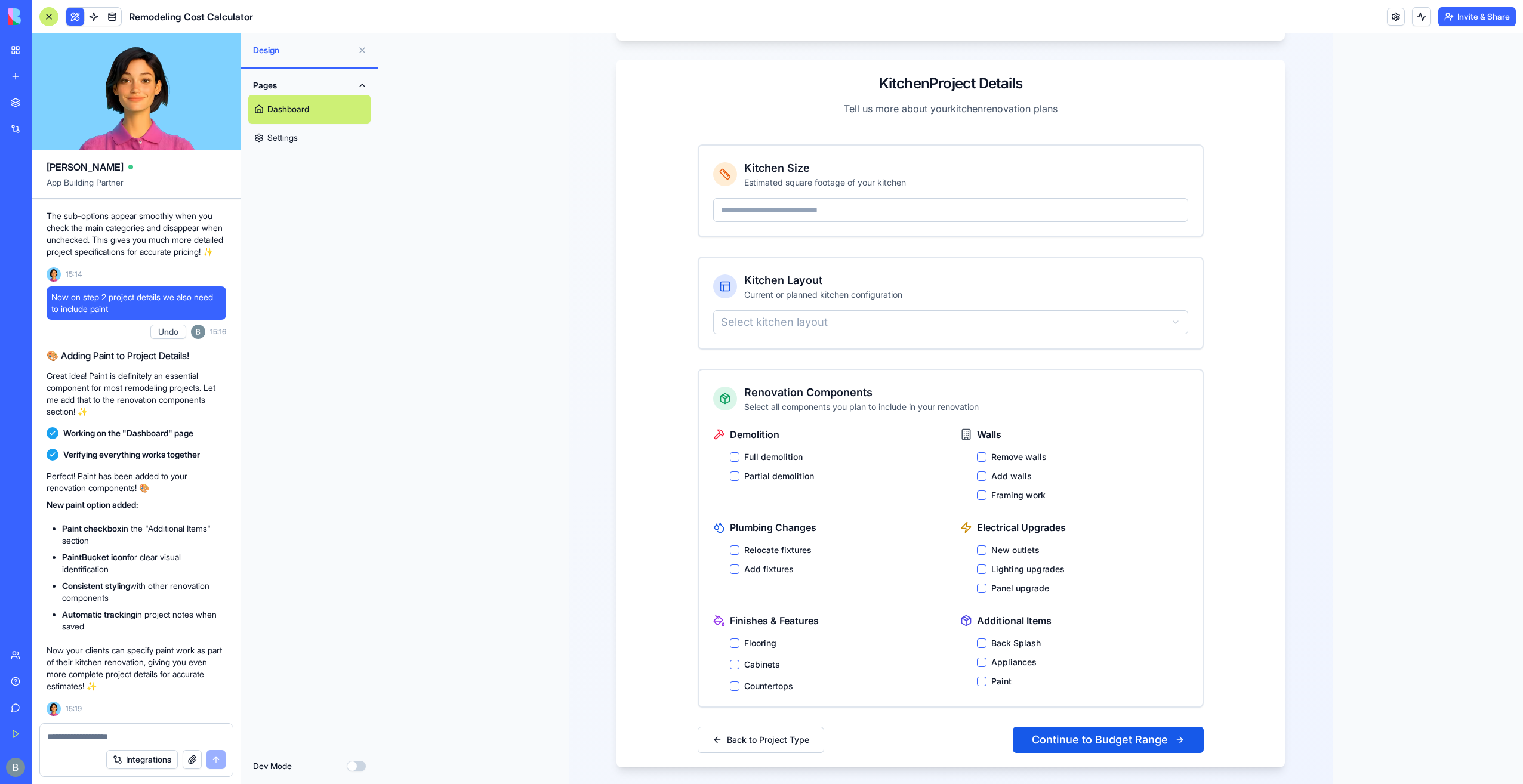
click at [998, 675] on label "Paint" at bounding box center [1001, 681] width 21 height 12
click at [987, 676] on button "Paint" at bounding box center [982, 681] width 10 height 10
click at [984, 675] on div "Paint" at bounding box center [1083, 681] width 211 height 12
click at [123, 731] on textarea at bounding box center [136, 737] width 179 height 12
click at [766, 306] on html "Project Cost Estimation Wizard Get an accurate estimate for your remodeling pro…" at bounding box center [951, 301] width 1144 height 999
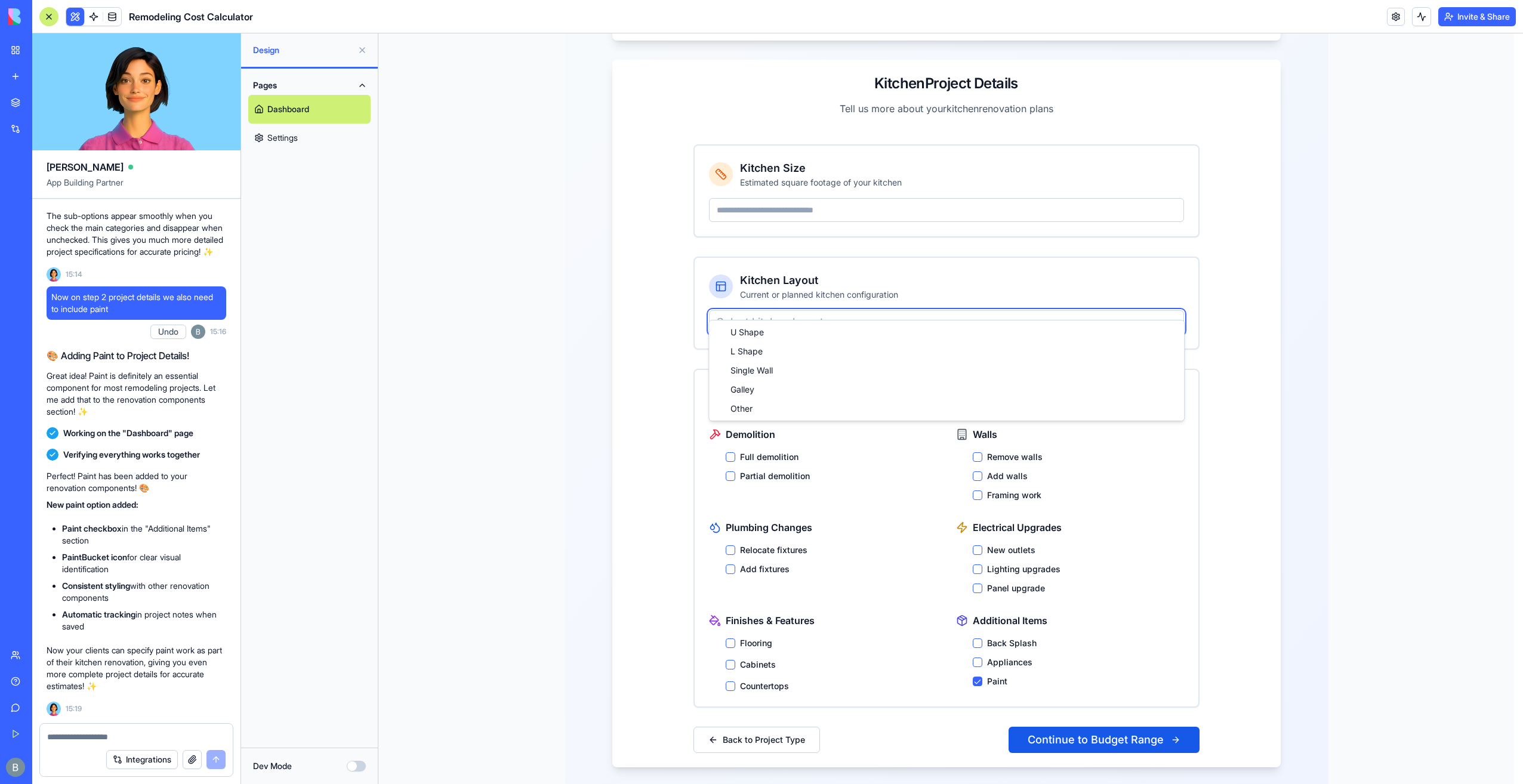
click at [766, 306] on html "Project Cost Estimation Wizard Get an accurate estimate for your remodeling pro…" at bounding box center [951, 301] width 1144 height 999
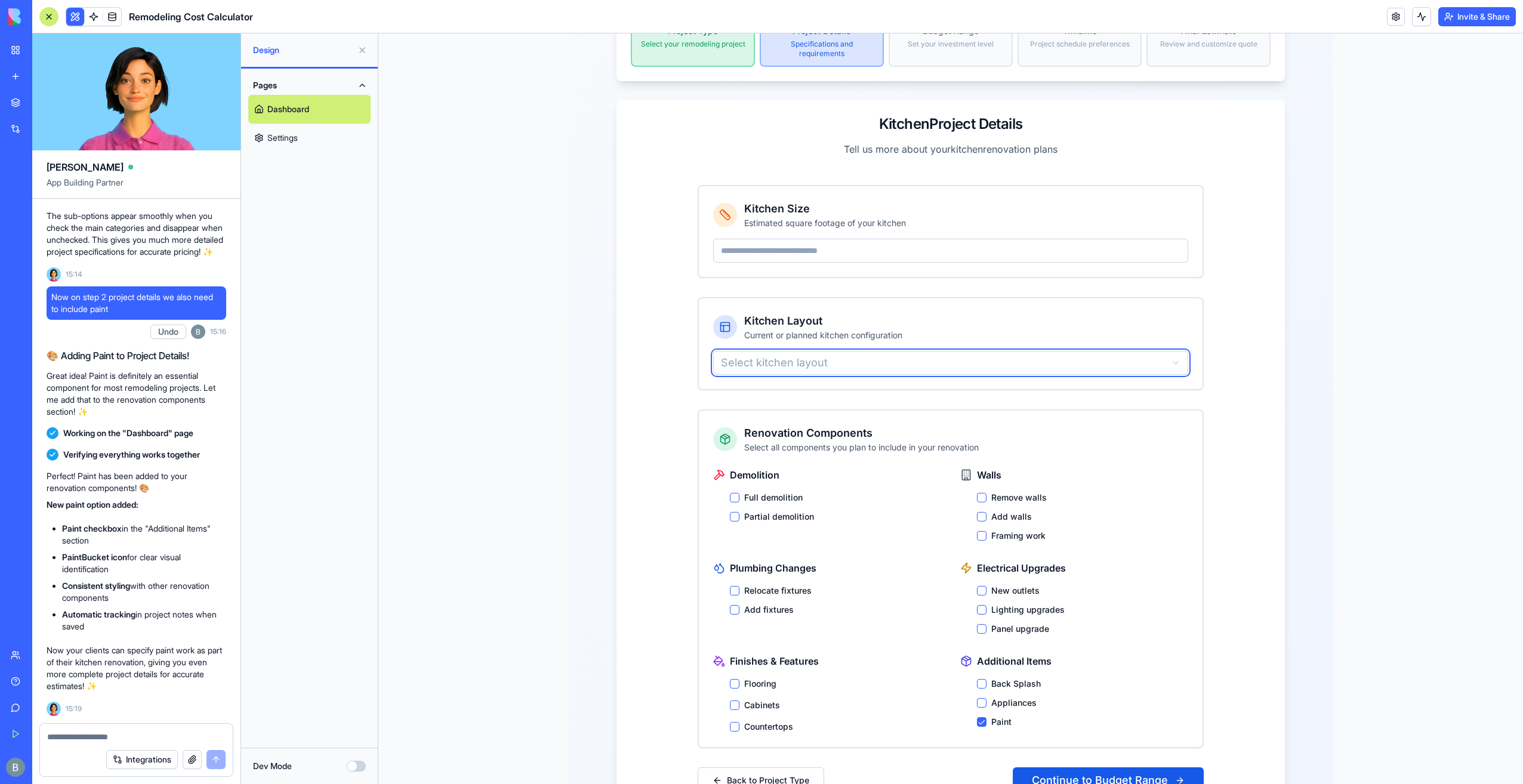
scroll to position [0, 0]
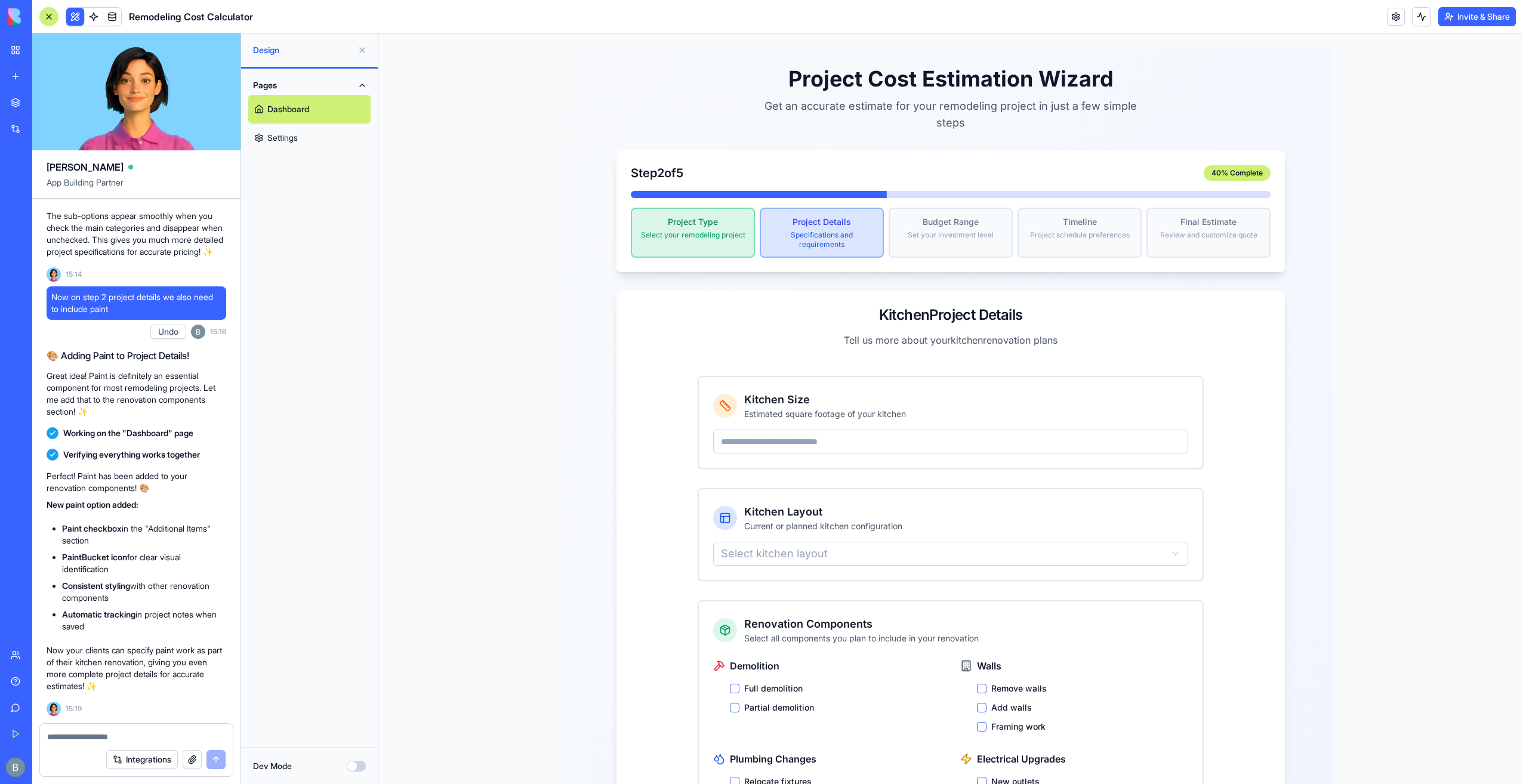
click at [90, 744] on div "Integrations" at bounding box center [136, 760] width 193 height 34
click at [106, 736] on textarea at bounding box center [136, 737] width 179 height 12
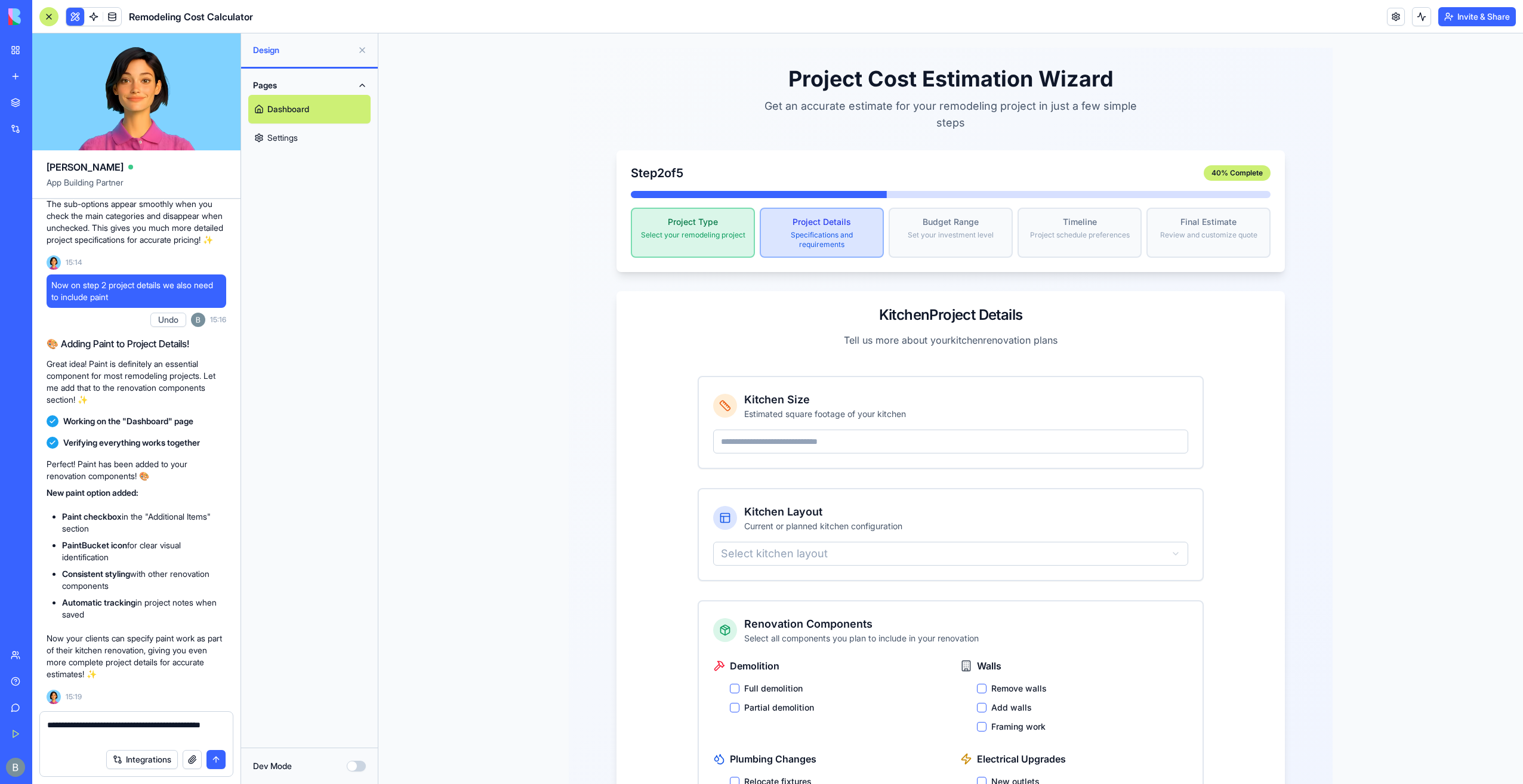
paste textarea "**********"
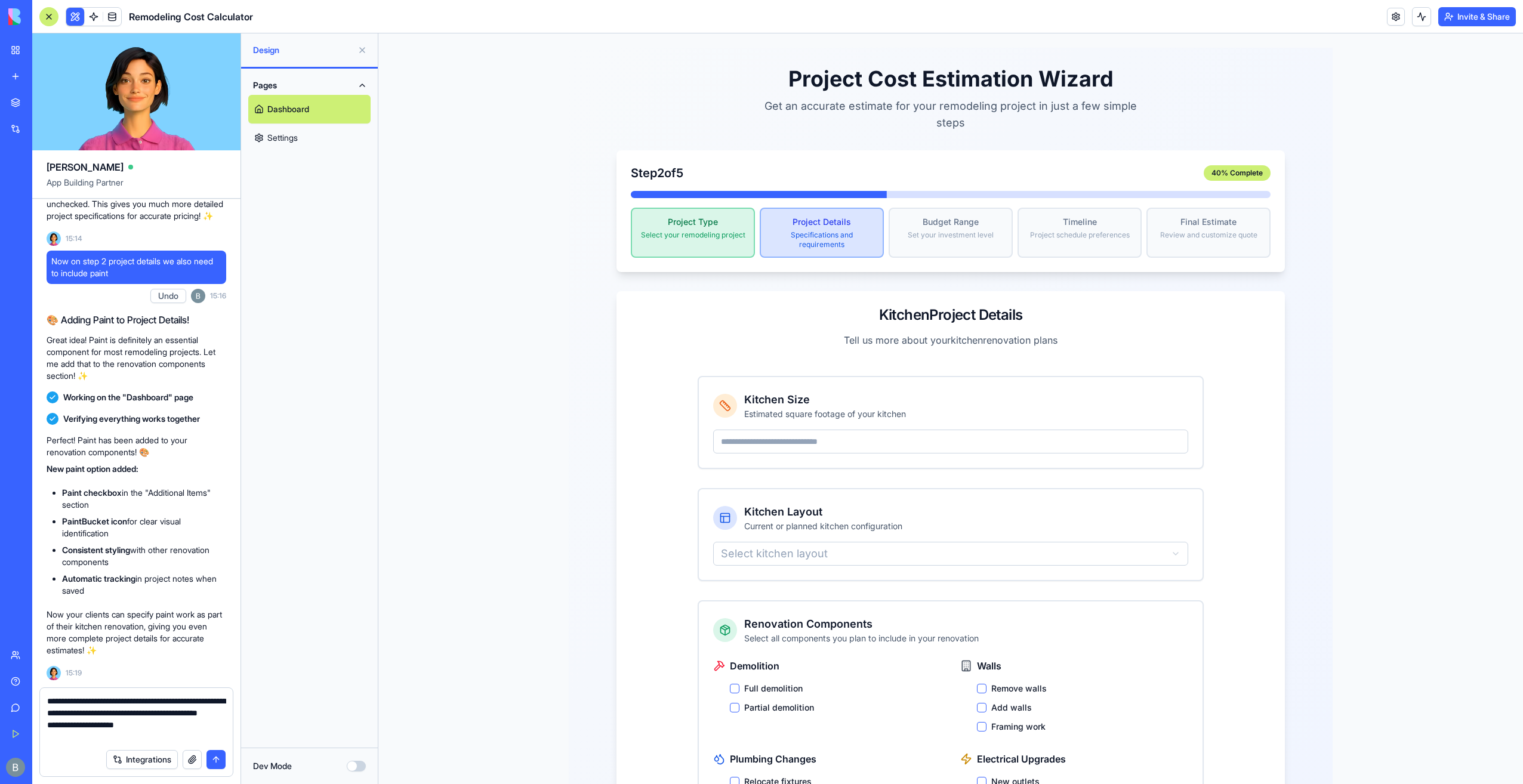
click at [172, 730] on textarea "**********" at bounding box center [136, 719] width 179 height 48
click at [163, 739] on textarea "**********" at bounding box center [136, 719] width 179 height 48
paste textarea "**********"
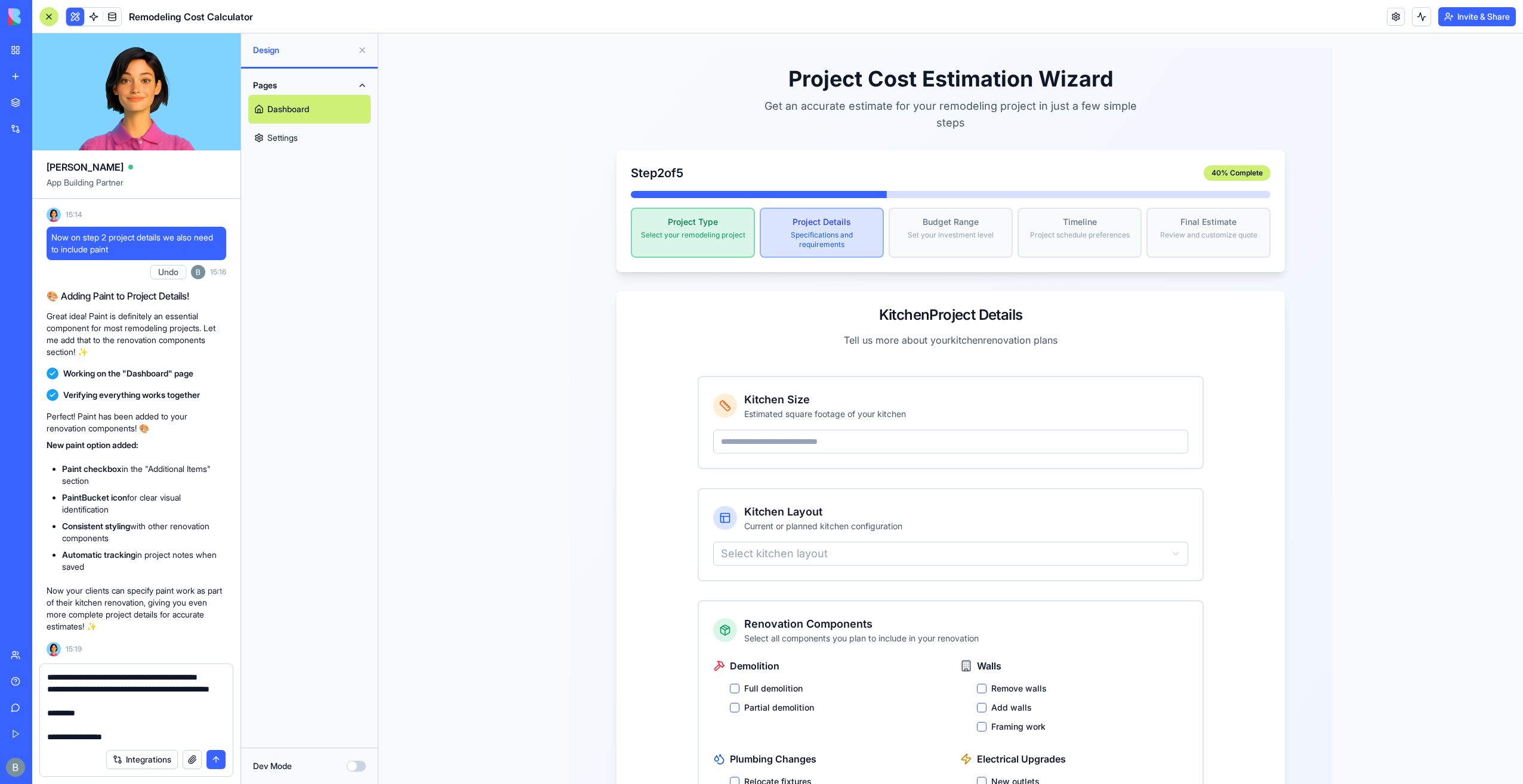
scroll to position [59, 0]
paste textarea "**********"
drag, startPoint x: 206, startPoint y: 736, endPoint x: 14, endPoint y: 728, distance: 192.2
click at [14, 728] on div "BETA My Workspace New app Marketplace Integrations Recent Inventory Master C&S …" at bounding box center [762, 392] width 1523 height 784
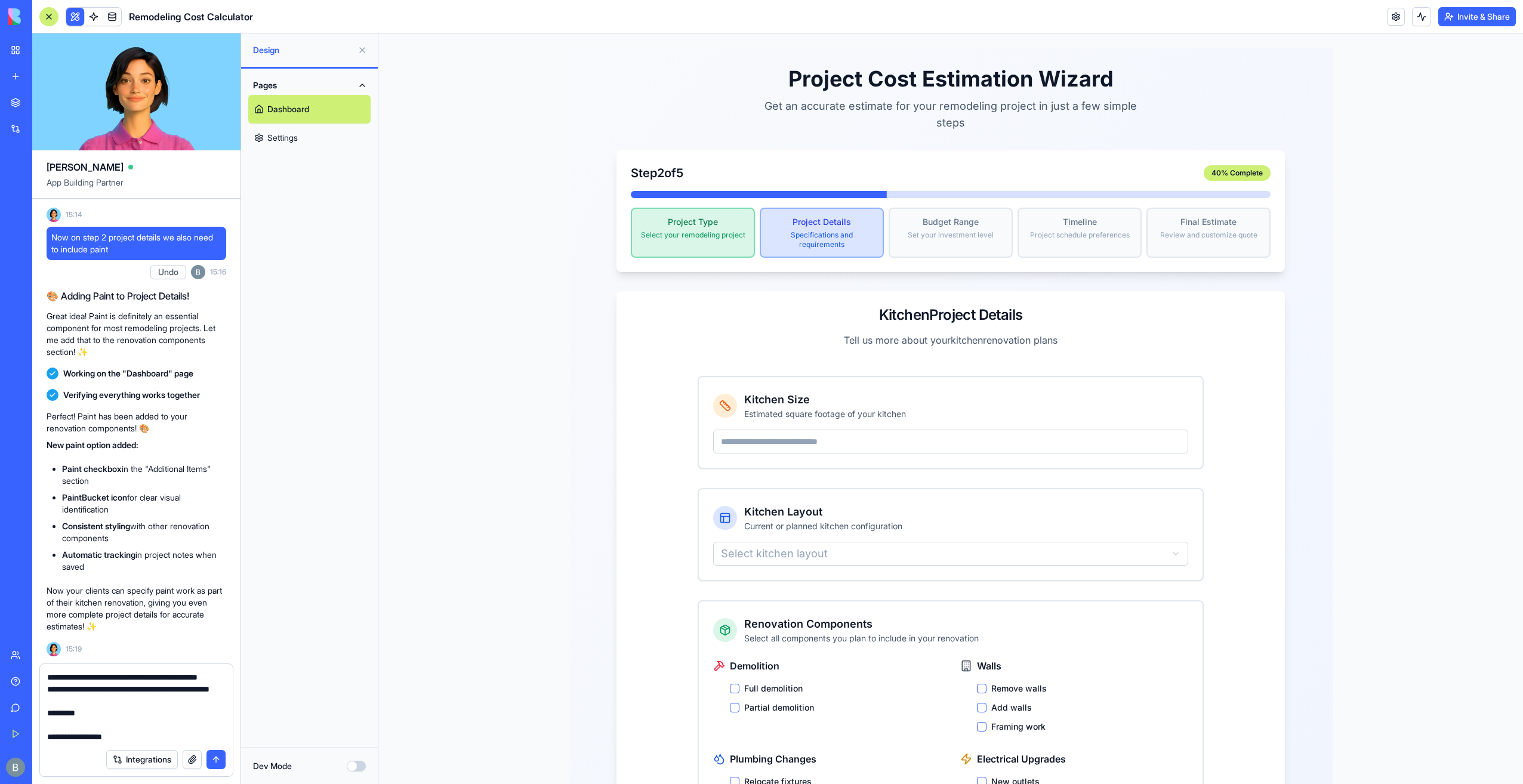
scroll to position [59, 0]
type textarea "**********"
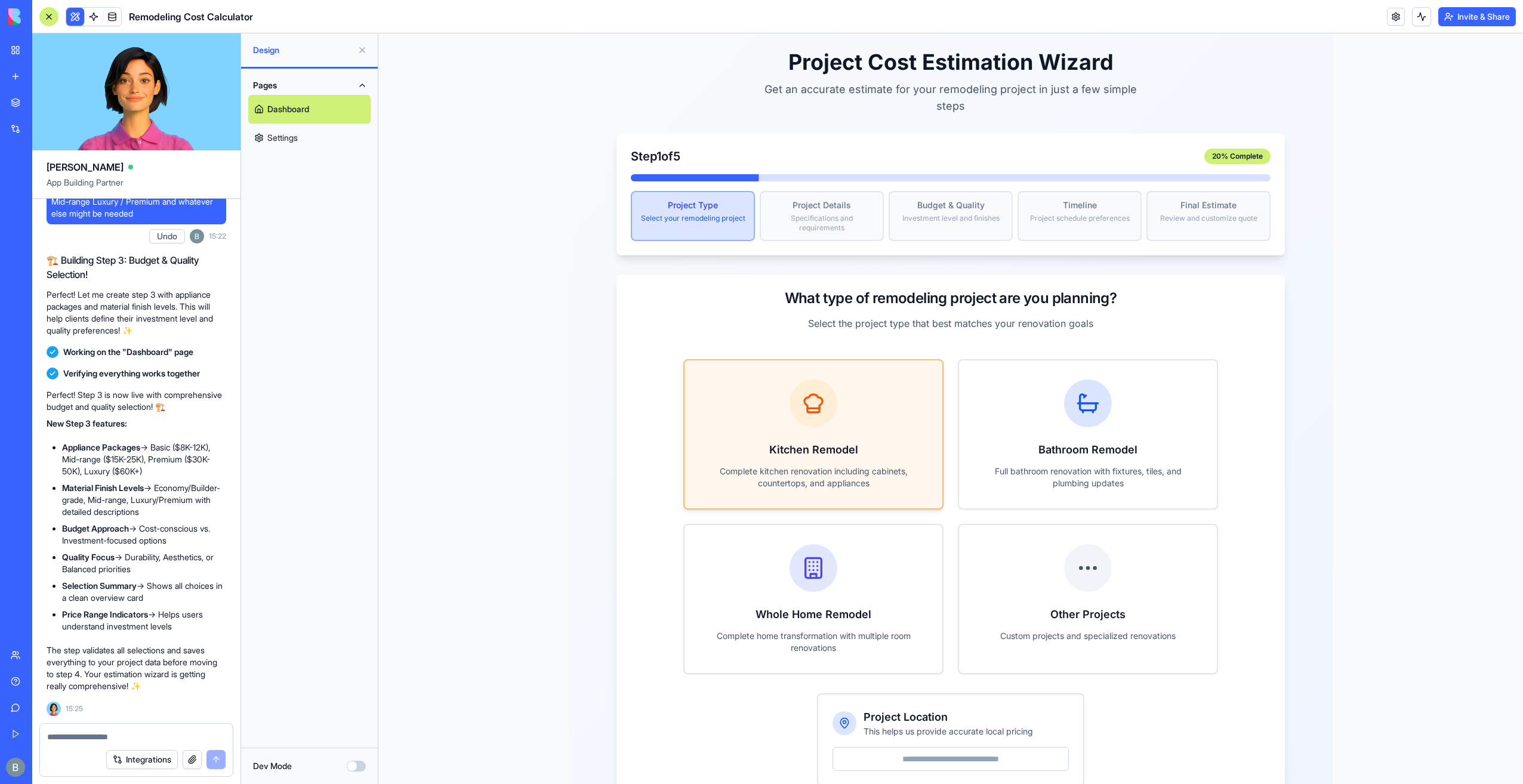
scroll to position [59, 0]
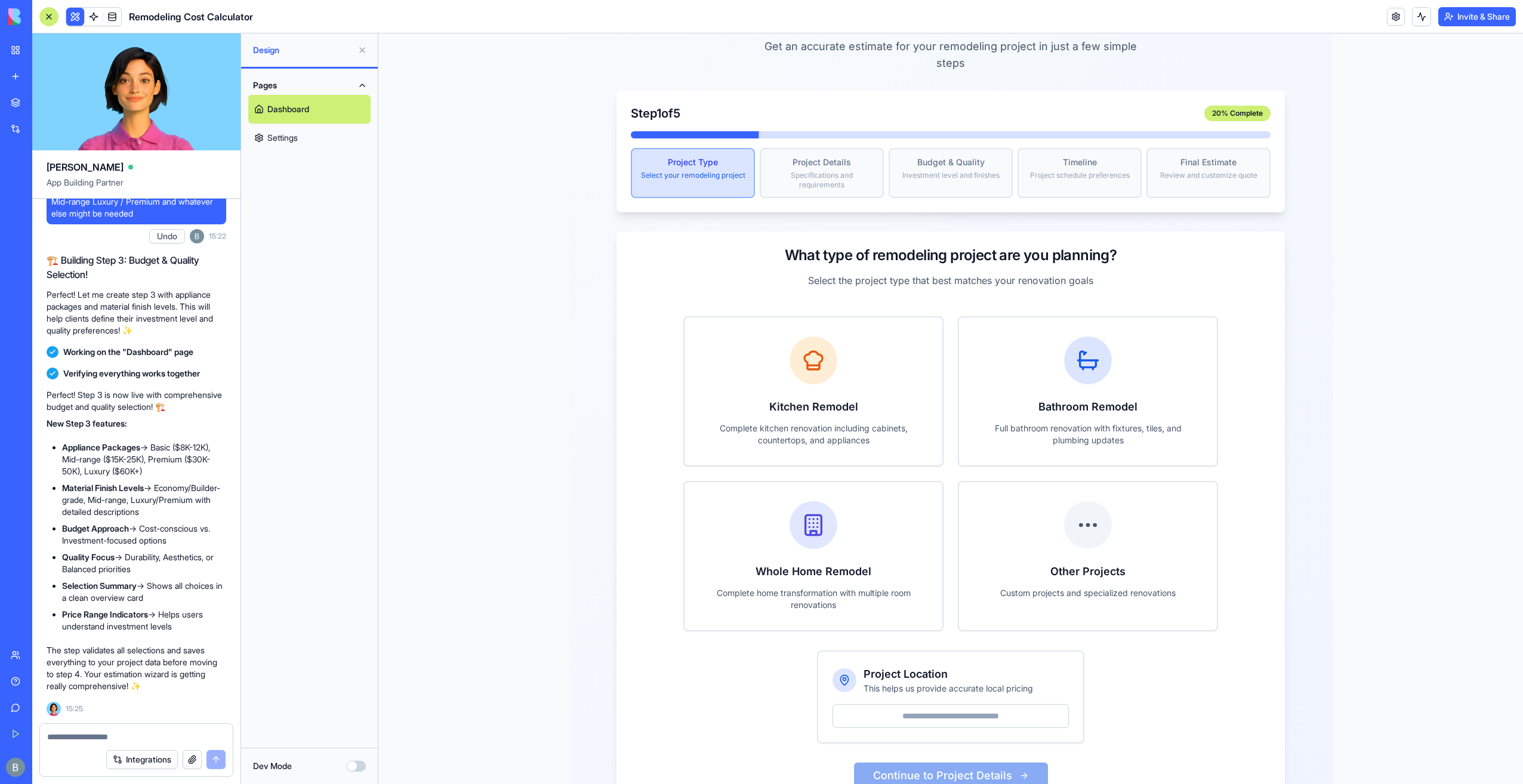
click at [120, 734] on textarea at bounding box center [136, 737] width 179 height 12
type textarea "*****"
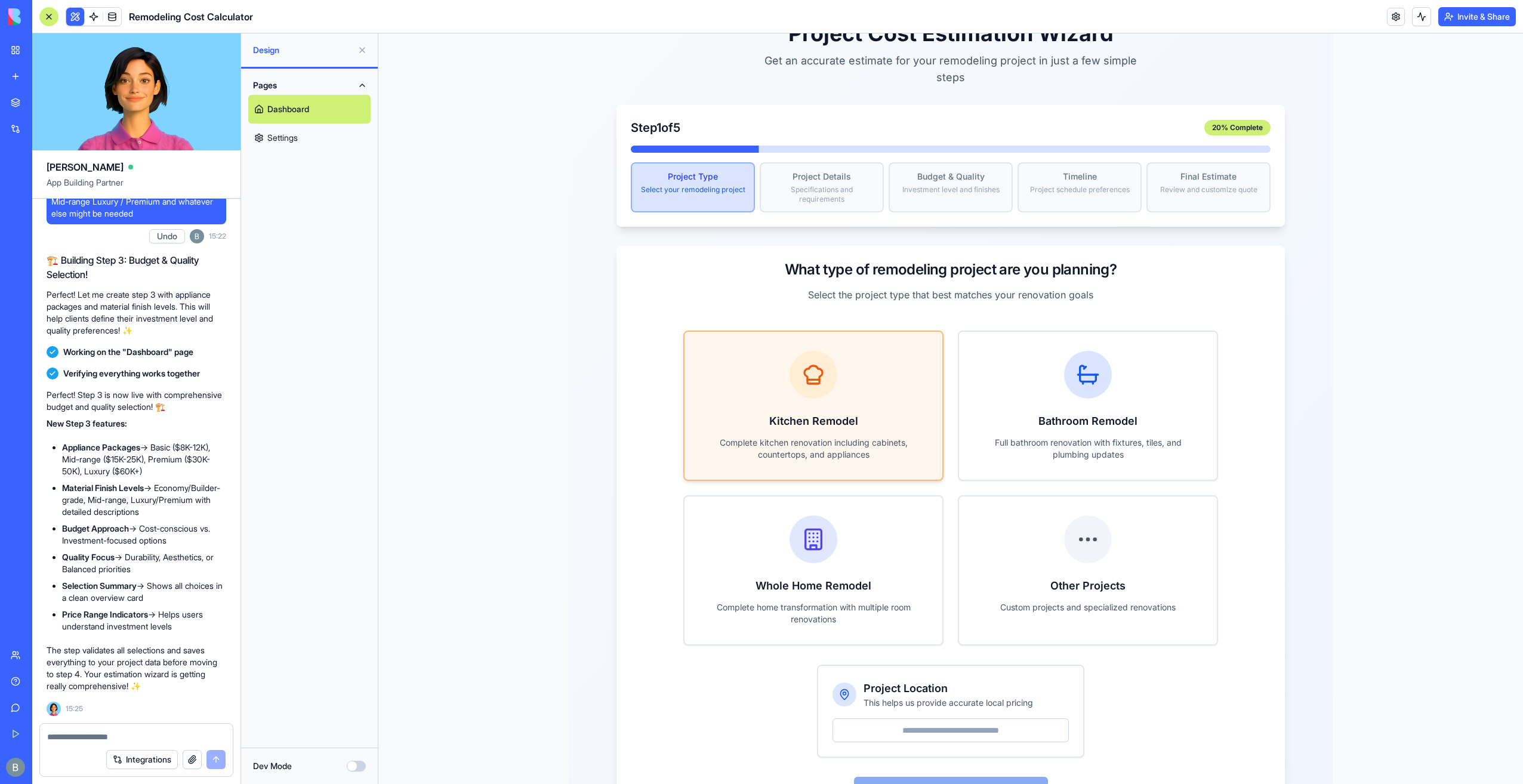
scroll to position [95, 0]
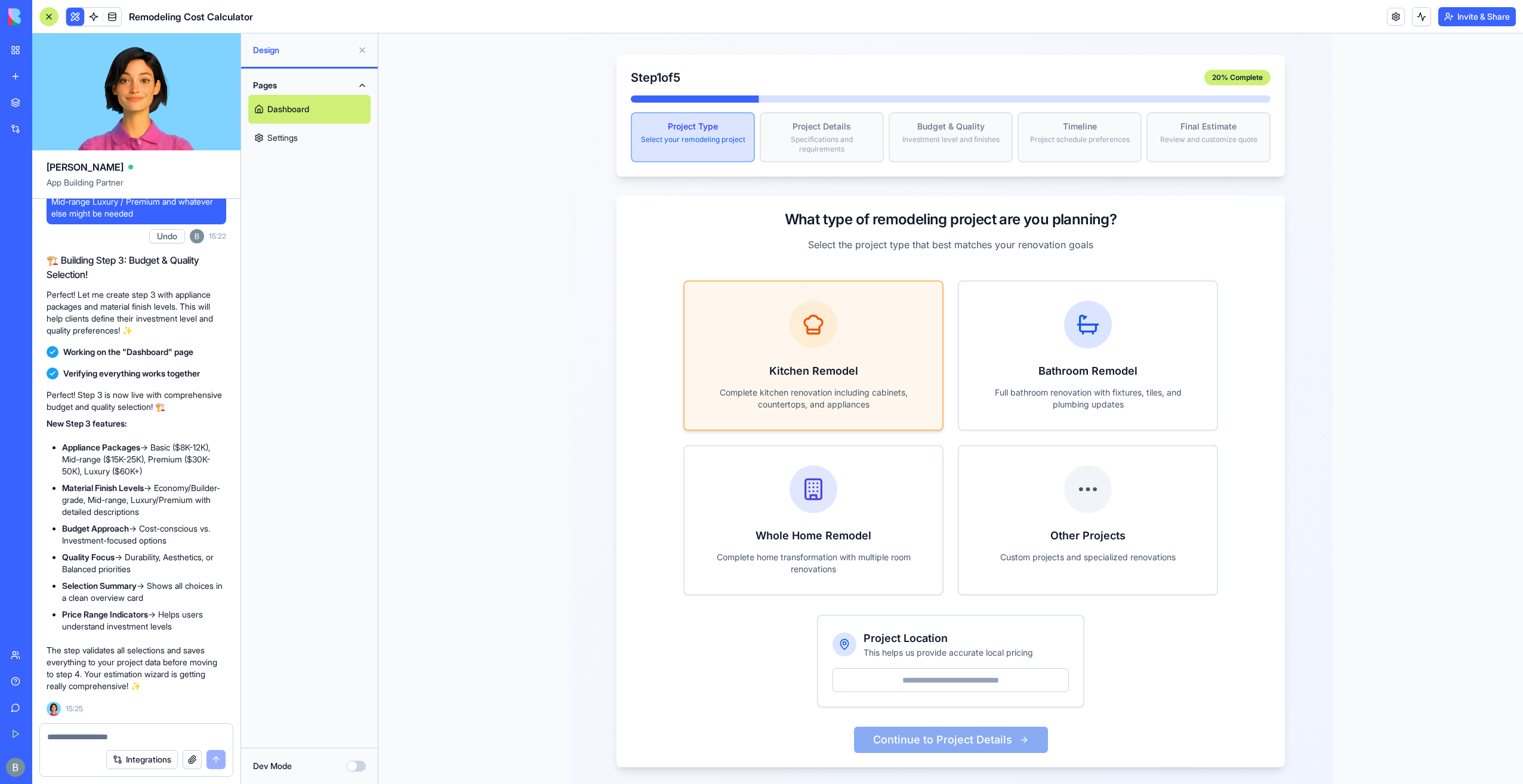
click at [820, 337] on div "Kitchen Remodel Complete kitchen renovation including cabinets, countertops, an…" at bounding box center [813, 356] width 258 height 148
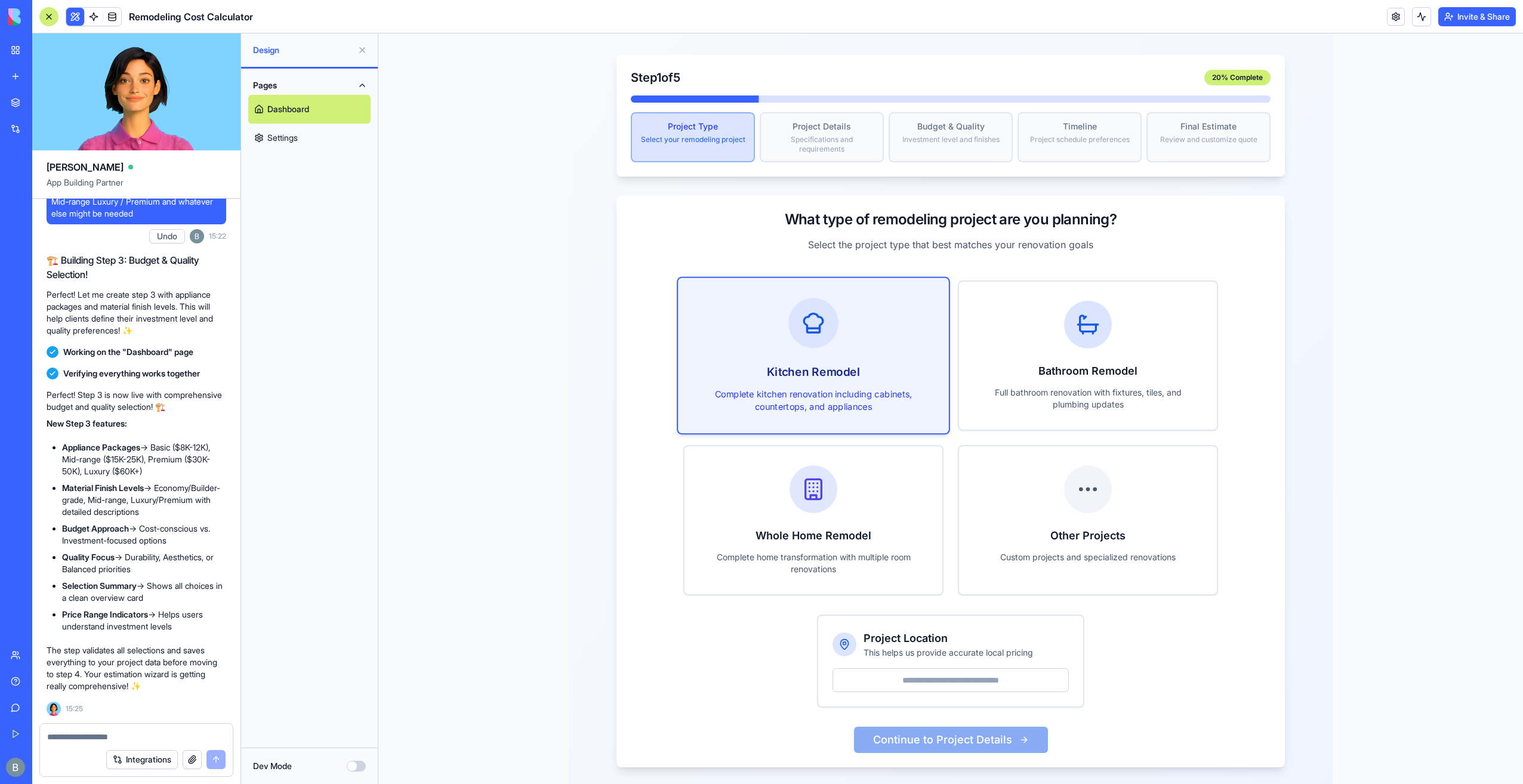
click at [909, 668] on input "Project Location" at bounding box center [951, 680] width 236 height 24
type input "*****"
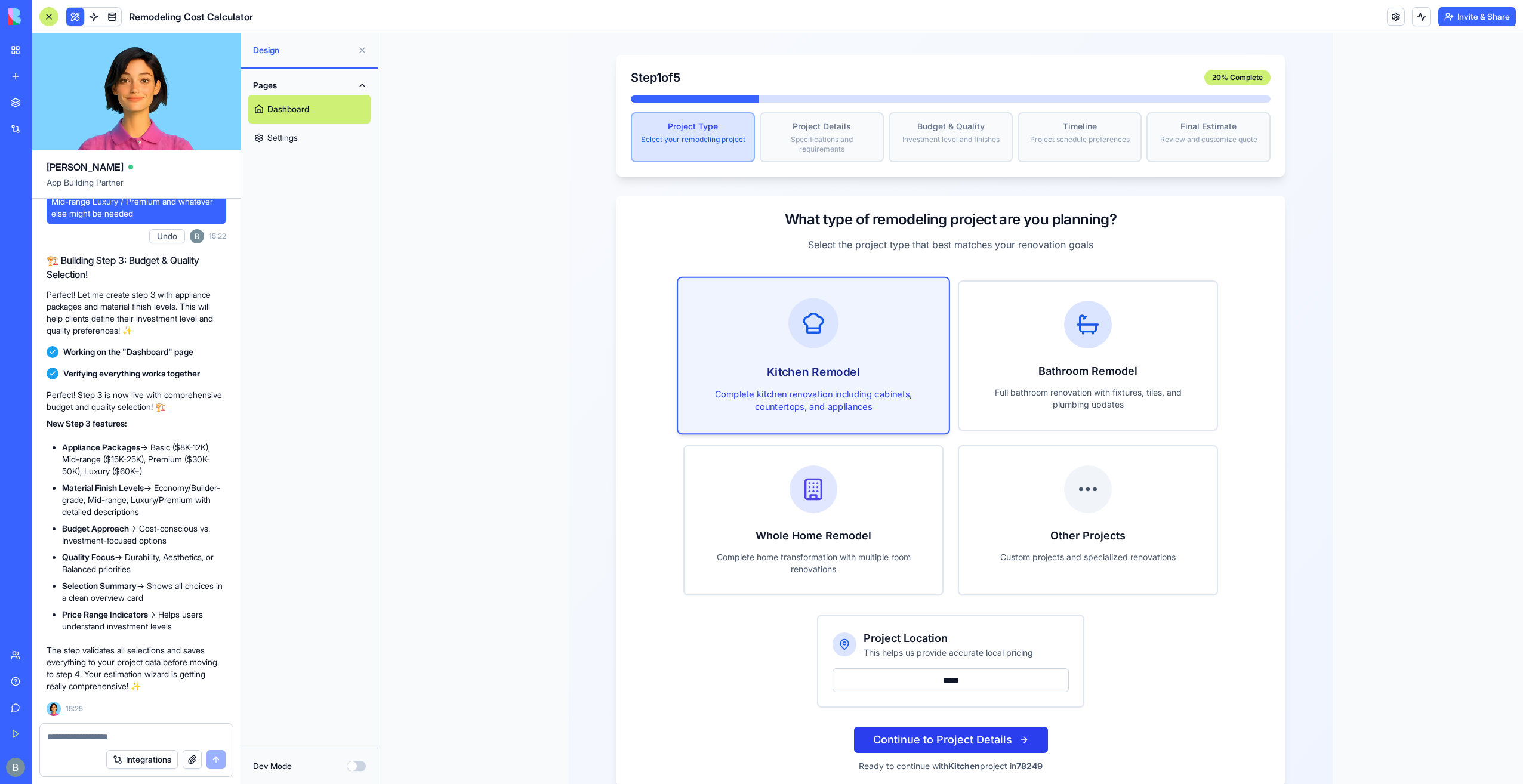
click at [932, 727] on button "Continue to Project Details" at bounding box center [951, 740] width 194 height 26
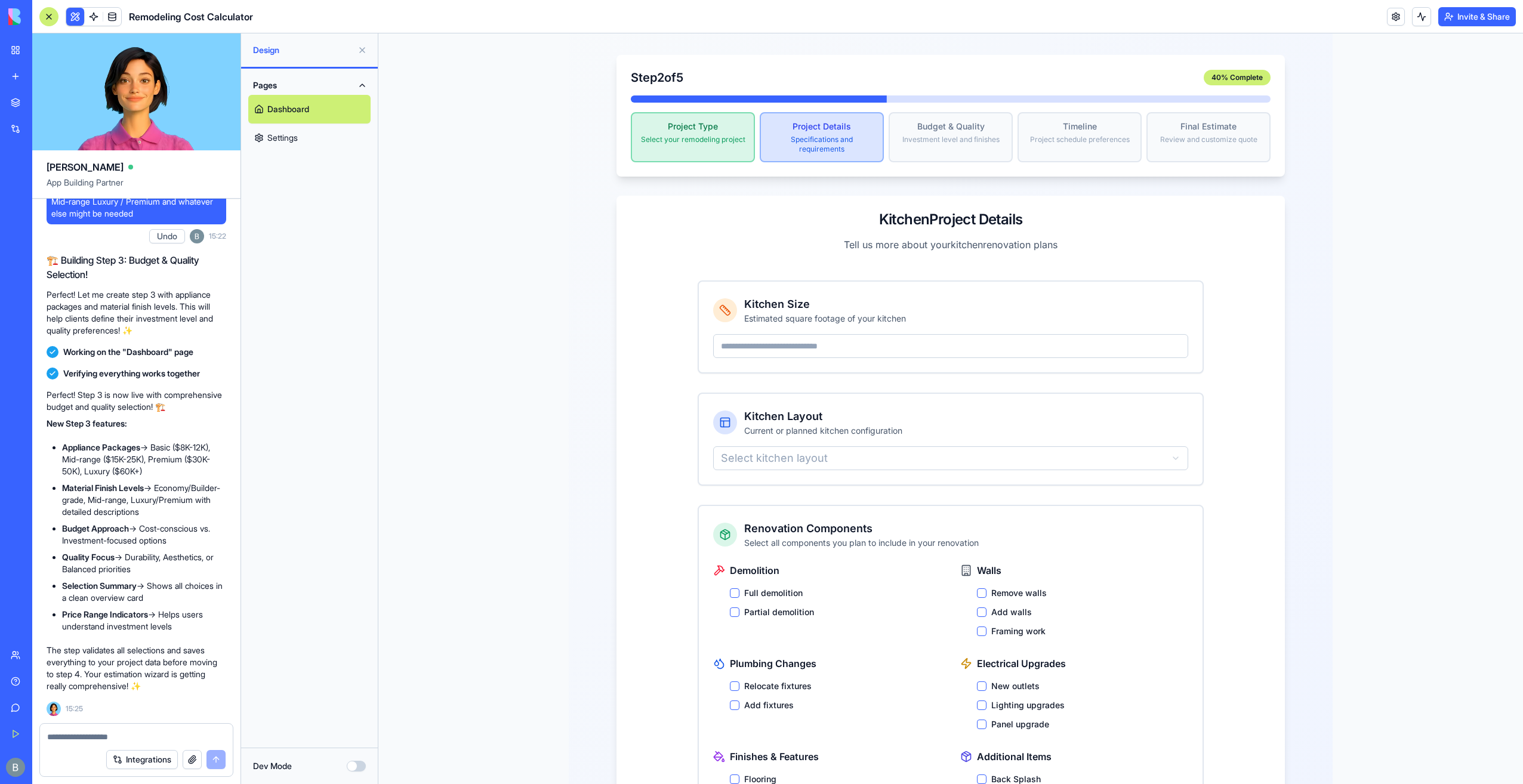
click at [792, 334] on input "number" at bounding box center [951, 346] width 475 height 24
type input "***"
click at [825, 440] on html "Project Cost Estimation Wizard Get an accurate estimate for your remodeling pro…" at bounding box center [951, 437] width 1144 height 999
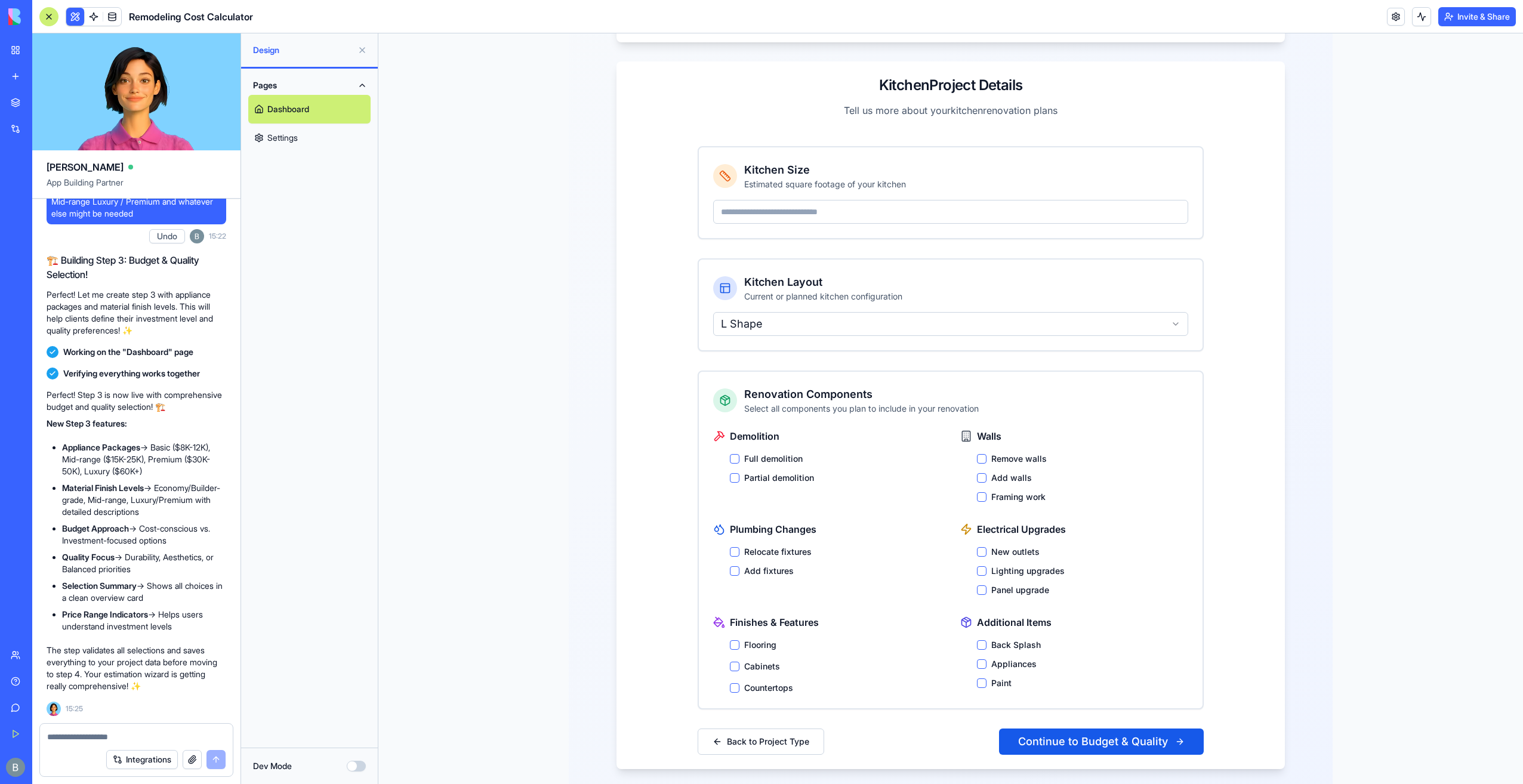
scroll to position [232, 0]
click at [774, 451] on label "Full demolition" at bounding box center [773, 457] width 59 height 12
click at [739, 453] on button "Full demolition" at bounding box center [734, 457] width 10 height 10
drag, startPoint x: 996, startPoint y: 575, endPoint x: 997, endPoint y: 560, distance: 15.0
click at [996, 582] on label "Panel upgrade" at bounding box center [1020, 588] width 58 height 12
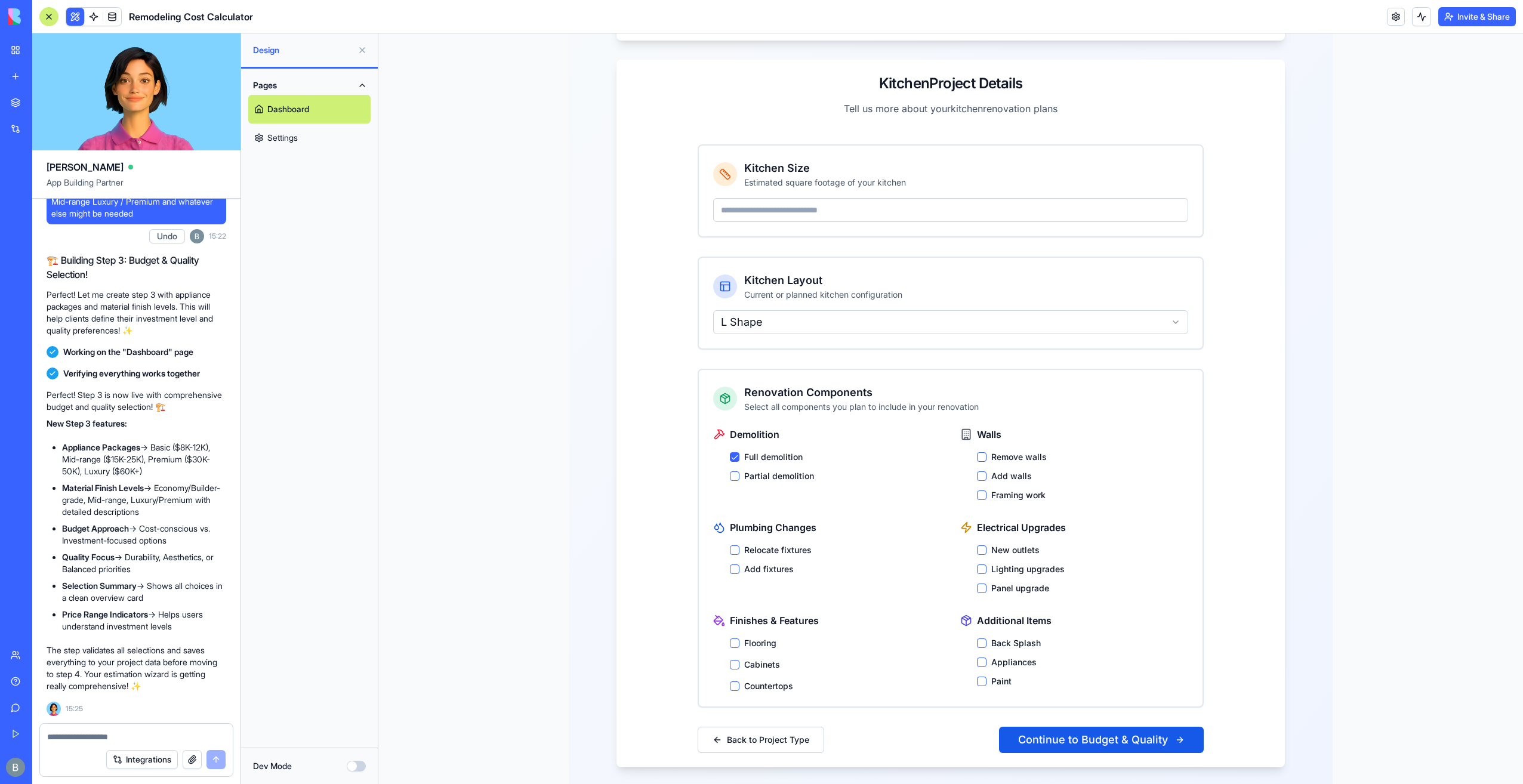
click at [987, 584] on button "Panel upgrade" at bounding box center [982, 588] width 10 height 10
click at [998, 563] on label "Lighting upgrades" at bounding box center [1028, 569] width 73 height 12
click at [987, 565] on button "Lighting upgrades" at bounding box center [982, 569] width 10 height 10
click at [1083, 731] on button "Continue to Budget & Quality" at bounding box center [1101, 740] width 205 height 26
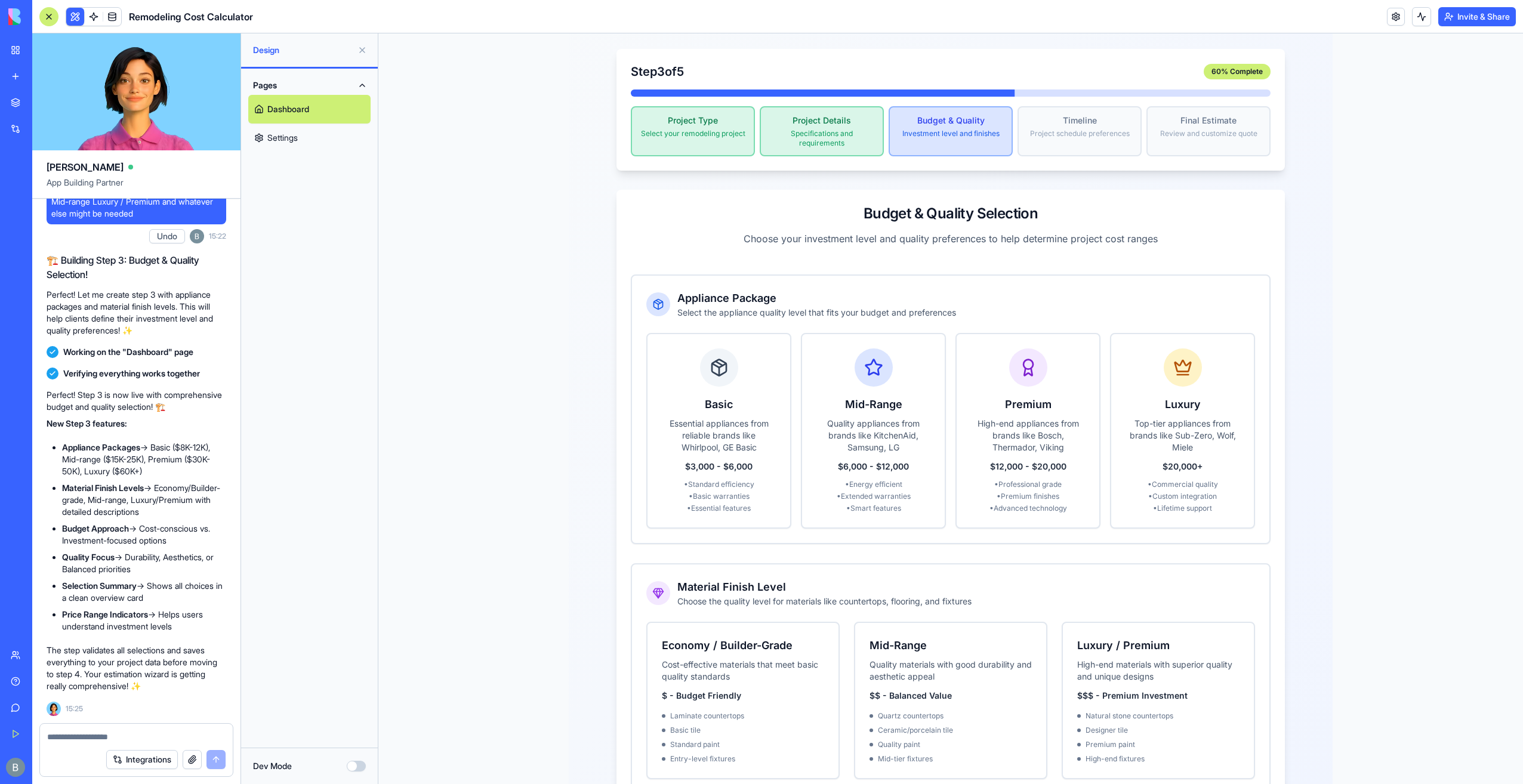
scroll to position [120, 0]
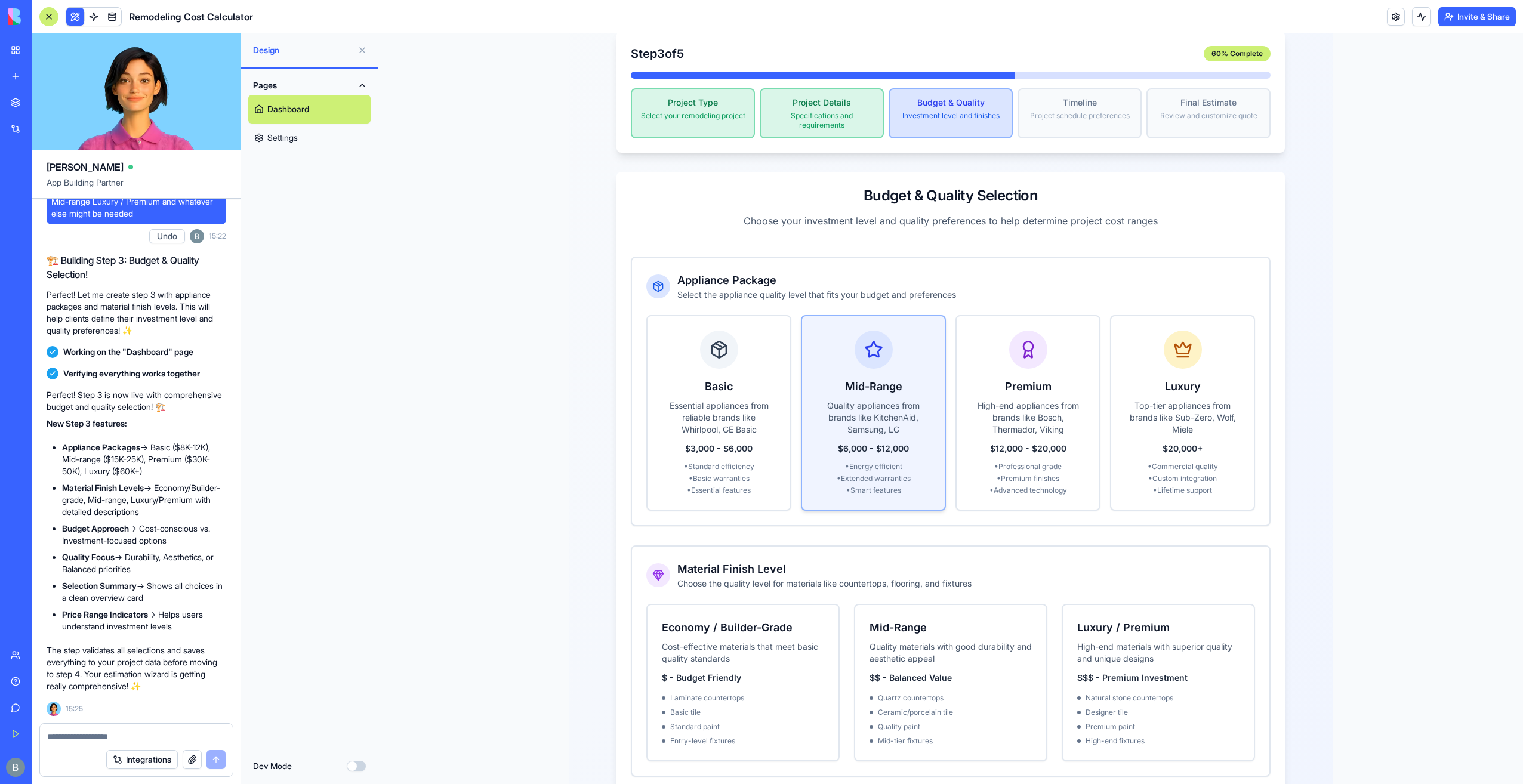
click at [901, 400] on p "Quality appliances from brands like KitchenAid, Samsung, LG" at bounding box center [873, 417] width 114 height 36
click at [924, 417] on p "Quality appliances from brands like KitchenAid, Samsung, LG" at bounding box center [874, 417] width 120 height 37
click at [1021, 257] on div "Appliance Package Select the appliance quality level that fits your budget and …" at bounding box center [950, 391] width 638 height 267
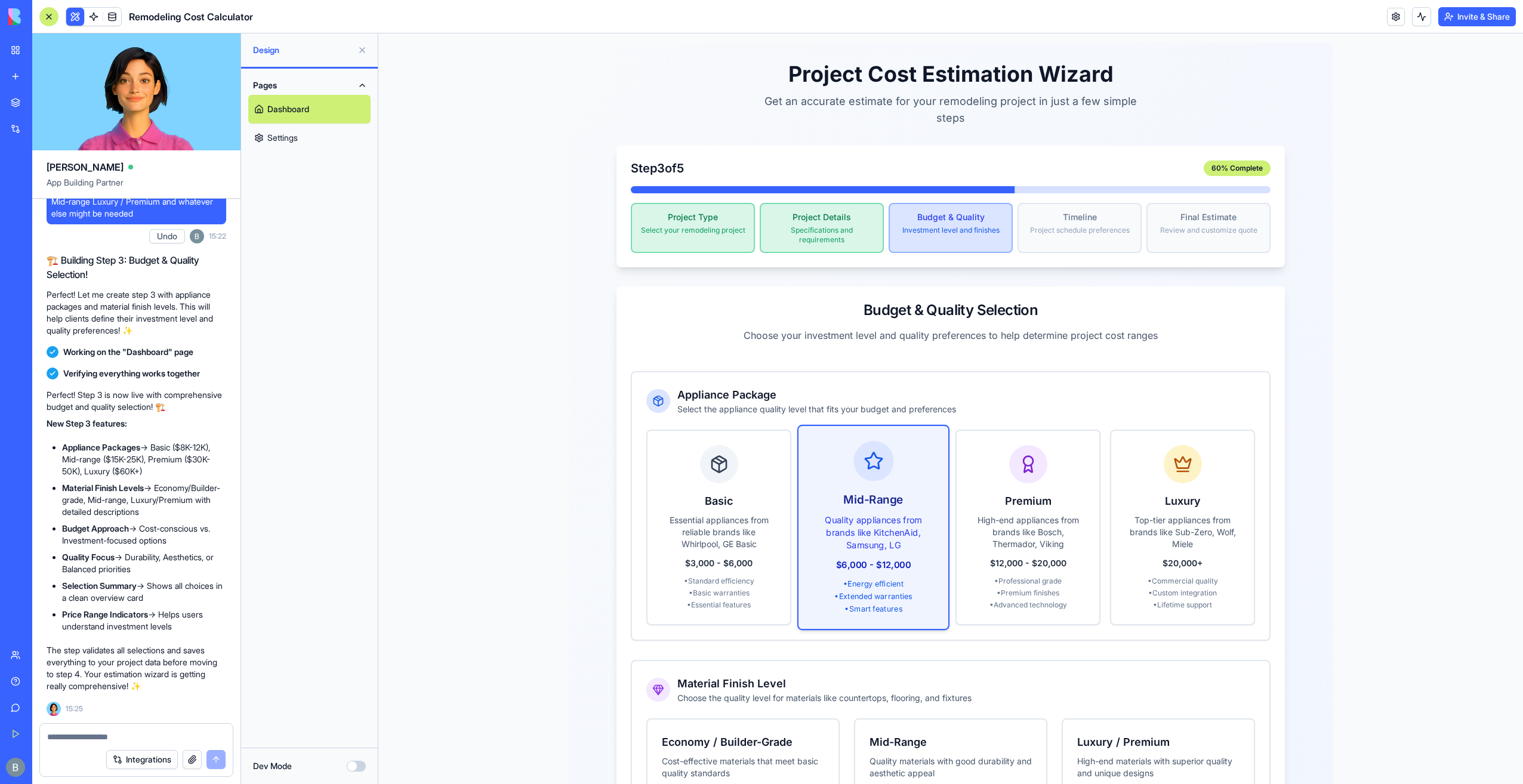
scroll to position [0, 0]
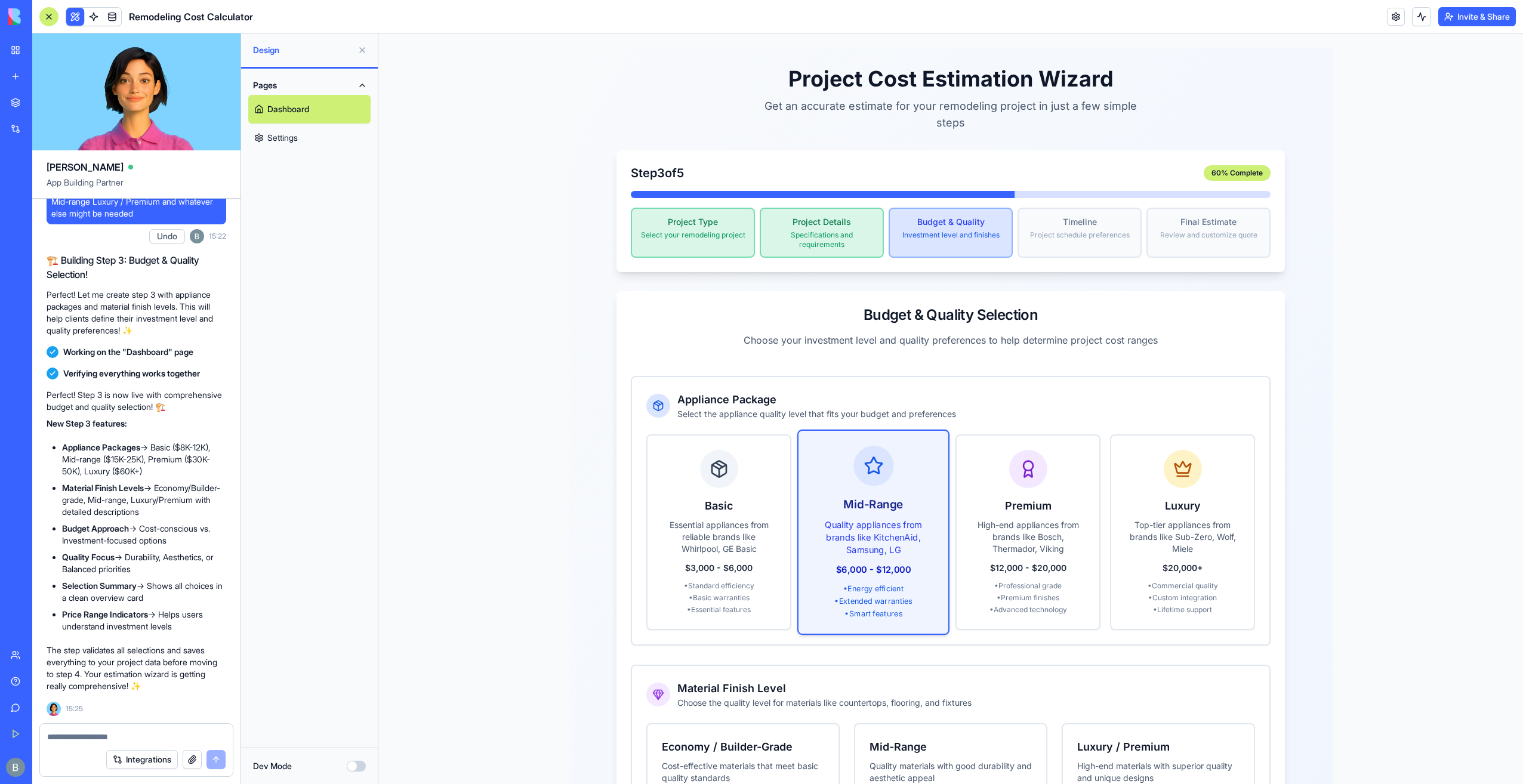
drag, startPoint x: 78, startPoint y: 752, endPoint x: 78, endPoint y: 744, distance: 8.0
click at [78, 752] on div "Integrations" at bounding box center [136, 760] width 193 height 34
click at [78, 733] on textarea at bounding box center [136, 737] width 179 height 12
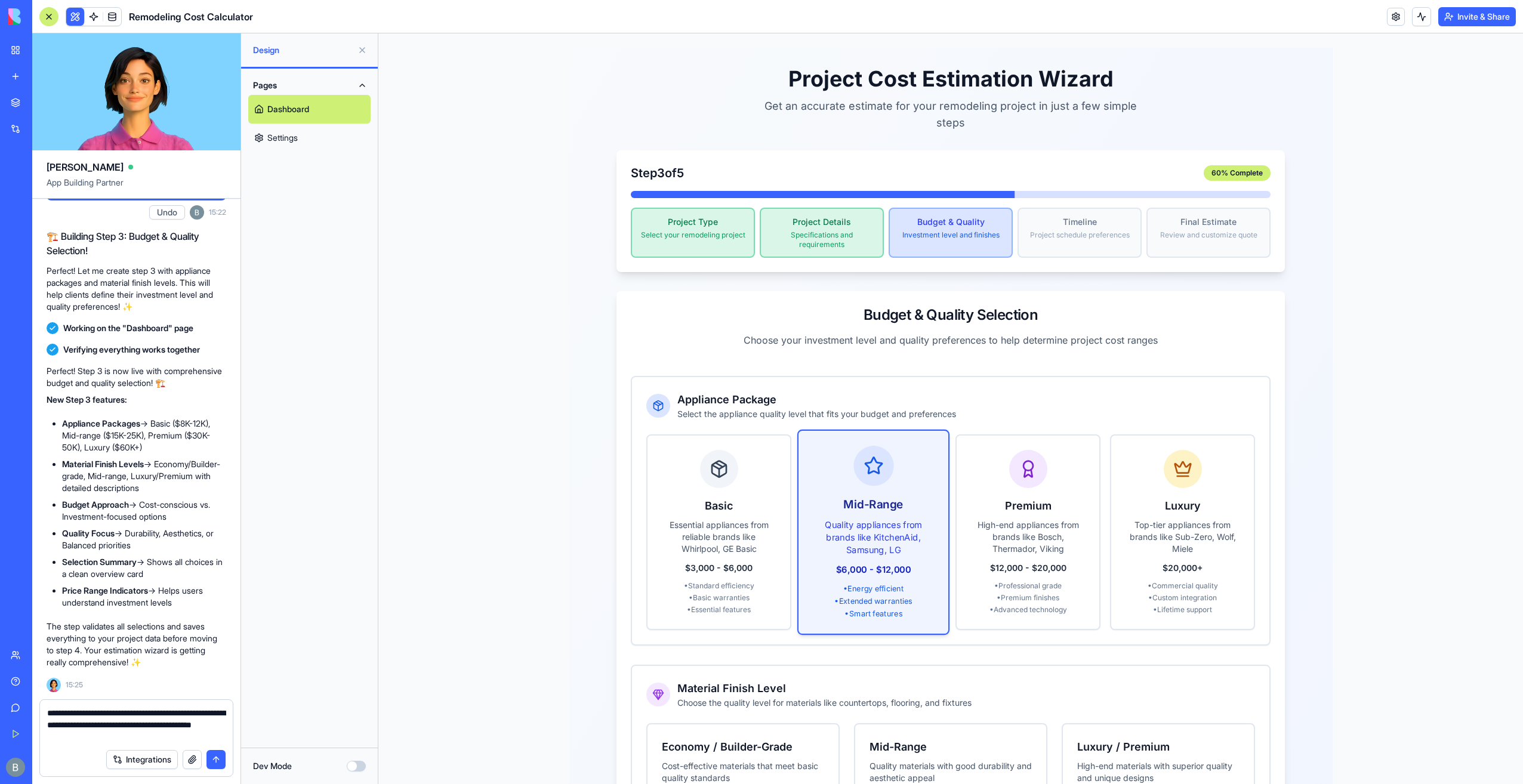
type textarea "**********"
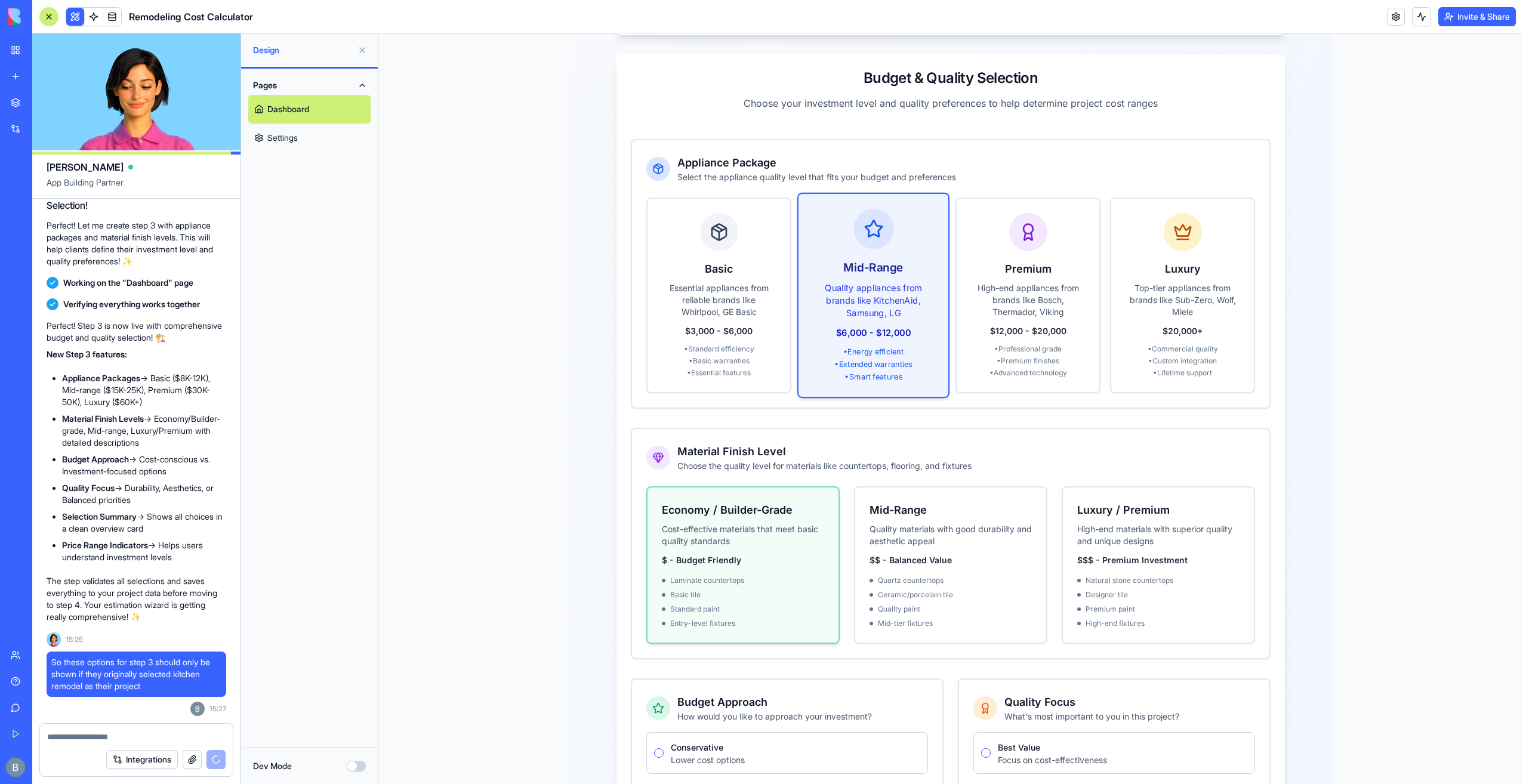
scroll to position [525, 0]
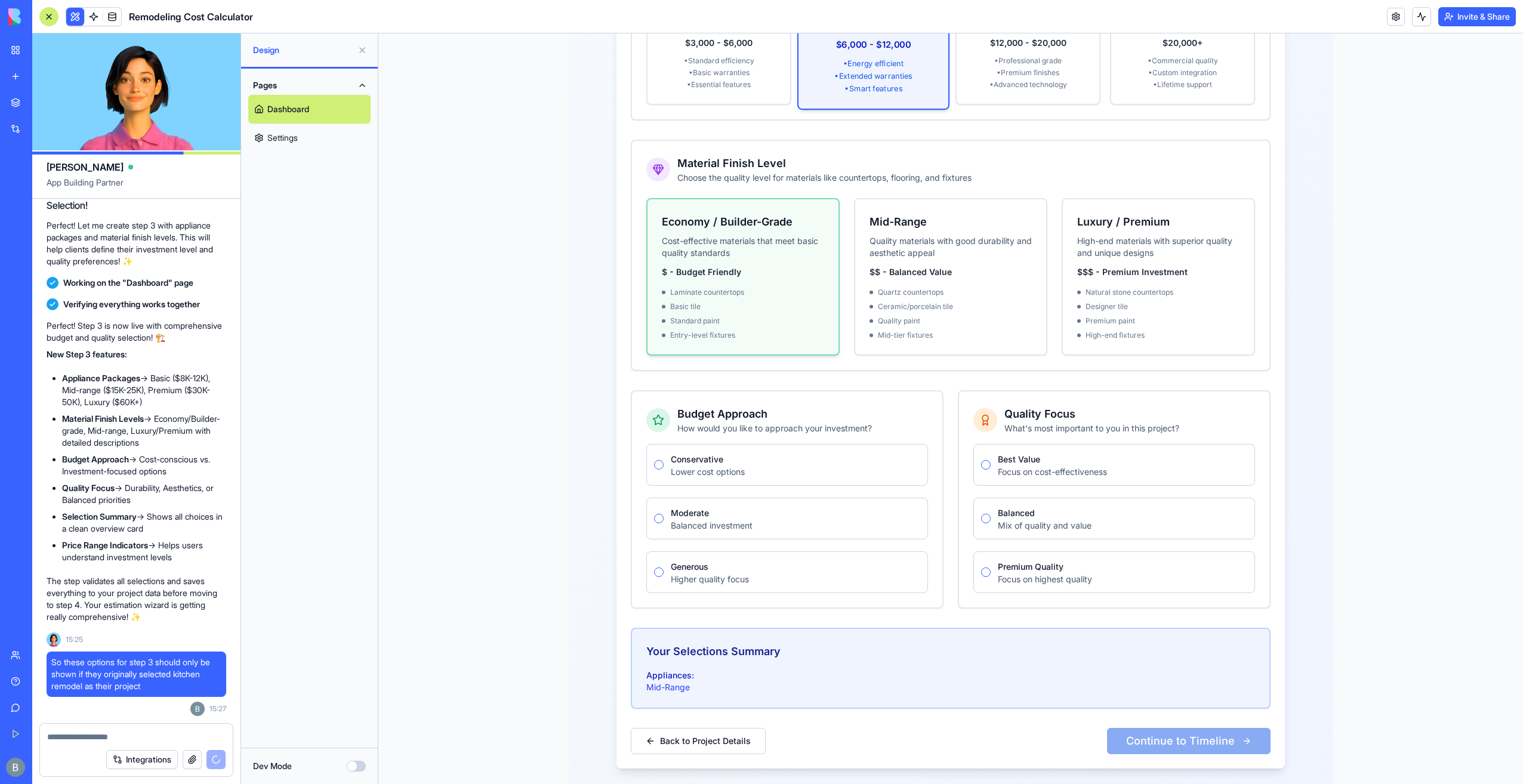
click at [830, 282] on div "Economy / Builder-Grade Cost-effective materials that meet basic quality standa…" at bounding box center [743, 277] width 191 height 155
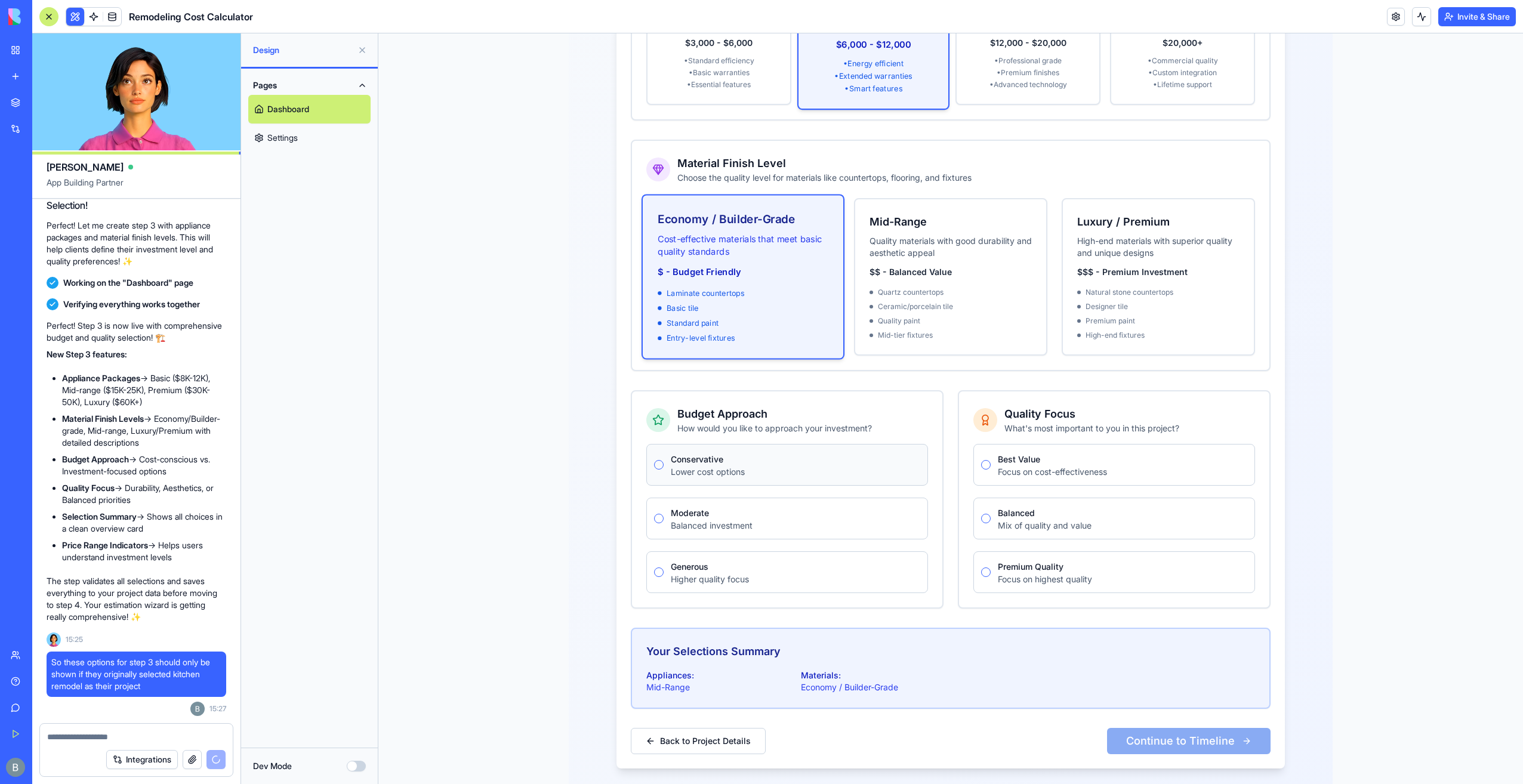
click at [861, 466] on p "Lower cost options" at bounding box center [795, 472] width 249 height 12
click at [682, 466] on p "Lower cost options" at bounding box center [795, 472] width 249 height 12
click at [655, 460] on button "Conservative" at bounding box center [659, 464] width 10 height 10
click at [657, 462] on circle "button" at bounding box center [659, 464] width 5 height 5
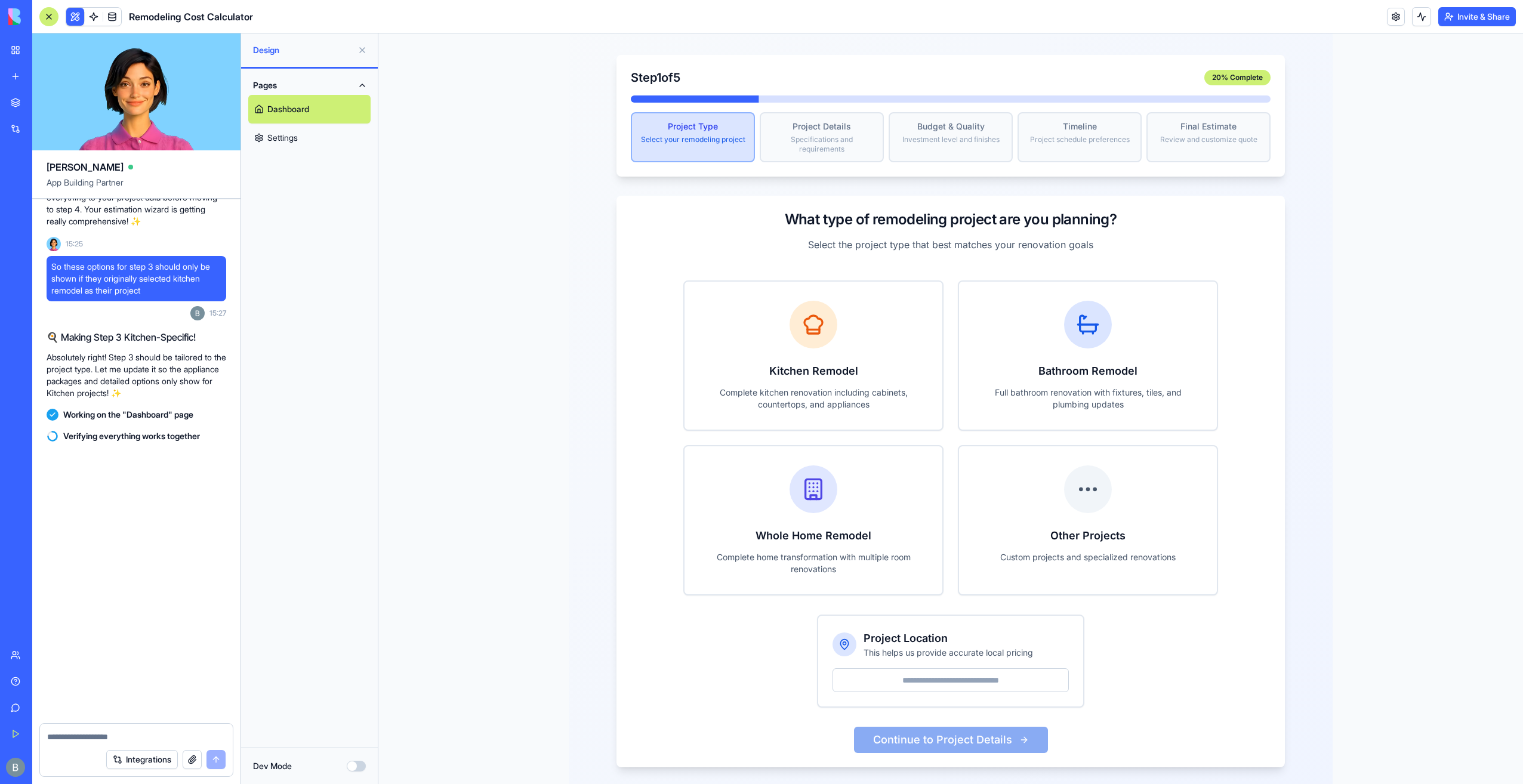
scroll to position [6815, 0]
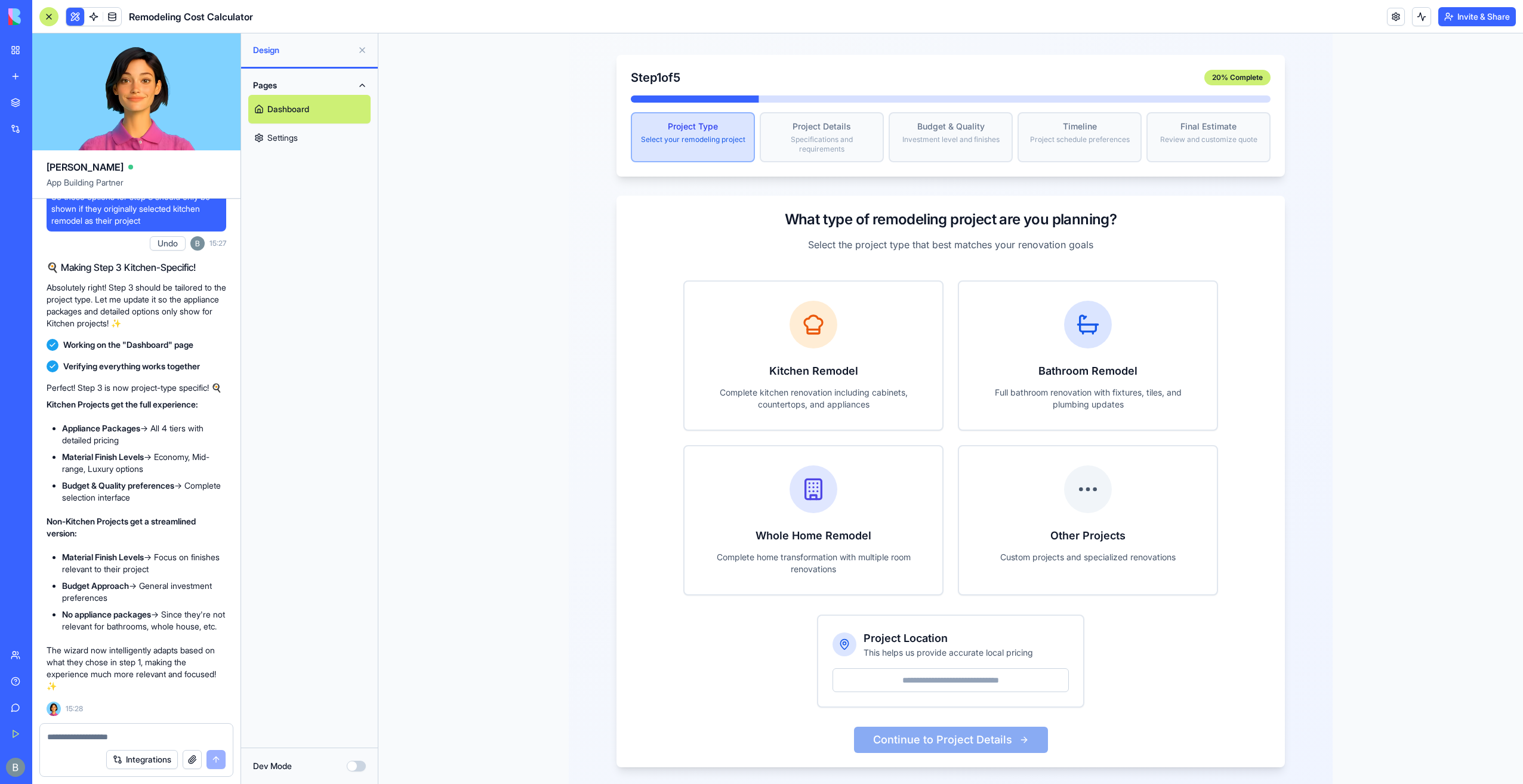
click at [169, 739] on textarea at bounding box center [136, 737] width 179 height 12
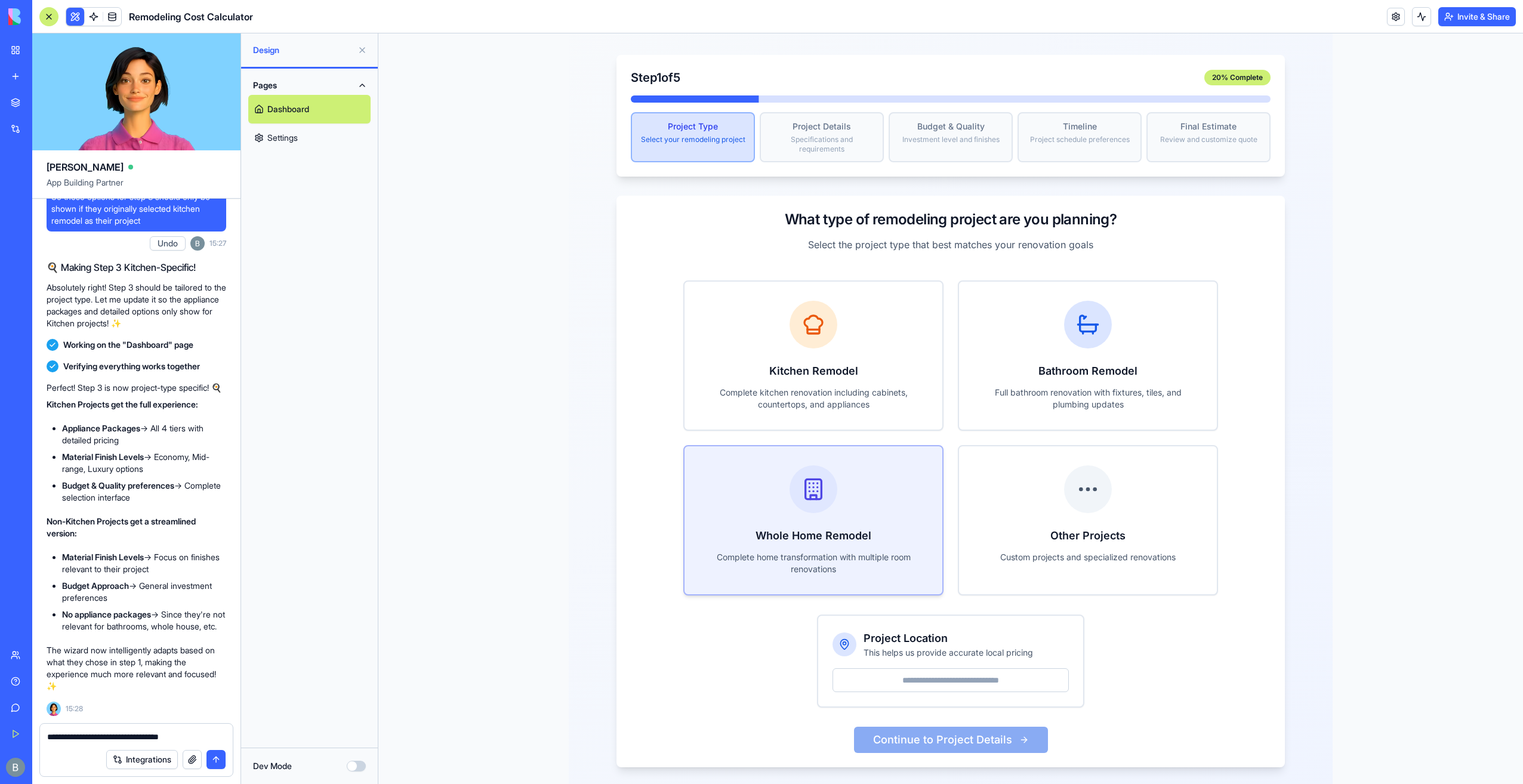
paste textarea "**********"
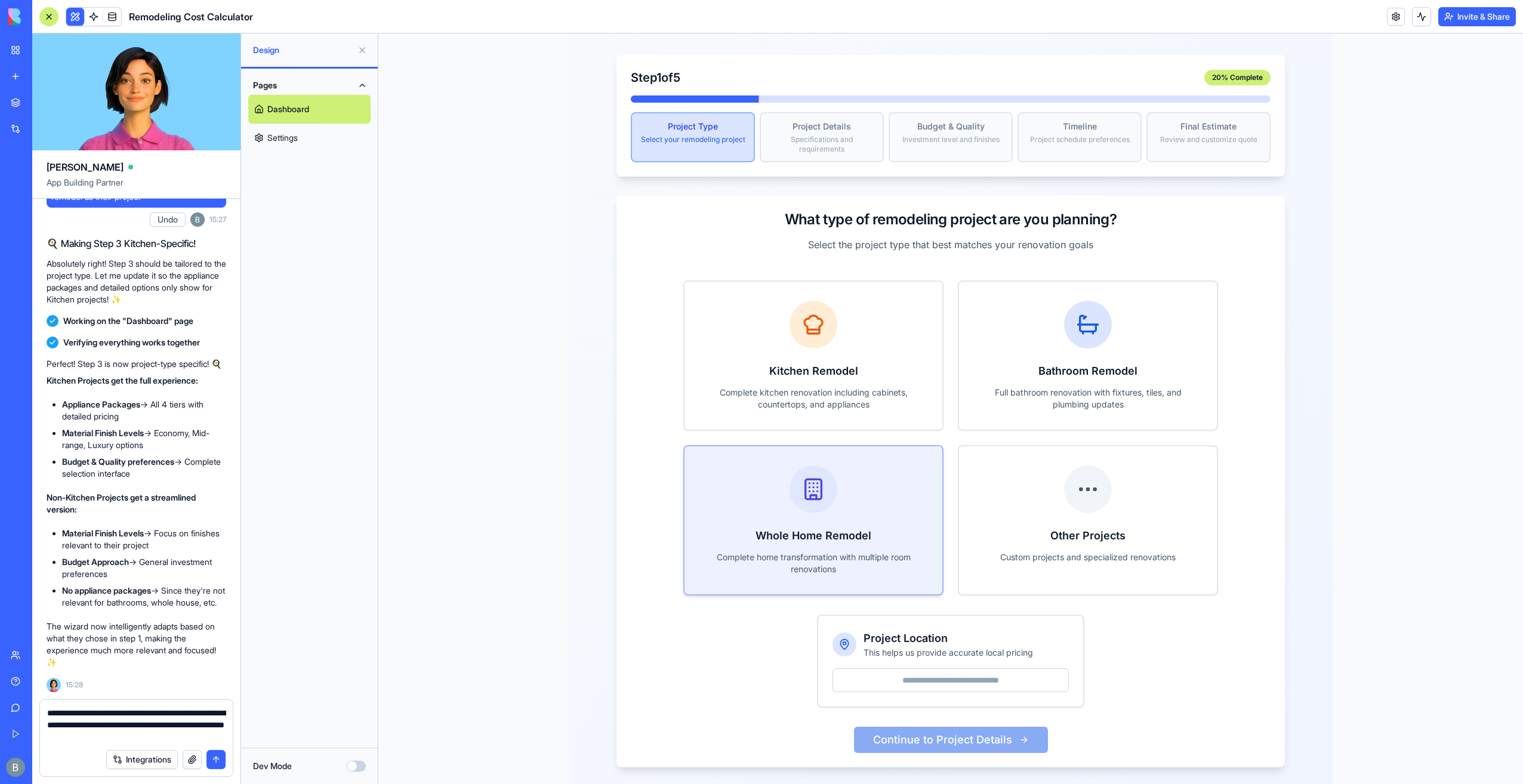
type textarea "**********"
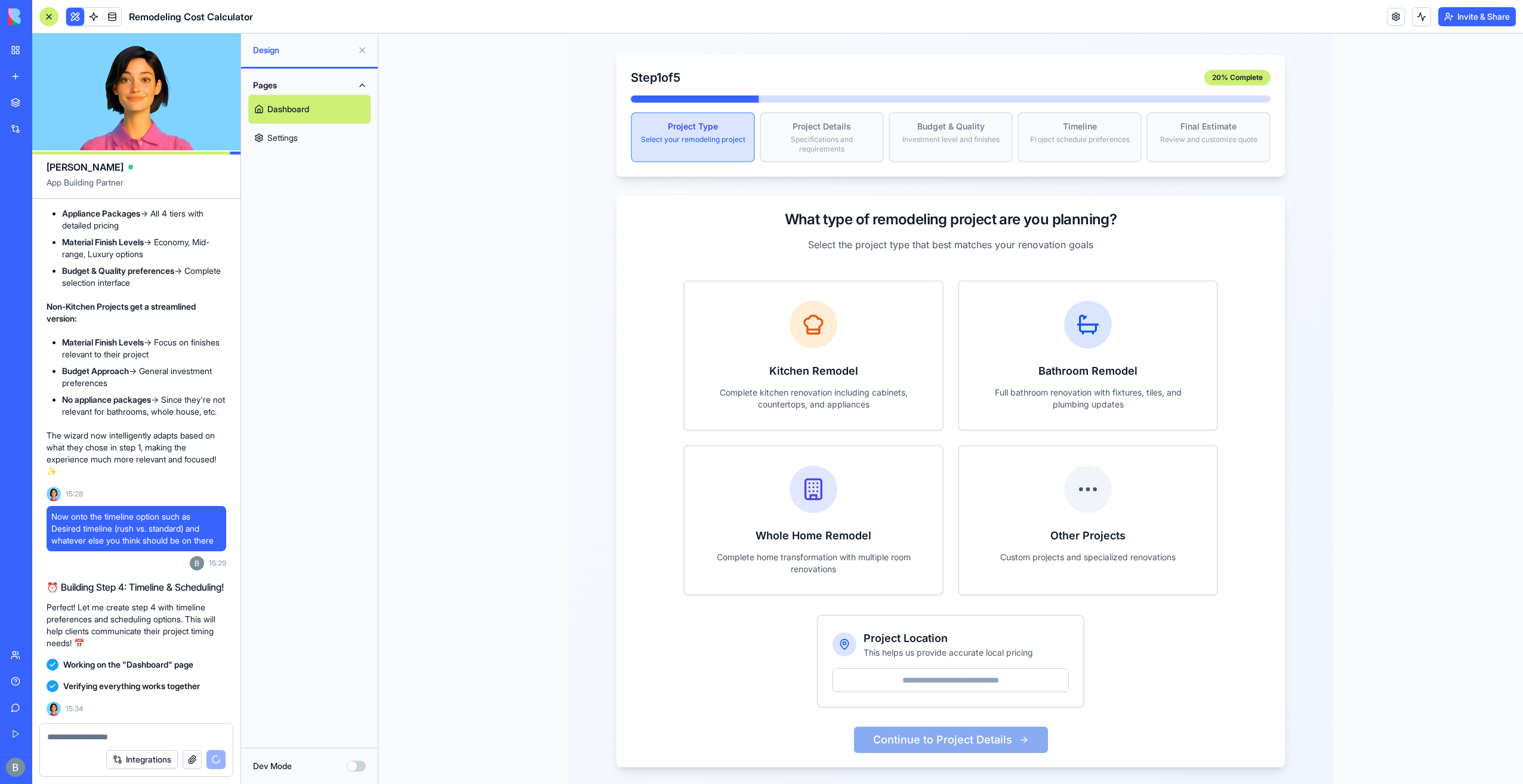
scroll to position [7472, 0]
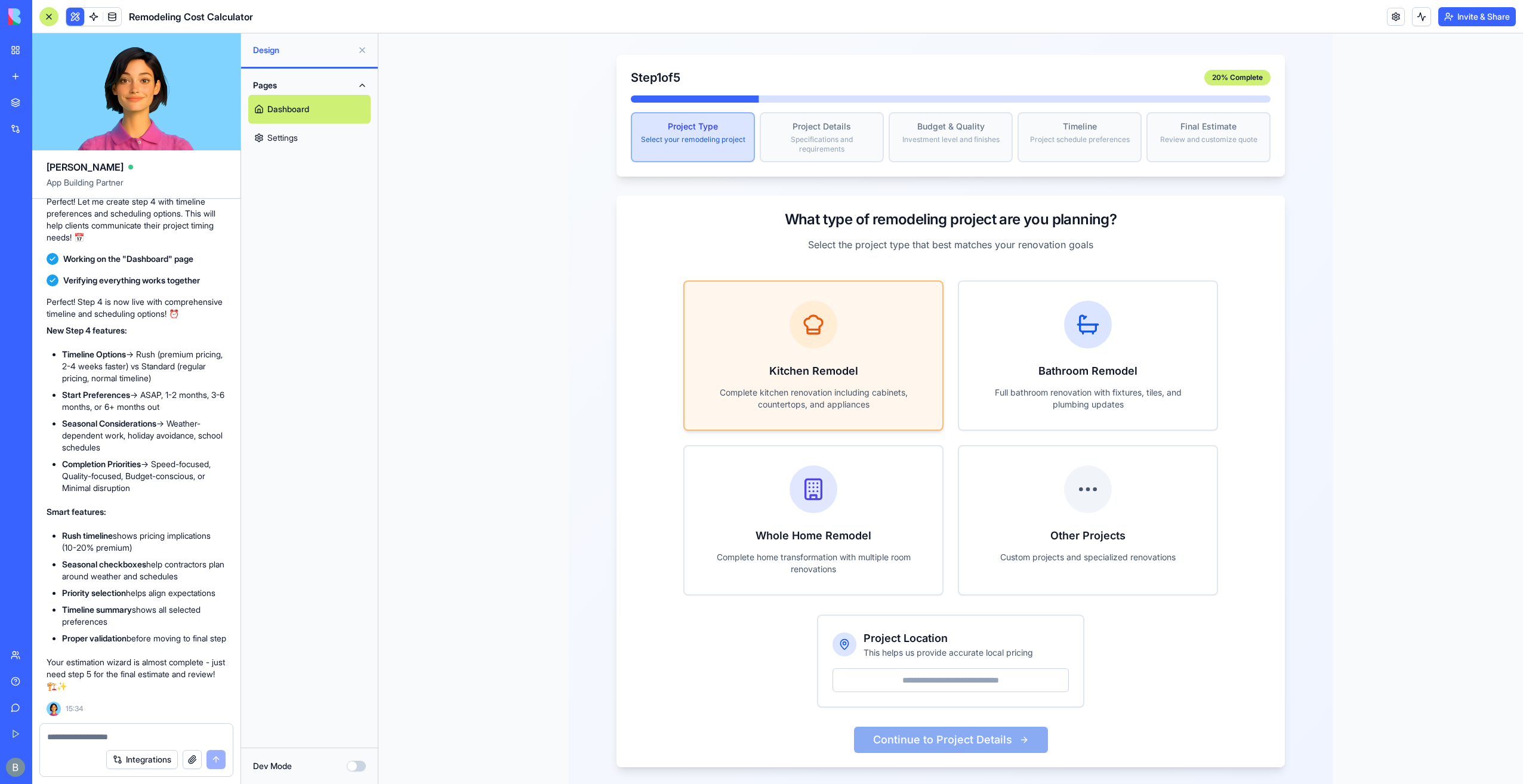
click at [858, 363] on h3 "Kitchen Remodel" at bounding box center [813, 371] width 219 height 17
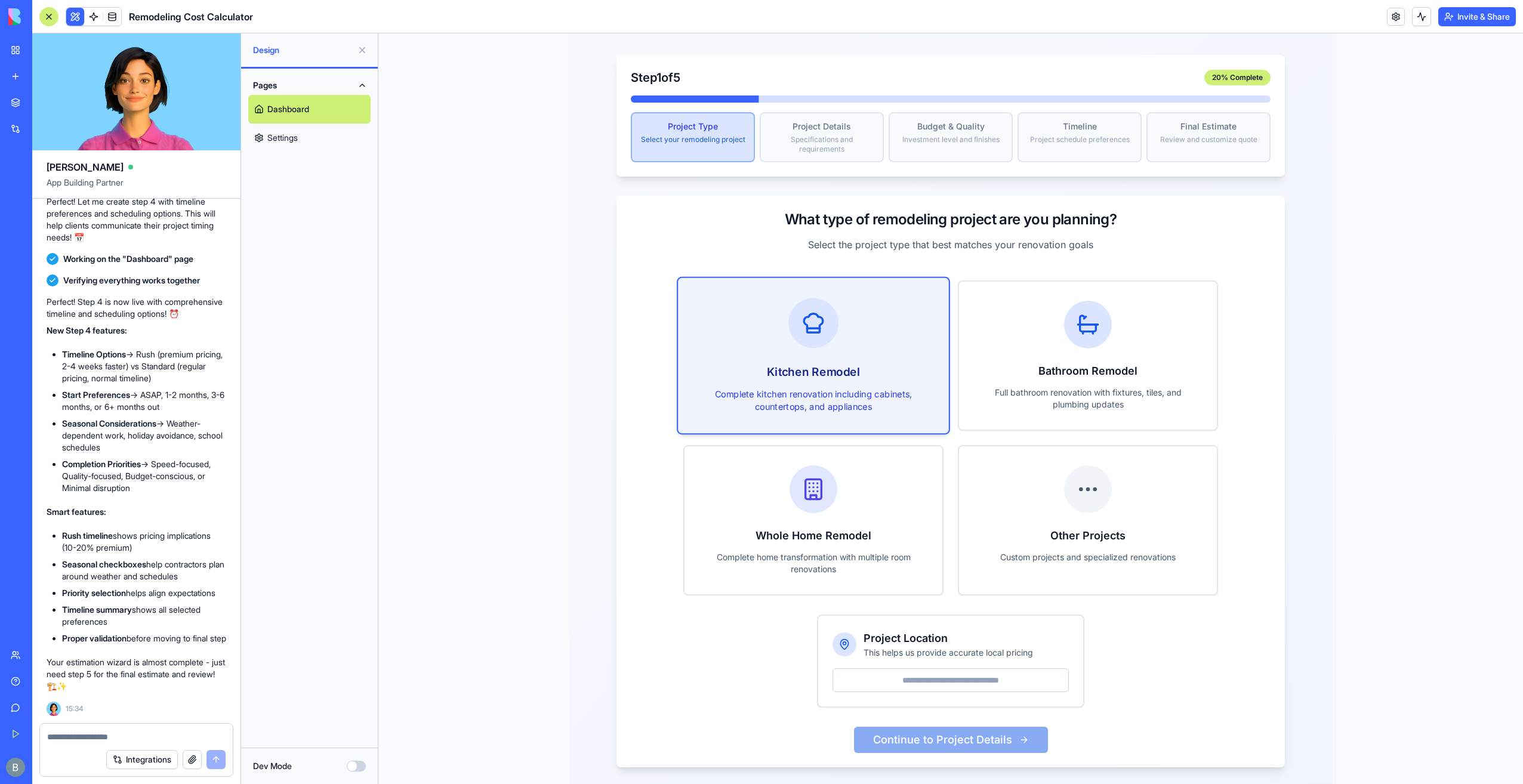
click at [938, 668] on input "Project Location" at bounding box center [951, 680] width 236 height 24
type input "*****"
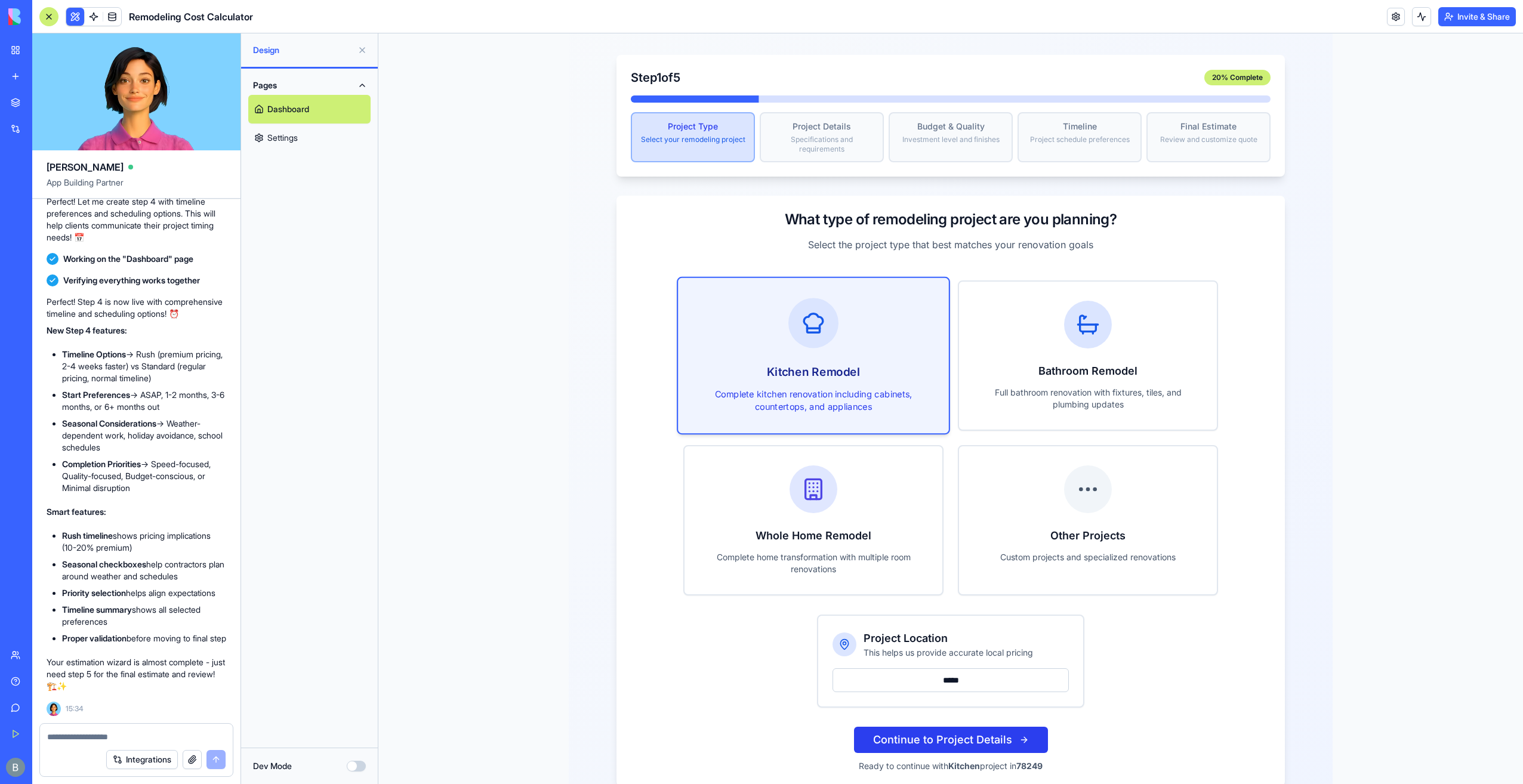
click at [913, 729] on button "Continue to Project Details" at bounding box center [951, 740] width 194 height 26
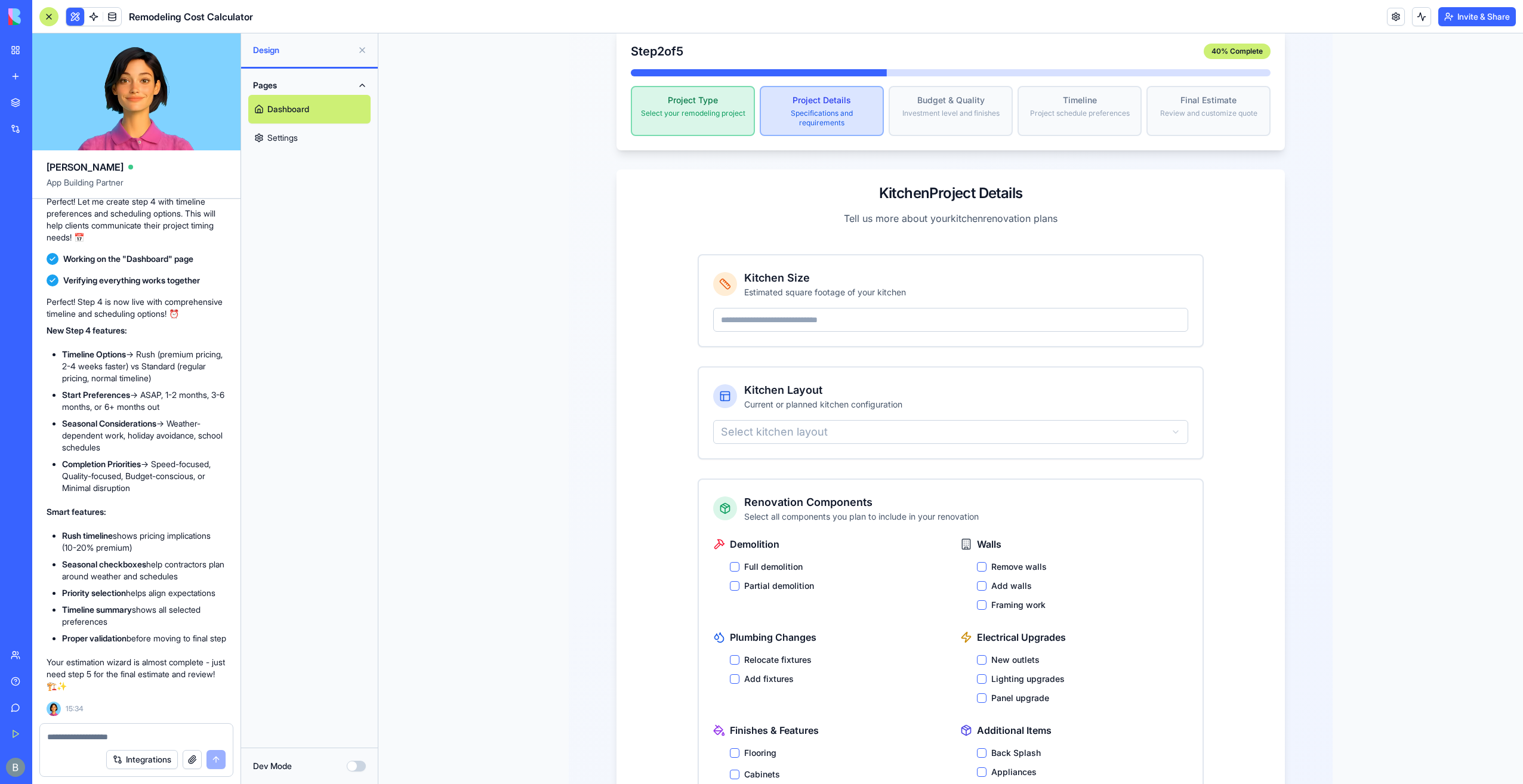
scroll to position [215, 0]
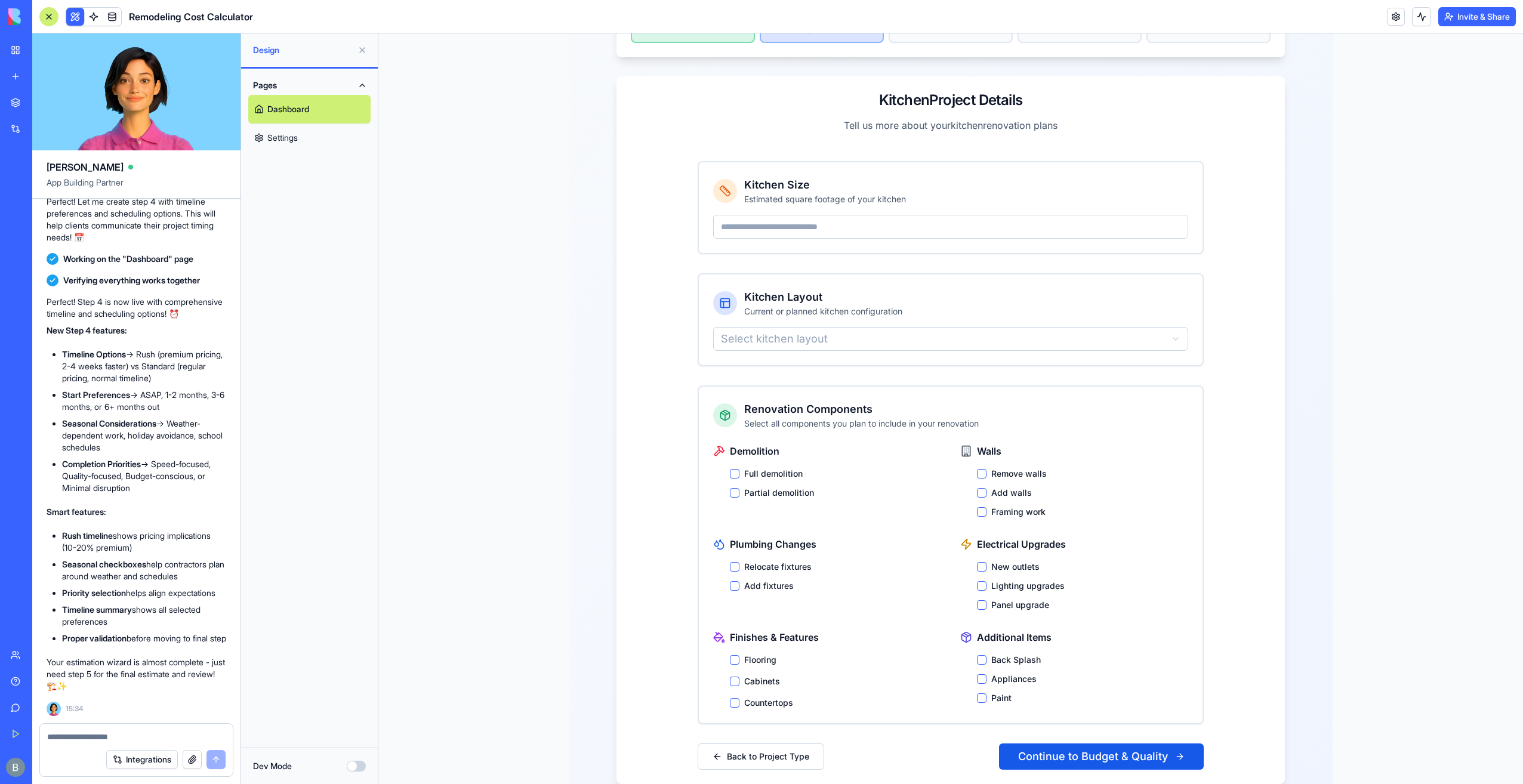
click at [776, 331] on html "Project Cost Estimation Wizard Get an accurate estimate for your remodeling pro…" at bounding box center [951, 318] width 1144 height 999
click at [792, 225] on div "Kitchen Size Estimated square footage of your kitchen" at bounding box center [951, 208] width 504 height 91
click at [789, 216] on input "number" at bounding box center [951, 227] width 475 height 24
type input "**"
click at [758, 468] on label "Full demolition" at bounding box center [773, 474] width 59 height 12
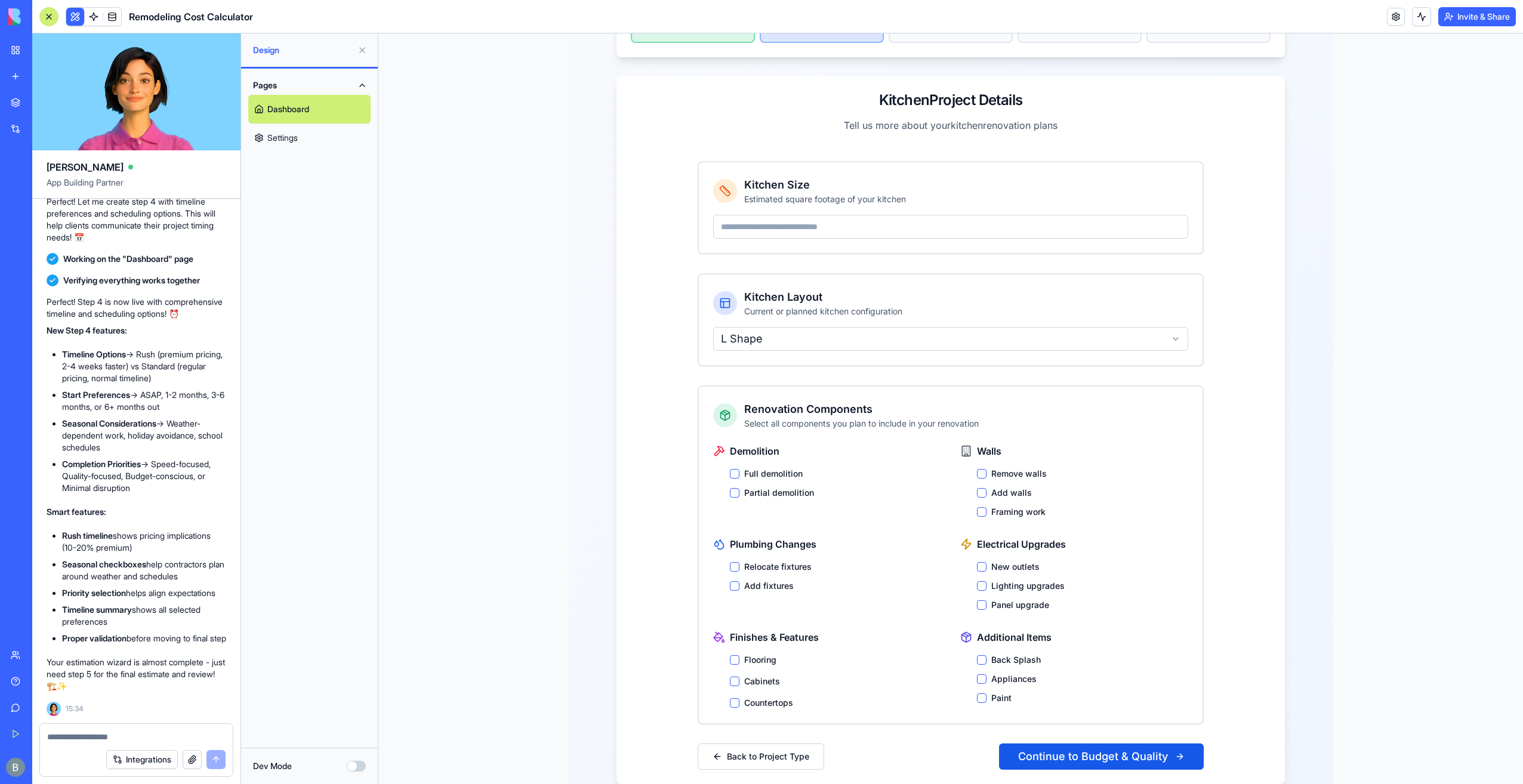
click at [739, 469] on button "Full demolition" at bounding box center [734, 473] width 10 height 10
click at [1009, 577] on div "New outlets Lighting upgrades Panel upgrade" at bounding box center [1083, 586] width 211 height 50
drag, startPoint x: 994, startPoint y: 565, endPoint x: 992, endPoint y: 575, distance: 10.2
click at [994, 580] on label "Lighting upgrades" at bounding box center [1028, 586] width 73 height 12
click at [987, 581] on button "Lighting upgrades" at bounding box center [982, 585] width 10 height 10
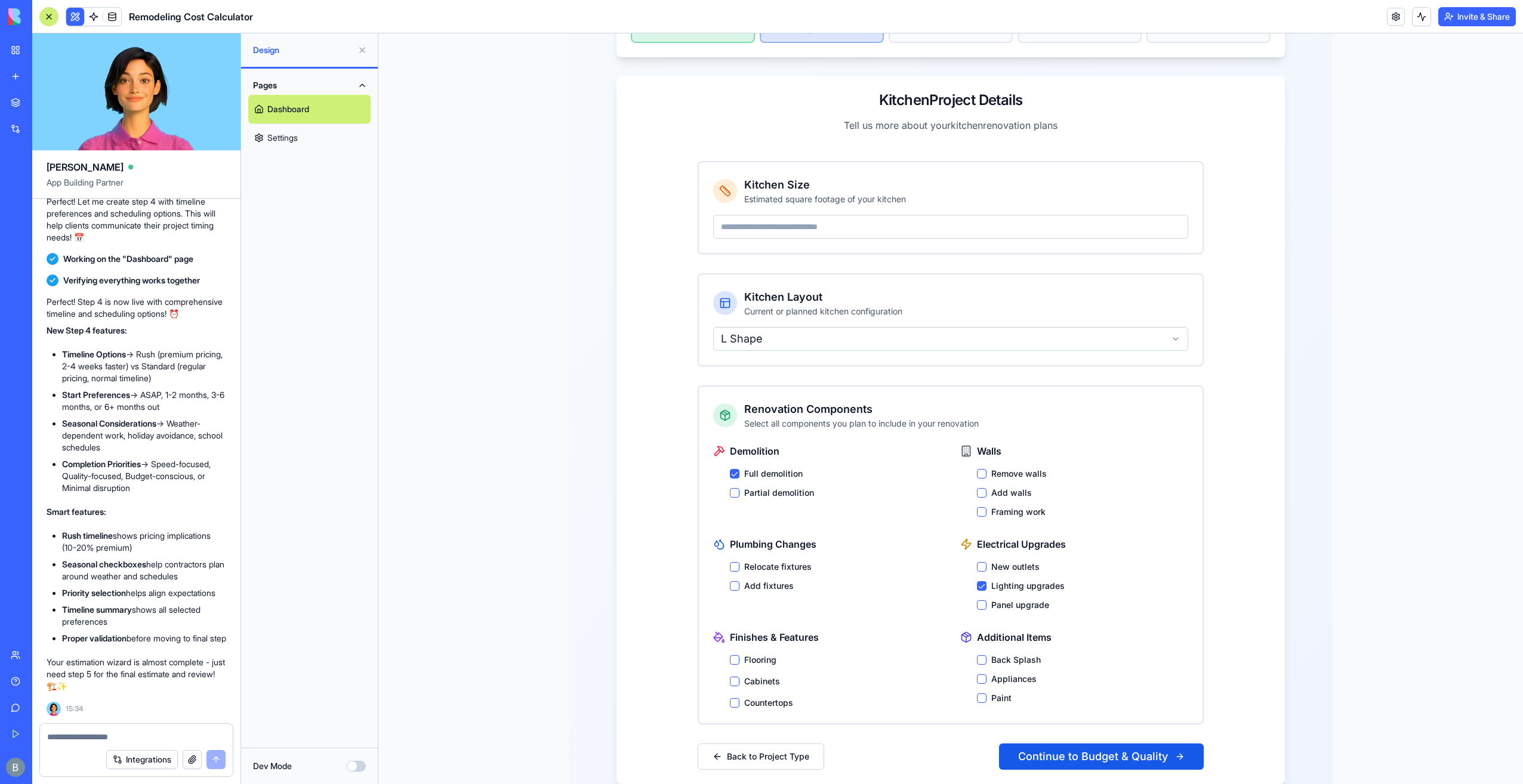
click at [991, 599] on label "Panel upgrade" at bounding box center [1020, 605] width 58 height 12
click at [987, 600] on button "Panel upgrade" at bounding box center [982, 604] width 10 height 10
click at [1077, 753] on div "Kitchen Size Estimated square footage of your kitchen ** Kitchen Layout Current…" at bounding box center [950, 465] width 535 height 637
click at [1073, 744] on button "Continue to Budget & Quality" at bounding box center [1101, 757] width 205 height 26
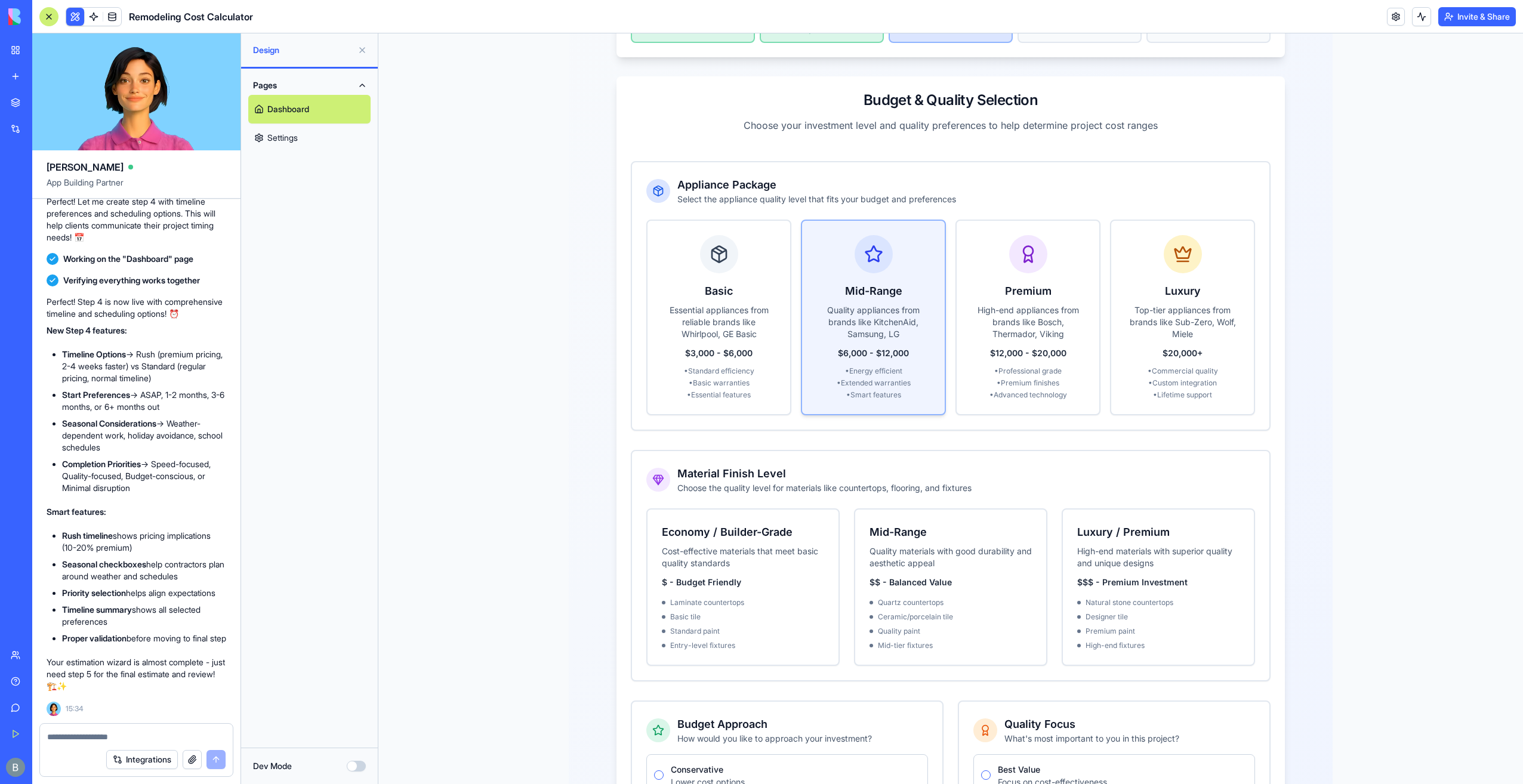
click at [857, 347] on div "$6,000 - $12,000" at bounding box center [873, 353] width 114 height 12
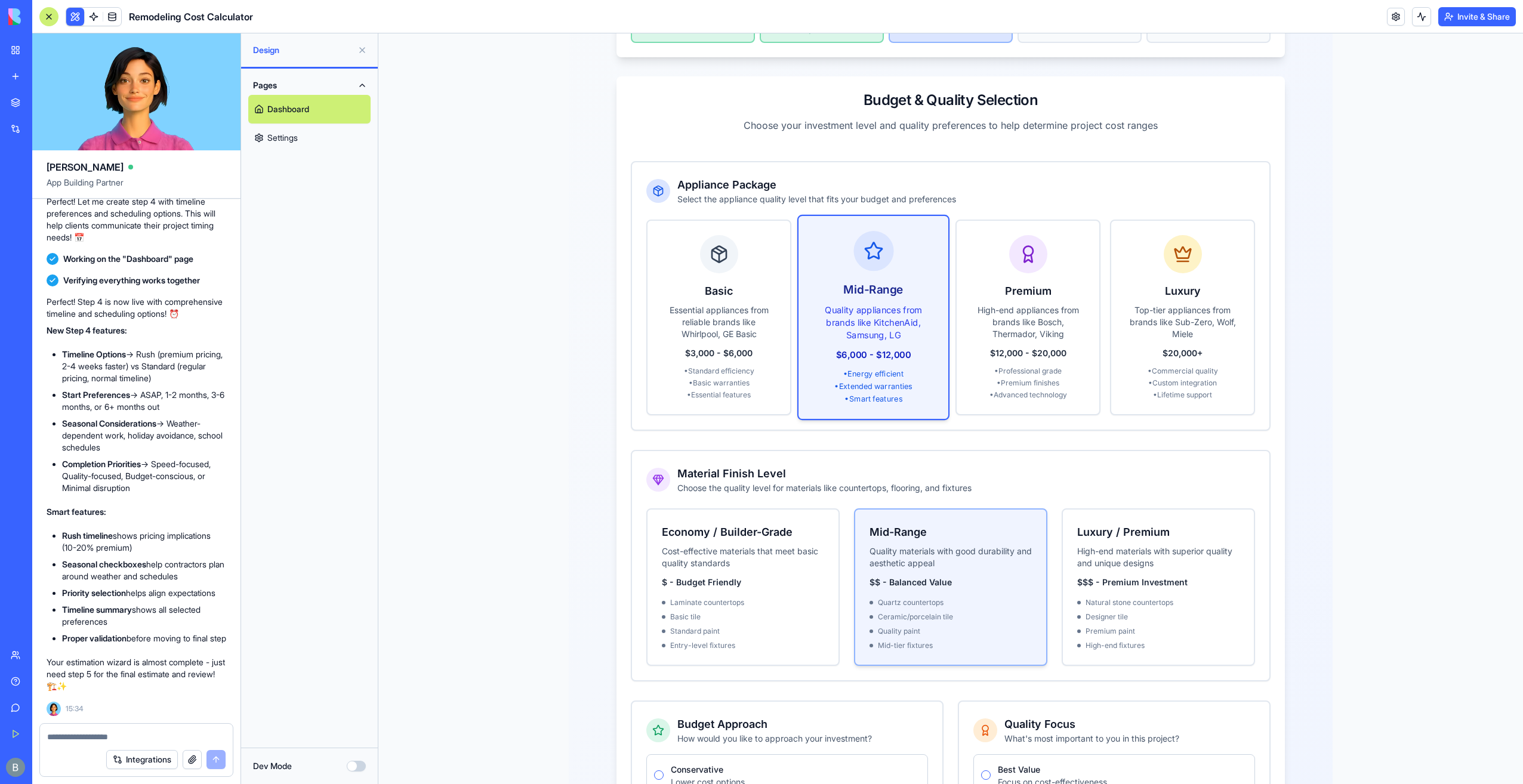
click at [984, 612] on div "Ceramic/porcelain tile" at bounding box center [950, 617] width 162 height 10
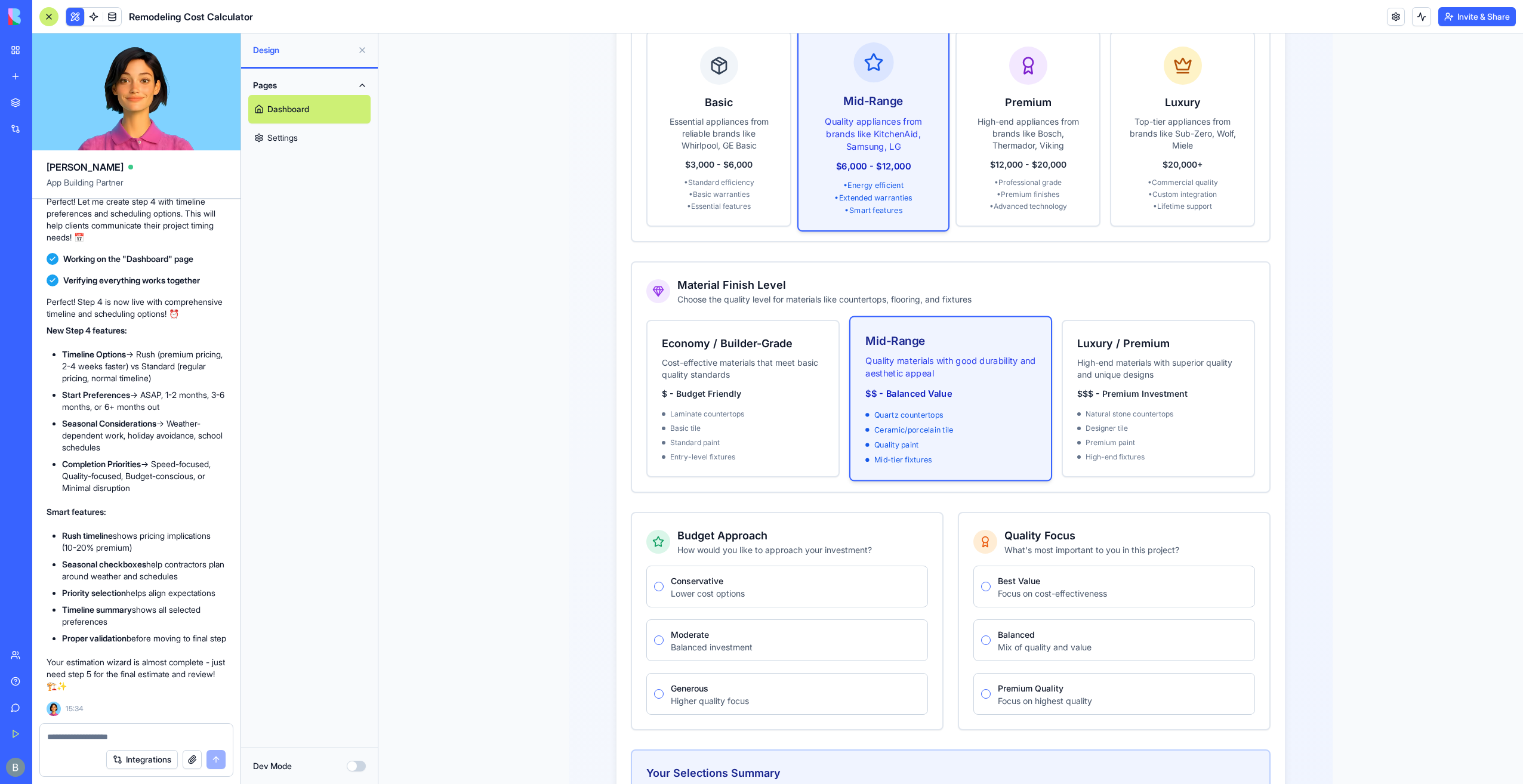
scroll to position [453, 0]
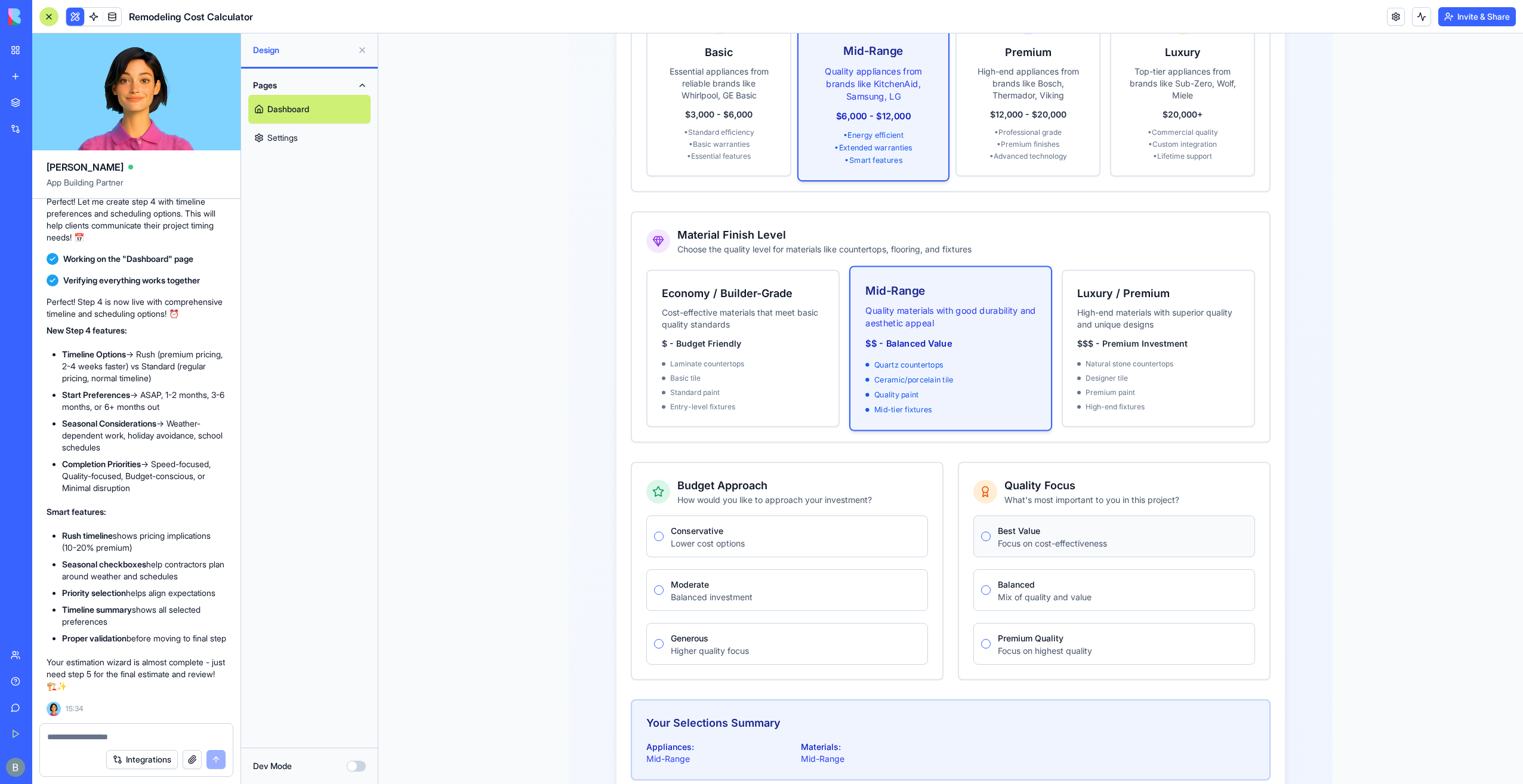
click at [1023, 539] on div "Best Value Focus on cost-effectiveness" at bounding box center [1114, 536] width 282 height 42
drag, startPoint x: 984, startPoint y: 519, endPoint x: 981, endPoint y: 527, distance: 8.5
click at [984, 532] on button "Best Value" at bounding box center [985, 536] width 10 height 10
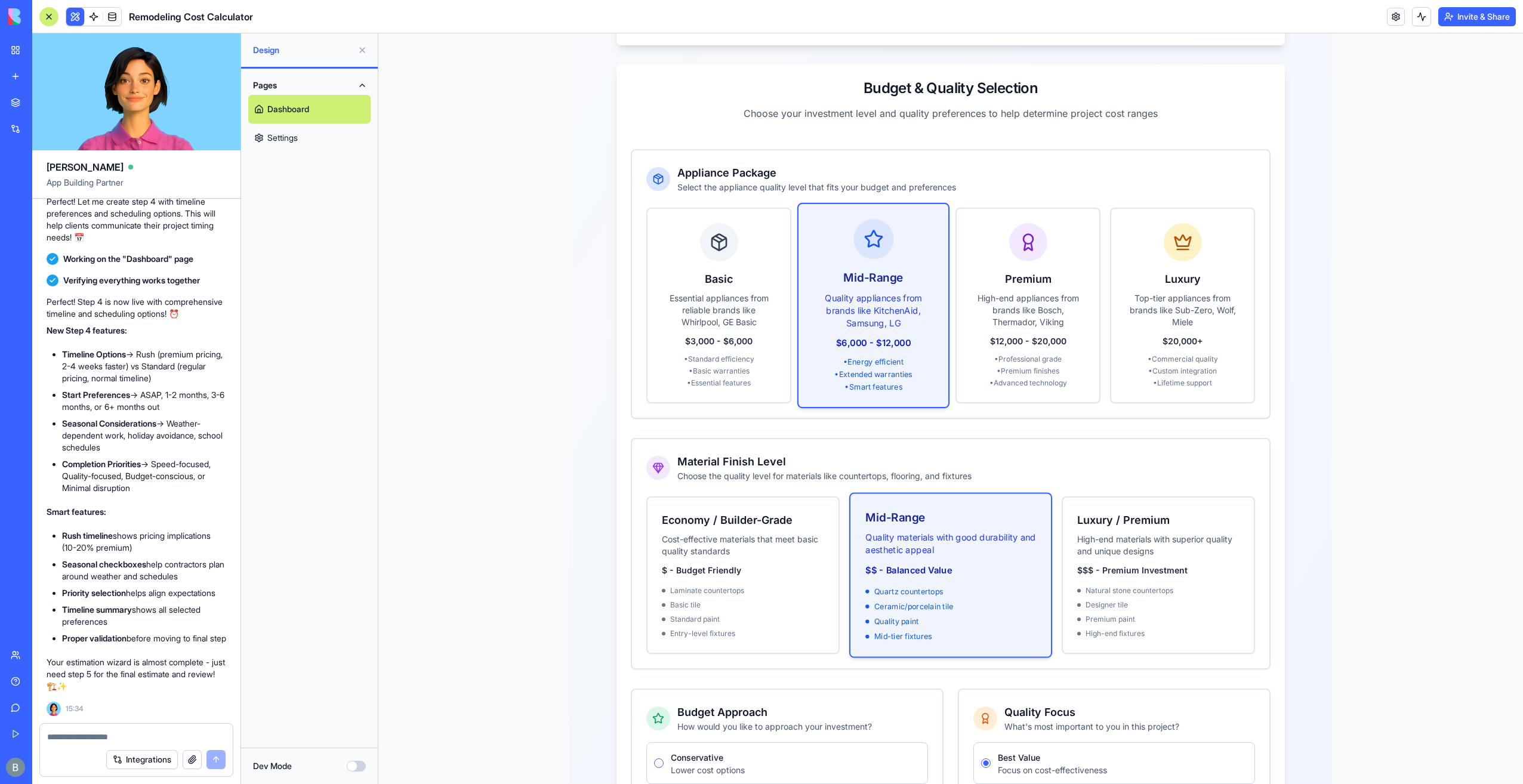
scroll to position [525, 0]
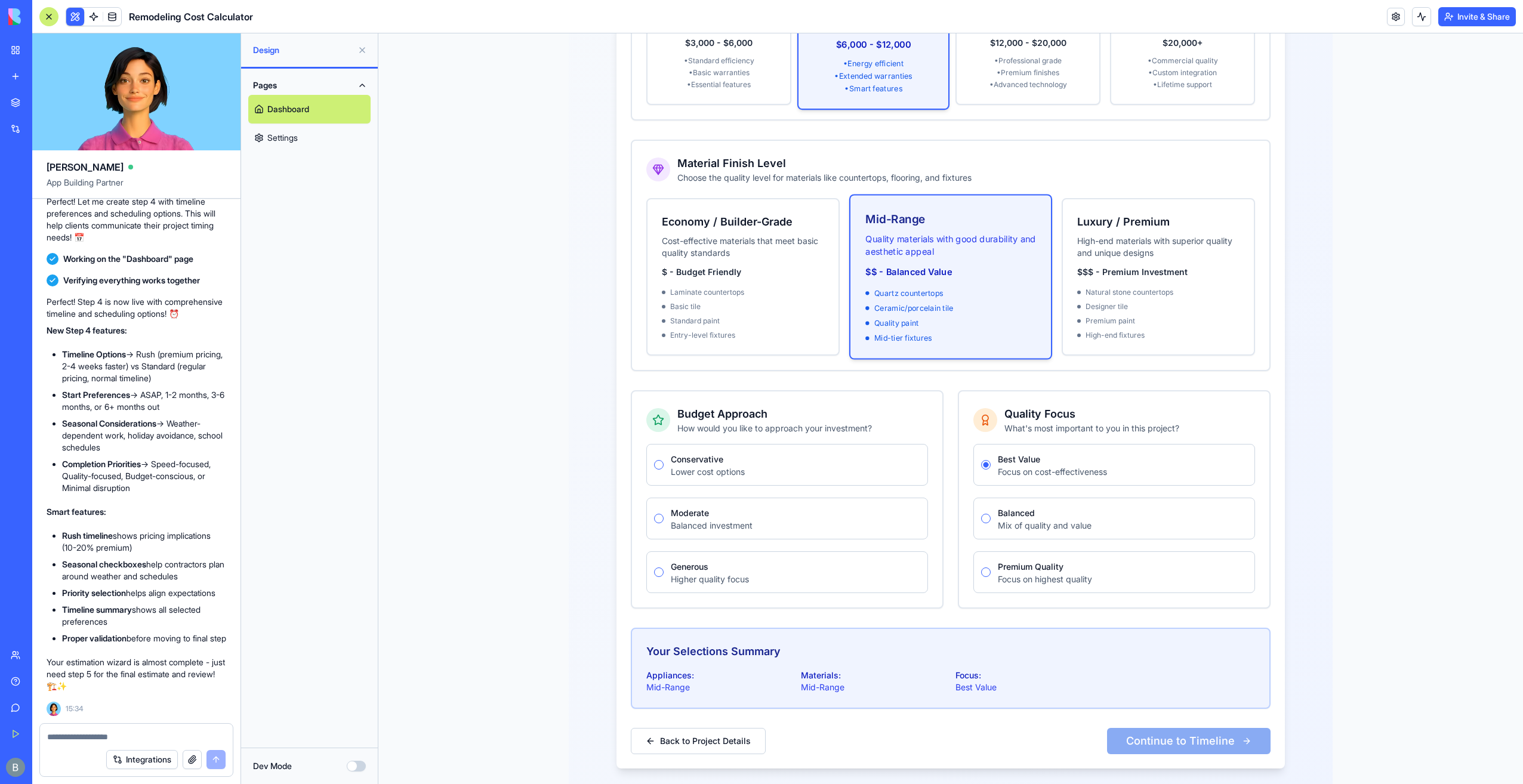
drag, startPoint x: 1150, startPoint y: 718, endPoint x: 1147, endPoint y: 726, distance: 8.5
click at [1148, 720] on div "Back to Project Details Continue to Timeline" at bounding box center [951, 731] width 640 height 45
click at [1146, 728] on div "Back to Project Details Continue to Timeline" at bounding box center [951, 731] width 640 height 45
click at [659, 504] on div "Moderate Balanced investment" at bounding box center [787, 518] width 282 height 42
click at [654, 513] on button "Moderate" at bounding box center [659, 518] width 10 height 10
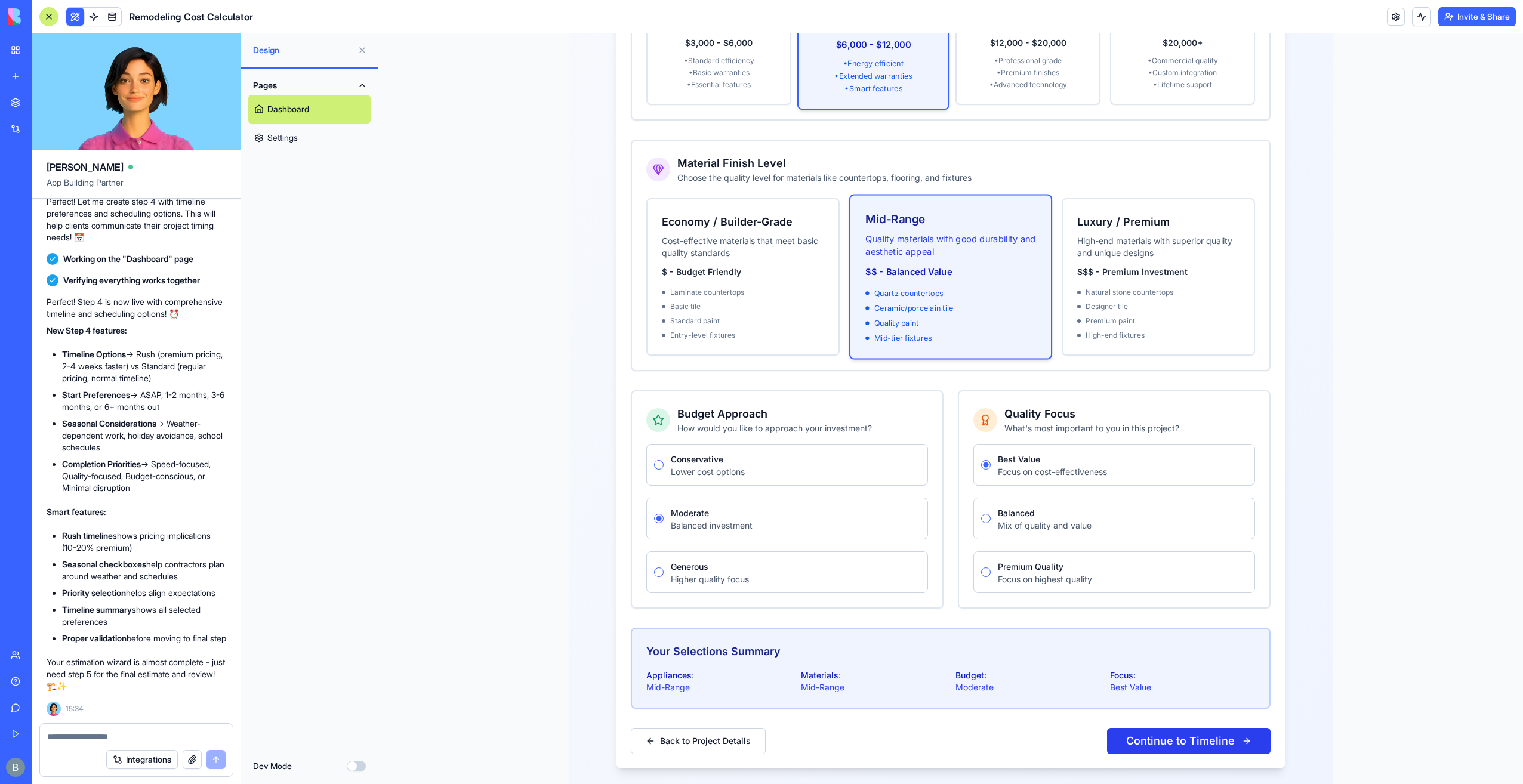
click at [1160, 731] on button "Continue to Timeline" at bounding box center [1188, 741] width 164 height 26
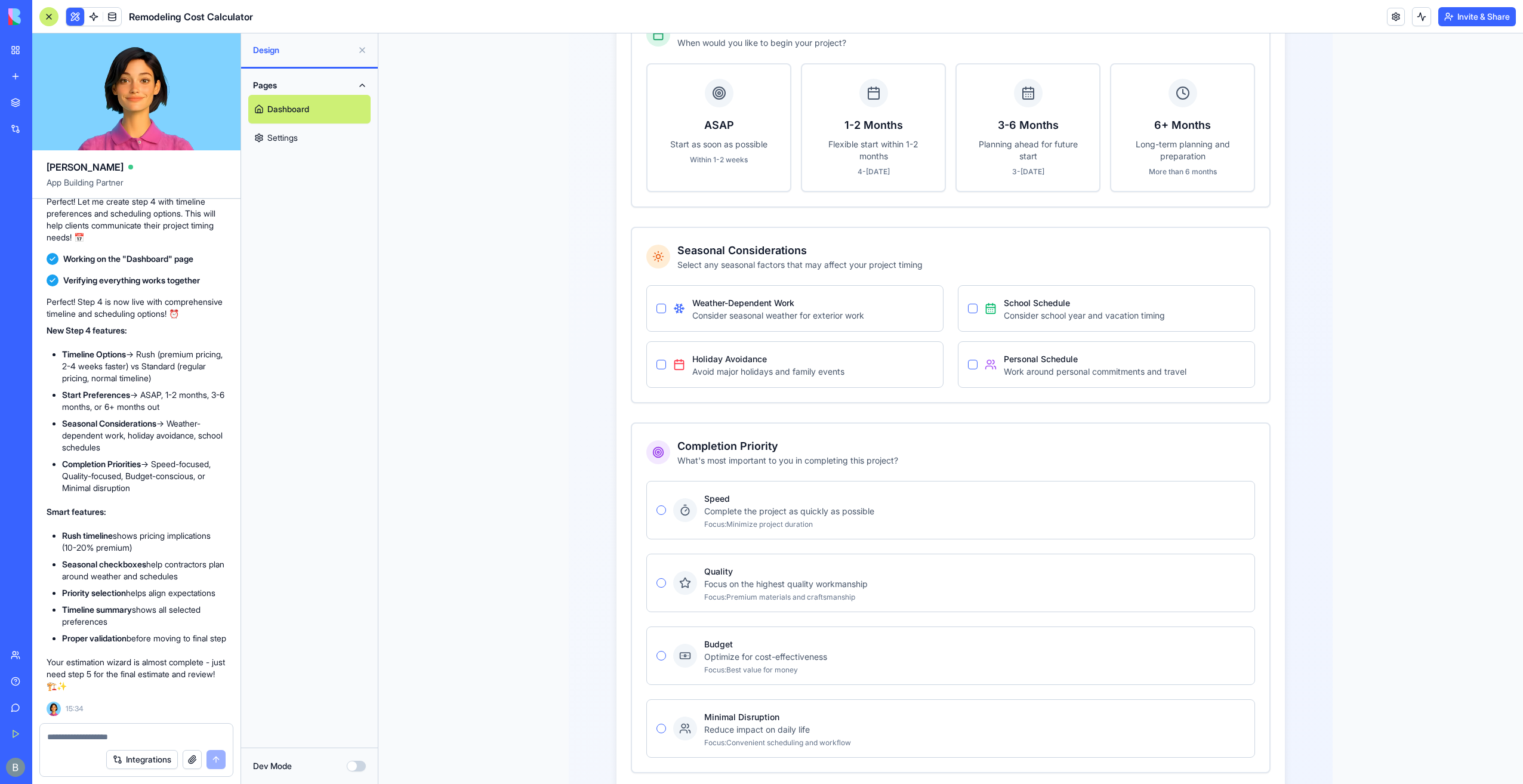
scroll to position [673, 0]
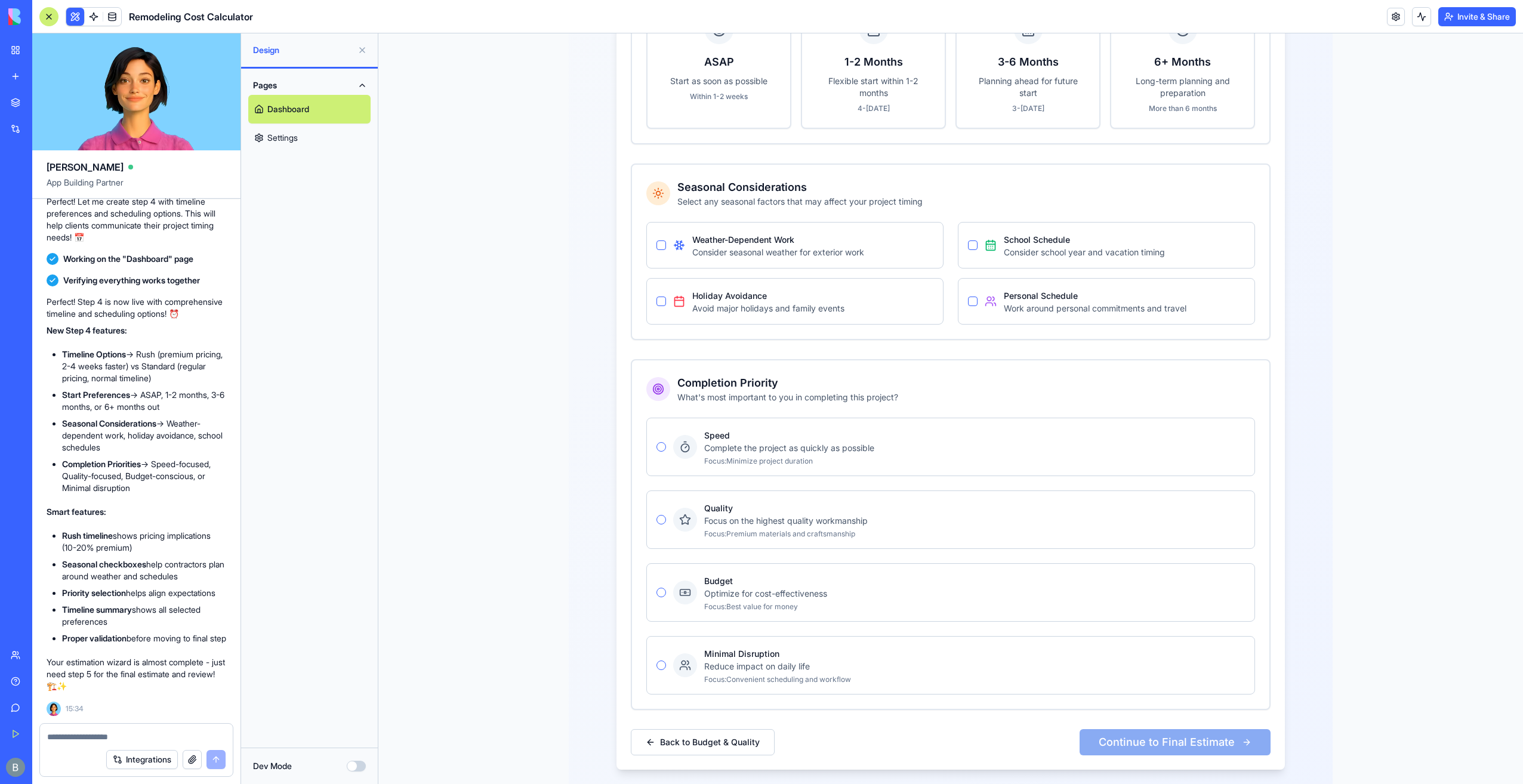
click at [154, 741] on textarea at bounding box center [136, 737] width 179 height 12
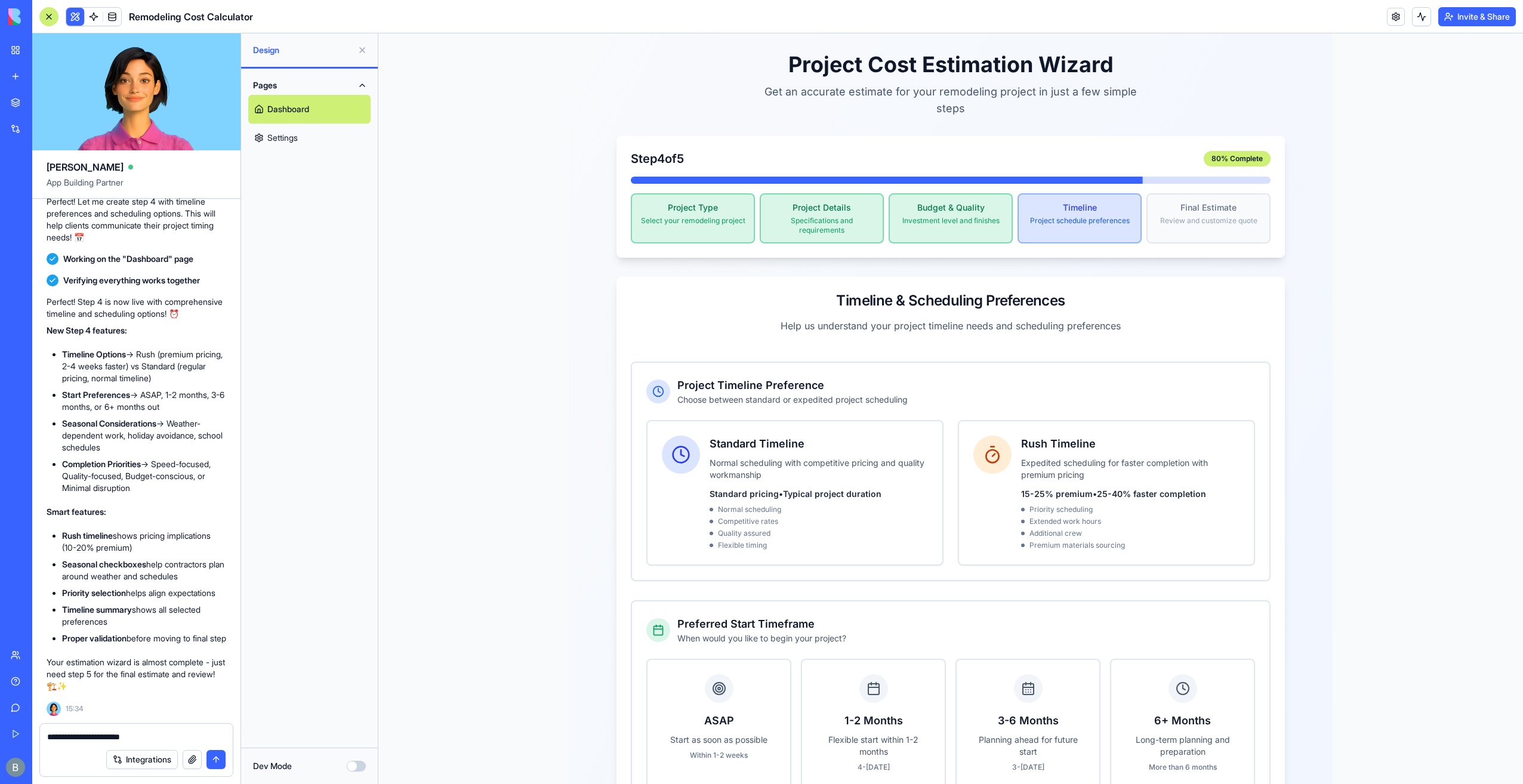
scroll to position [0, 0]
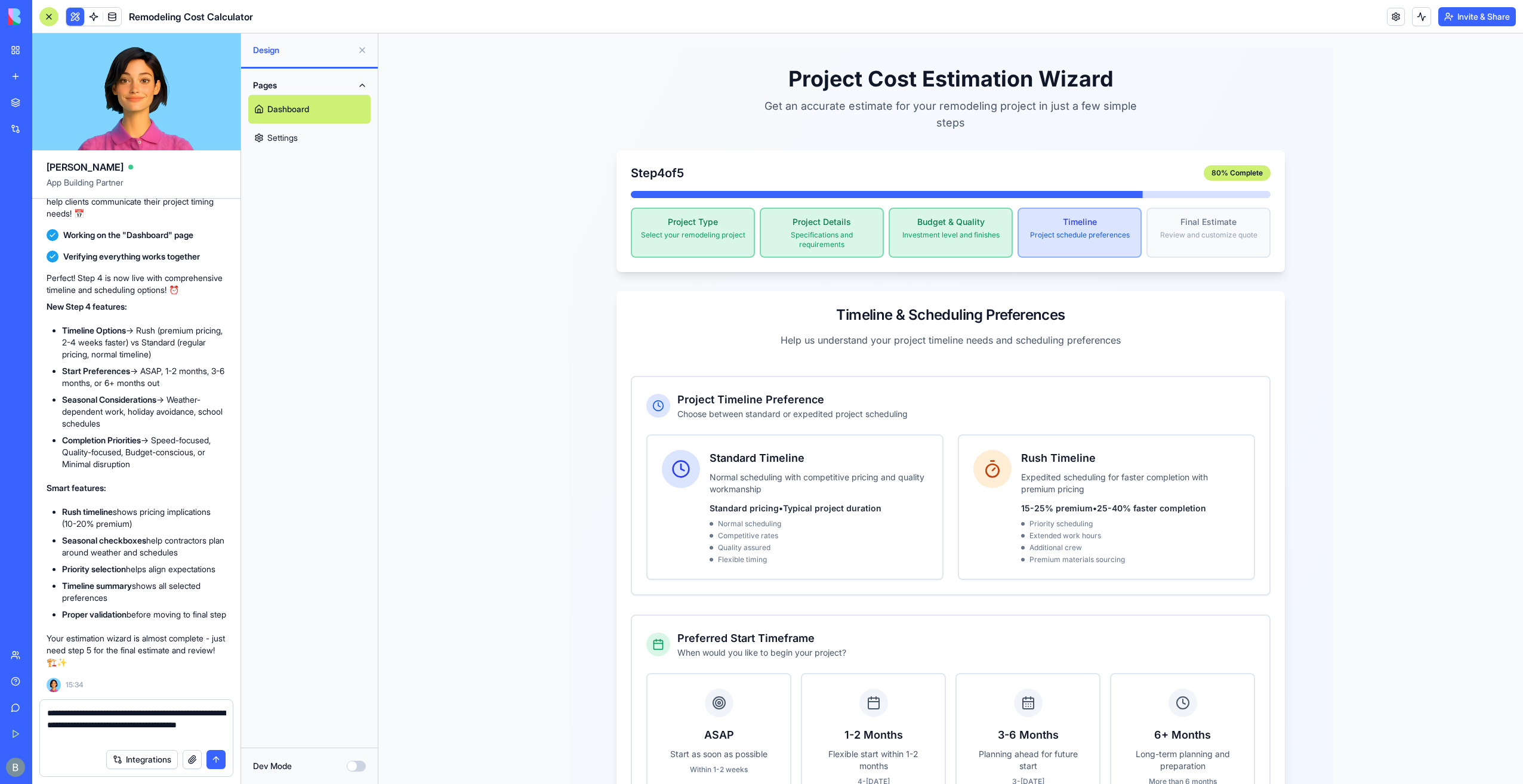
type textarea "**********"
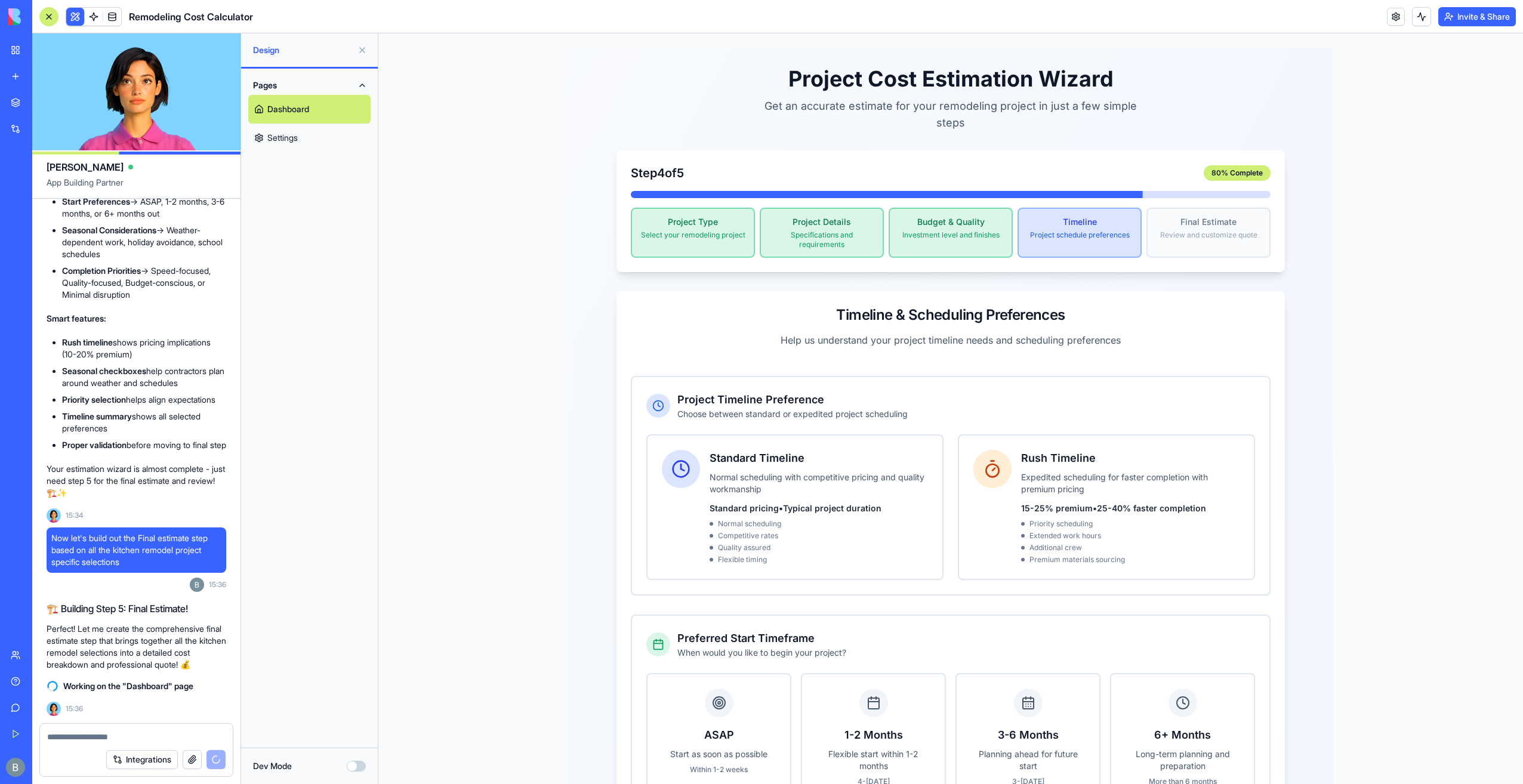
click at [313, 140] on link "Settings" at bounding box center [309, 137] width 123 height 29
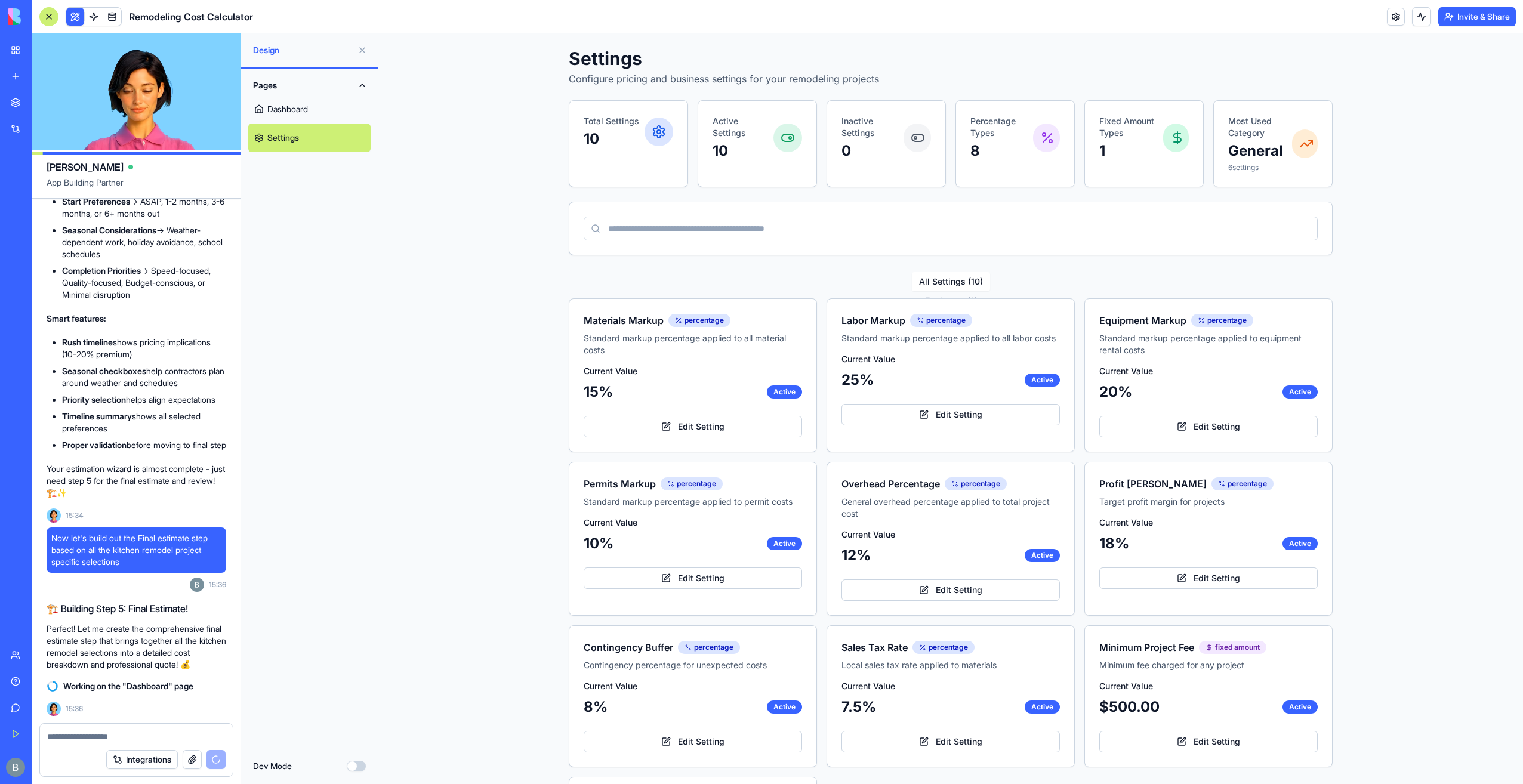
click at [946, 298] on div "Labor Markup percentage Standard markup percentage applied to all labor costs C…" at bounding box center [951, 375] width 248 height 154
click at [946, 279] on button "All Settings ( 10 )" at bounding box center [951, 282] width 78 height 19
drag, startPoint x: 929, startPoint y: 135, endPoint x: 933, endPoint y: 144, distance: 9.8
click at [931, 142] on div "Settings Configure pricing and business settings for your remodeling projects T…" at bounding box center [950, 489] width 764 height 883
click at [946, 286] on button "All Settings ( 10 )" at bounding box center [951, 282] width 78 height 19
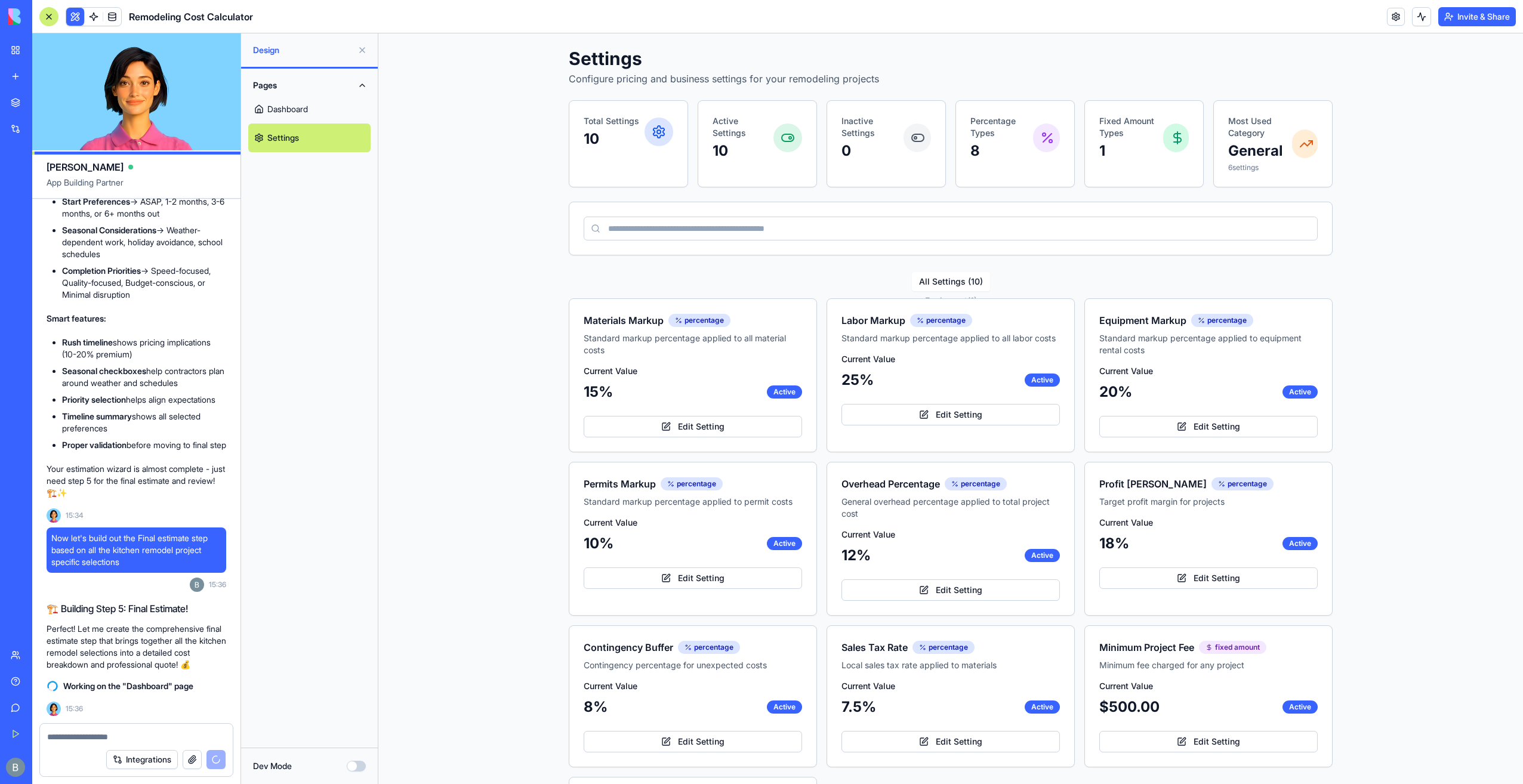
drag, startPoint x: 298, startPoint y: 91, endPoint x: 296, endPoint y: 98, distance: 7.3
click at [297, 93] on button "Pages" at bounding box center [309, 85] width 123 height 19
click at [288, 88] on button "Pages" at bounding box center [309, 85] width 123 height 19
click at [284, 110] on link "Dashboard" at bounding box center [309, 109] width 123 height 29
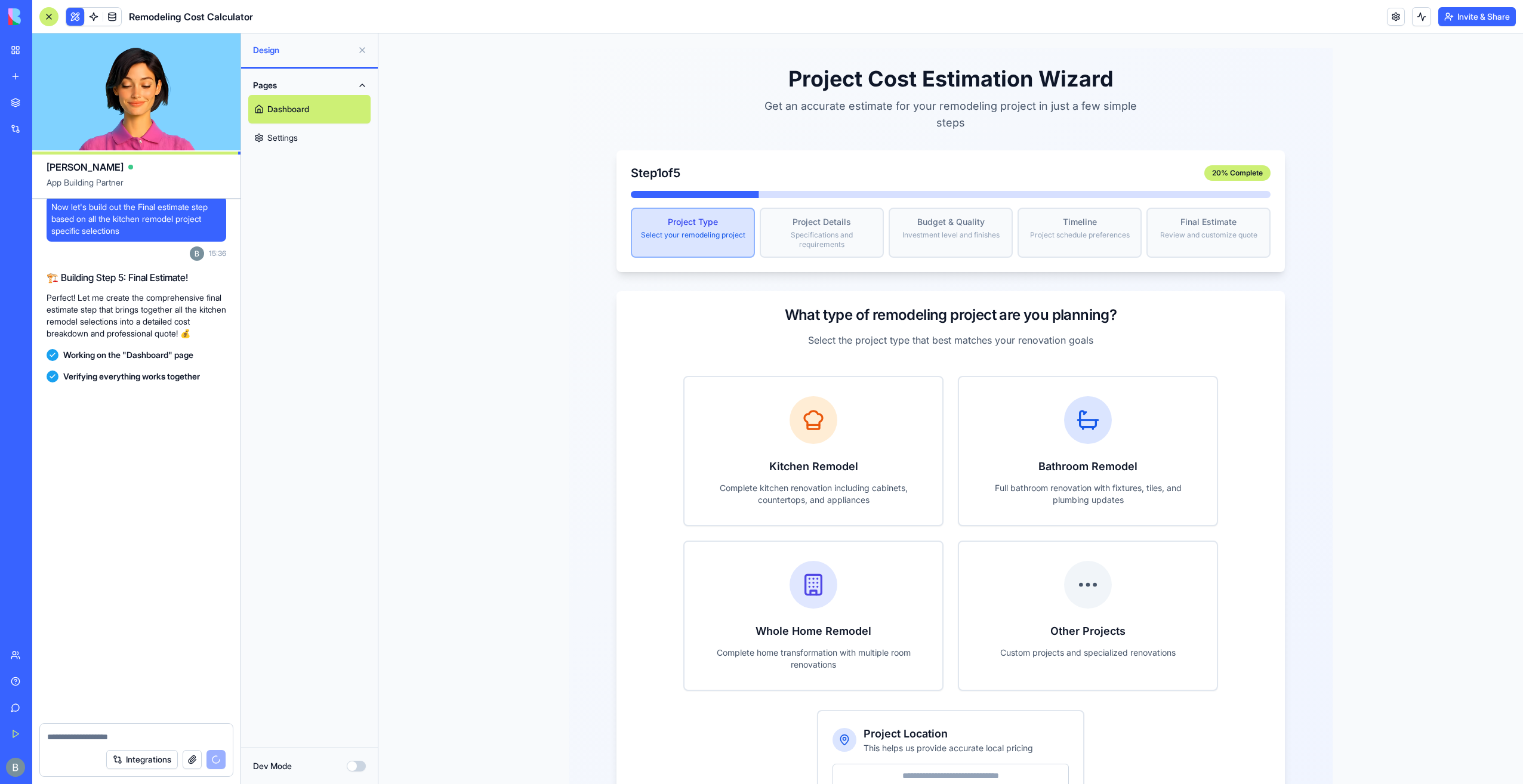
scroll to position [8319, 0]
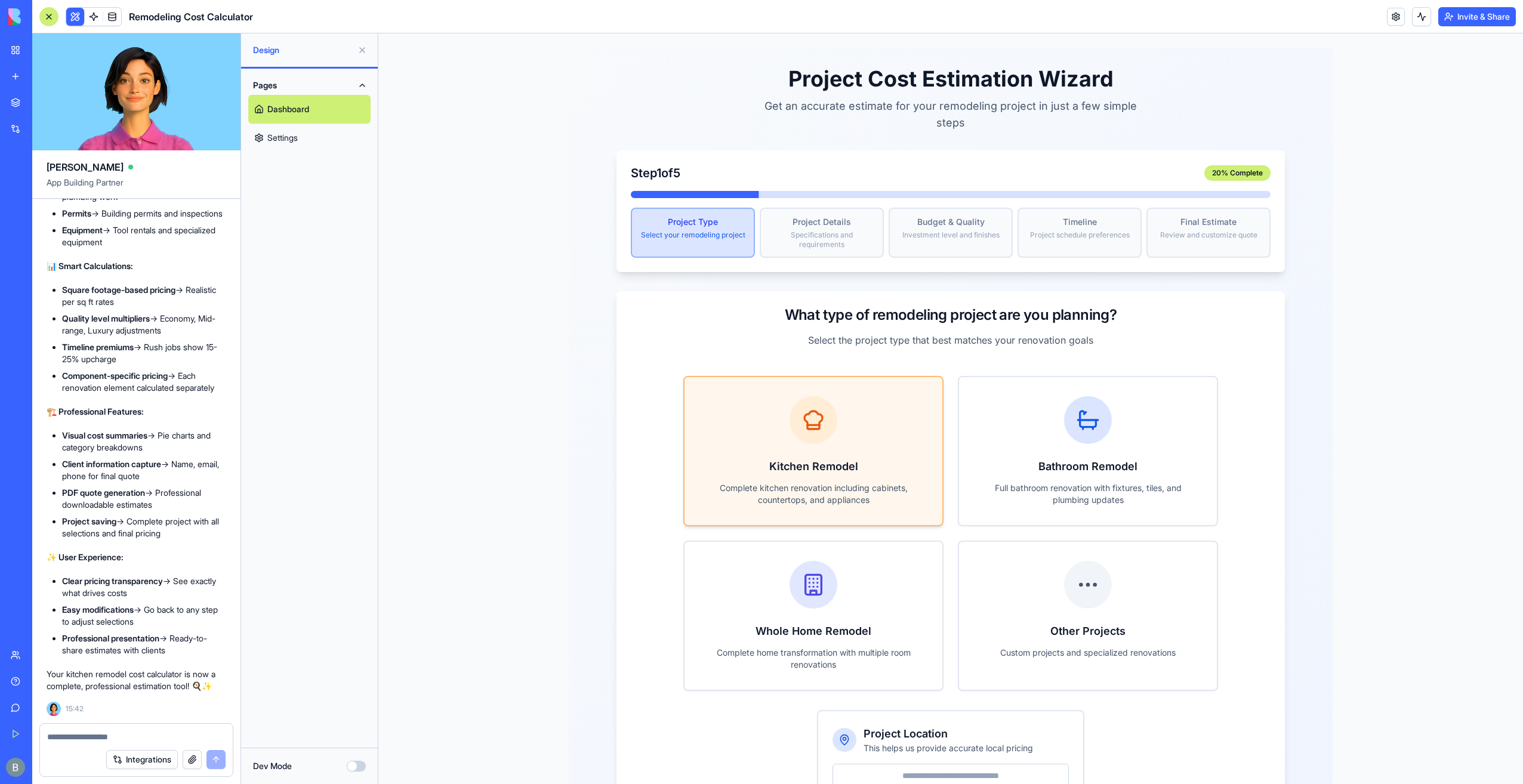
click at [881, 458] on div "Kitchen Remodel Complete kitchen renovation including cabinets, countertops, an…" at bounding box center [813, 451] width 258 height 148
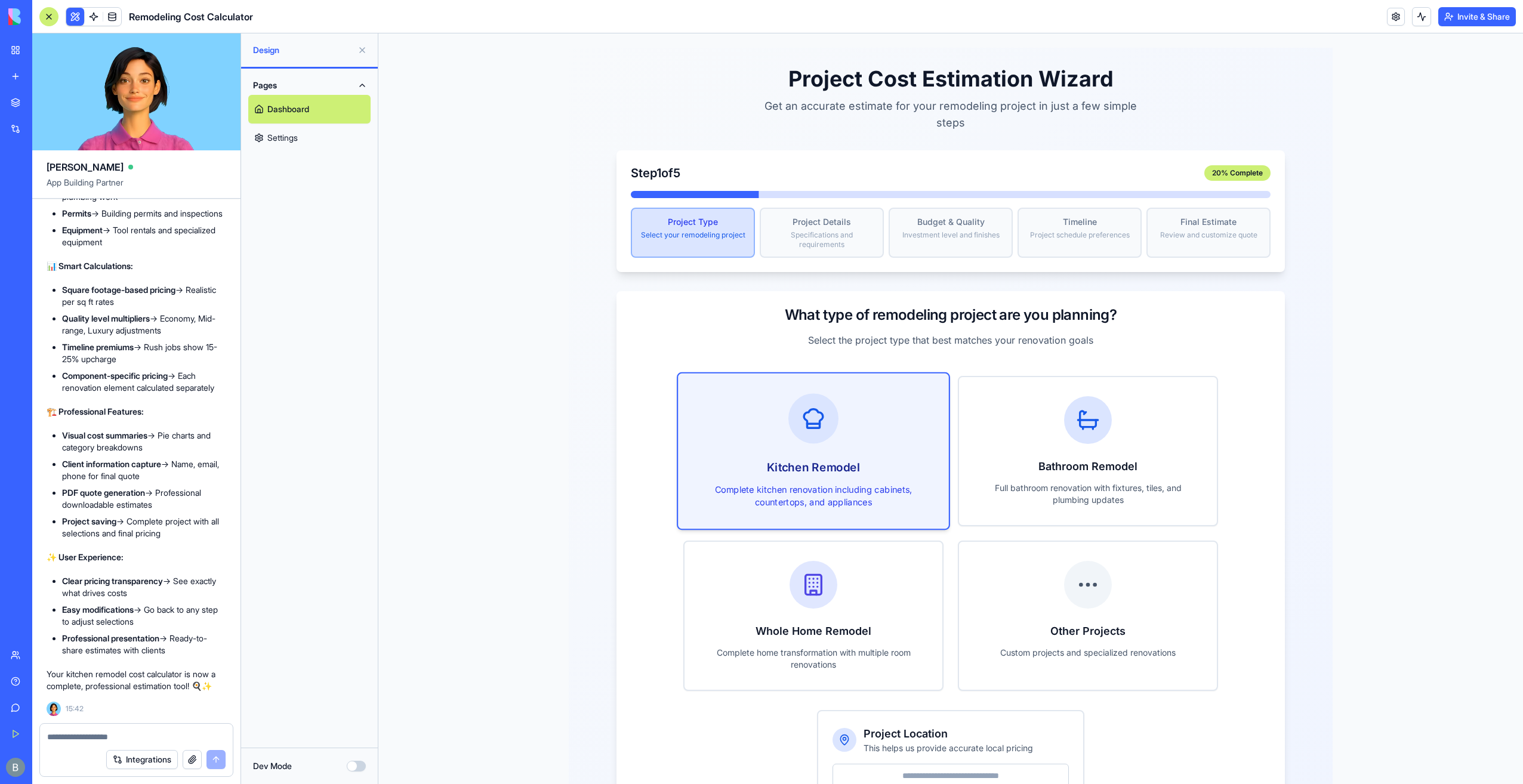
scroll to position [95, 0]
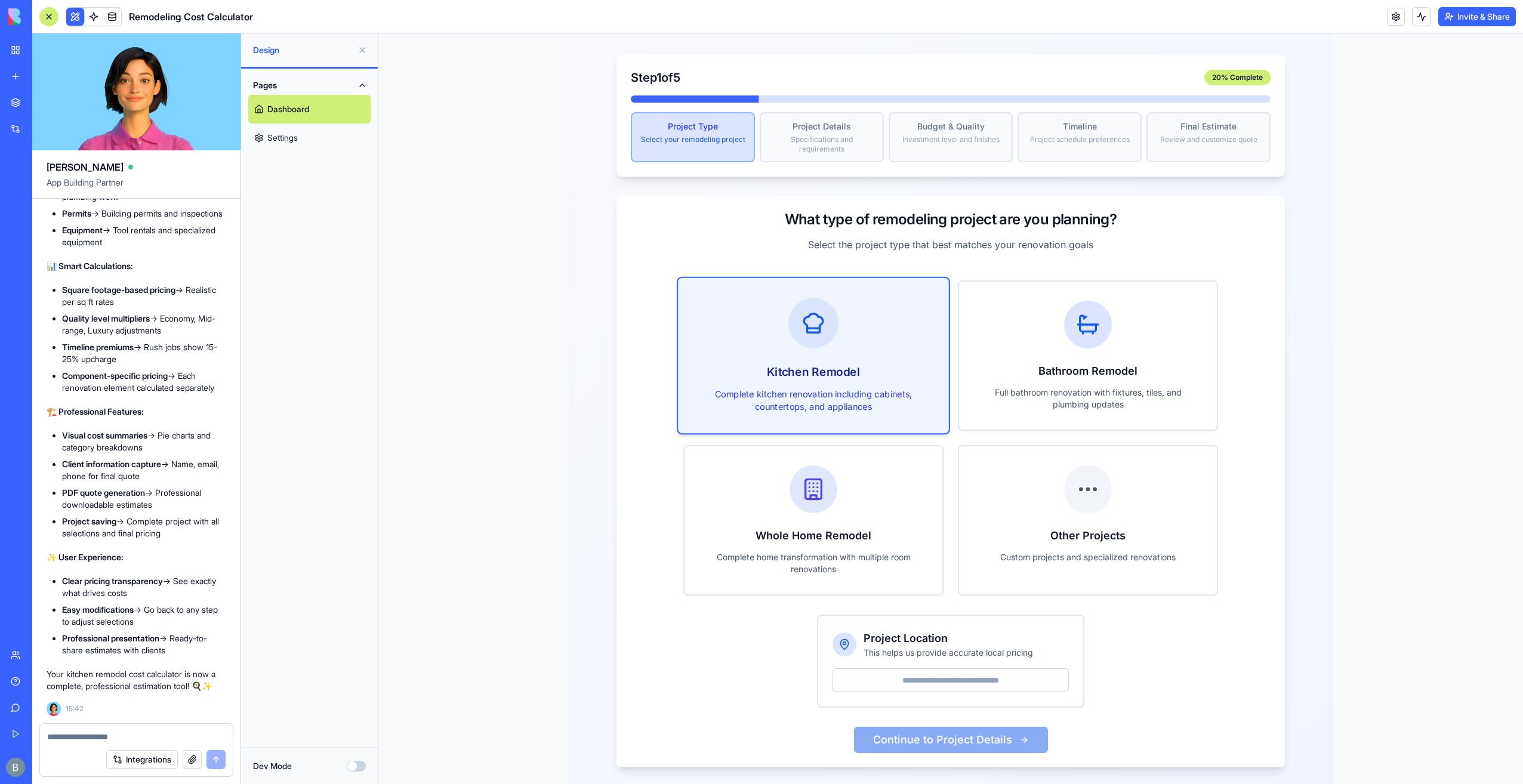
click at [921, 668] on input "Project Location" at bounding box center [951, 680] width 236 height 24
type input "*****"
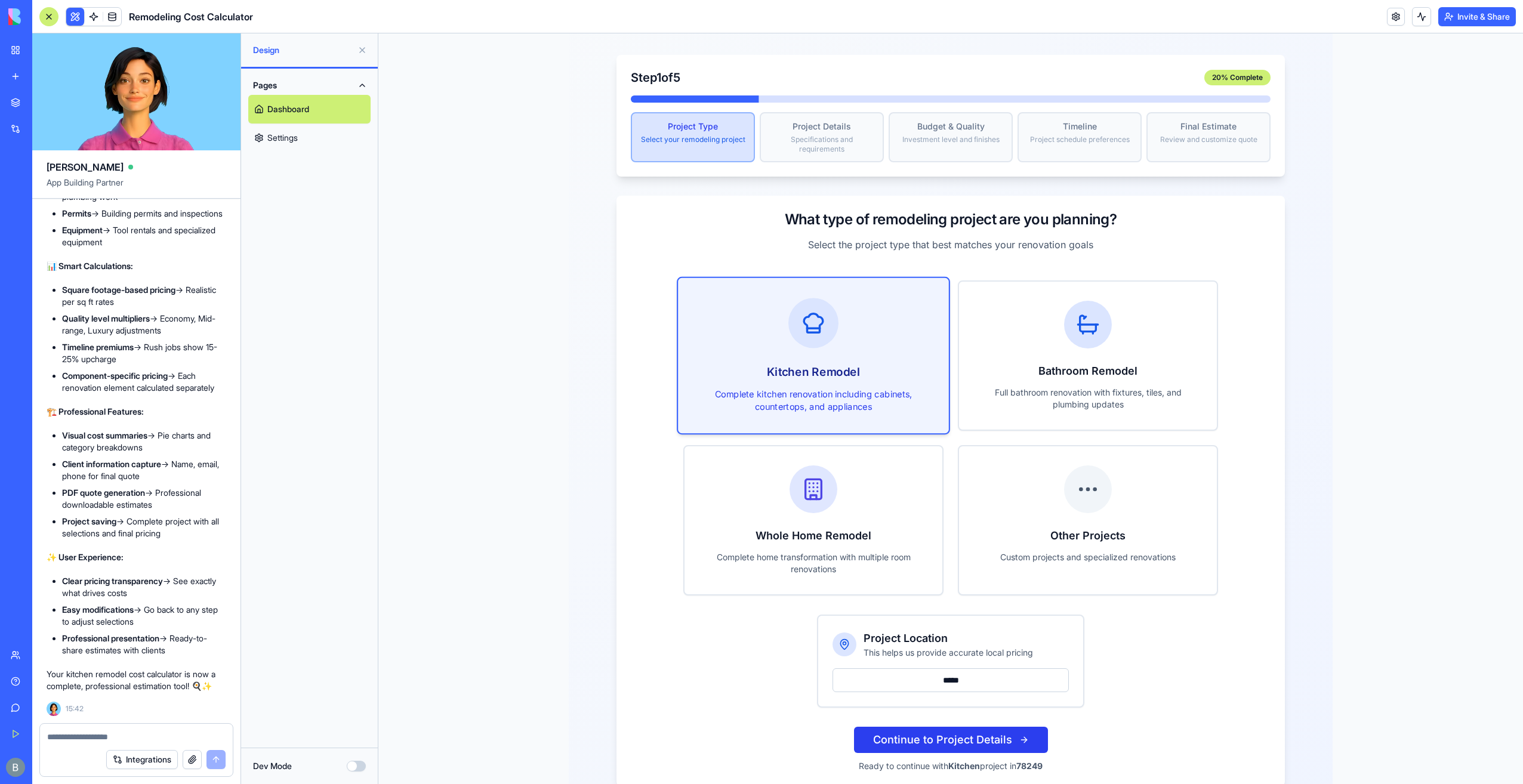
click at [943, 731] on button "Continue to Project Details" at bounding box center [951, 740] width 194 height 26
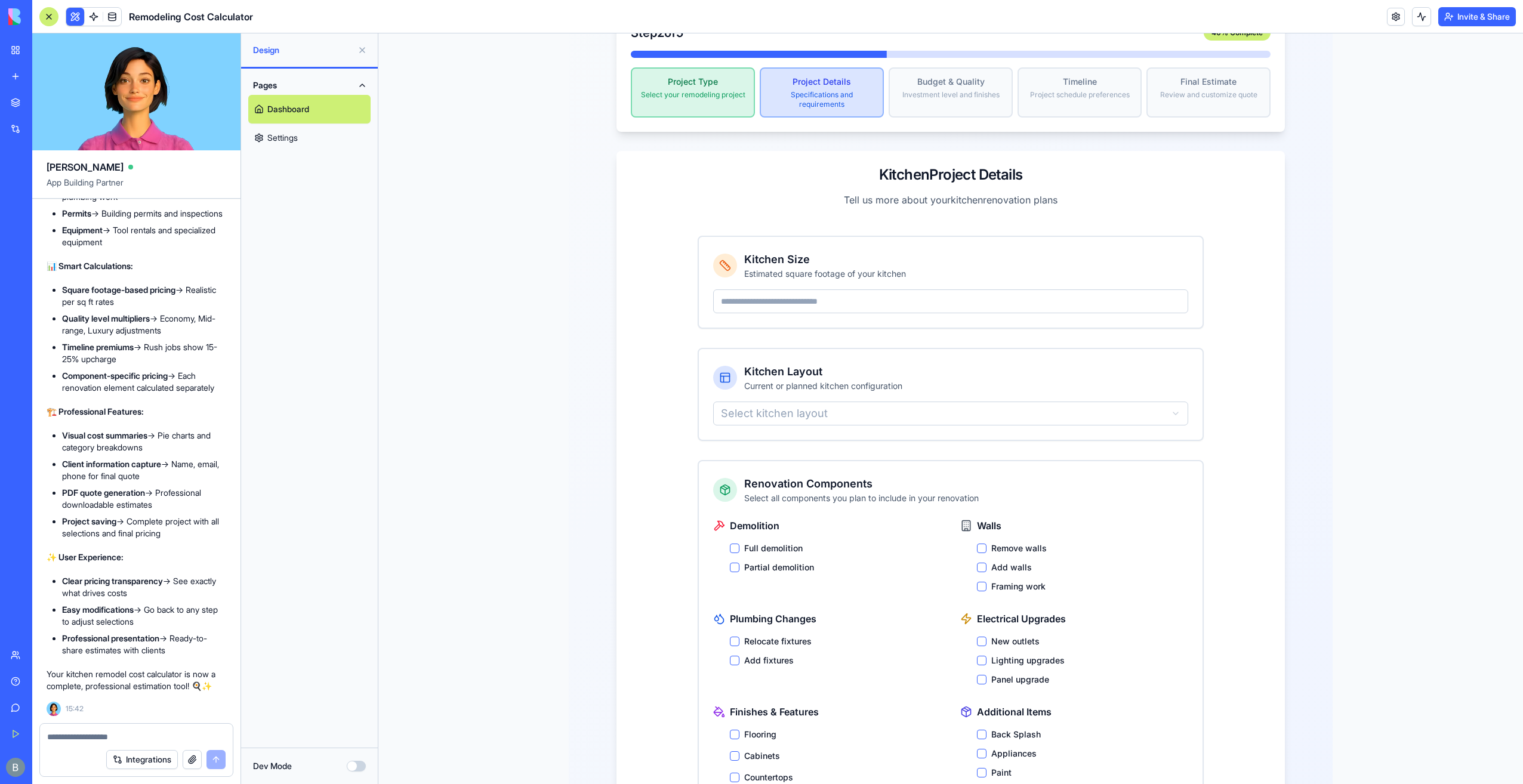
scroll to position [232, 0]
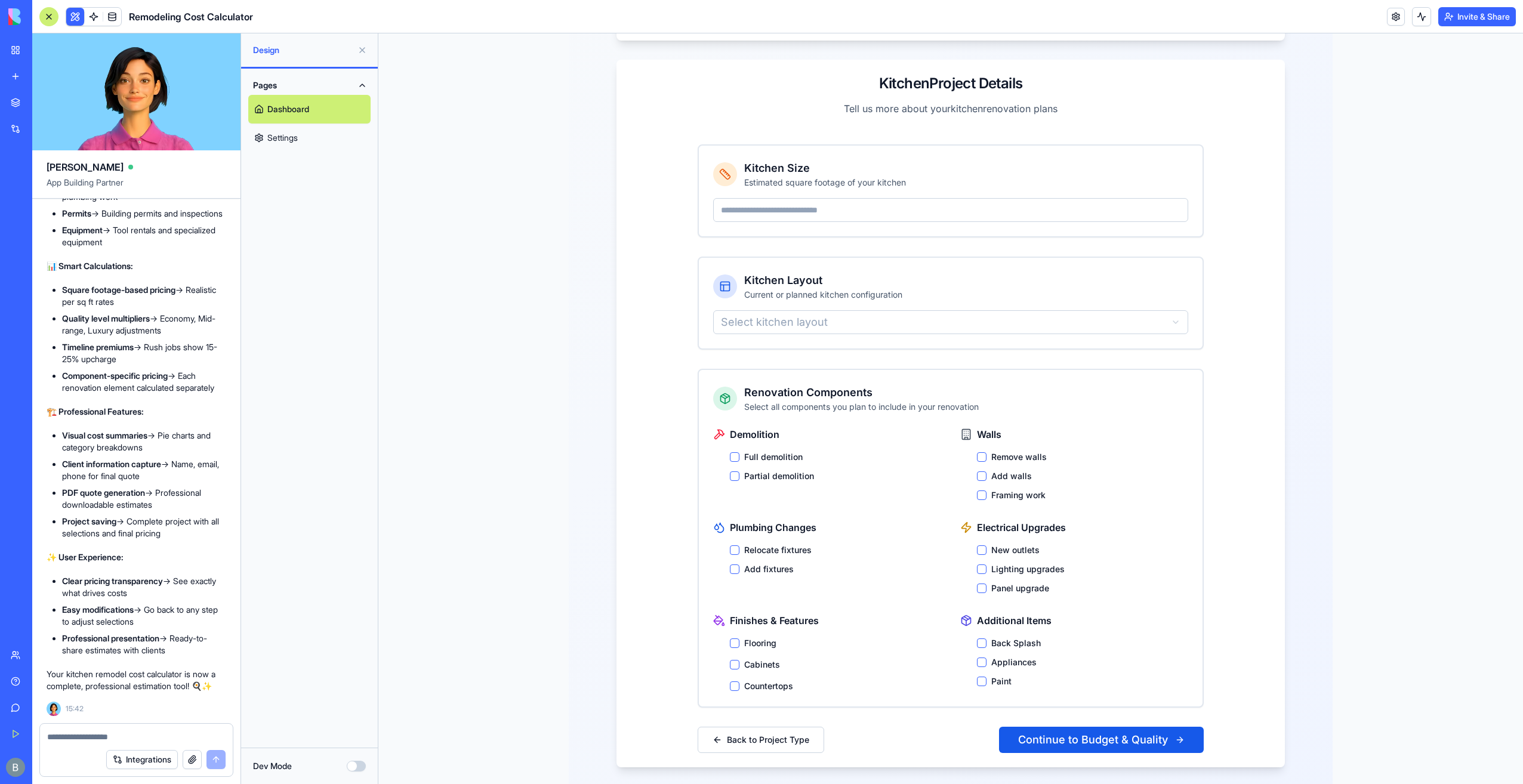
click at [767, 451] on label "Full demolition" at bounding box center [773, 457] width 59 height 12
click at [739, 453] on button "Full demolition" at bounding box center [734, 457] width 10 height 10
click at [814, 302] on html "Project Cost Estimation Wizard Get an accurate estimate for your remodeling pro…" at bounding box center [951, 301] width 1144 height 999
click at [825, 198] on input "number" at bounding box center [951, 210] width 475 height 24
type input "***"
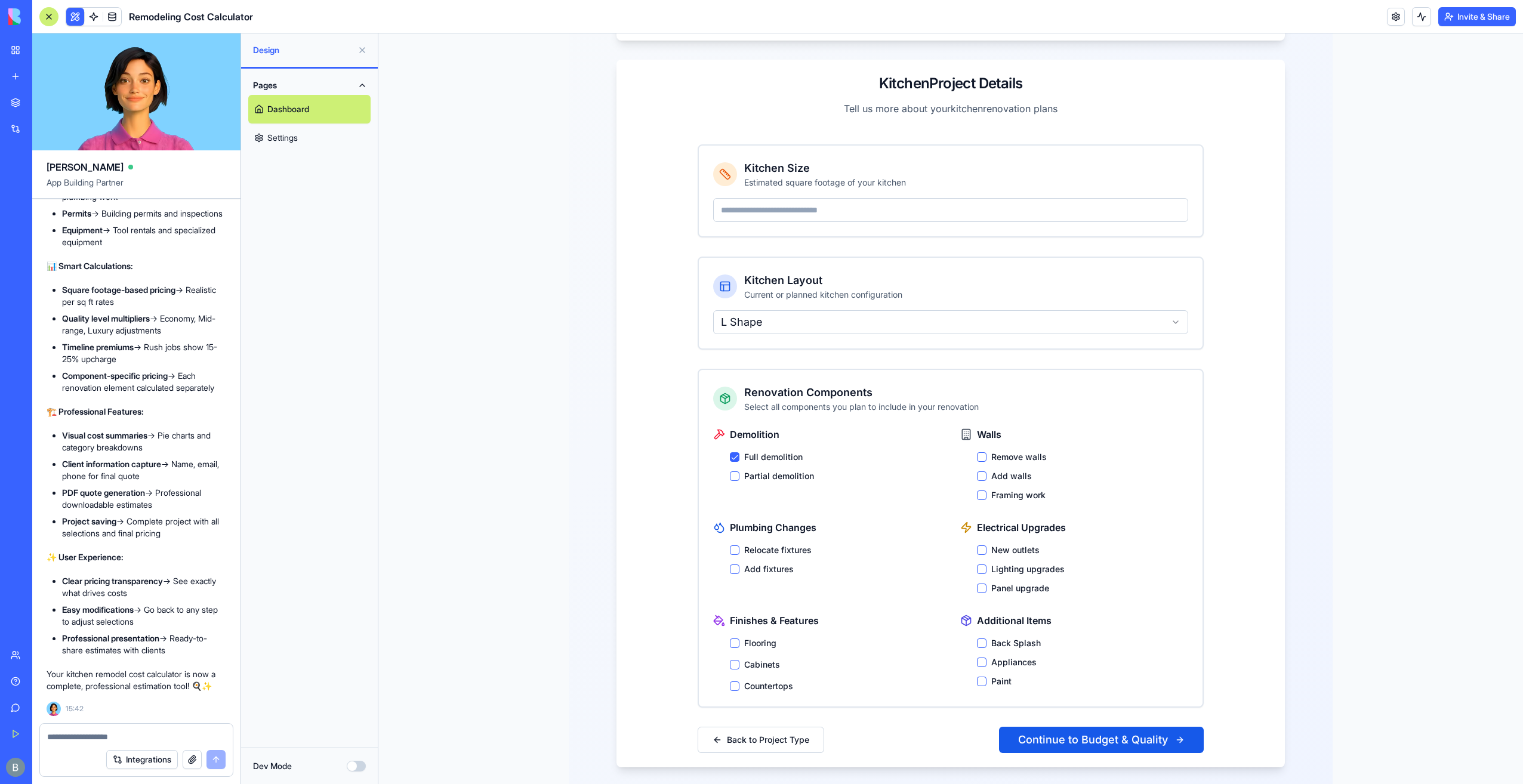
click at [1028, 563] on label "Lighting upgrades" at bounding box center [1028, 569] width 73 height 12
click at [987, 565] on button "Lighting upgrades" at bounding box center [982, 569] width 10 height 10
drag, startPoint x: 987, startPoint y: 491, endPoint x: 981, endPoint y: 482, distance: 10.8
click at [986, 487] on div "Demolition Full demolition Partial demolition Walls Remove walls Add walls Fram…" at bounding box center [951, 559] width 475 height 265
click at [981, 491] on button "Framing work" at bounding box center [982, 495] width 10 height 10
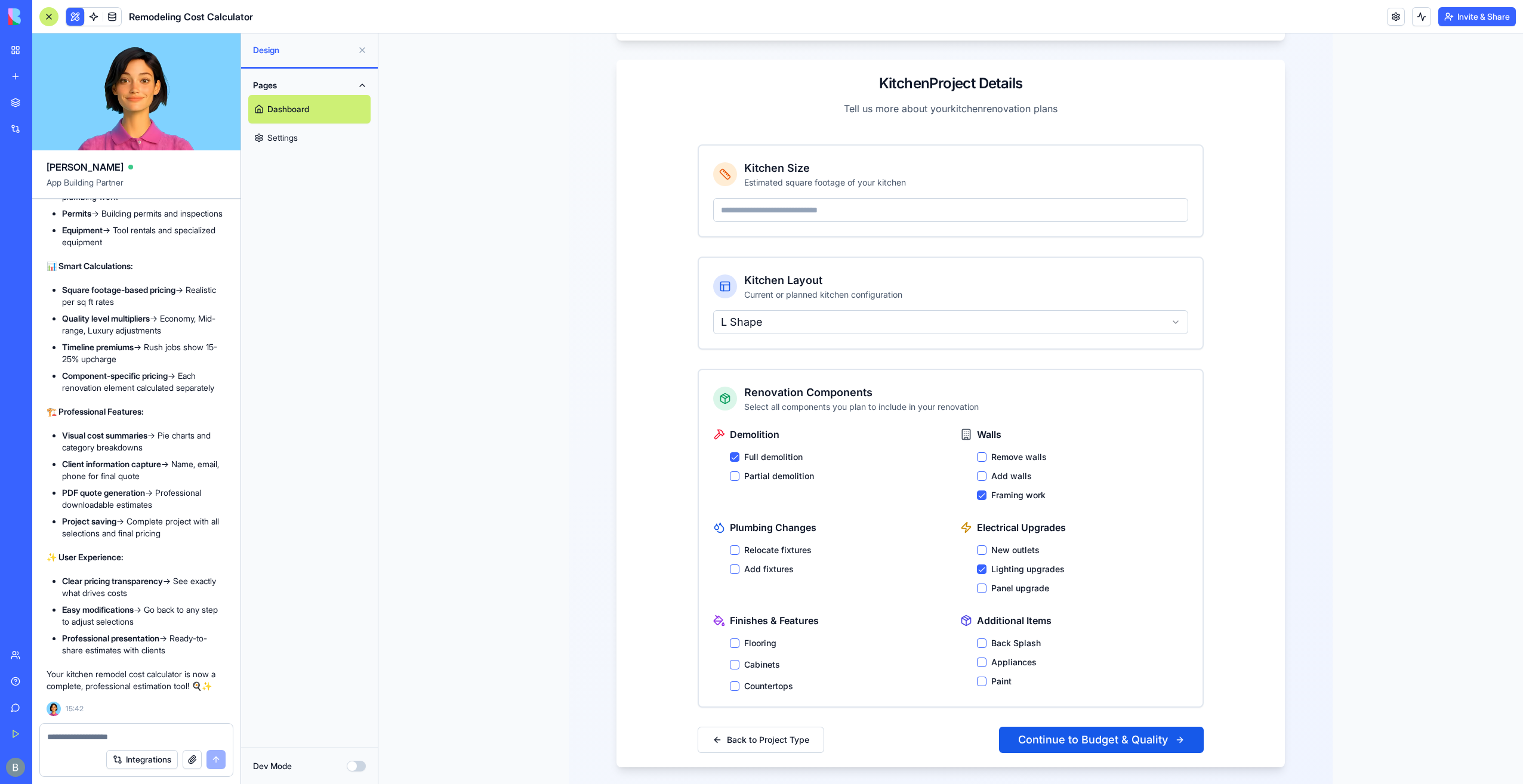
click at [979, 451] on div "Remove walls Add walls Framing work" at bounding box center [1083, 476] width 211 height 50
click at [977, 472] on button "Add walls" at bounding box center [982, 476] width 10 height 10
click at [760, 544] on label "Relocate fixtures" at bounding box center [778, 550] width 67 height 12
click at [739, 546] on button "Relocate fixtures" at bounding box center [734, 550] width 10 height 10
click at [762, 637] on div "Flooring Cabinets Countertops" at bounding box center [836, 664] width 211 height 55
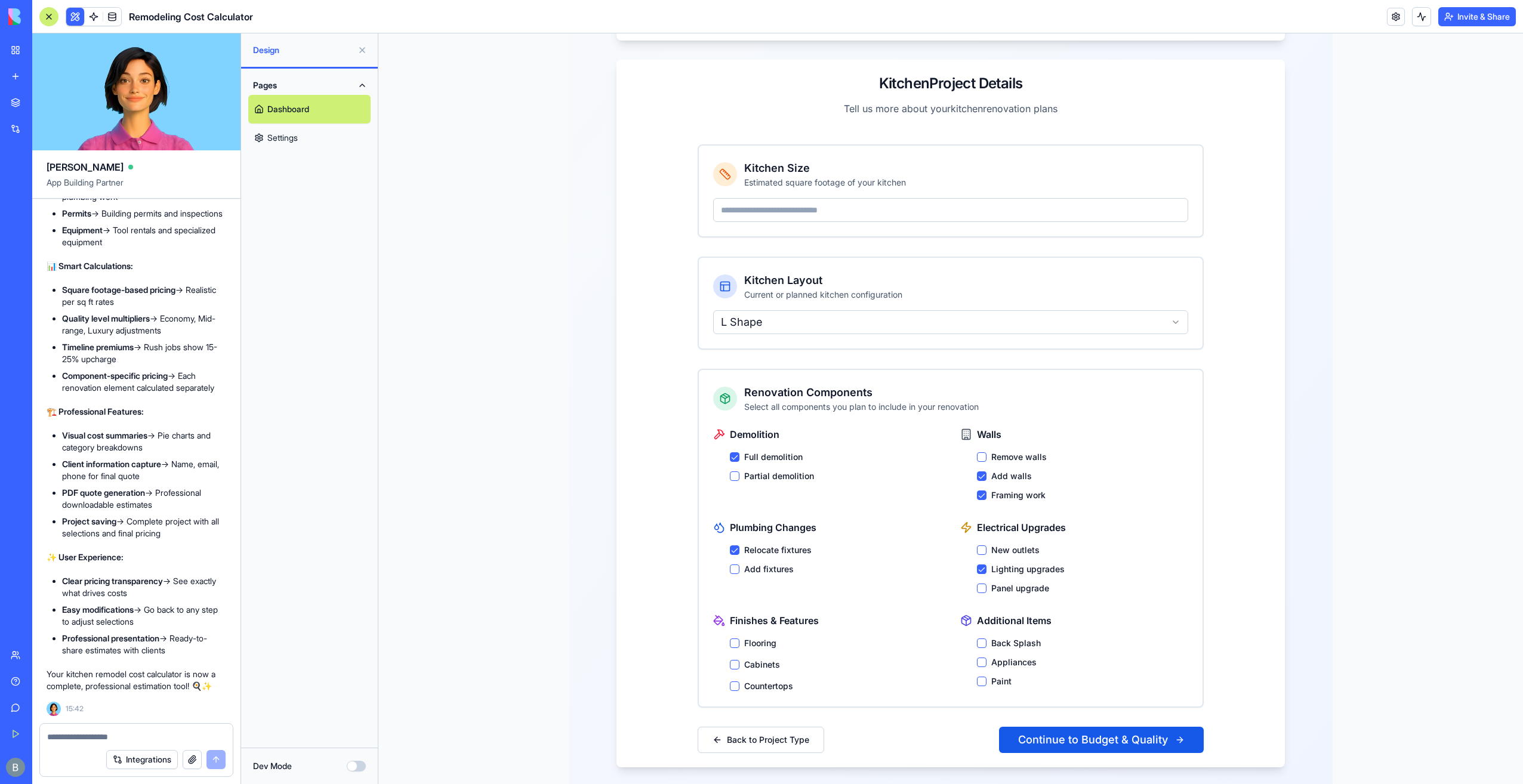
click at [763, 659] on label "Cabinets" at bounding box center [762, 664] width 36 height 12
click at [739, 660] on button "Cabinets" at bounding box center [734, 664] width 10 height 10
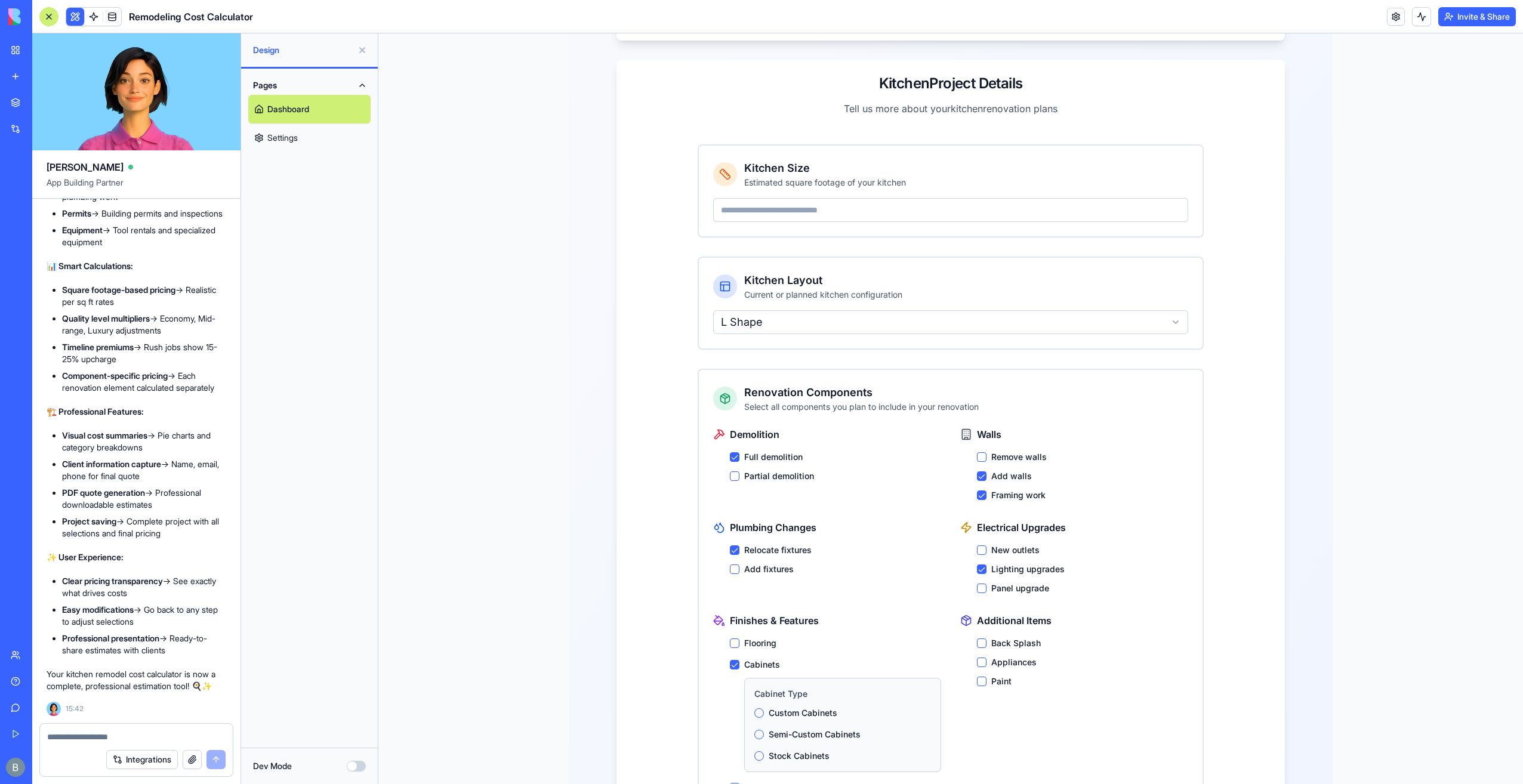
click at [778, 707] on label "Custom Cabinets" at bounding box center [803, 713] width 69 height 12
click at [764, 708] on button "Custom Cabinets" at bounding box center [759, 713] width 10 height 10
click at [996, 637] on label "Back Splash" at bounding box center [1016, 643] width 50 height 12
click at [987, 638] on button "Back Splash" at bounding box center [982, 642] width 10 height 10
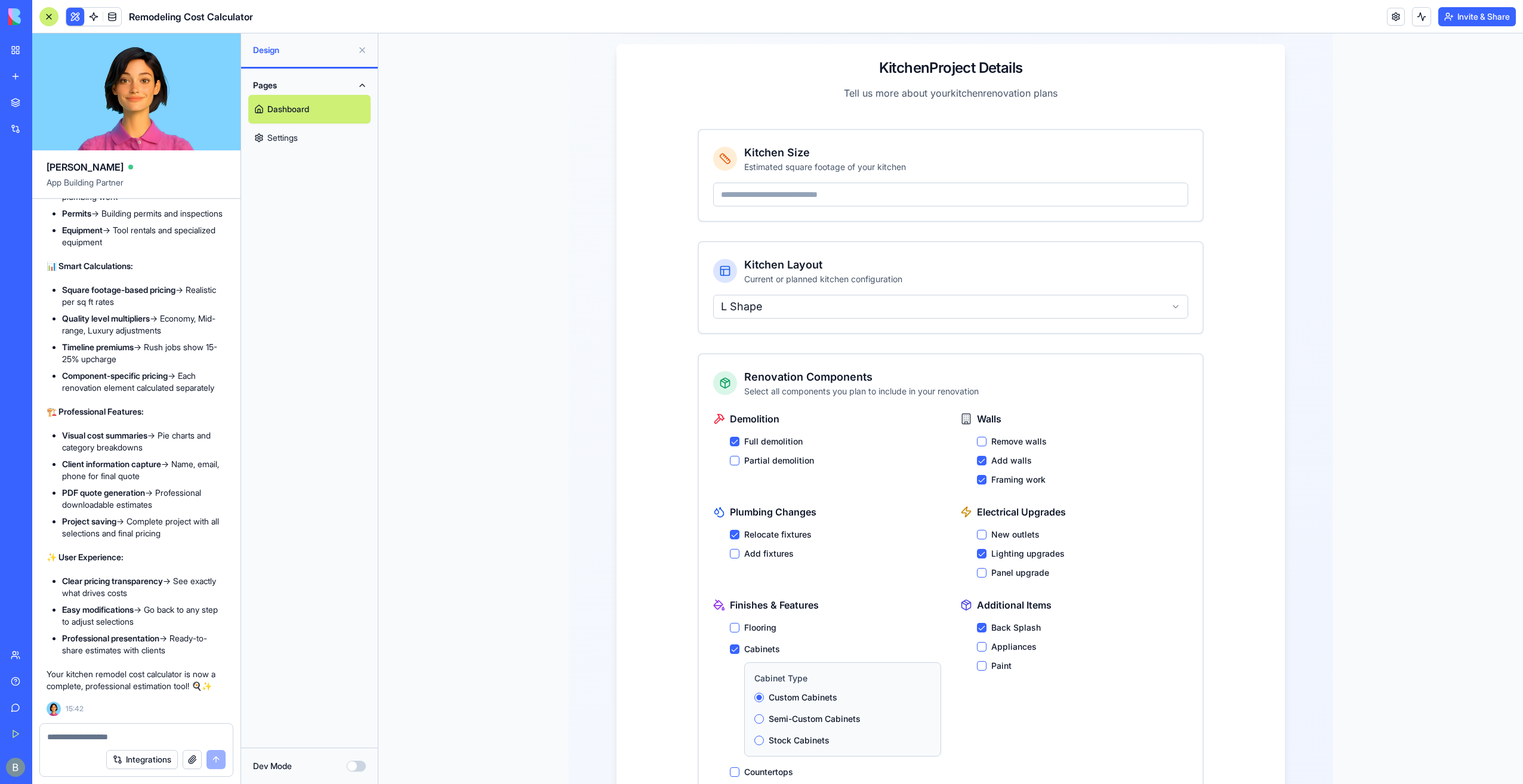
scroll to position [332, 0]
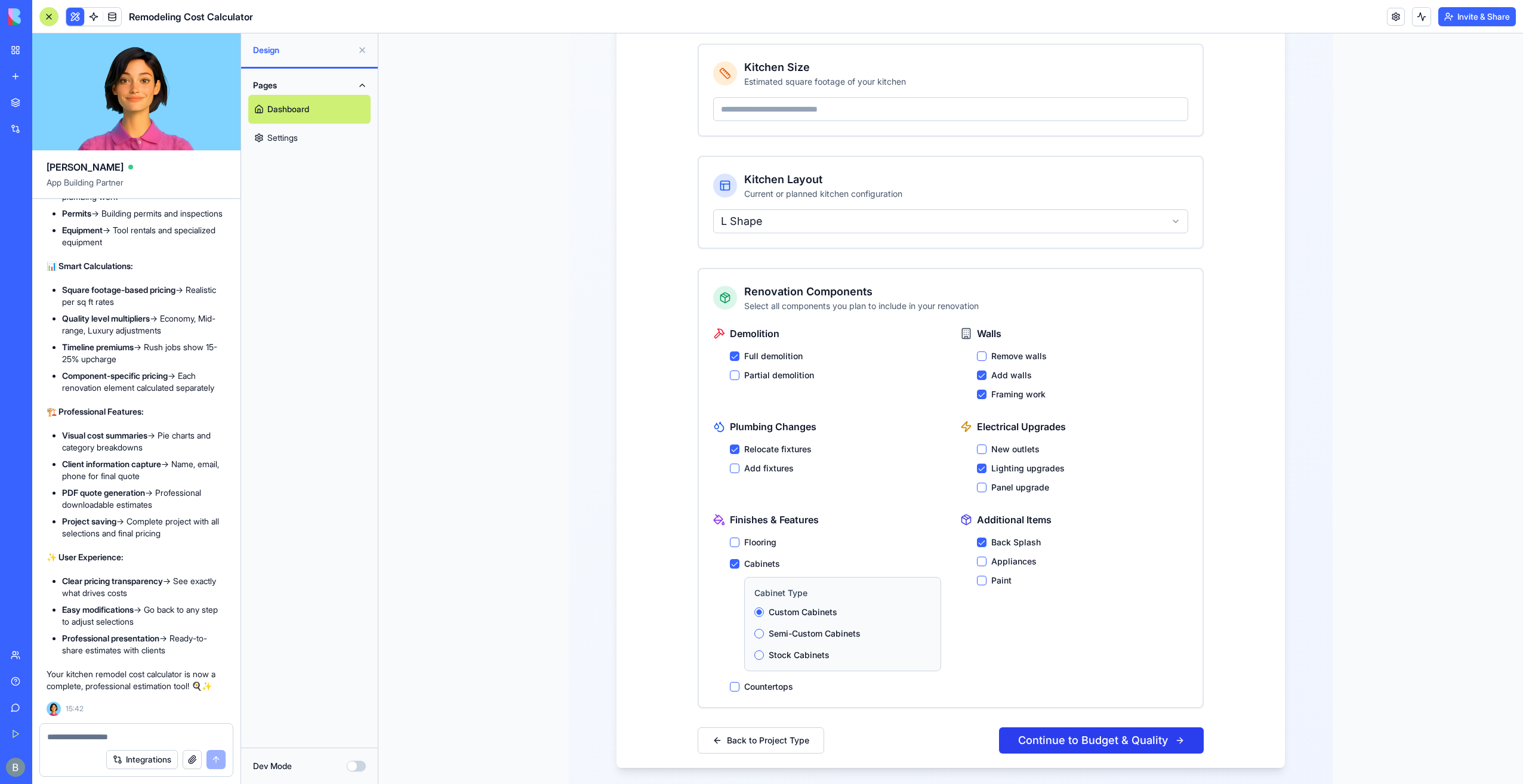
click at [1083, 730] on button "Continue to Budget & Quality" at bounding box center [1101, 741] width 205 height 26
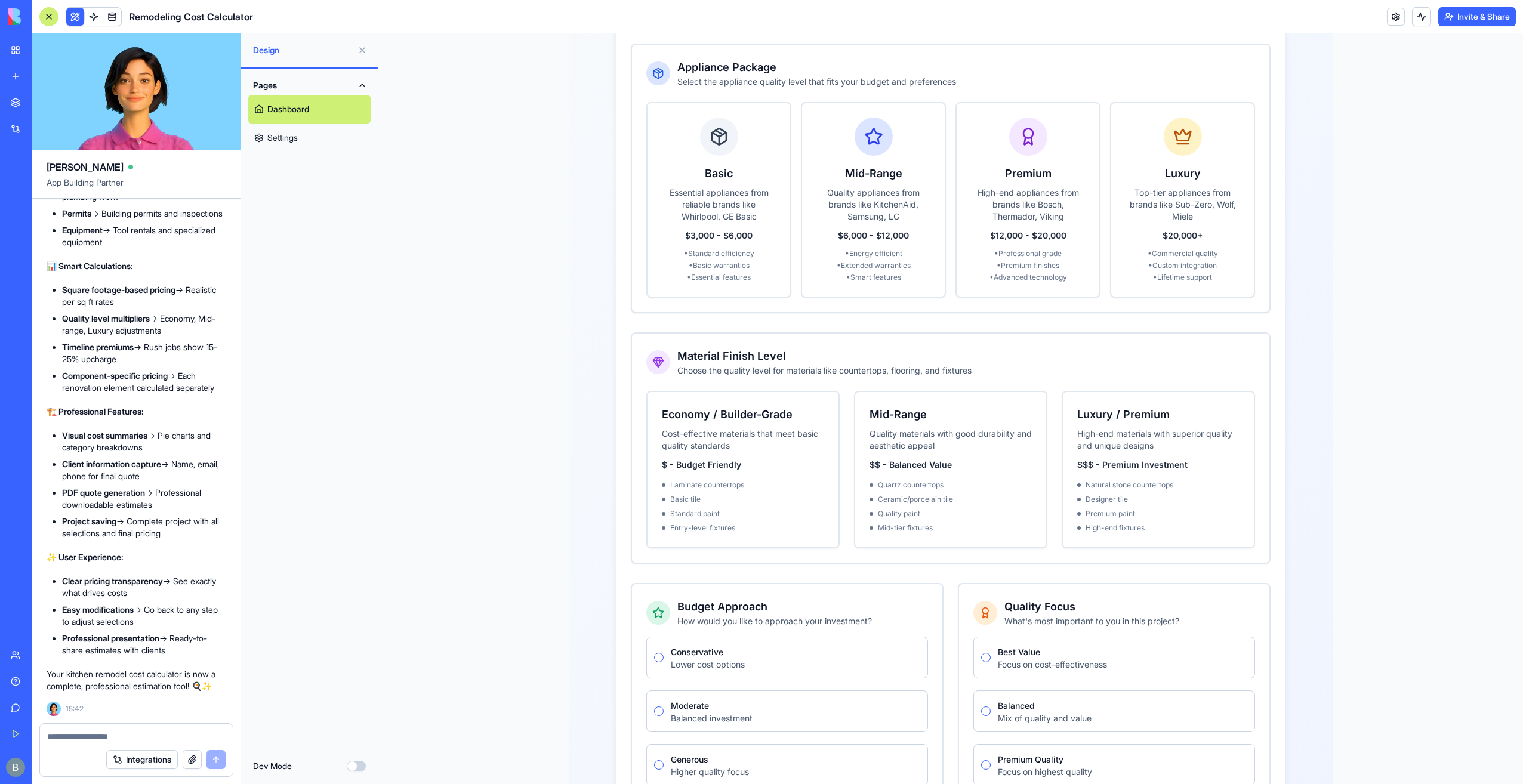
click at [956, 549] on div "Appliance Package Select the appliance quality level that fits your budget and …" at bounding box center [951, 422] width 640 height 758
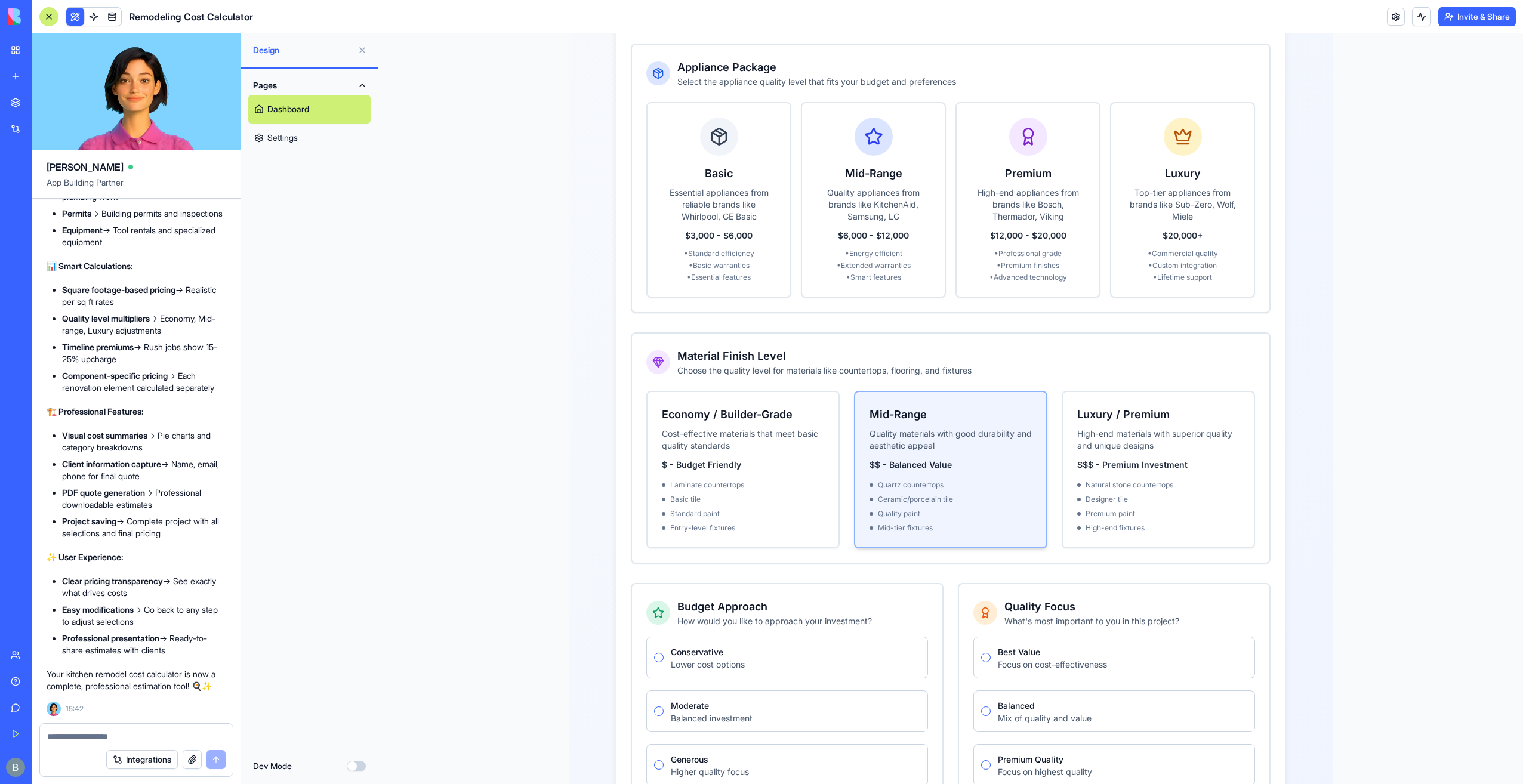
click at [950, 433] on p "Quality materials with good durability and aesthetic appeal" at bounding box center [950, 439] width 162 height 24
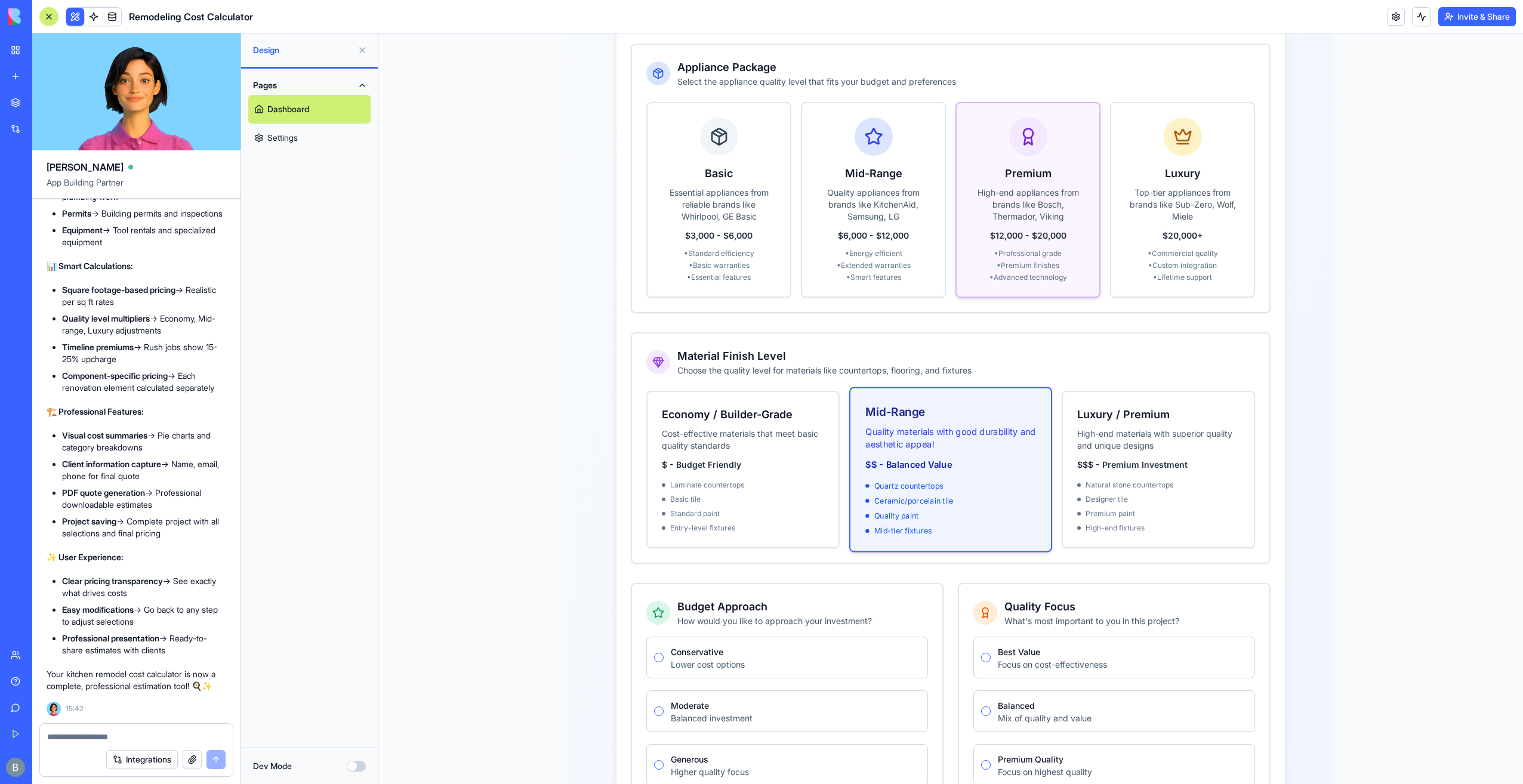
click at [1019, 127] on icon at bounding box center [1029, 136] width 19 height 19
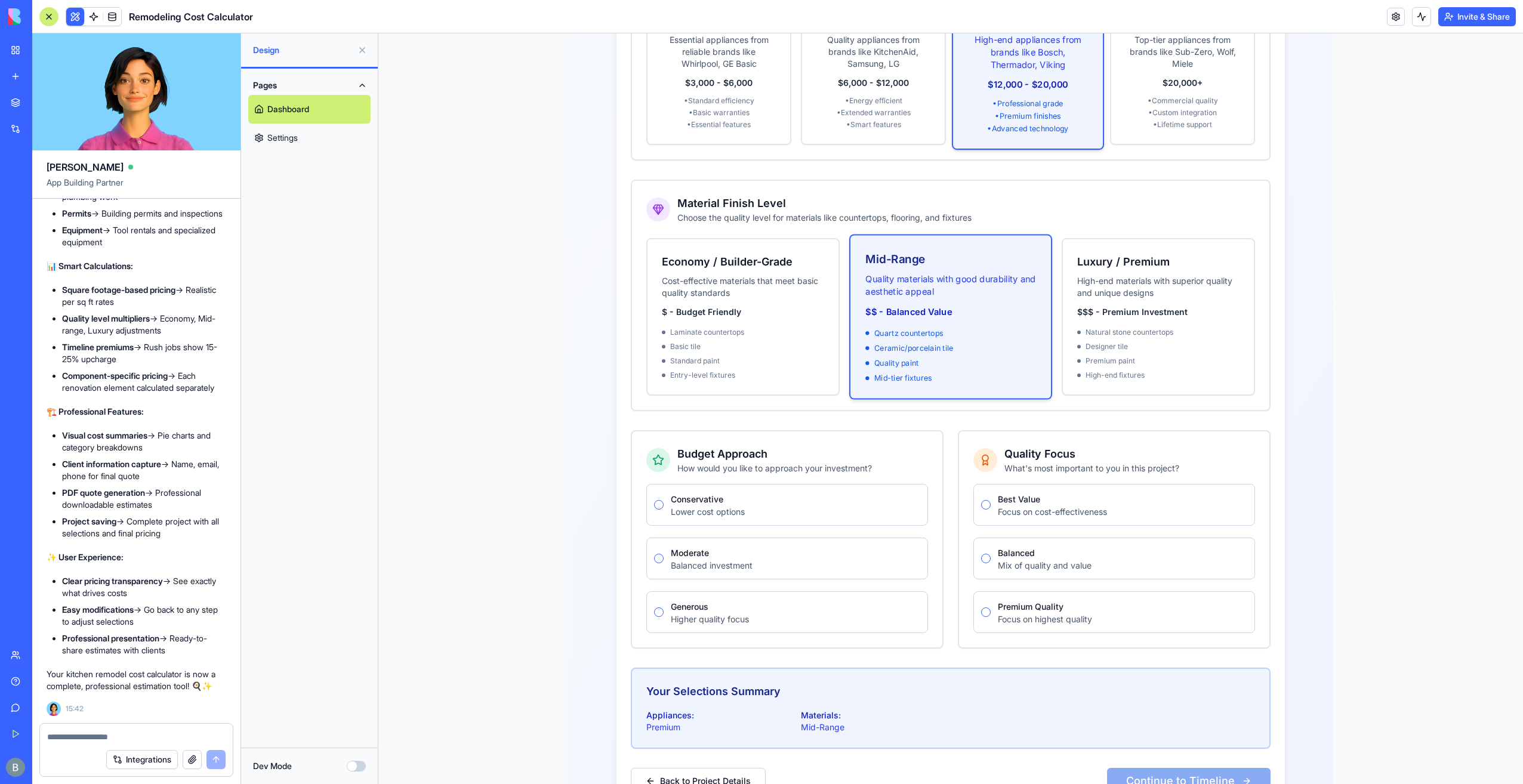
scroll to position [525, 0]
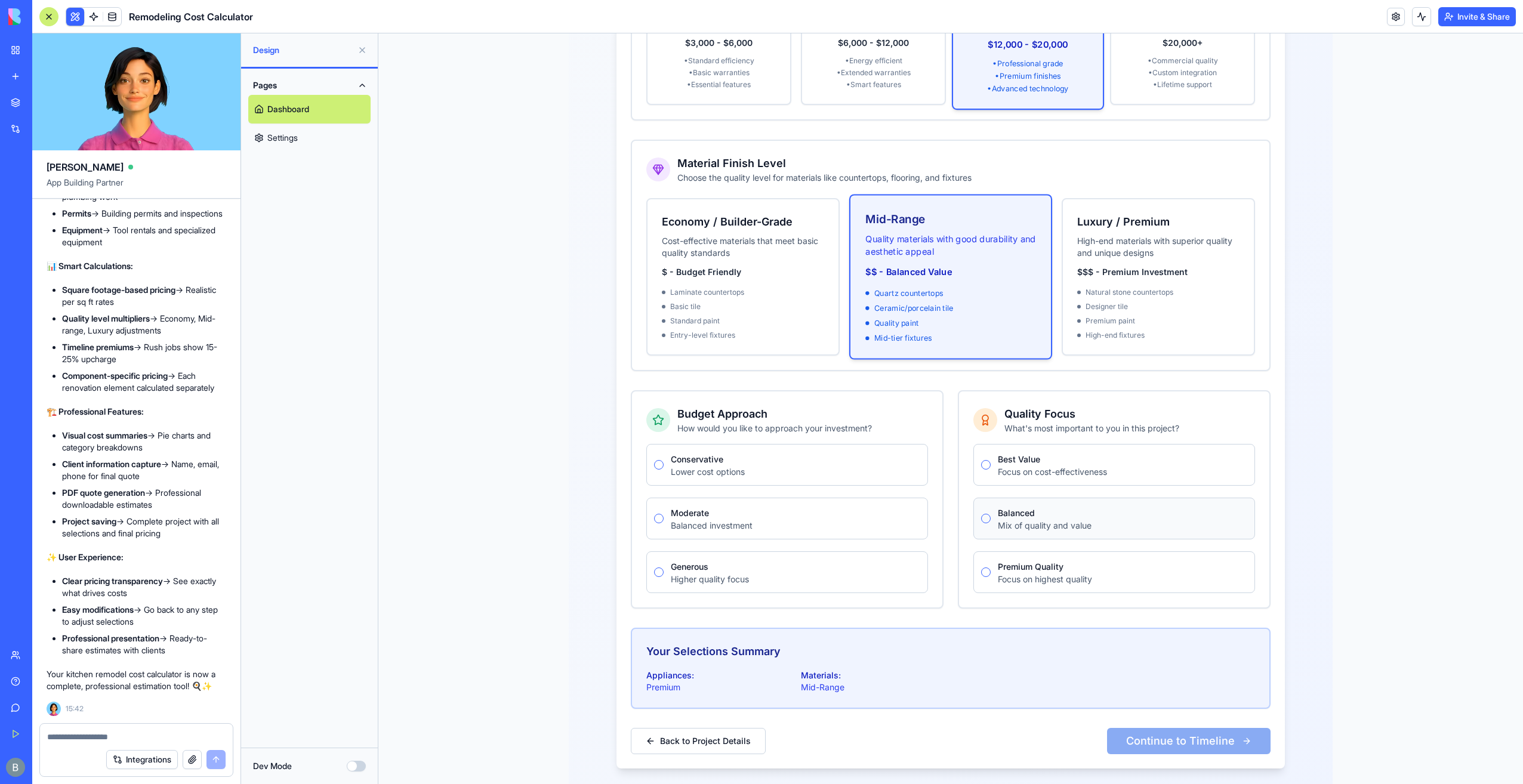
drag, startPoint x: 979, startPoint y: 509, endPoint x: 982, endPoint y: 503, distance: 6.7
click at [980, 507] on div "Balanced Mix of quality and value" at bounding box center [1114, 518] width 282 height 42
click at [983, 513] on button "Balanced" at bounding box center [985, 518] width 10 height 10
click at [660, 503] on div "Moderate Balanced investment" at bounding box center [787, 518] width 282 height 42
drag, startPoint x: 648, startPoint y: 505, endPoint x: 655, endPoint y: 502, distance: 7.6
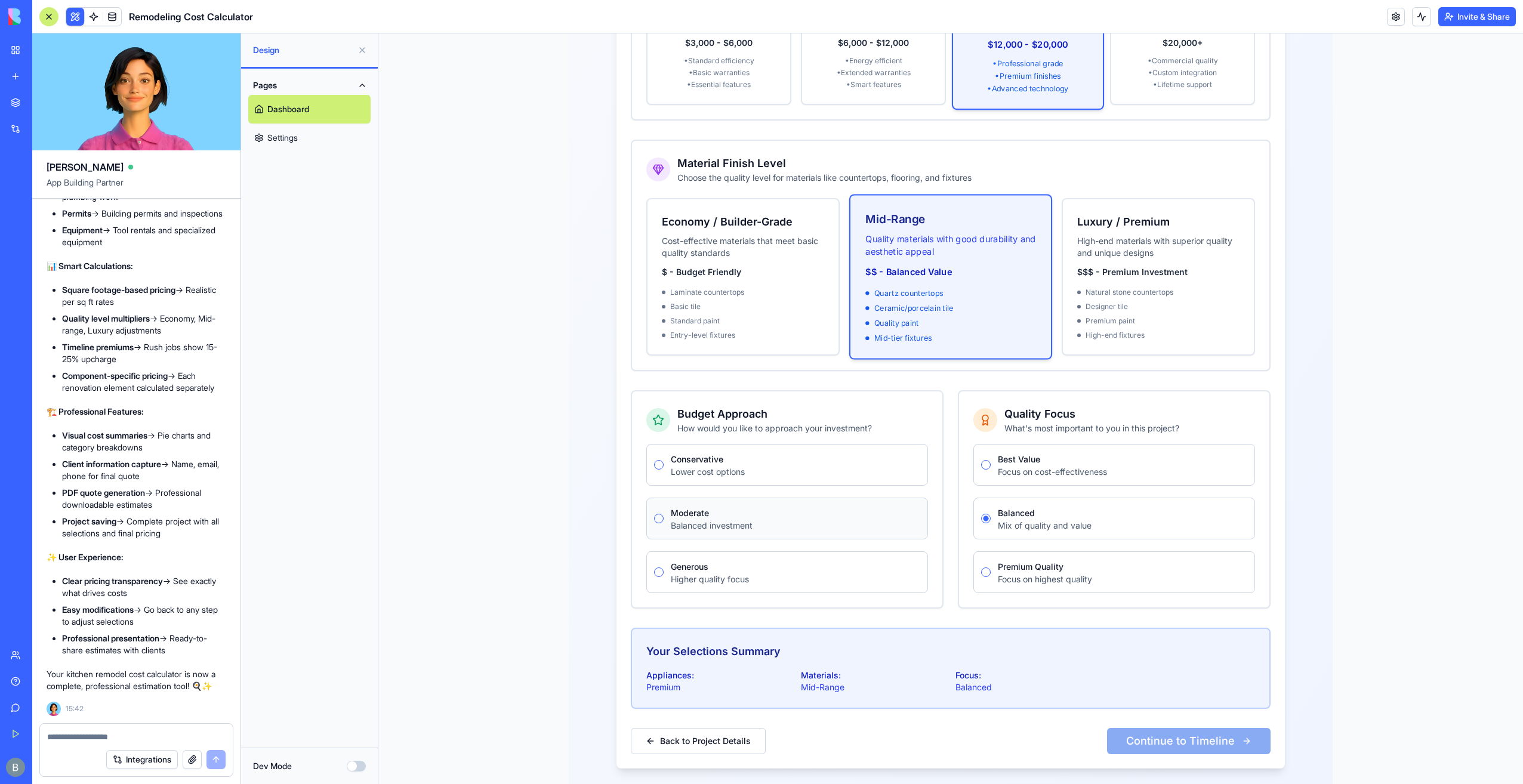
click at [650, 504] on div "Moderate Balanced investment" at bounding box center [787, 518] width 282 height 42
click at [655, 513] on button "Moderate" at bounding box center [659, 518] width 10 height 10
click at [1158, 730] on button "Continue to Timeline" at bounding box center [1188, 741] width 164 height 26
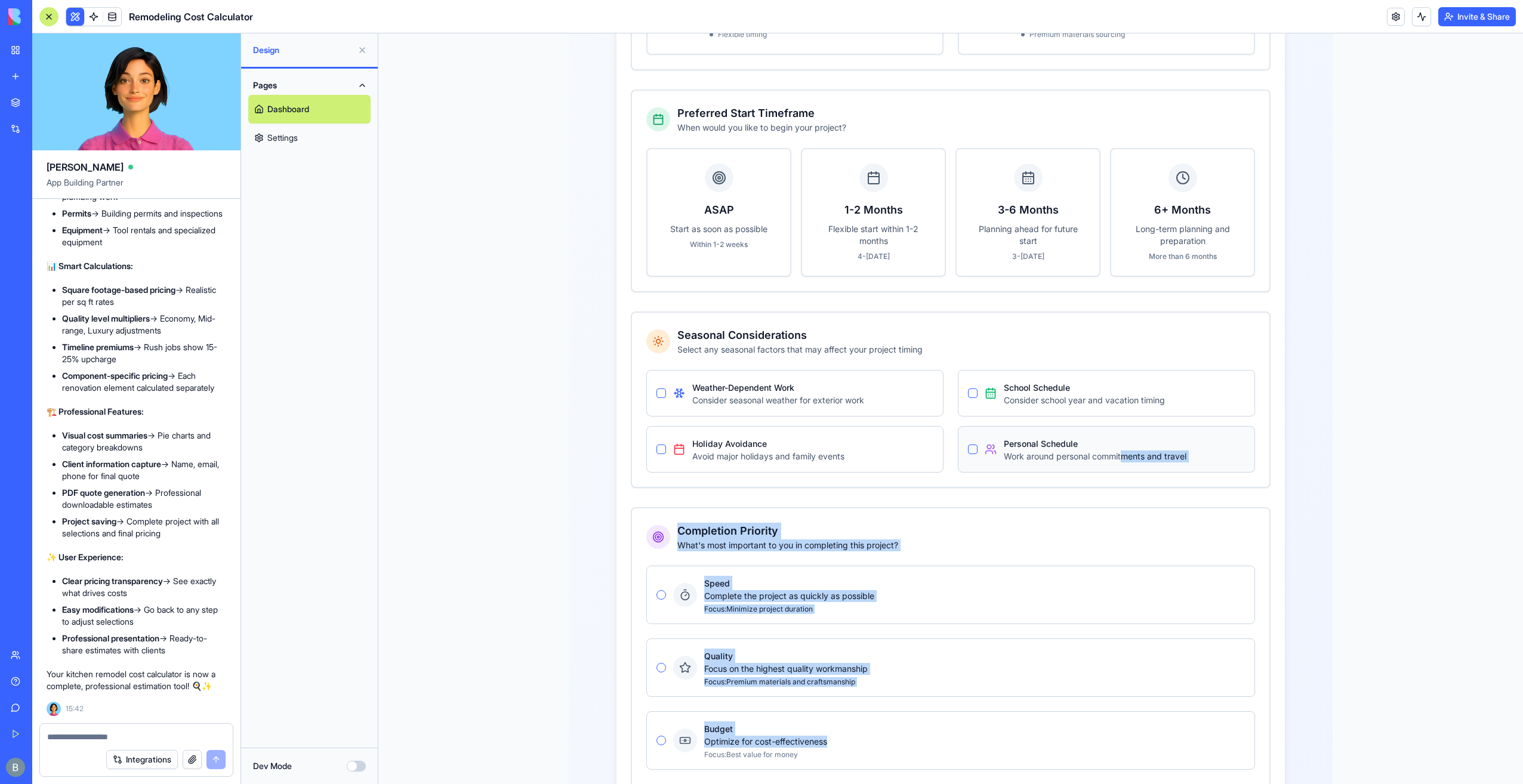
drag, startPoint x: 1159, startPoint y: 728, endPoint x: 1109, endPoint y: 436, distance: 296.2
click at [1115, 440] on div "Project Timeline Preference Choose between standard or expedited project schedu…" at bounding box center [951, 354] width 640 height 1007
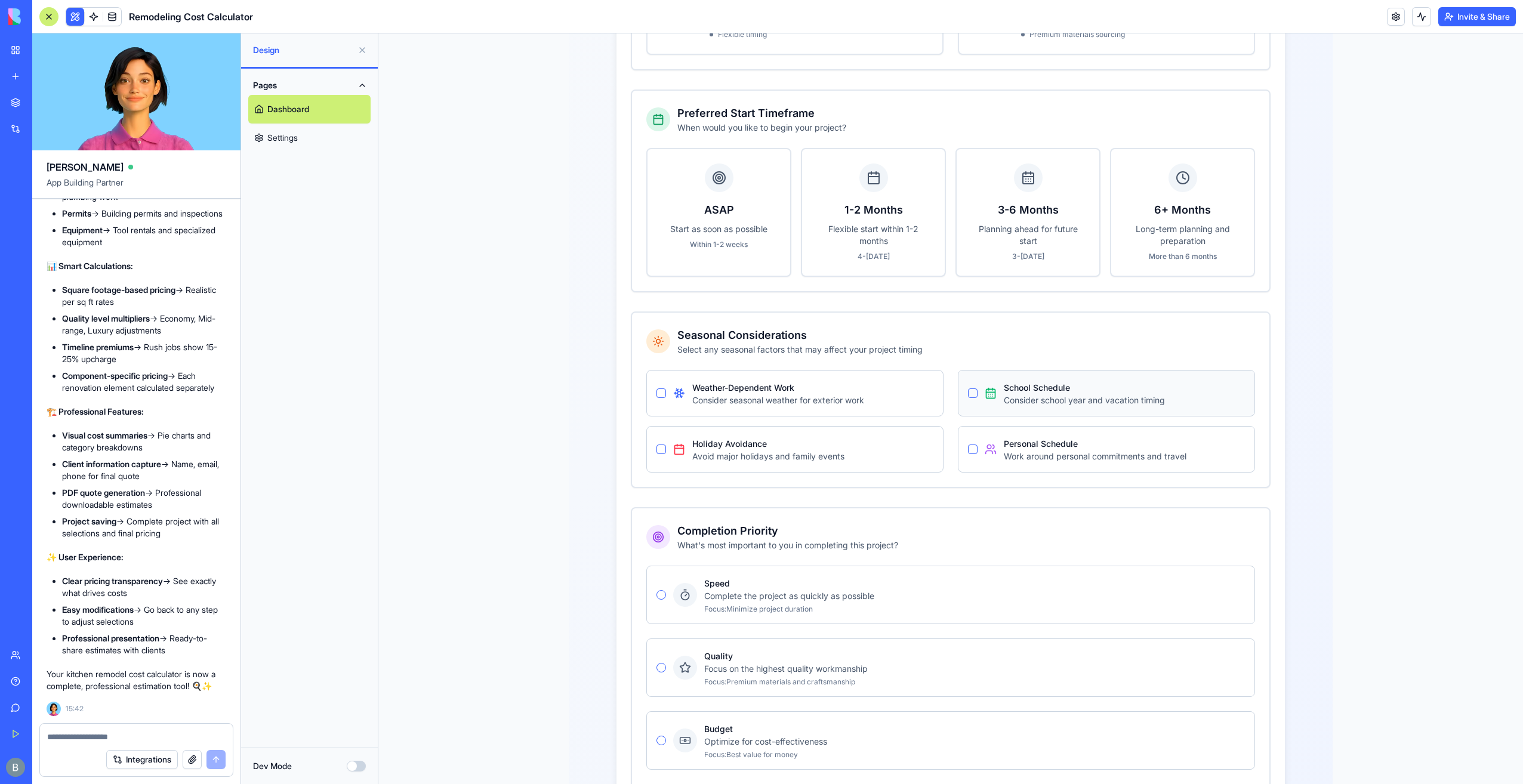
click at [961, 375] on div "School Schedule Consider school year and vacation timing" at bounding box center [1106, 392] width 297 height 46
click at [969, 389] on button "School Schedule" at bounding box center [972, 393] width 10 height 10
click at [990, 223] on p "Planning ahead for future start" at bounding box center [1028, 235] width 114 height 24
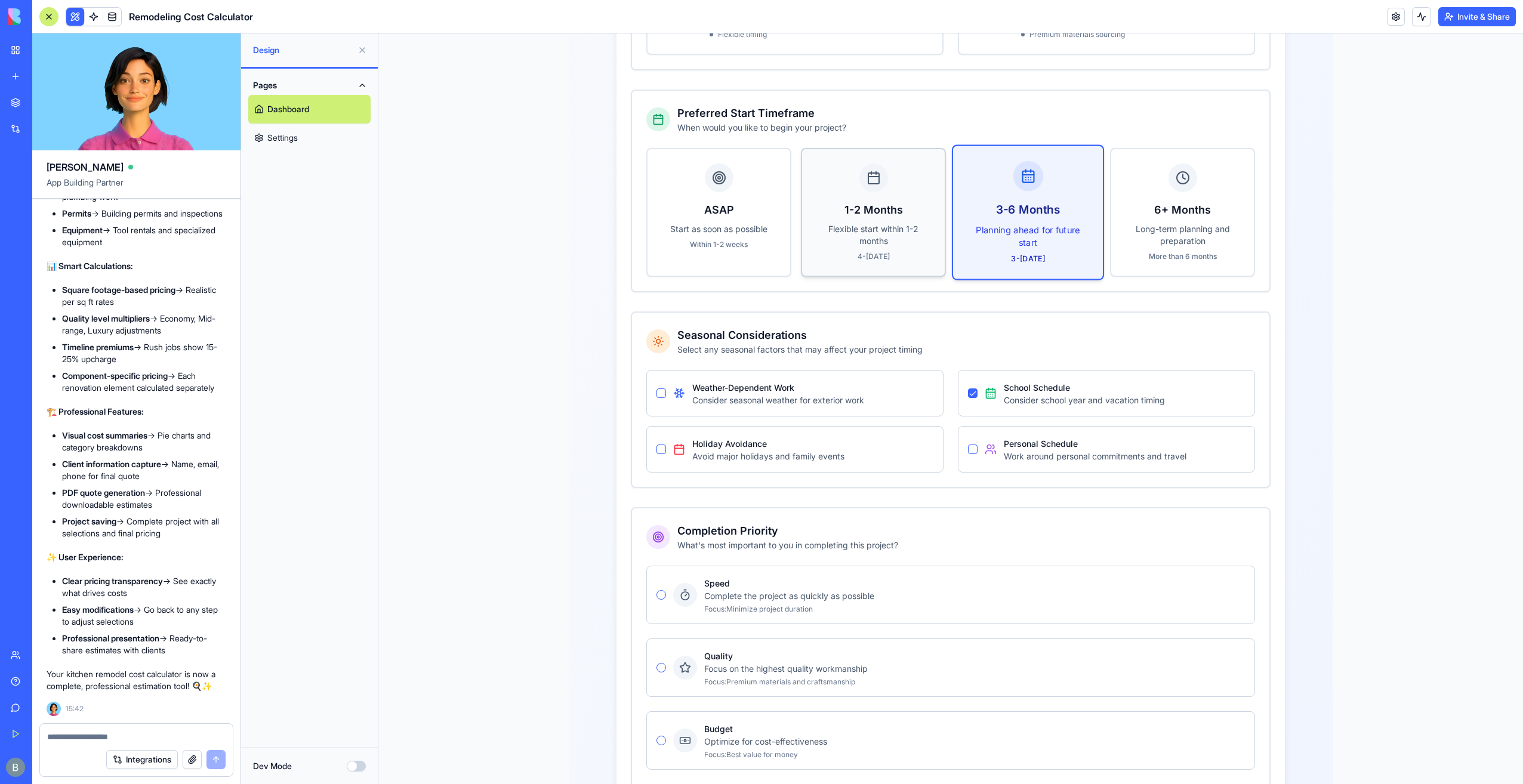
click at [869, 202] on h3 "1-2 Months" at bounding box center [873, 210] width 114 height 17
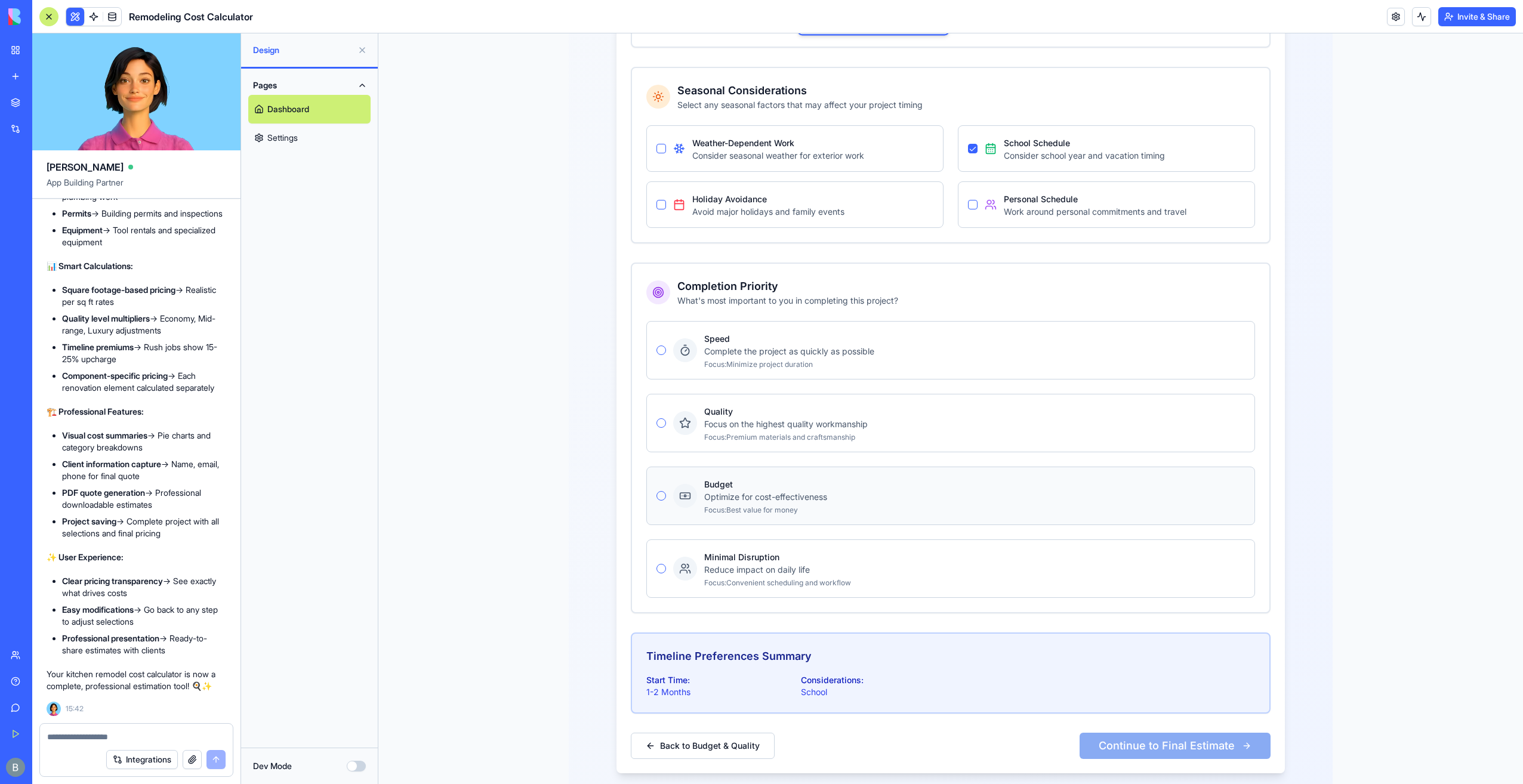
scroll to position [773, 0]
click at [683, 341] on icon at bounding box center [685, 347] width 12 height 12
click at [629, 329] on div "Project Timeline Preference Choose between standard or expedited project schedu…" at bounding box center [950, 179] width 668 height 1182
click at [656, 468] on div "Budget Optimize for cost-effectiveness Focus: Best value for money" at bounding box center [951, 492] width 609 height 59
click at [657, 414] on button "Quality" at bounding box center [661, 419] width 10 height 10
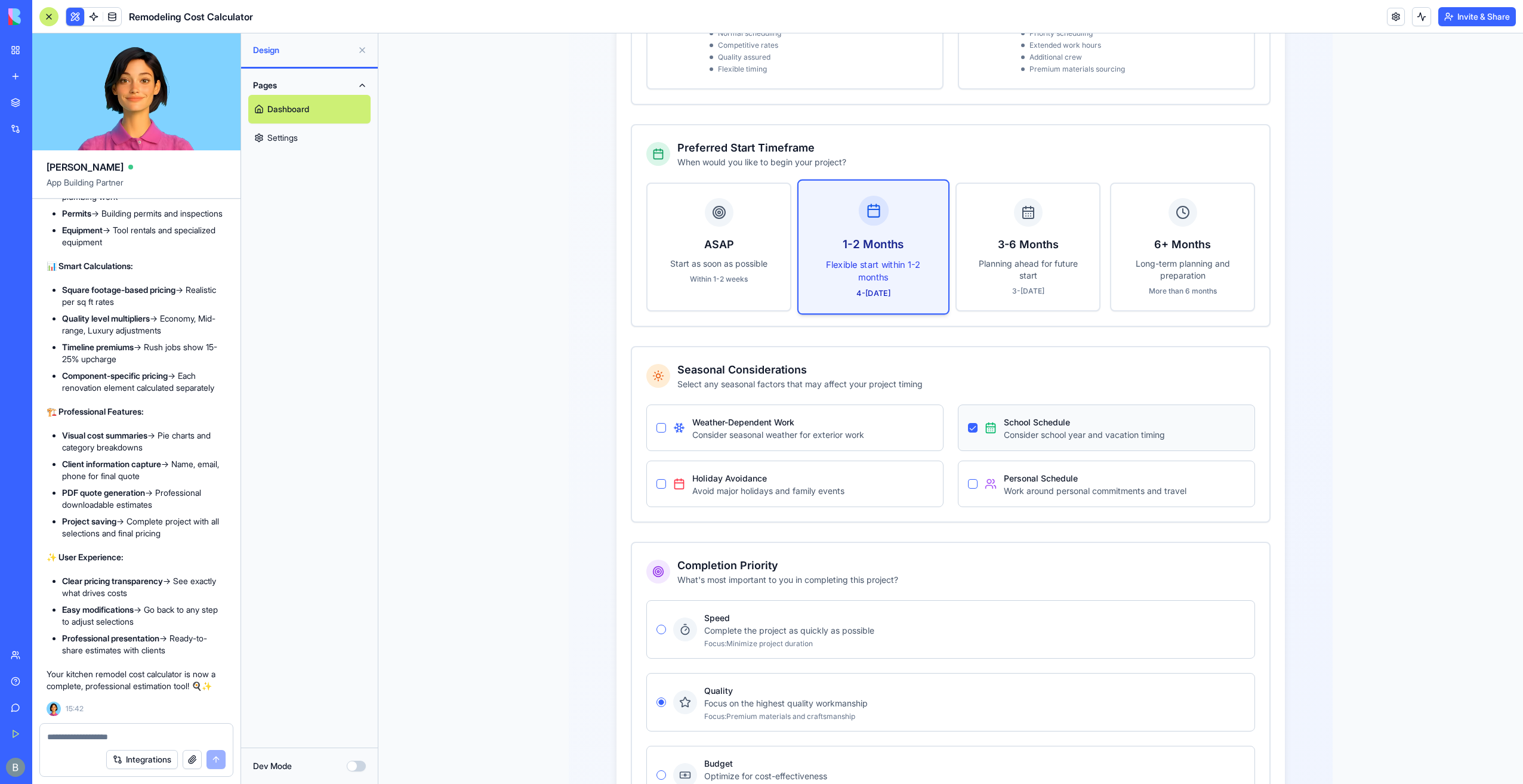
scroll to position [236, 0]
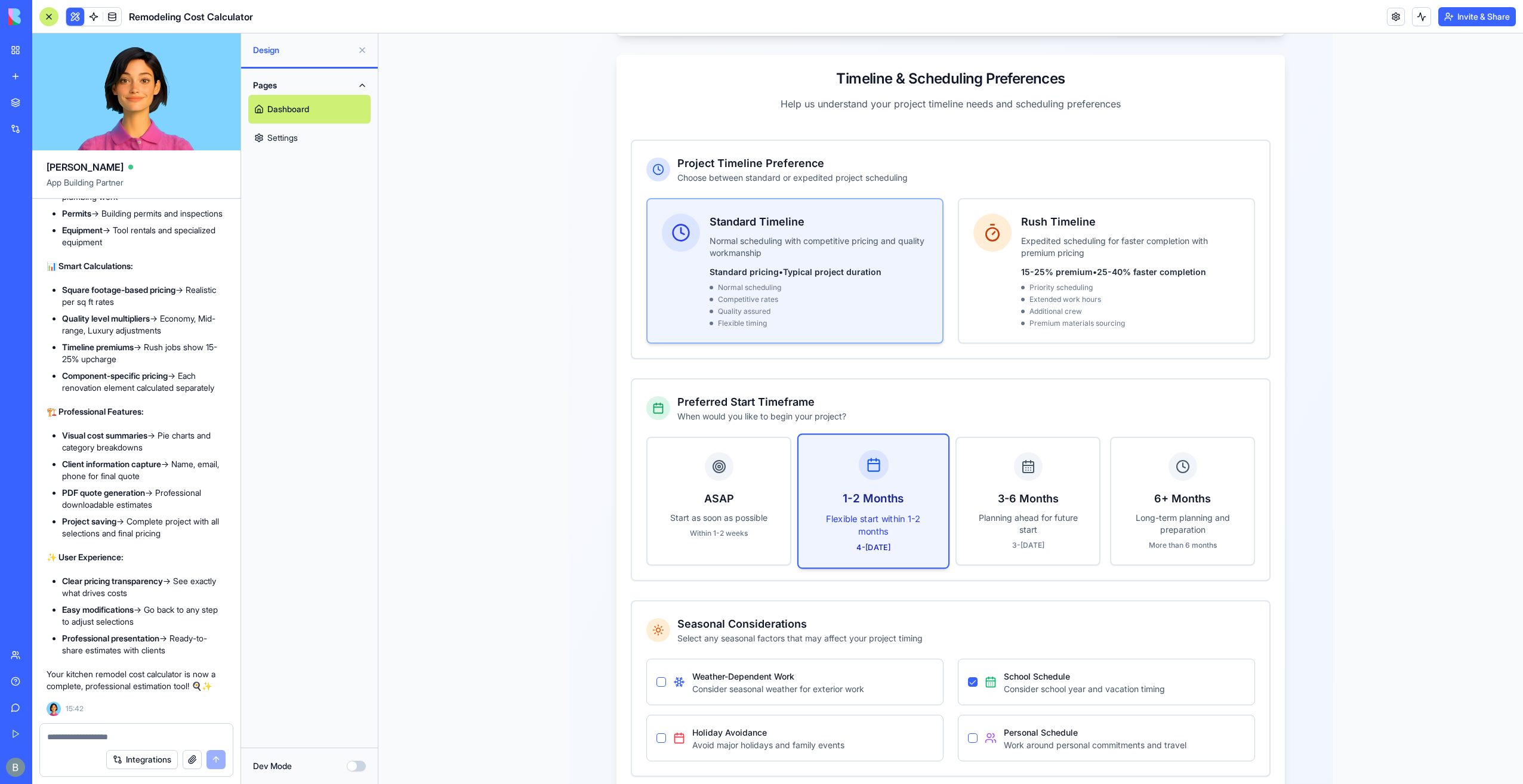
click at [886, 283] on div "Normal scheduling" at bounding box center [819, 287] width 219 height 10
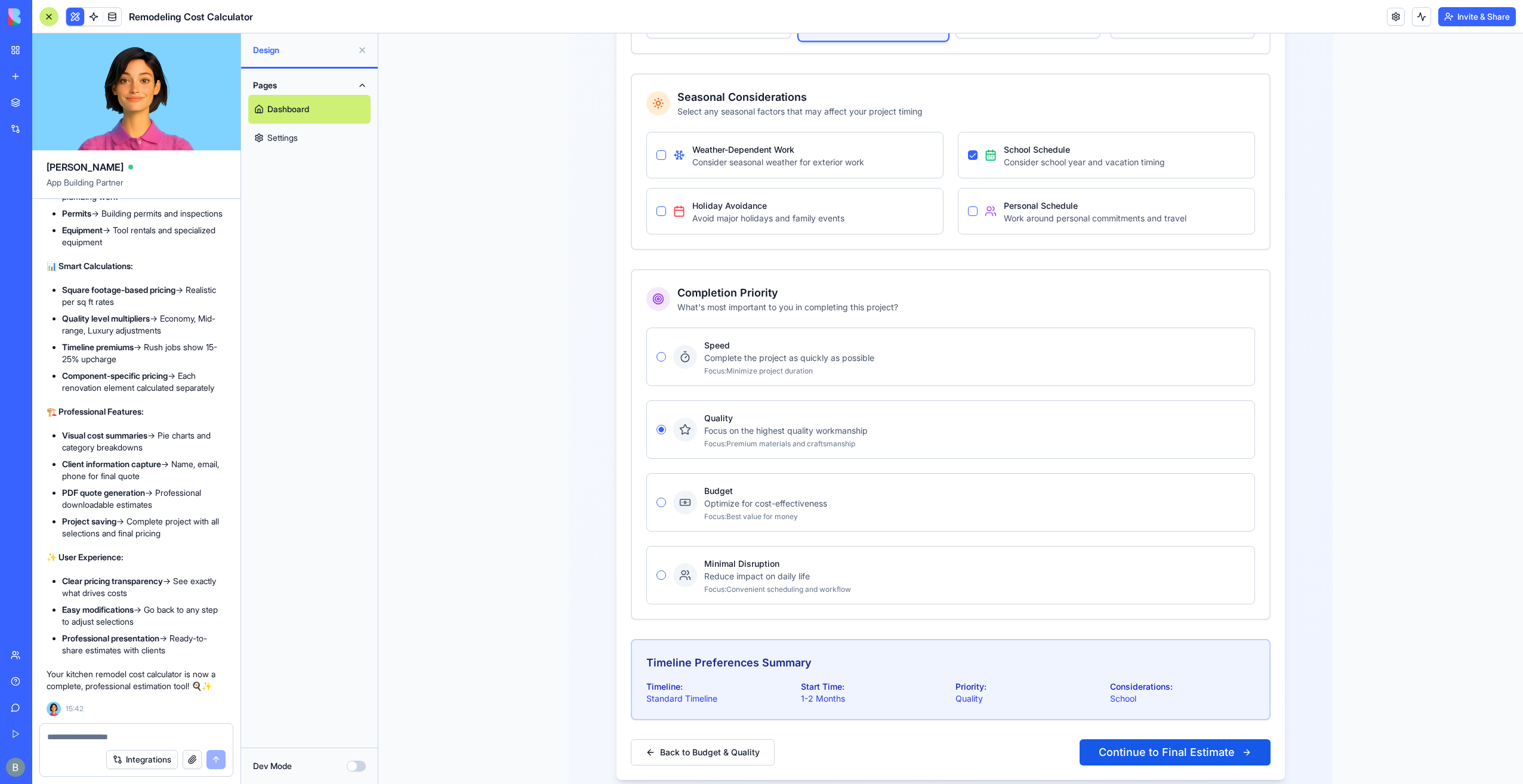
scroll to position [773, 0]
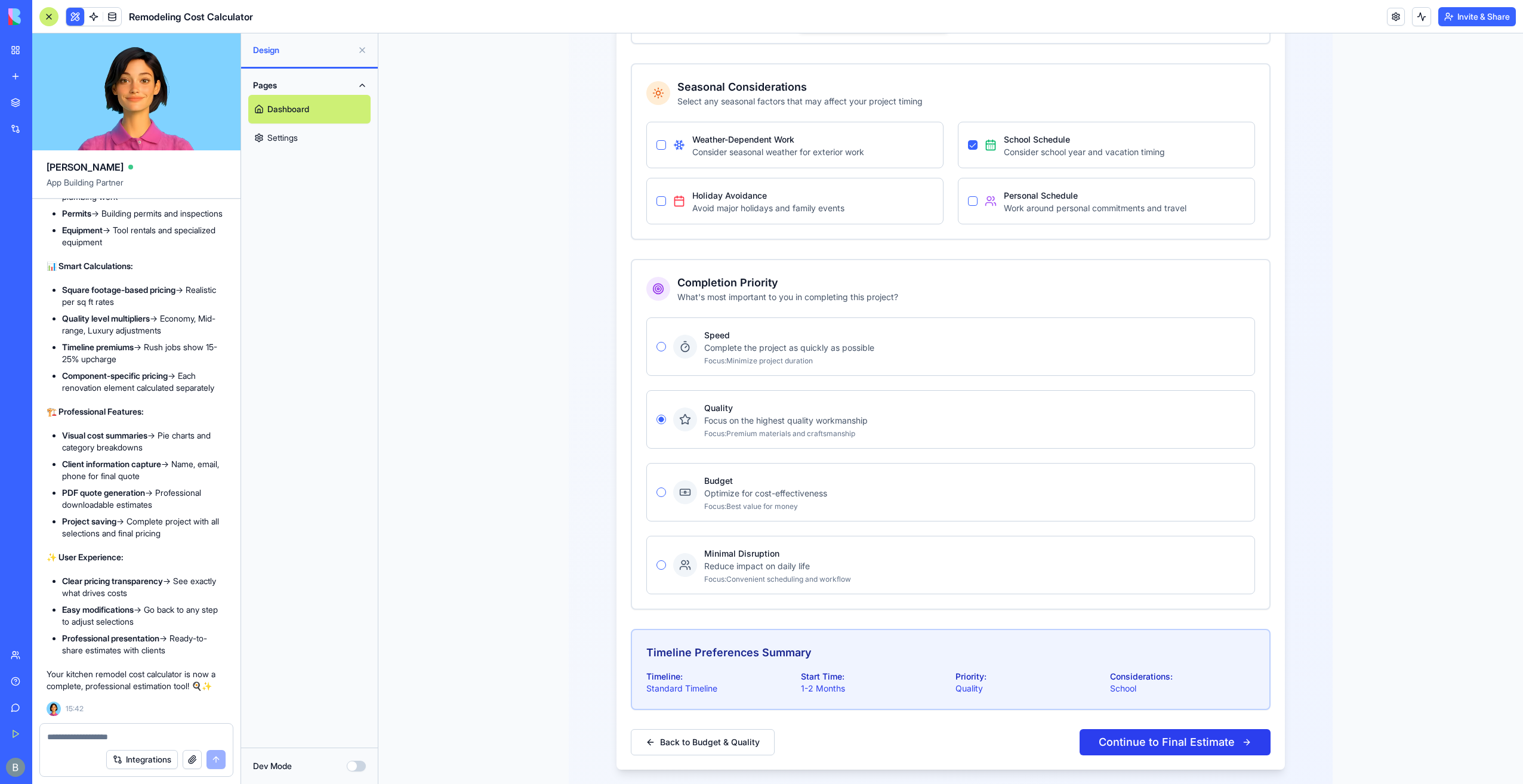
click at [1153, 729] on button "Continue to Final Estimate" at bounding box center [1175, 742] width 191 height 26
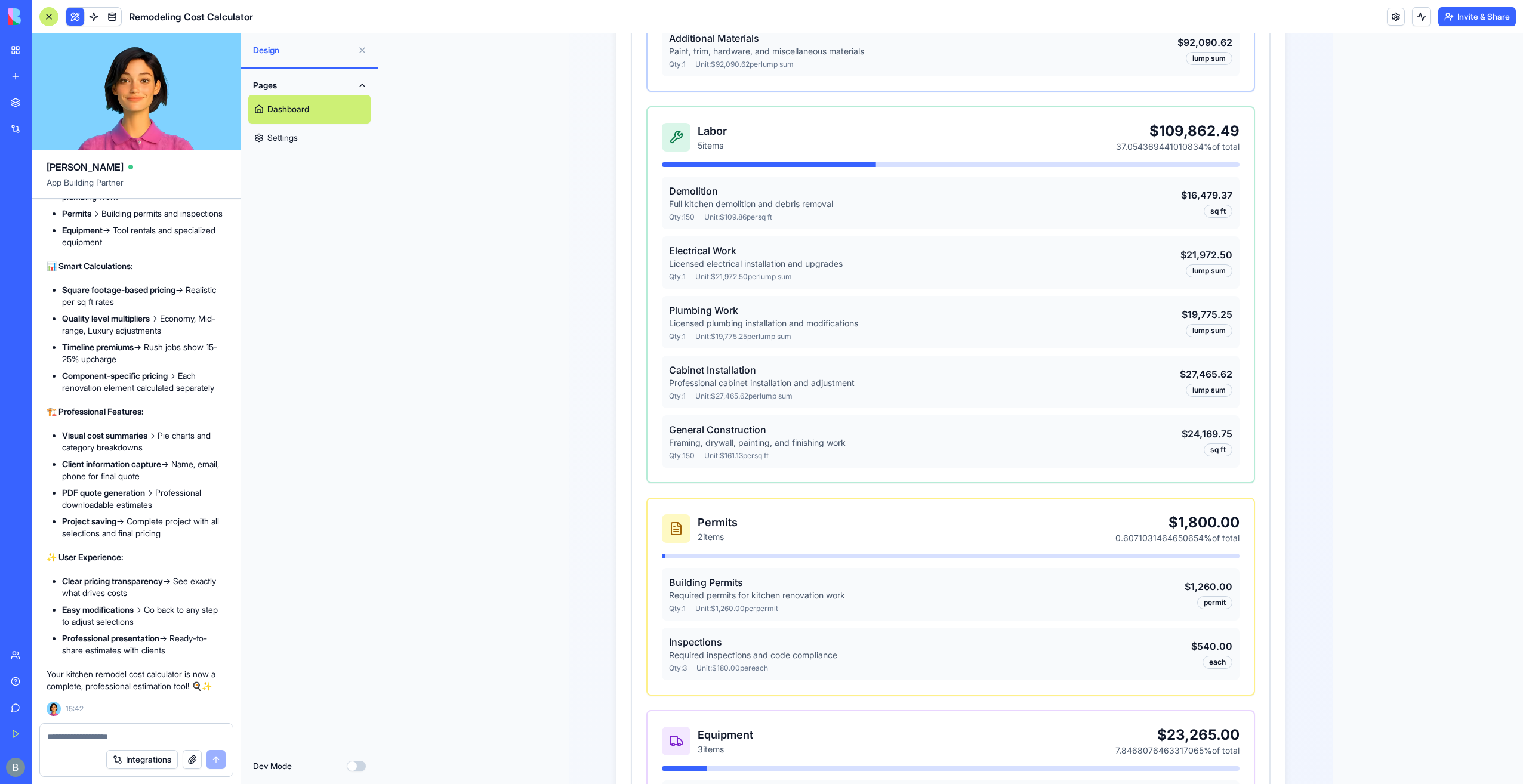
scroll to position [835, 0]
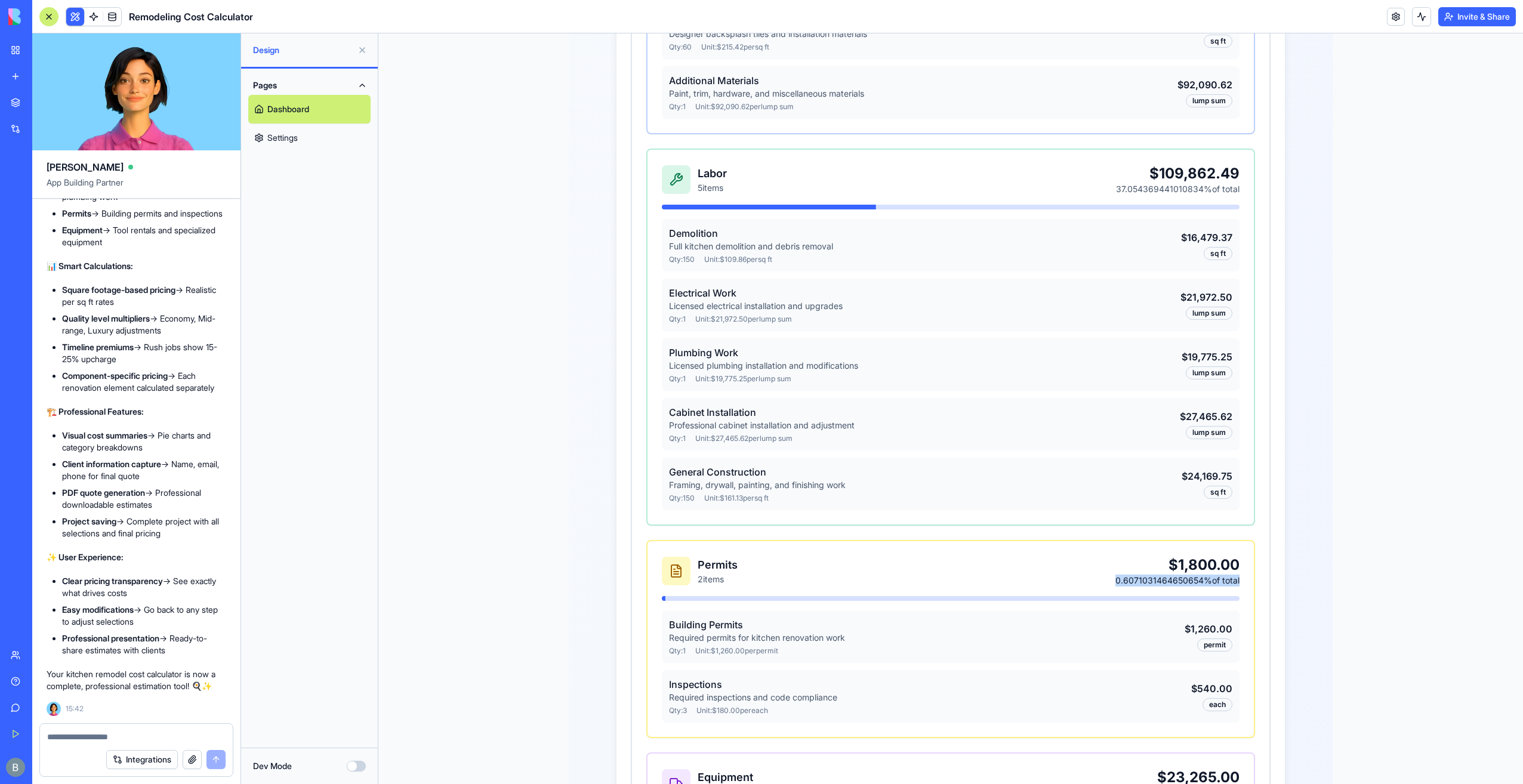
drag, startPoint x: 1153, startPoint y: 559, endPoint x: 1243, endPoint y: 568, distance: 90.4
click at [1243, 568] on div "Permits 2 items $1,800.00 0.6071031464650654% of total Building Permits Require…" at bounding box center [951, 639] width 607 height 196
copy div "0.6071031464650654% of total"
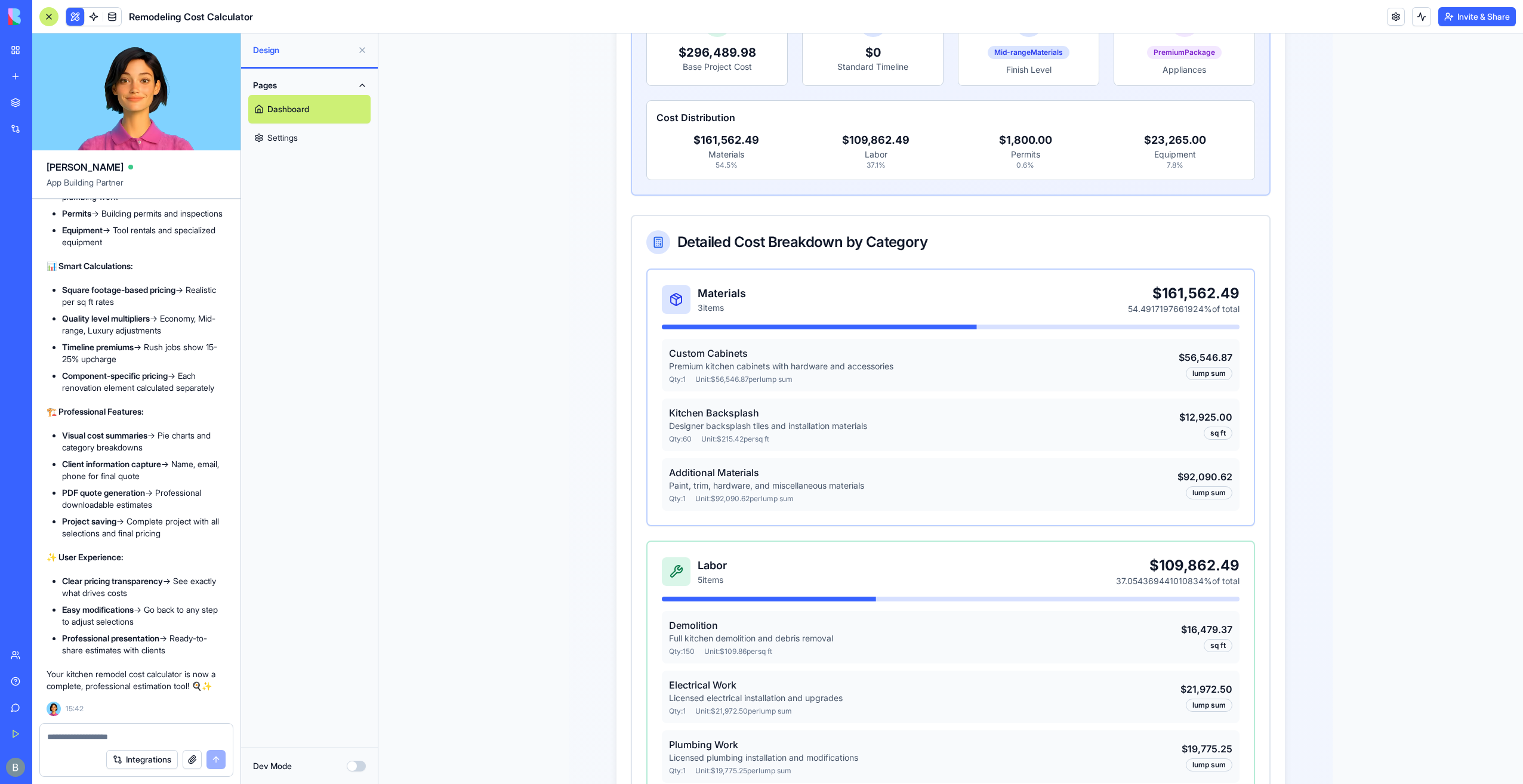
scroll to position [417, 0]
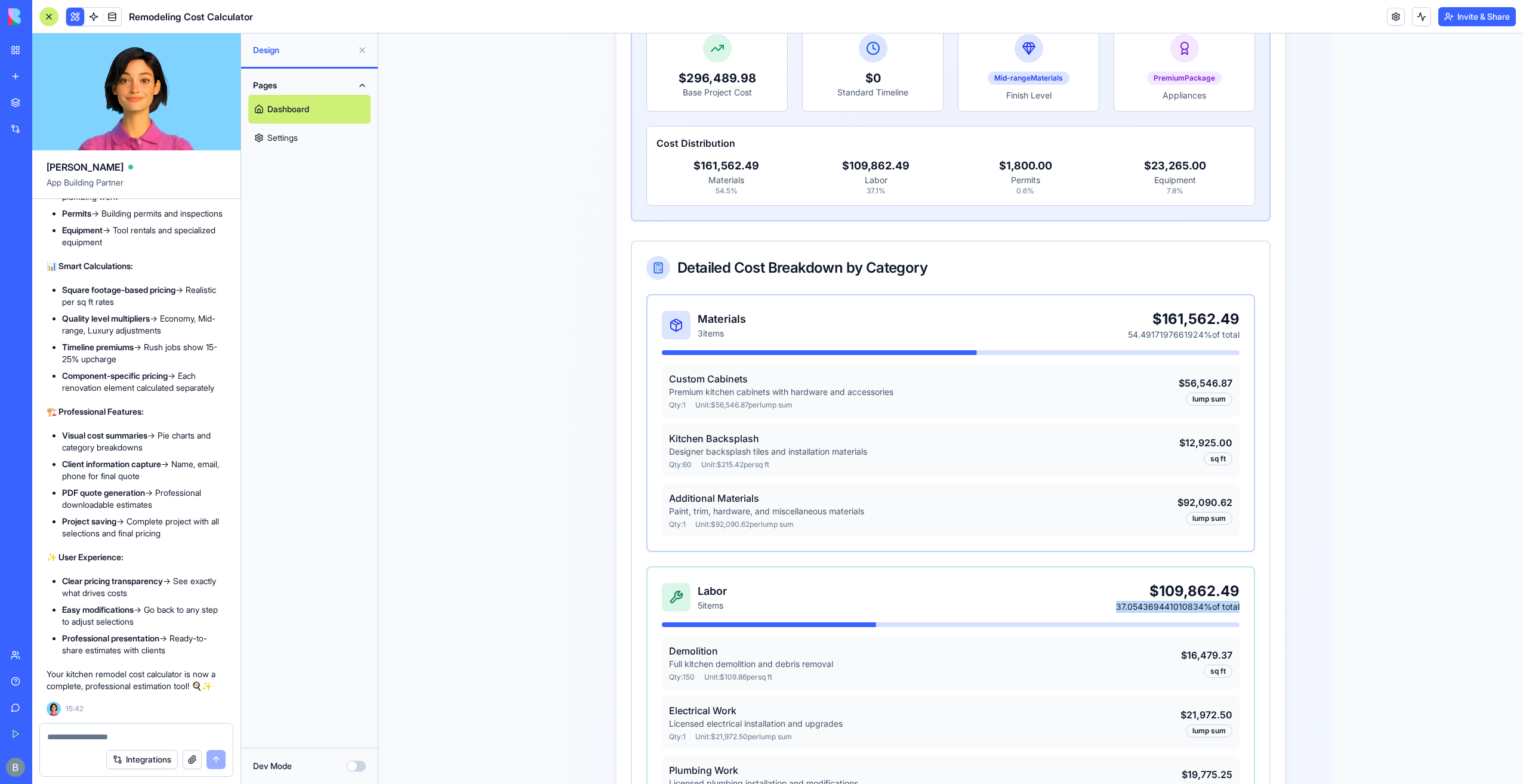
drag, startPoint x: 1098, startPoint y: 587, endPoint x: 1241, endPoint y: 595, distance: 143.2
click at [1241, 595] on div "Labor 5 items $109,862.49 37.054369441010834% of total Demolition Full kitchen …" at bounding box center [951, 755] width 607 height 375
copy div "37.054369441010834% of total"
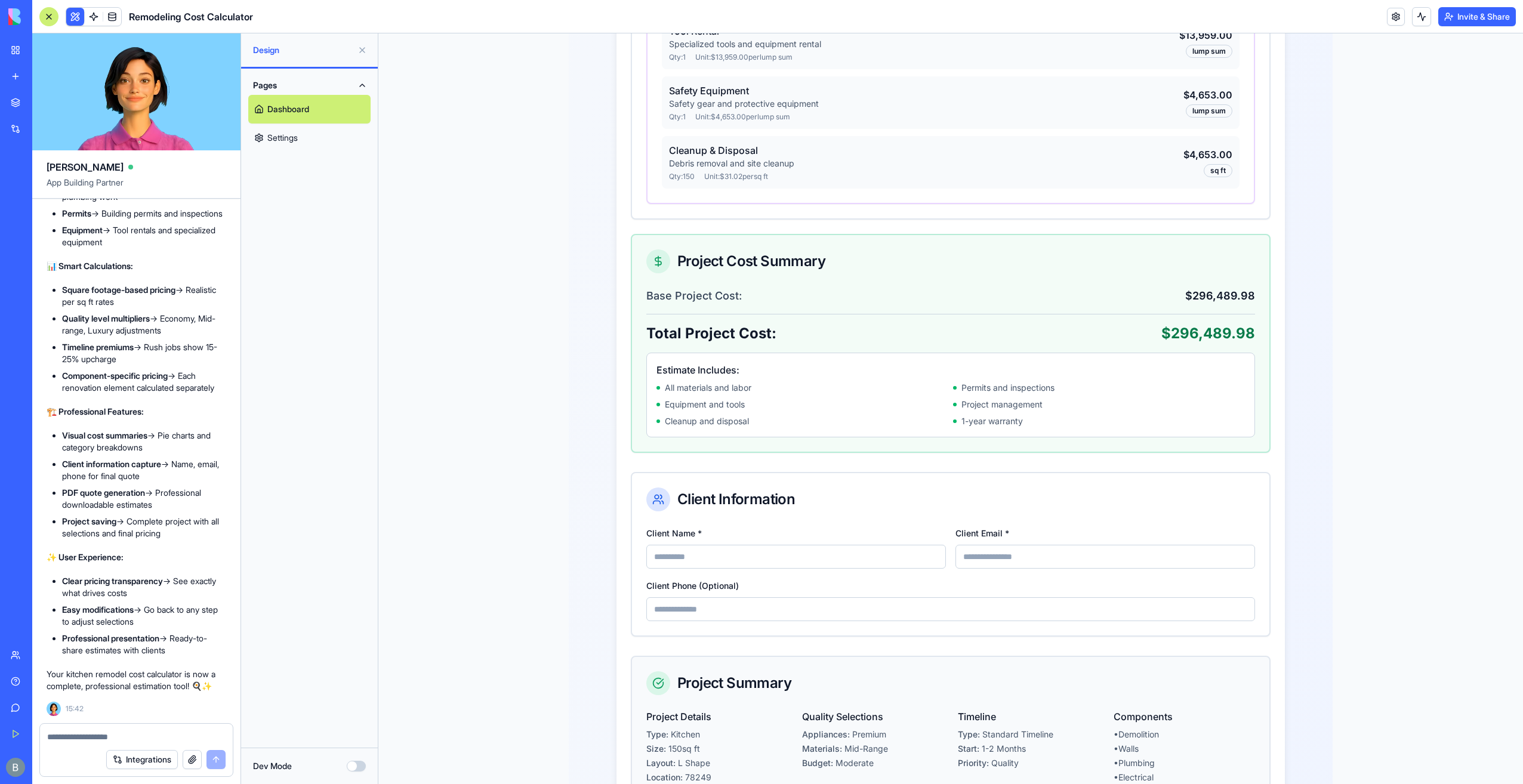
scroll to position [1639, 0]
click at [160, 737] on textarea at bounding box center [136, 737] width 179 height 12
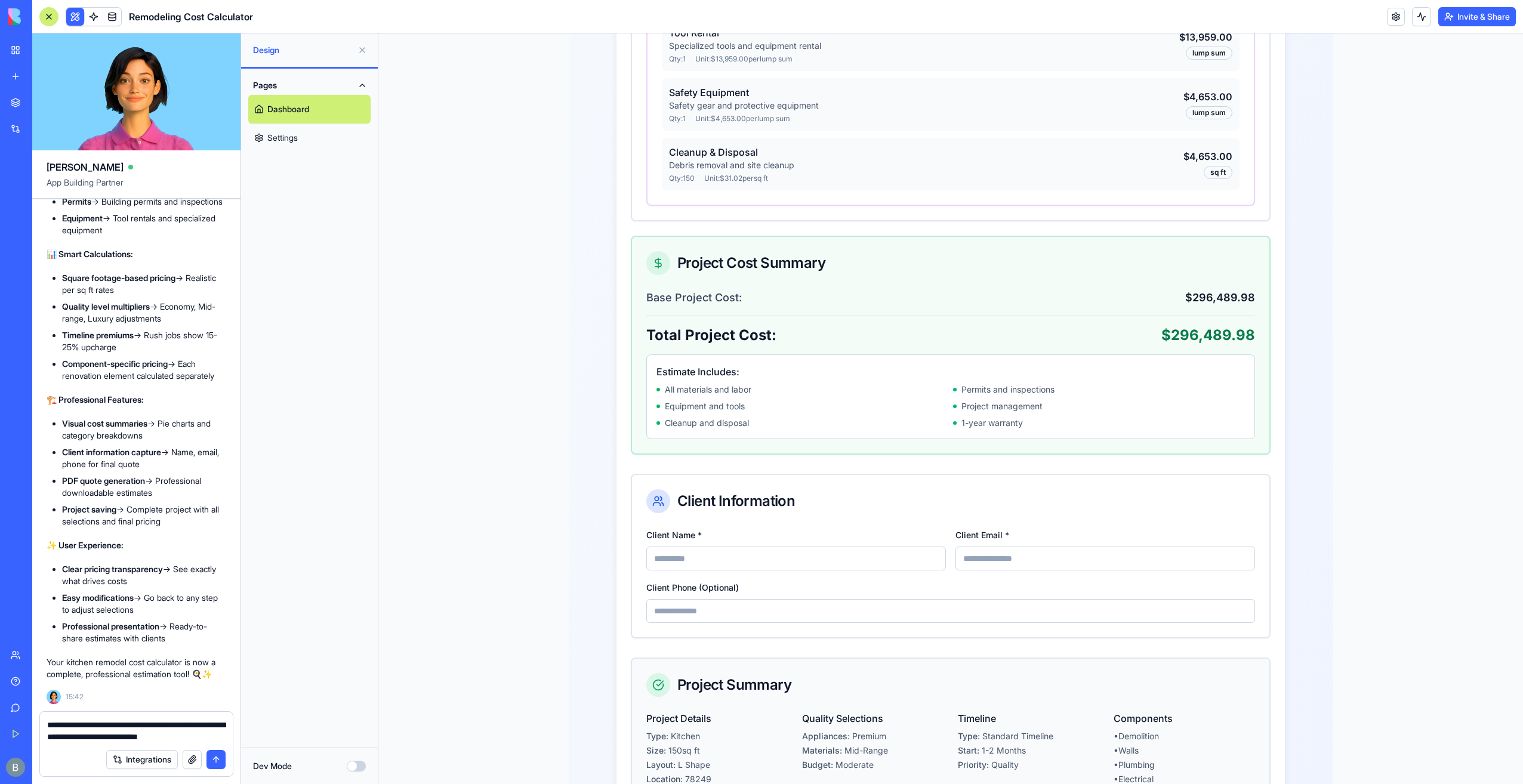
paste textarea "**********"
type textarea "**********"
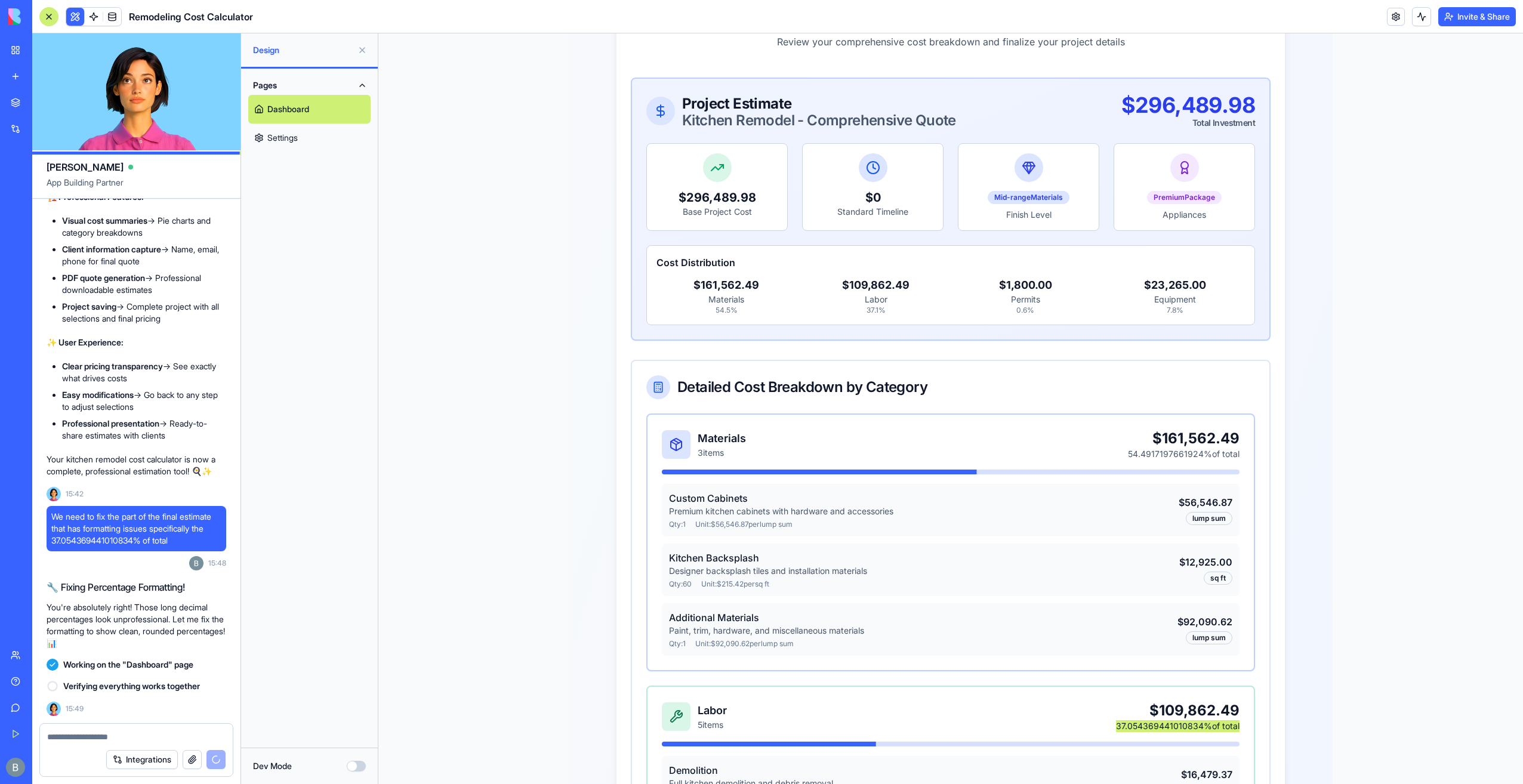
scroll to position [95, 0]
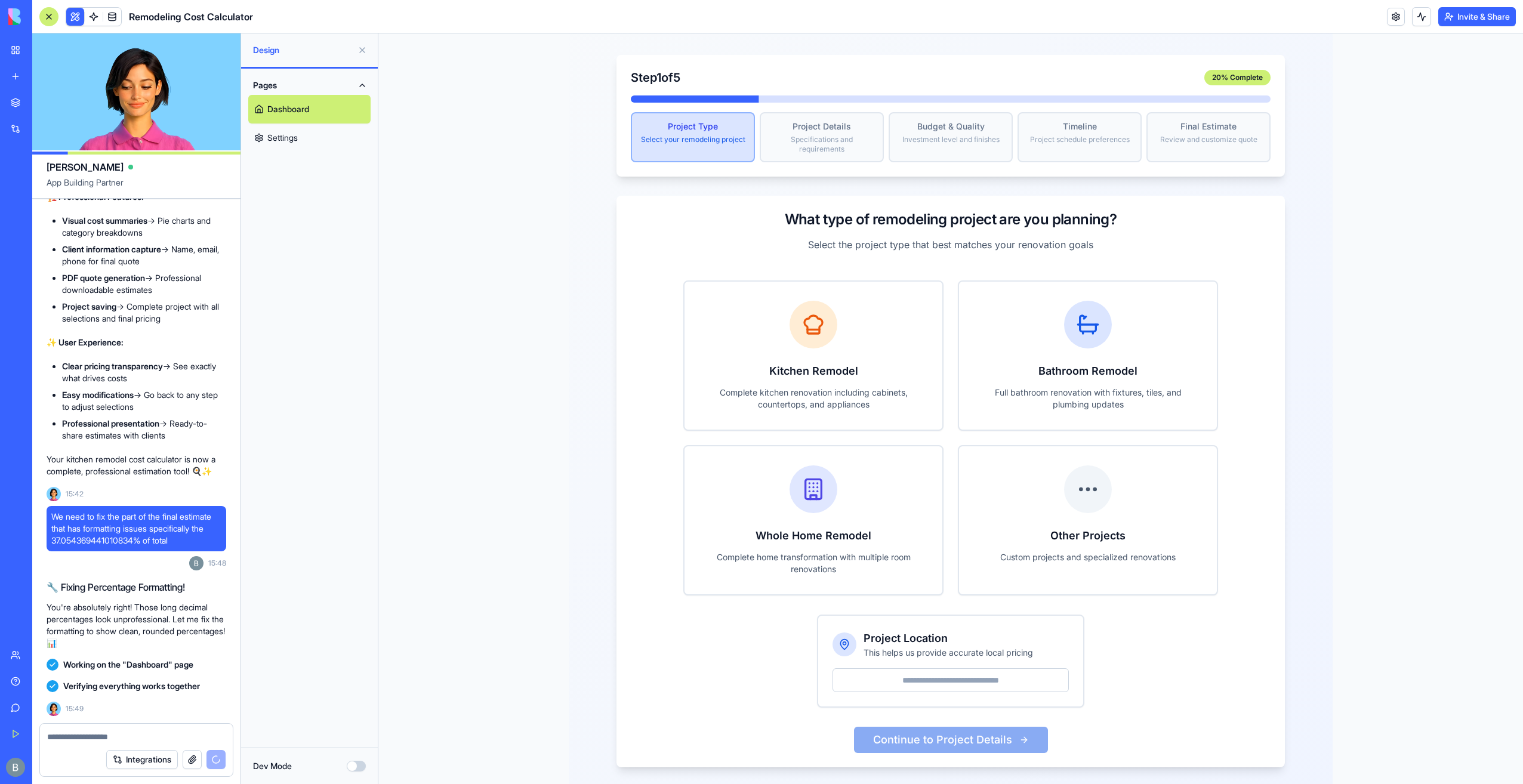
click at [101, 731] on textarea at bounding box center [136, 737] width 179 height 12
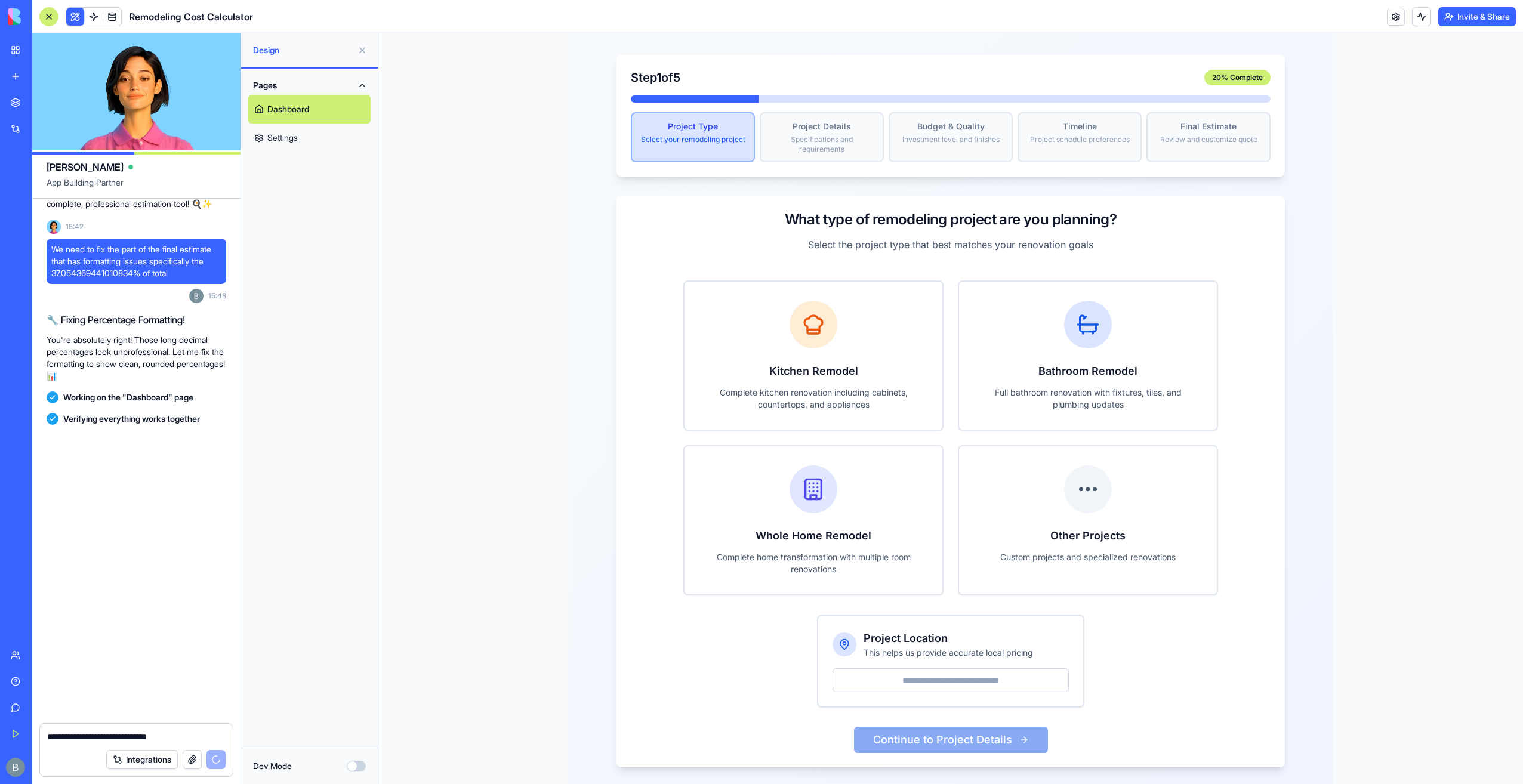
scroll to position [8825, 0]
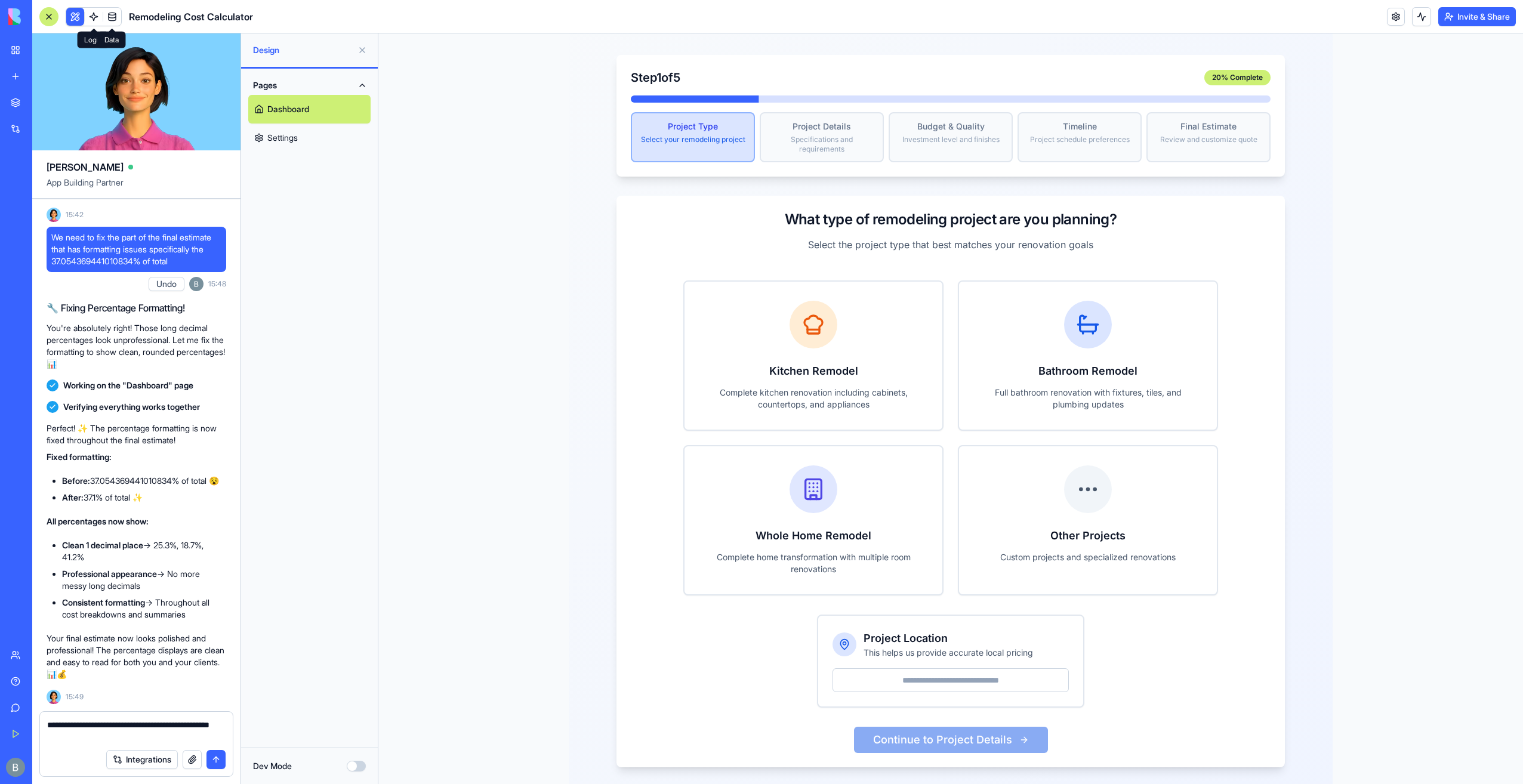
click at [112, 10] on span at bounding box center [112, 17] width 34 height 34
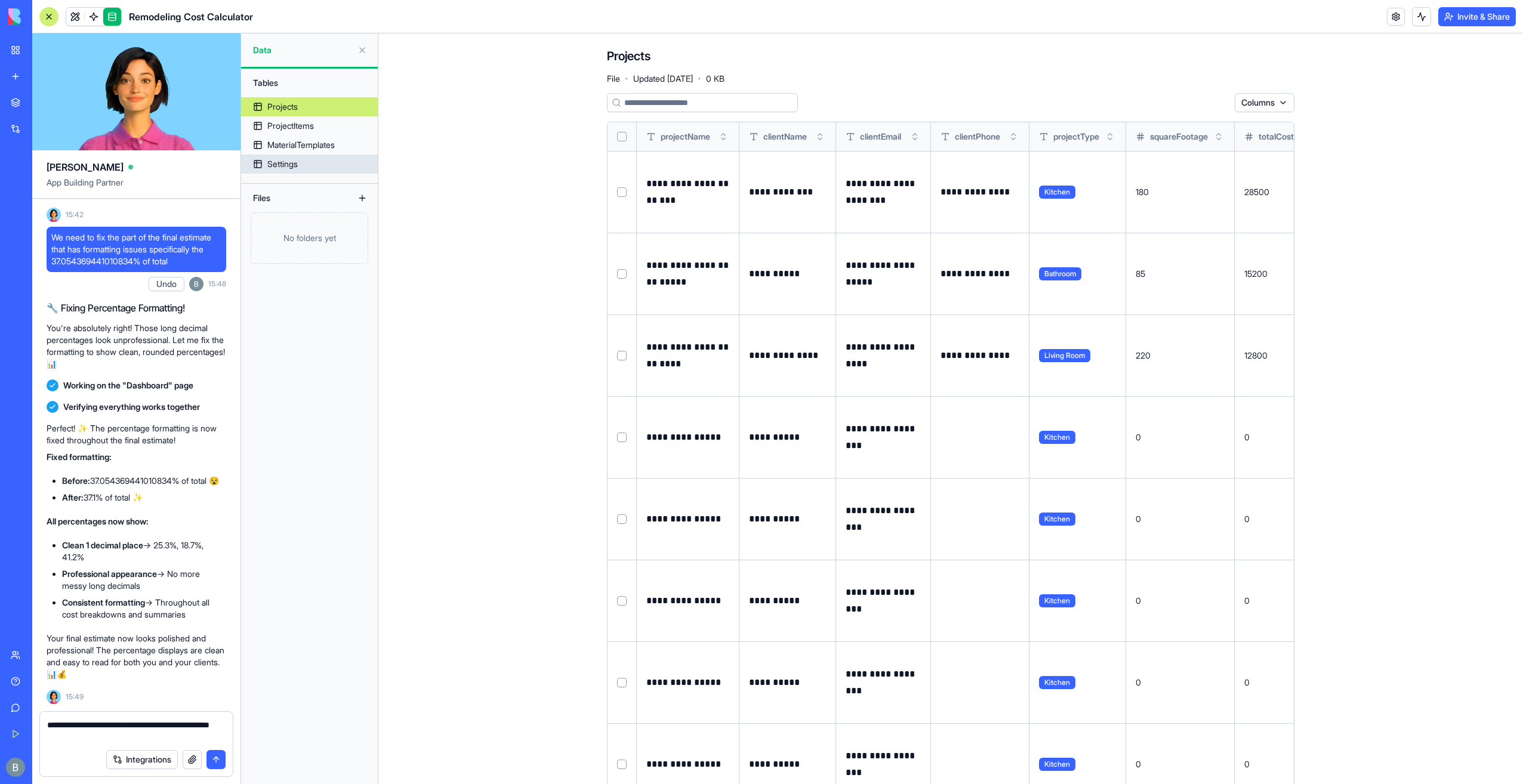
click at [326, 166] on link "Settings" at bounding box center [310, 164] width 136 height 19
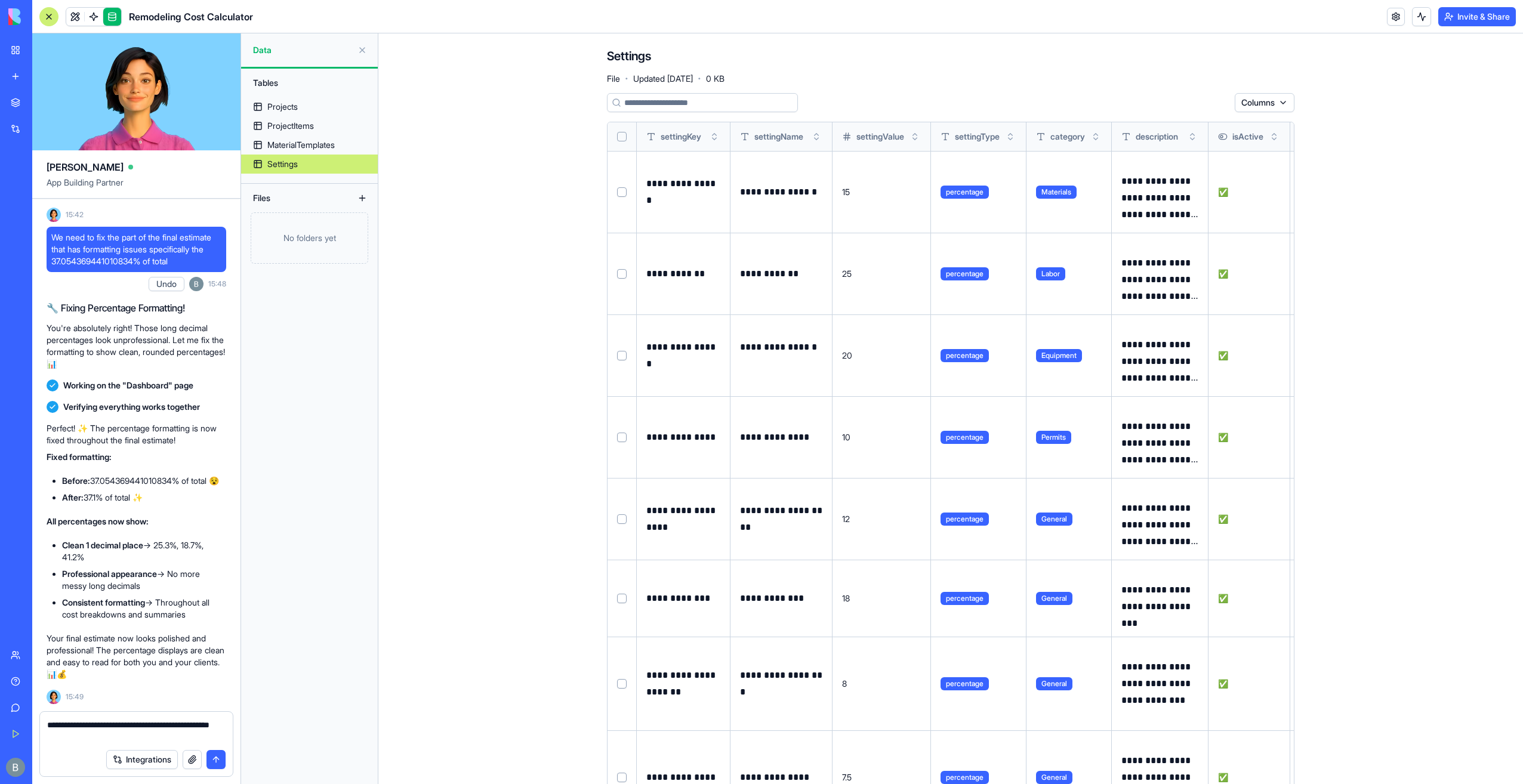
click at [621, 136] on button "Select all" at bounding box center [621, 136] width 10 height 10
click at [1186, 107] on html "BETA My Workspace New app Marketplace Integrations Recent Inventory Master C&S …" at bounding box center [762, 392] width 1523 height 784
click at [1173, 131] on div "Delete" at bounding box center [1186, 127] width 70 height 19
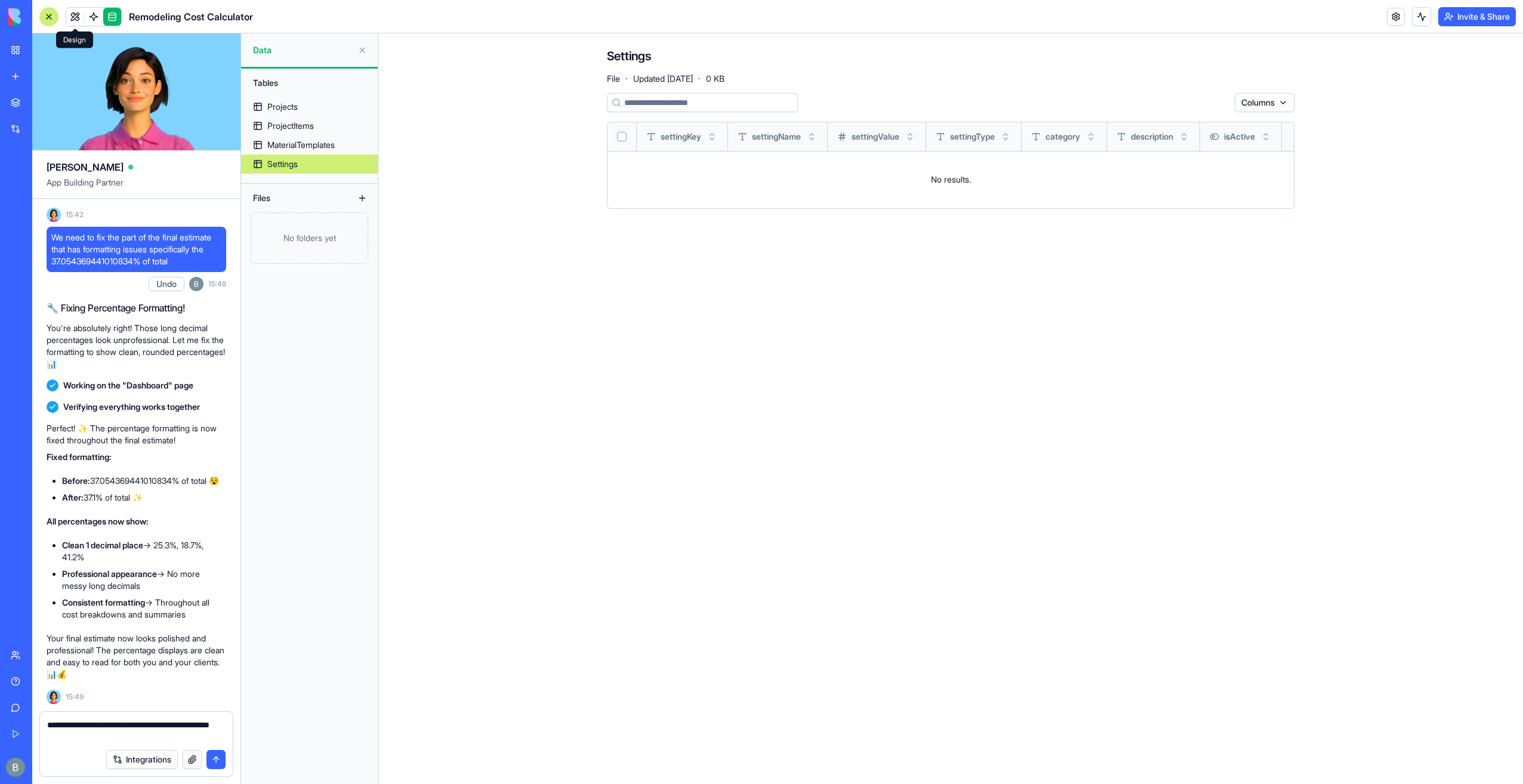
click at [75, 21] on link at bounding box center [75, 17] width 18 height 18
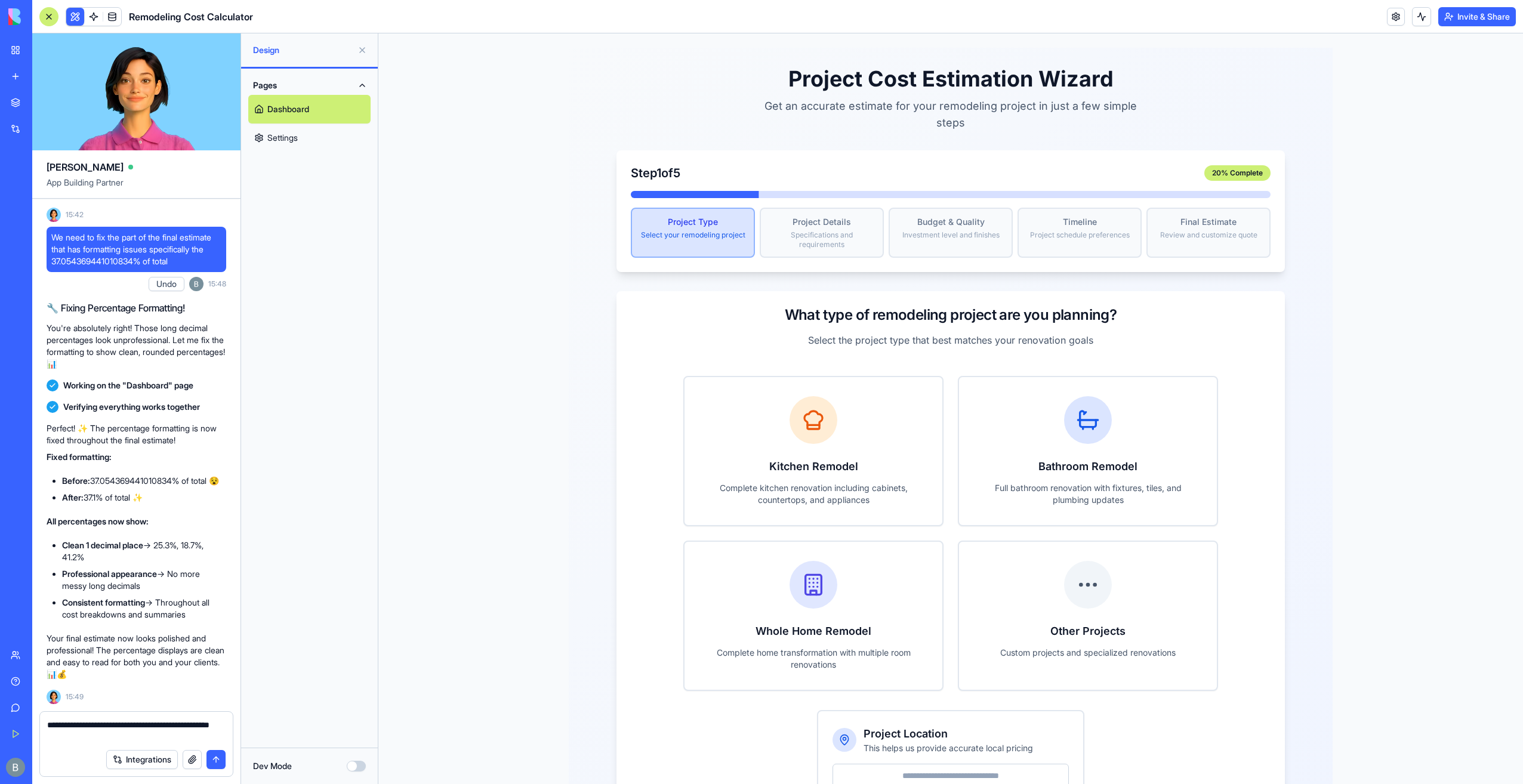
drag, startPoint x: 150, startPoint y: 728, endPoint x: 170, endPoint y: 728, distance: 20.0
click at [170, 737] on textarea "**********" at bounding box center [136, 730] width 179 height 24
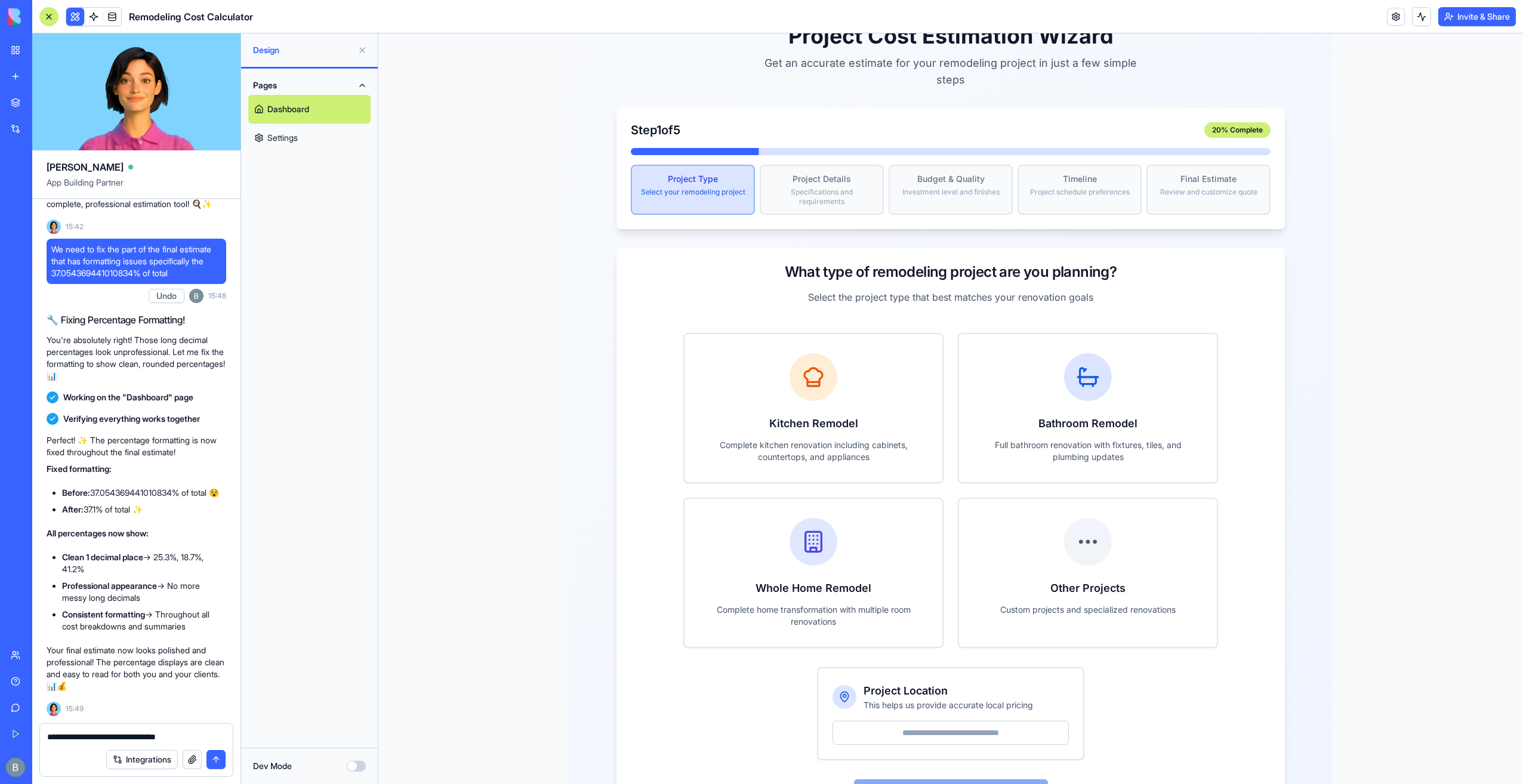
scroll to position [95, 0]
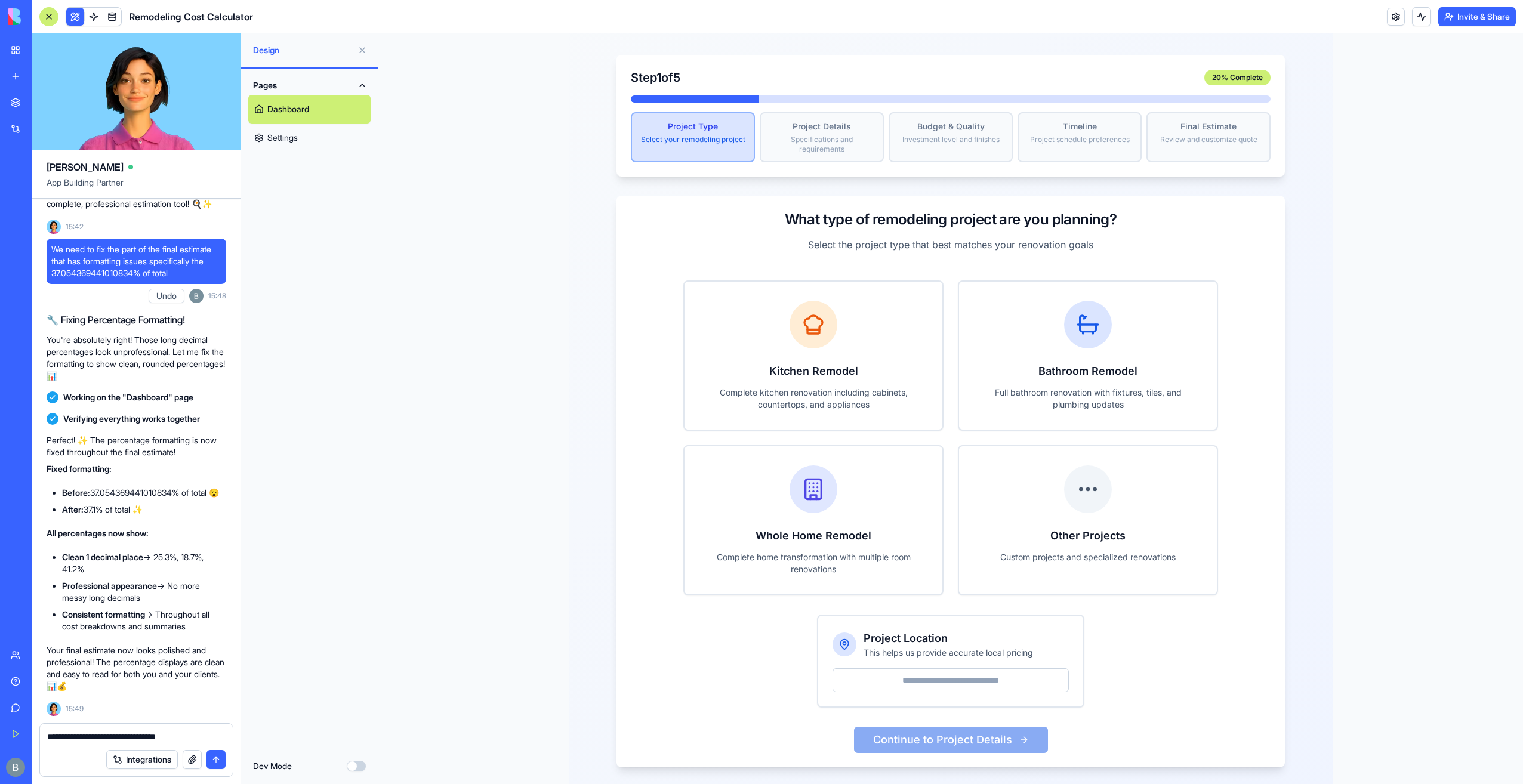
click at [209, 737] on textarea "**********" at bounding box center [136, 737] width 179 height 12
type textarea "**********"
click at [850, 266] on div "Kitchen Remodel Complete kitchen renovation including cabinets, countertops, an…" at bounding box center [950, 516] width 668 height 501
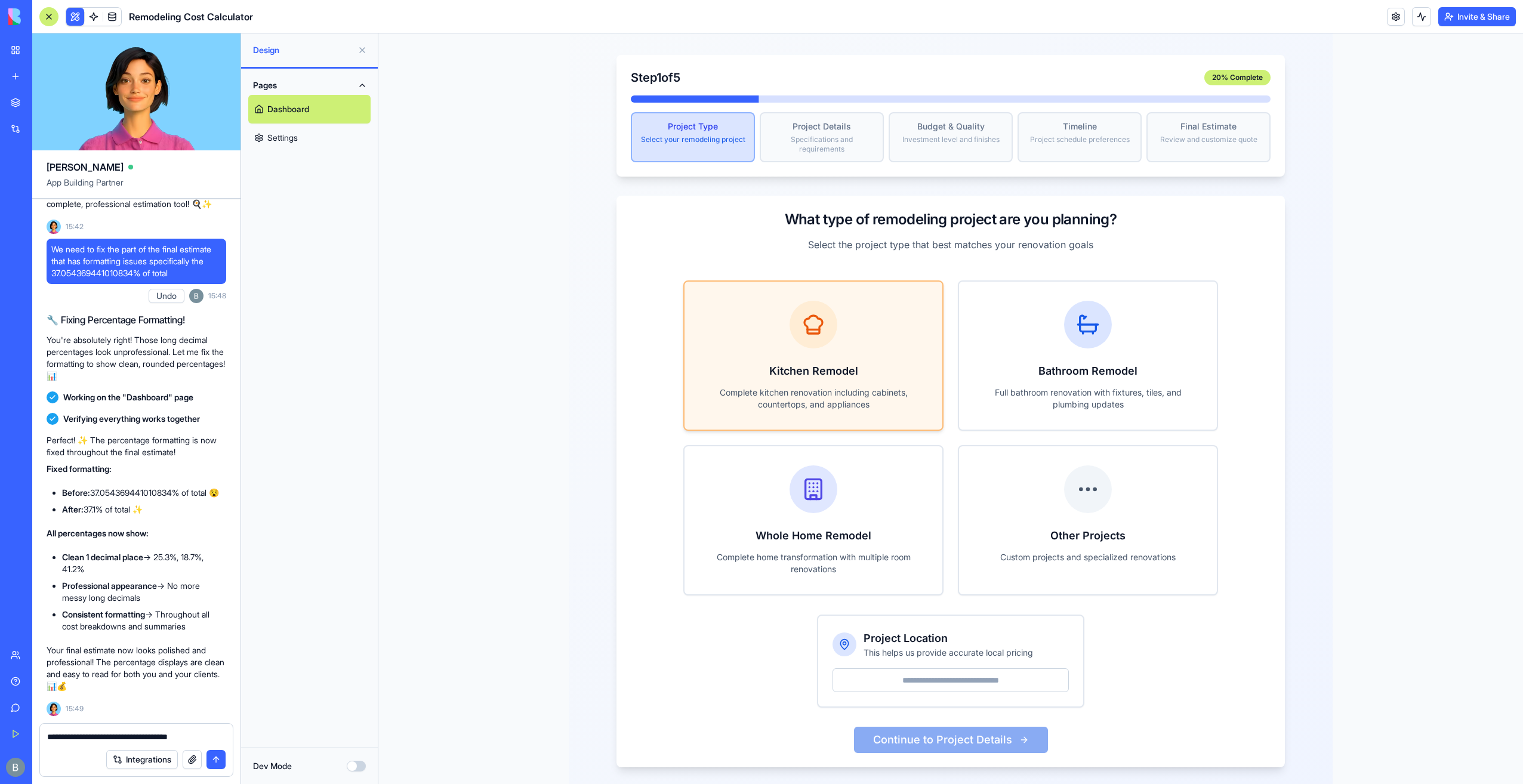
click at [849, 341] on div "Kitchen Remodel Complete kitchen renovation including cabinets, countertops, an…" at bounding box center [813, 356] width 258 height 148
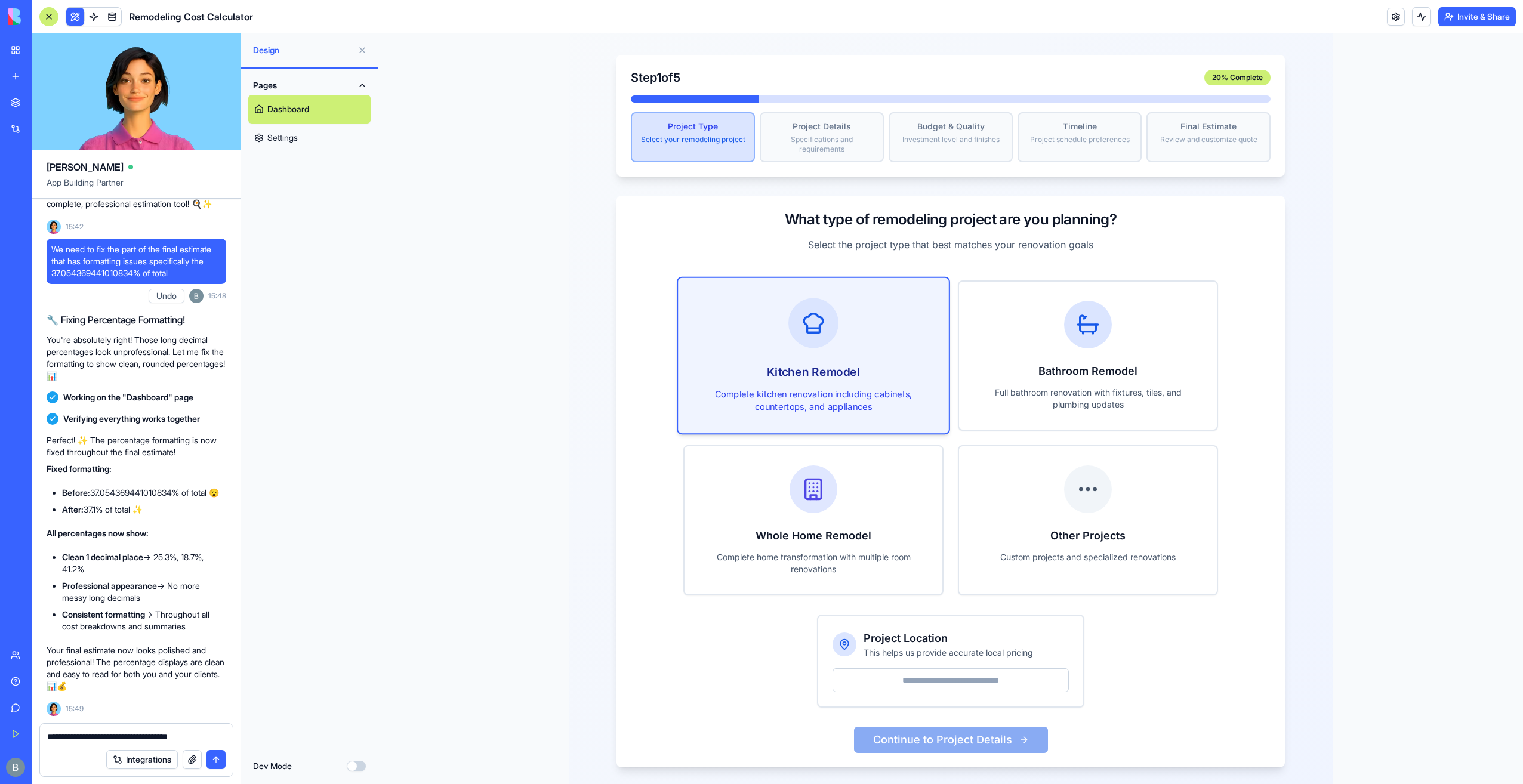
click at [936, 668] on input "Project Location" at bounding box center [951, 680] width 236 height 24
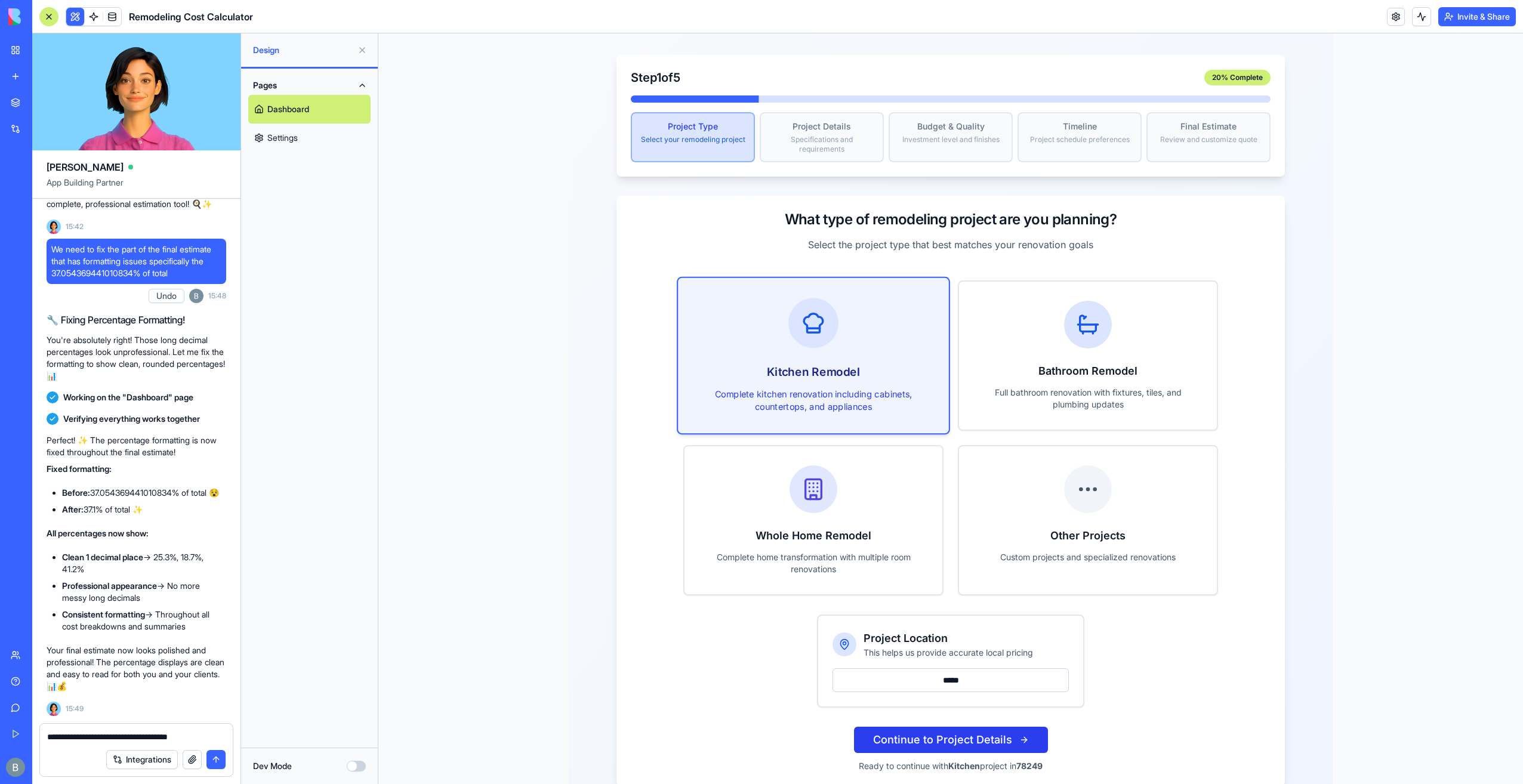
type input "*****"
click at [938, 731] on button "Continue to Project Details" at bounding box center [951, 740] width 194 height 26
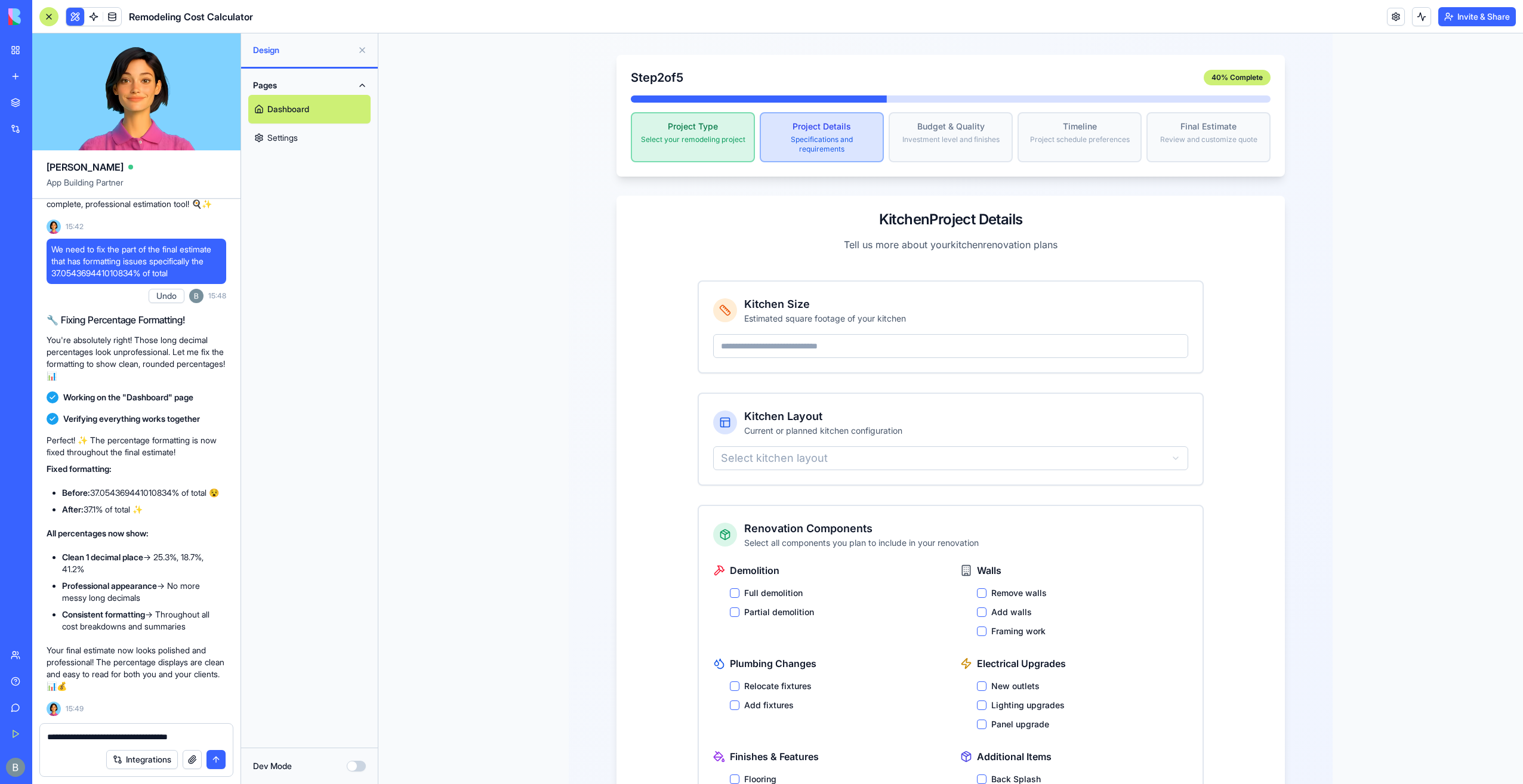
click at [210, 729] on div "**********" at bounding box center [136, 733] width 193 height 19
click at [214, 744] on div "Integrations" at bounding box center [136, 760] width 193 height 34
click at [200, 739] on textarea "**********" at bounding box center [136, 737] width 179 height 12
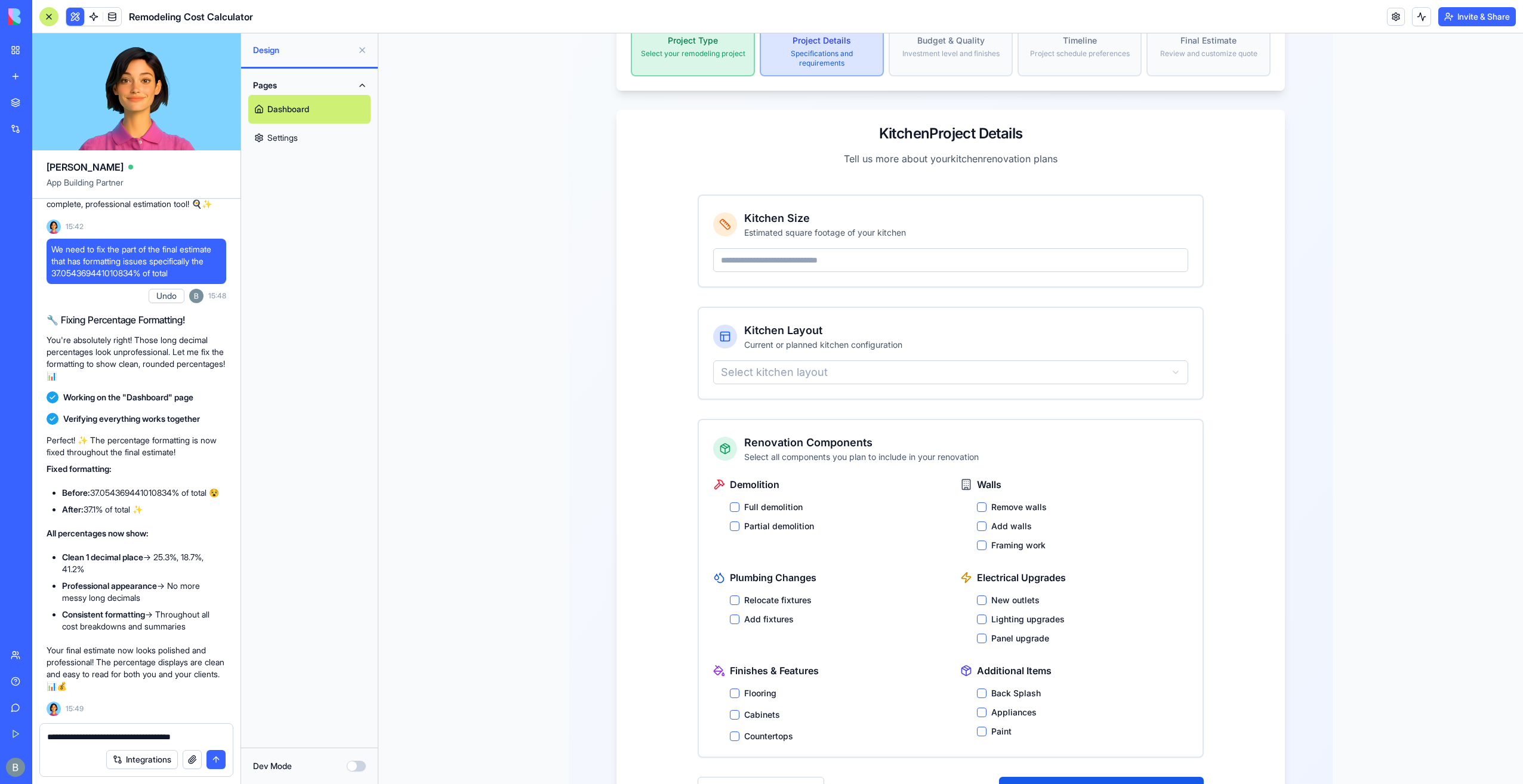
scroll to position [215, 0]
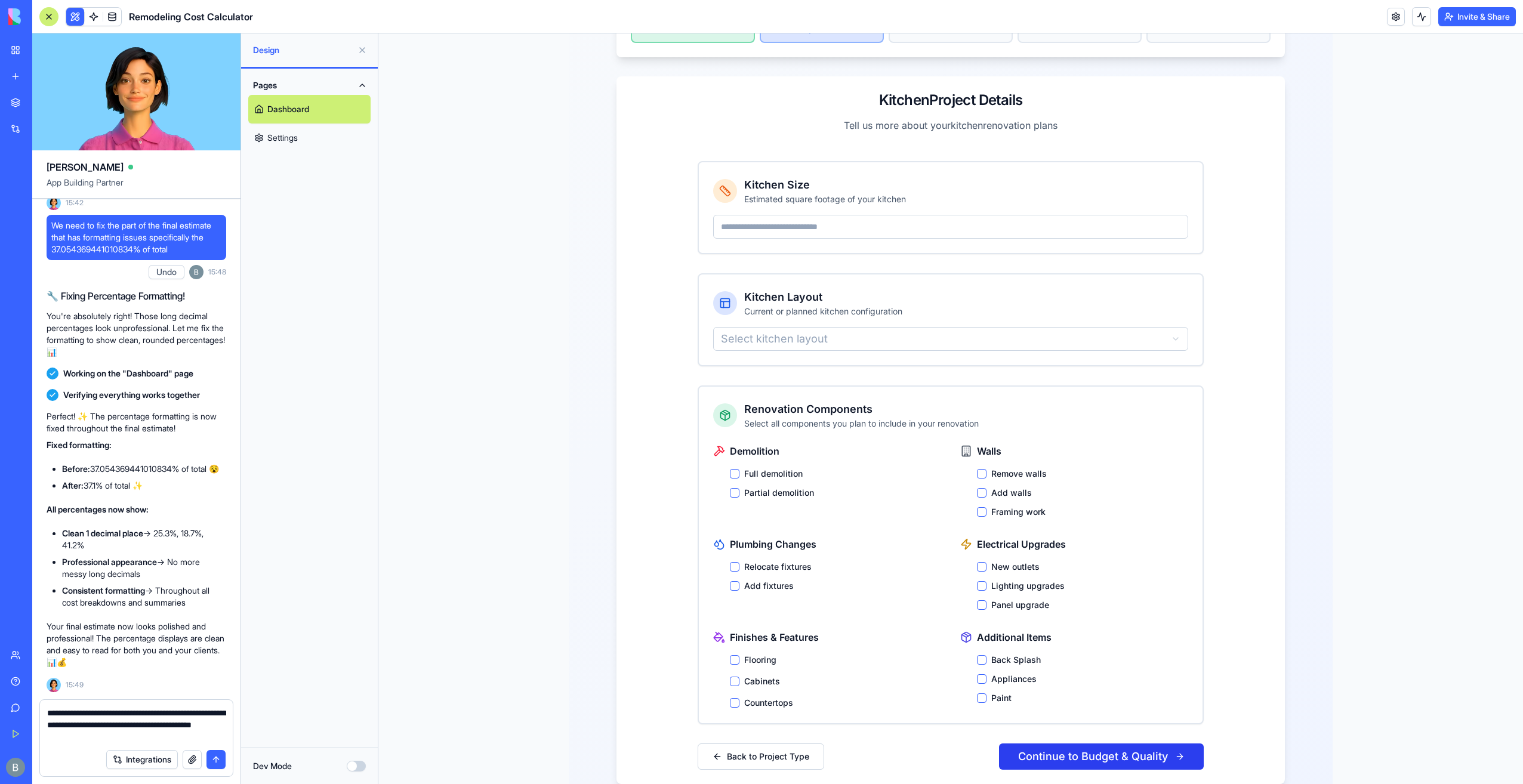
type textarea "**********"
click at [1144, 745] on button "Continue to Budget & Quality" at bounding box center [1101, 757] width 205 height 26
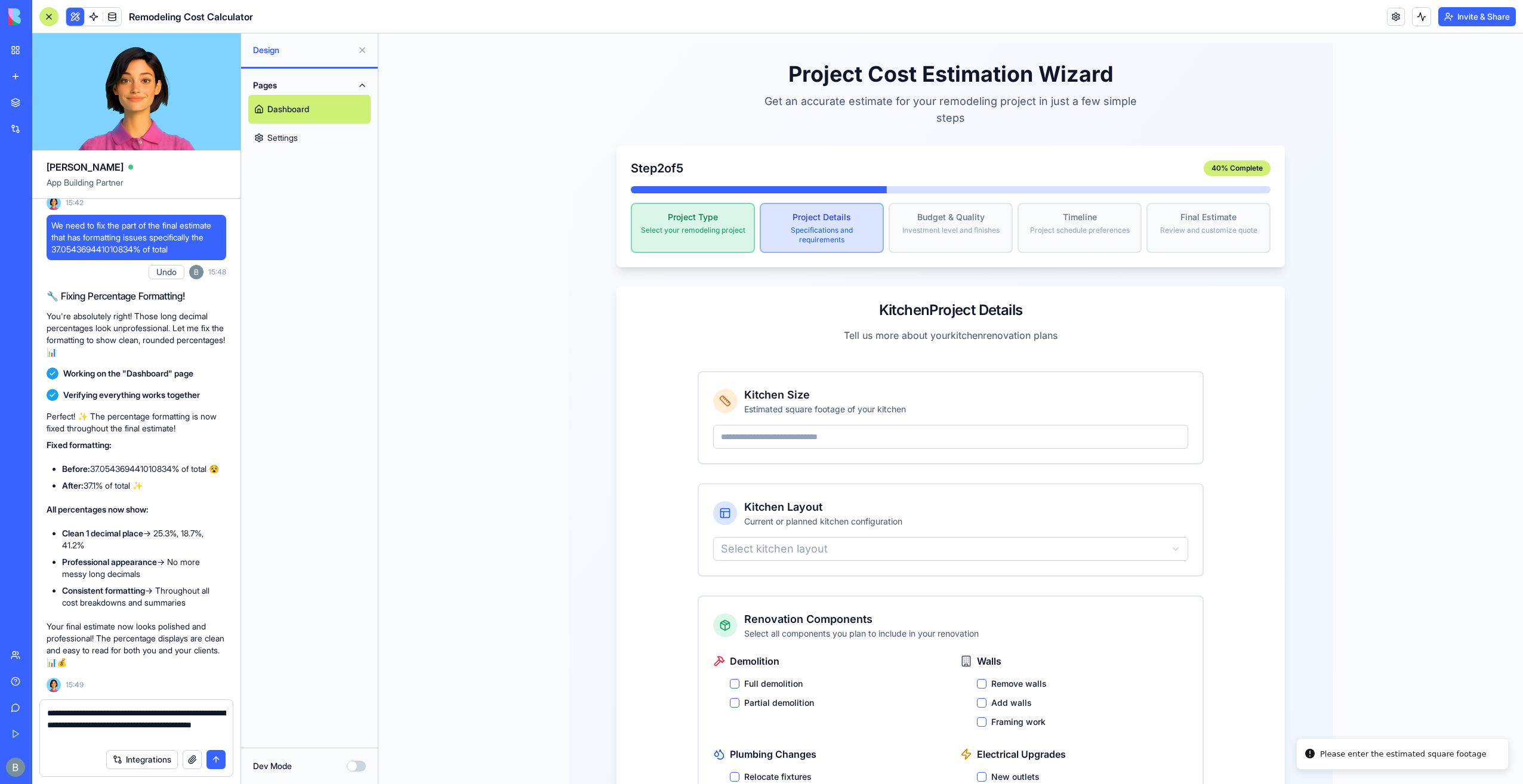
scroll to position [0, 0]
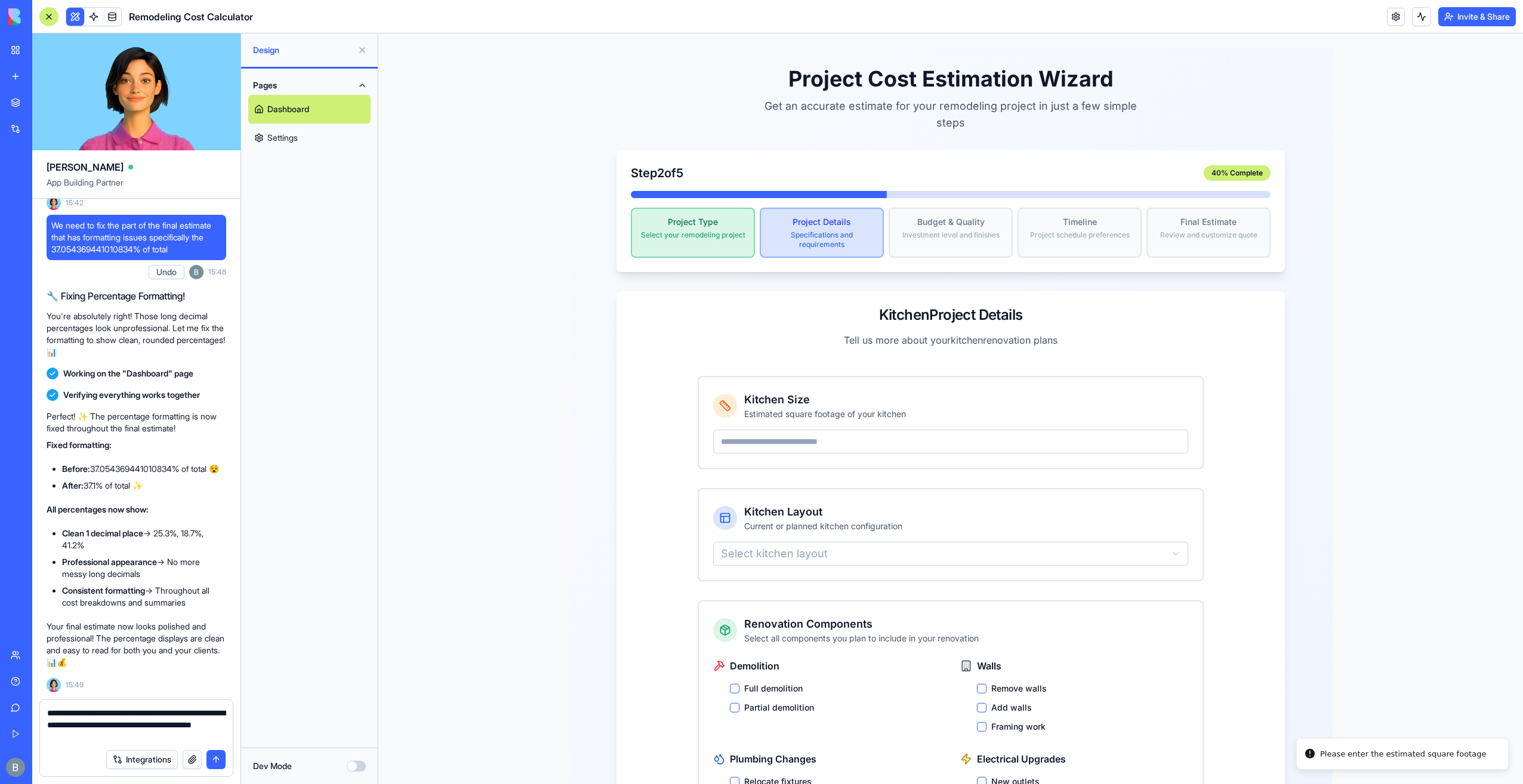
click at [815, 430] on input "number" at bounding box center [951, 442] width 475 height 24
type input "***"
click at [839, 524] on div "Kitchen Layout Current or planned kitchen configuration Select kitchen layout" at bounding box center [951, 535] width 504 height 91
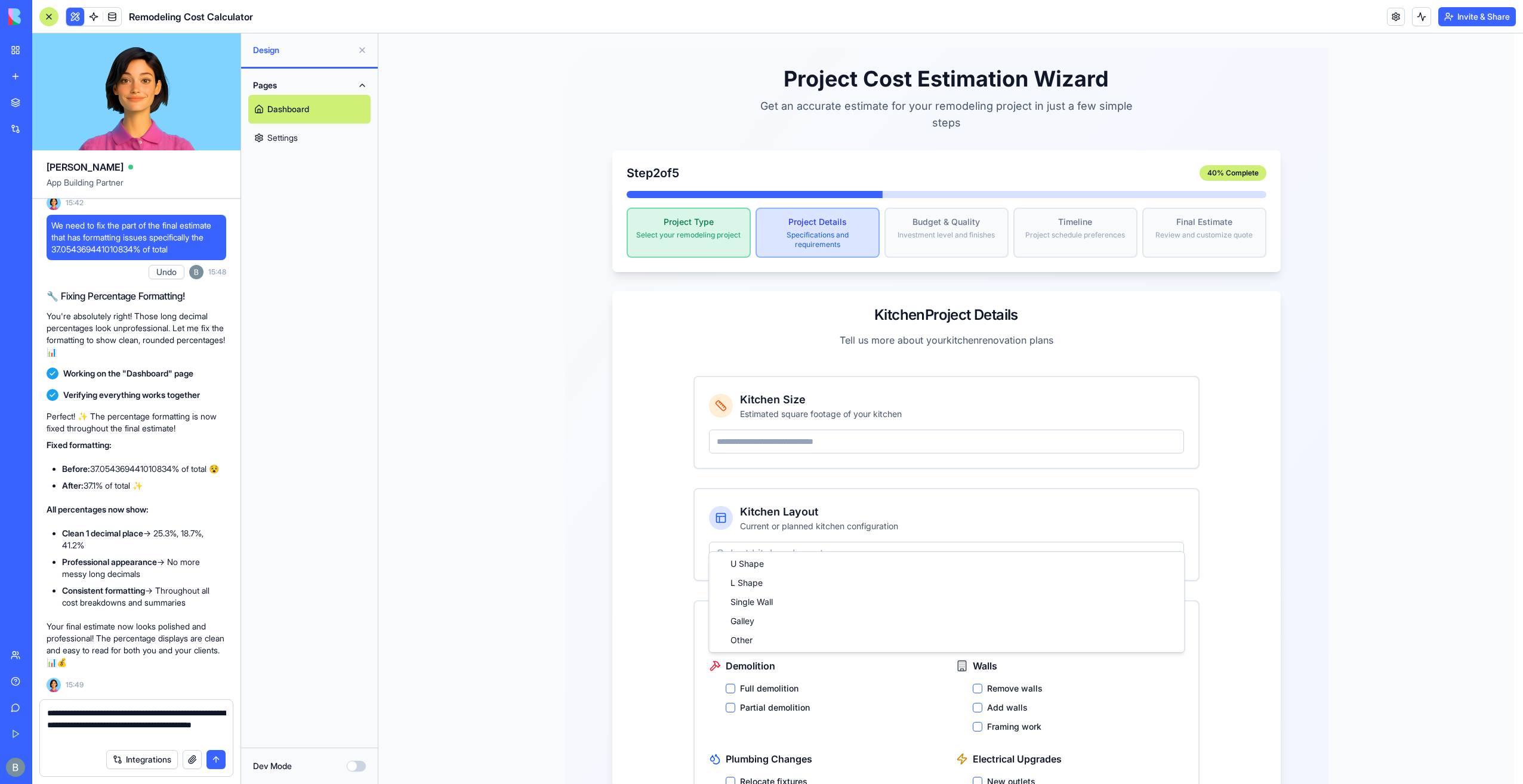
click at [836, 543] on html "Project Cost Estimation Wizard Get an accurate estimate for your remodeling pro…" at bounding box center [951, 533] width 1144 height 999
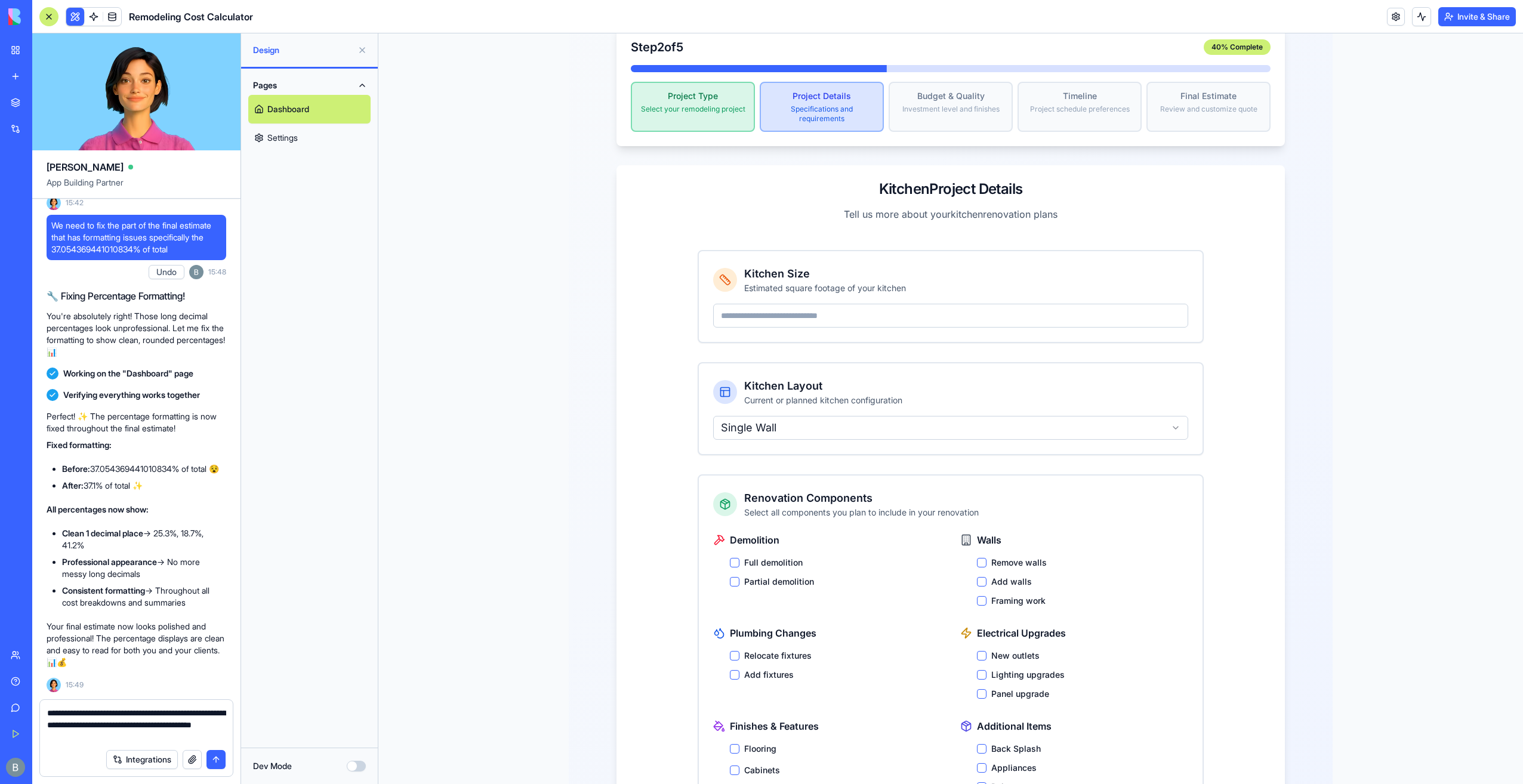
scroll to position [179, 0]
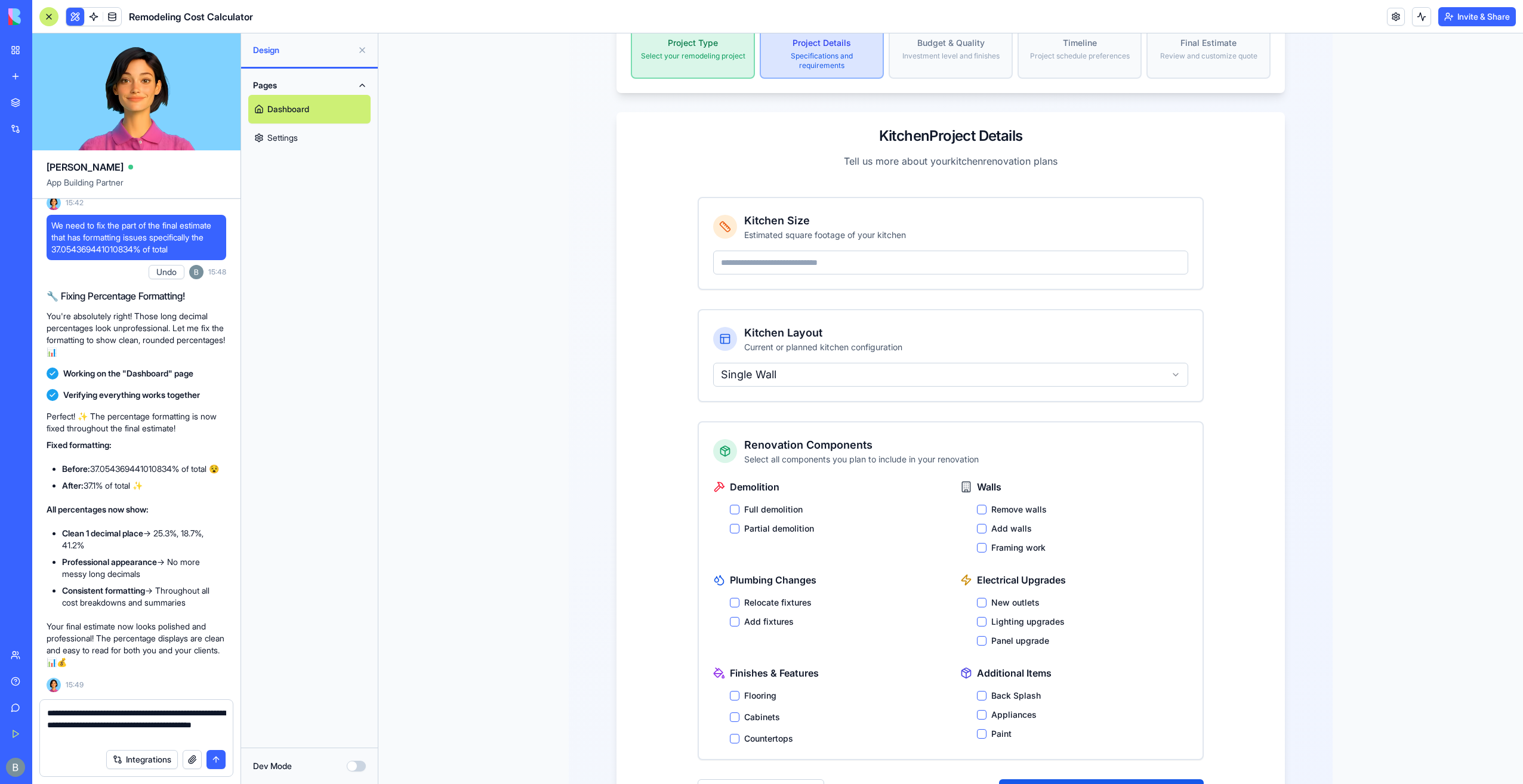
click at [767, 523] on label "Partial demolition" at bounding box center [778, 529] width 70 height 12
click at [739, 524] on button "Partial demolition" at bounding box center [734, 528] width 10 height 10
drag, startPoint x: 764, startPoint y: 625, endPoint x: 763, endPoint y: 603, distance: 22.0
click at [765, 612] on div "Plumbing Changes Relocate fixtures Add fixtures" at bounding box center [827, 609] width 228 height 74
click at [762, 596] on div "Relocate fixtures Add fixtures" at bounding box center [836, 612] width 211 height 31
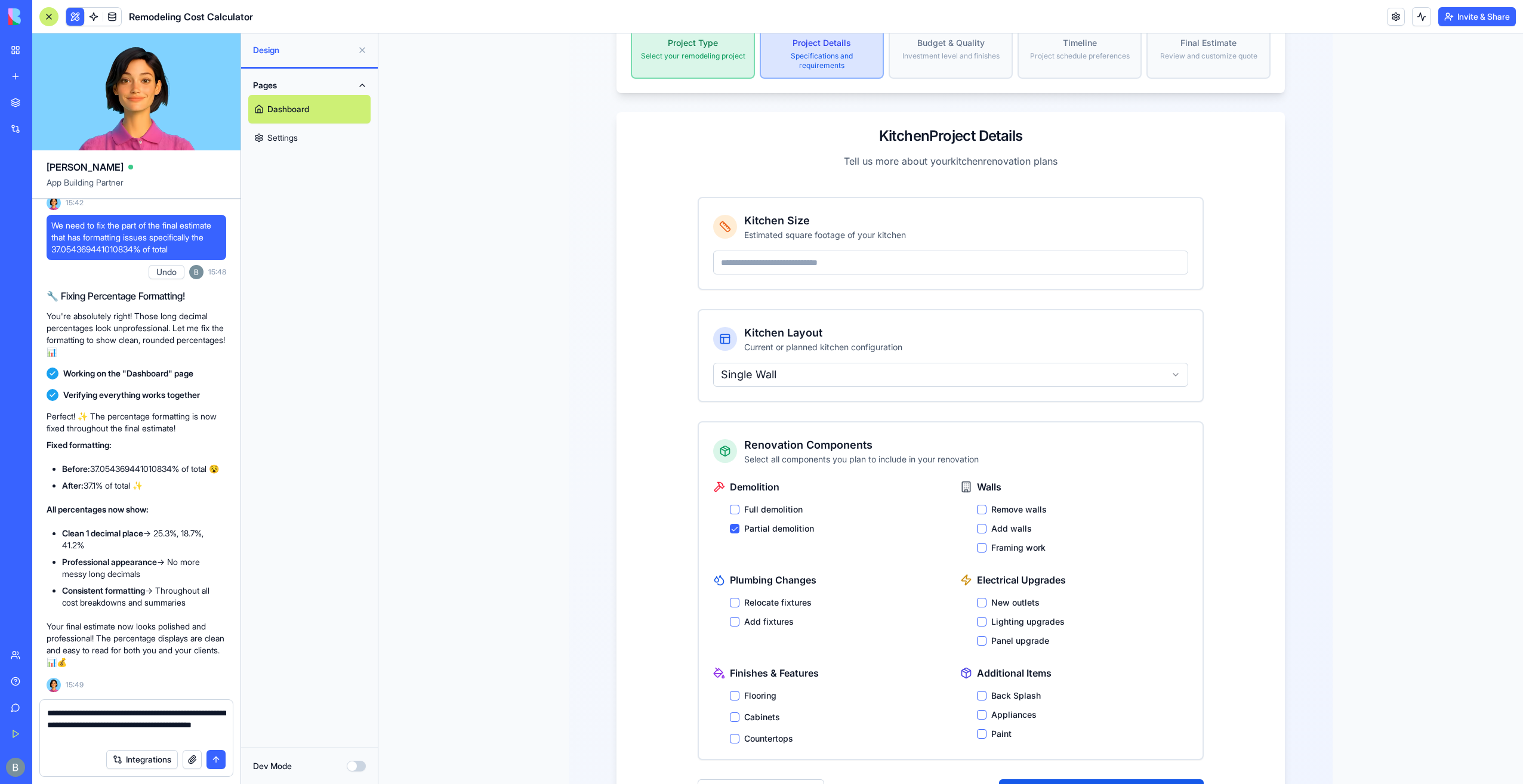
click at [760, 616] on label "Add fixtures" at bounding box center [769, 622] width 50 height 12
click at [739, 617] on button "Add fixtures" at bounding box center [734, 621] width 10 height 10
click at [750, 697] on div "Flooring Cabinets Countertops" at bounding box center [836, 717] width 211 height 55
click at [750, 711] on label "Cabinets" at bounding box center [762, 717] width 36 height 12
click at [739, 712] on button "Cabinets" at bounding box center [734, 717] width 10 height 10
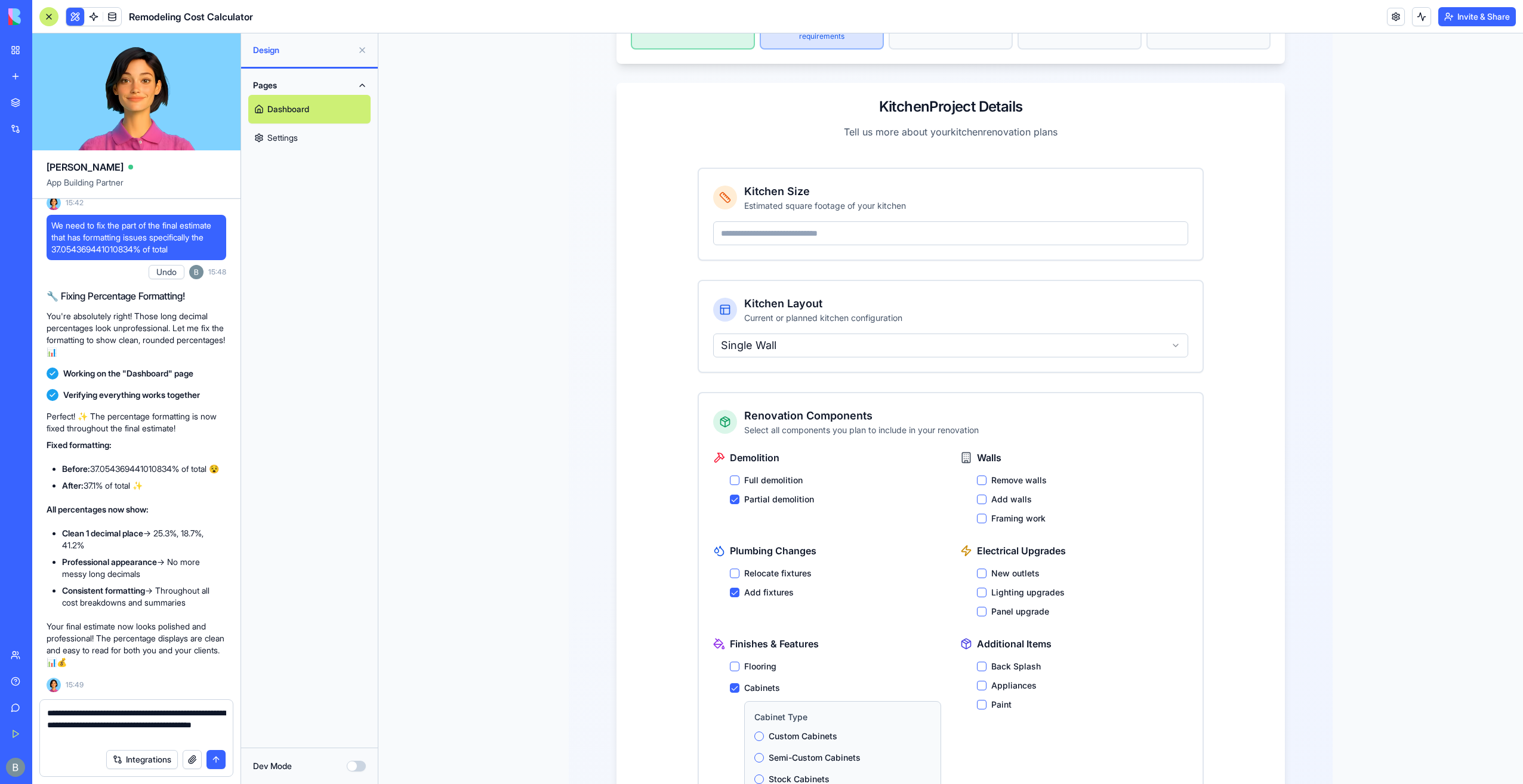
scroll to position [332, 0]
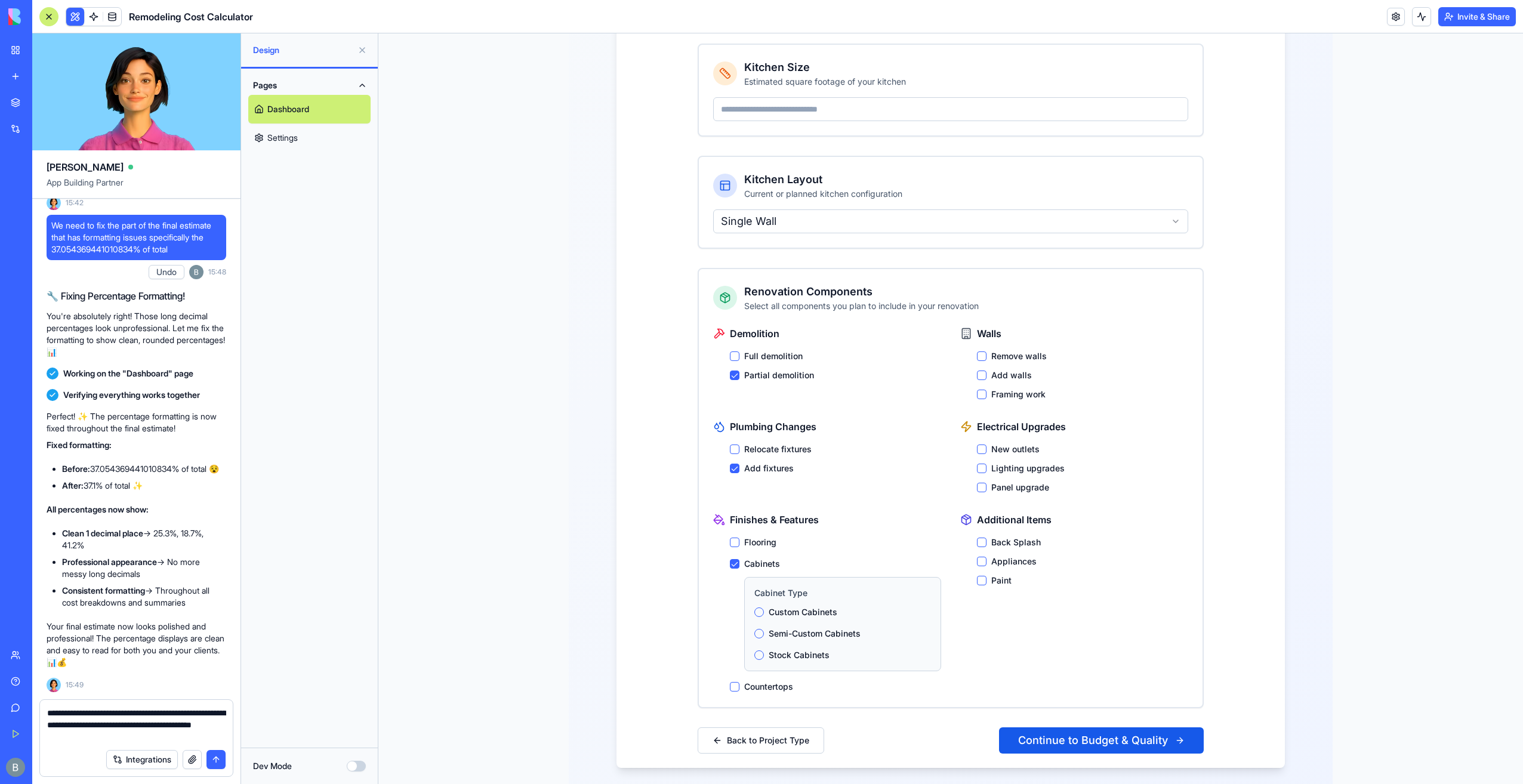
click at [803, 628] on label "Semi-Custom Cabinets" at bounding box center [814, 634] width 92 height 12
click at [764, 629] on button "Semi-Custom Cabinets" at bounding box center [759, 633] width 10 height 10
click at [1087, 728] on button "Continue to Budget & Quality" at bounding box center [1101, 741] width 205 height 26
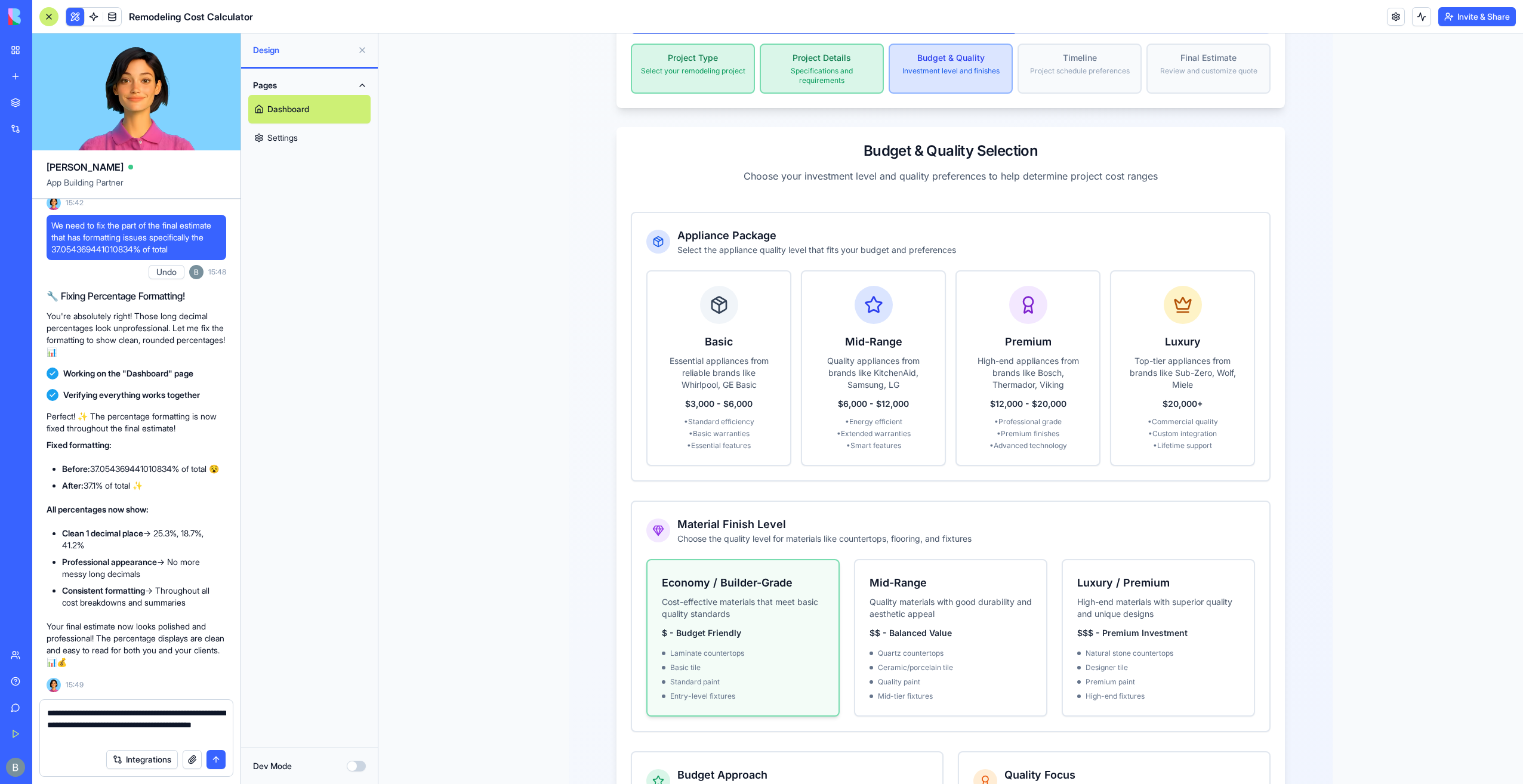
scroll to position [153, 0]
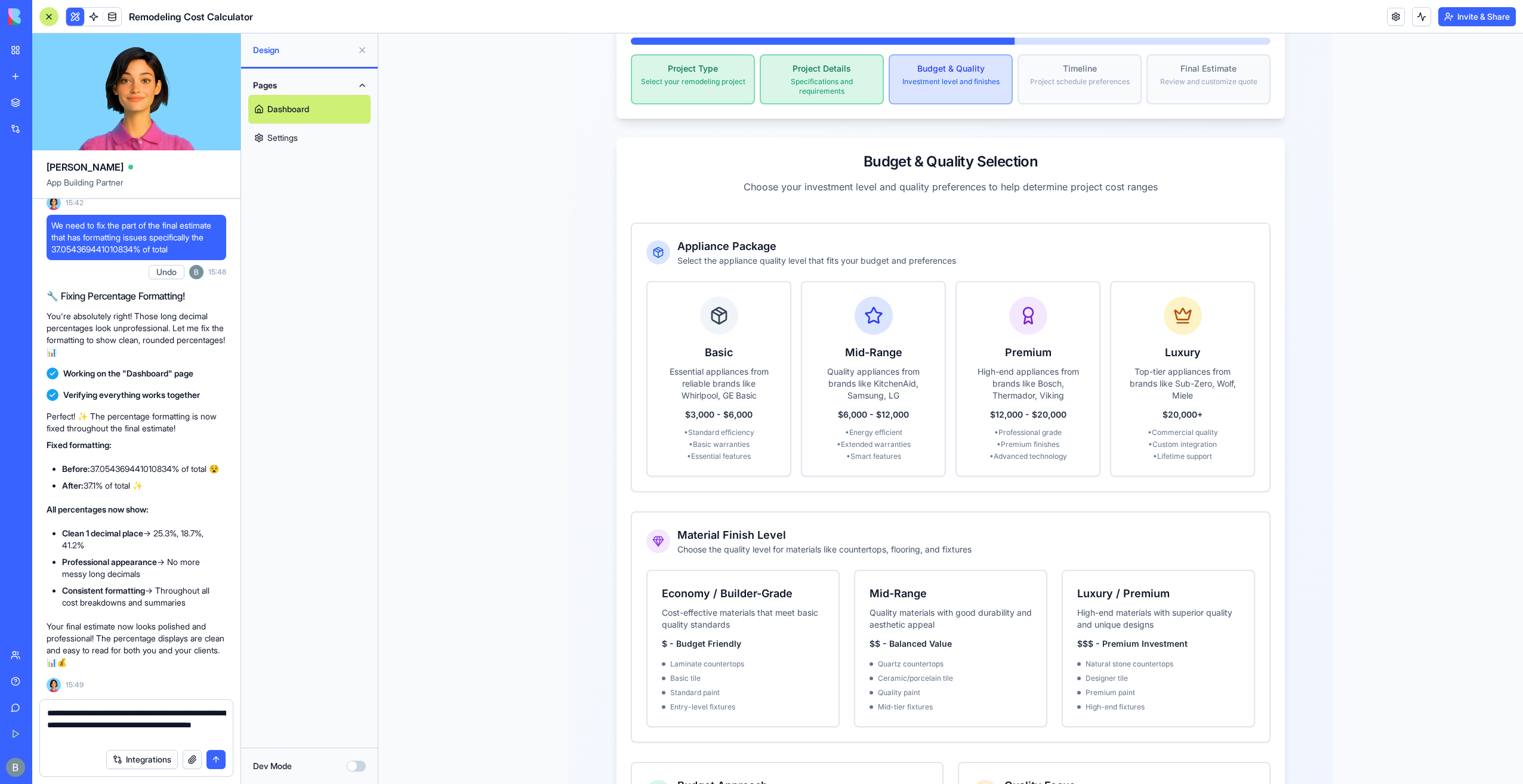
click at [158, 728] on textarea "**********" at bounding box center [136, 725] width 179 height 36
click at [145, 737] on textarea "**********" at bounding box center [136, 725] width 179 height 36
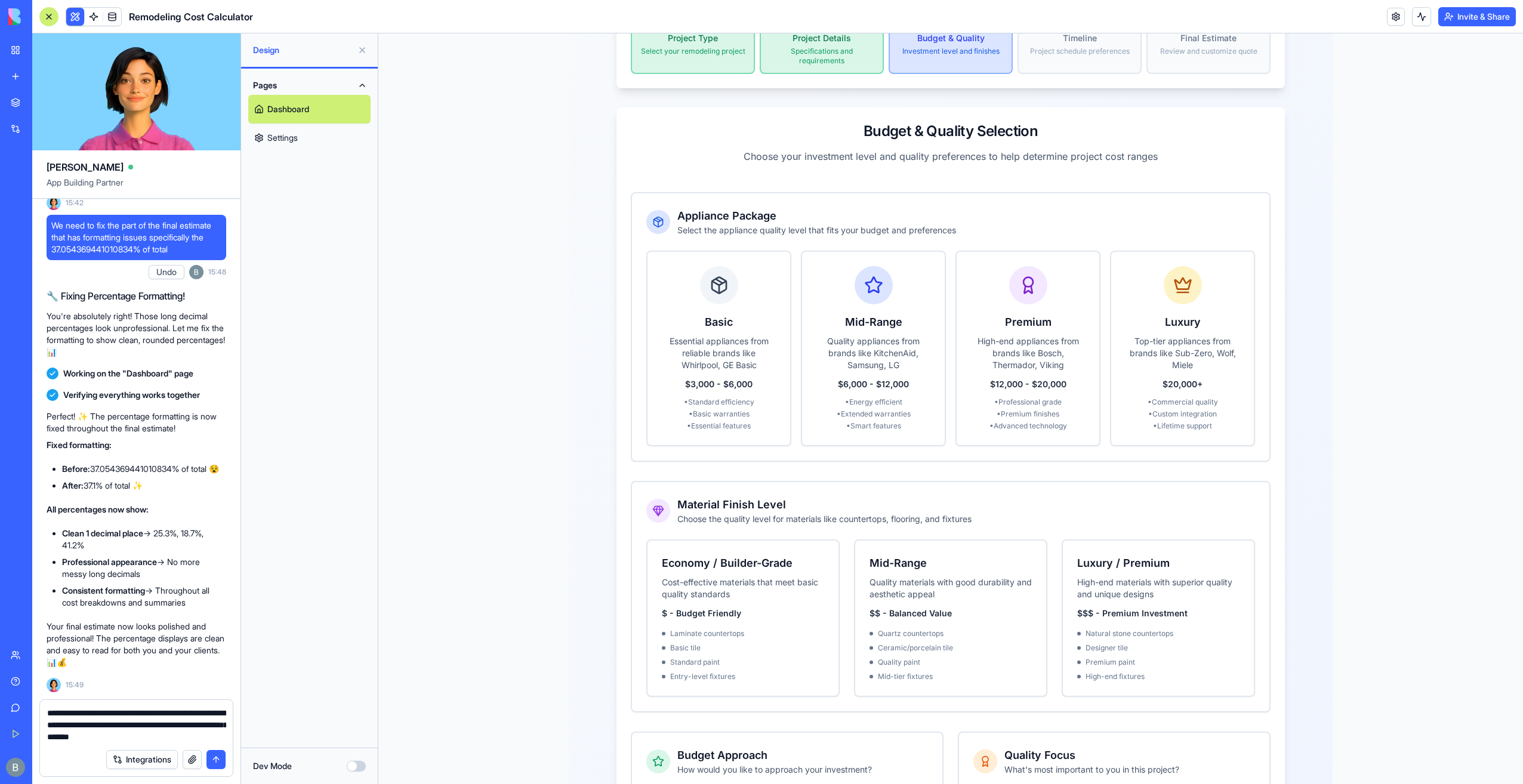
scroll to position [332, 0]
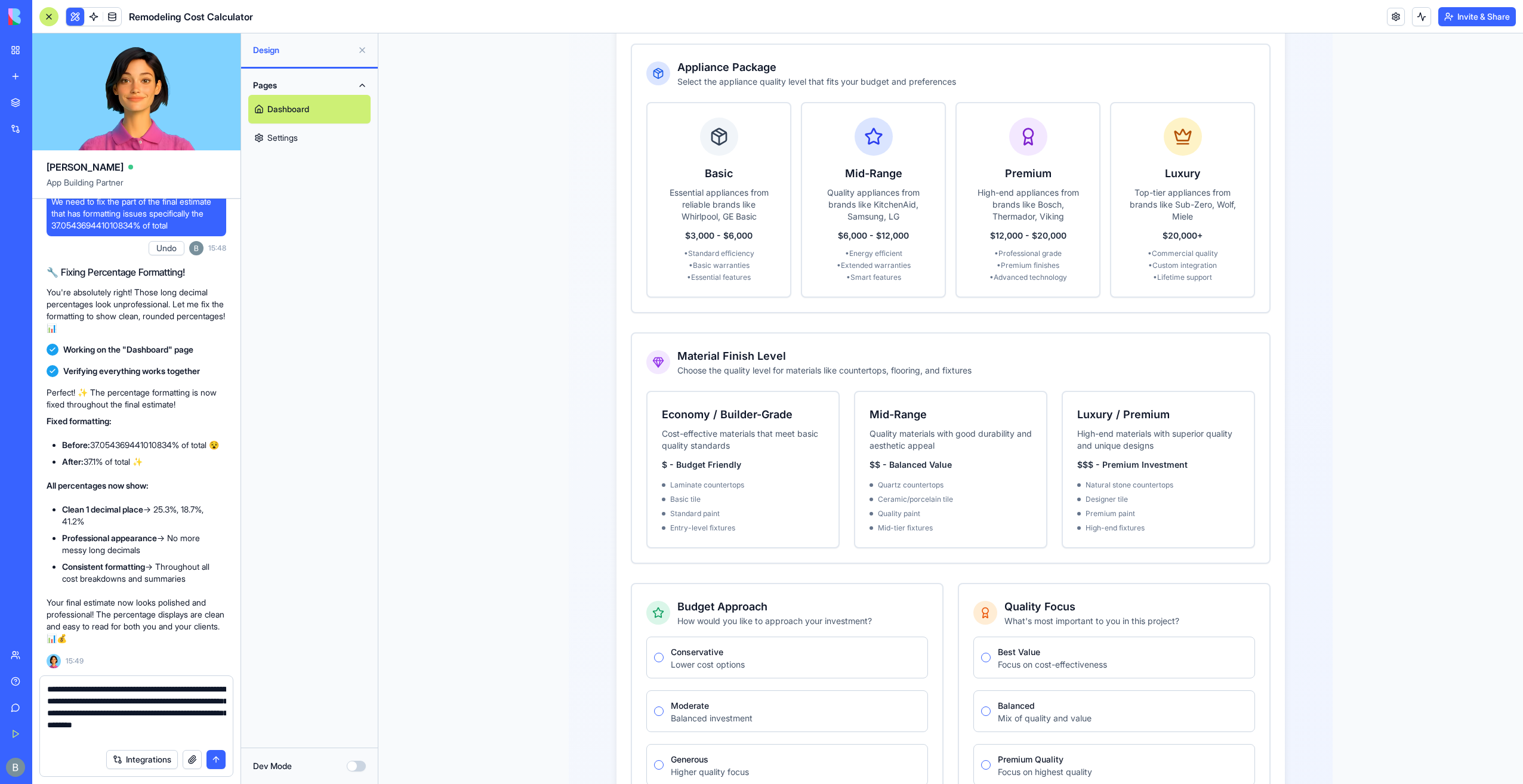
type textarea "**********"
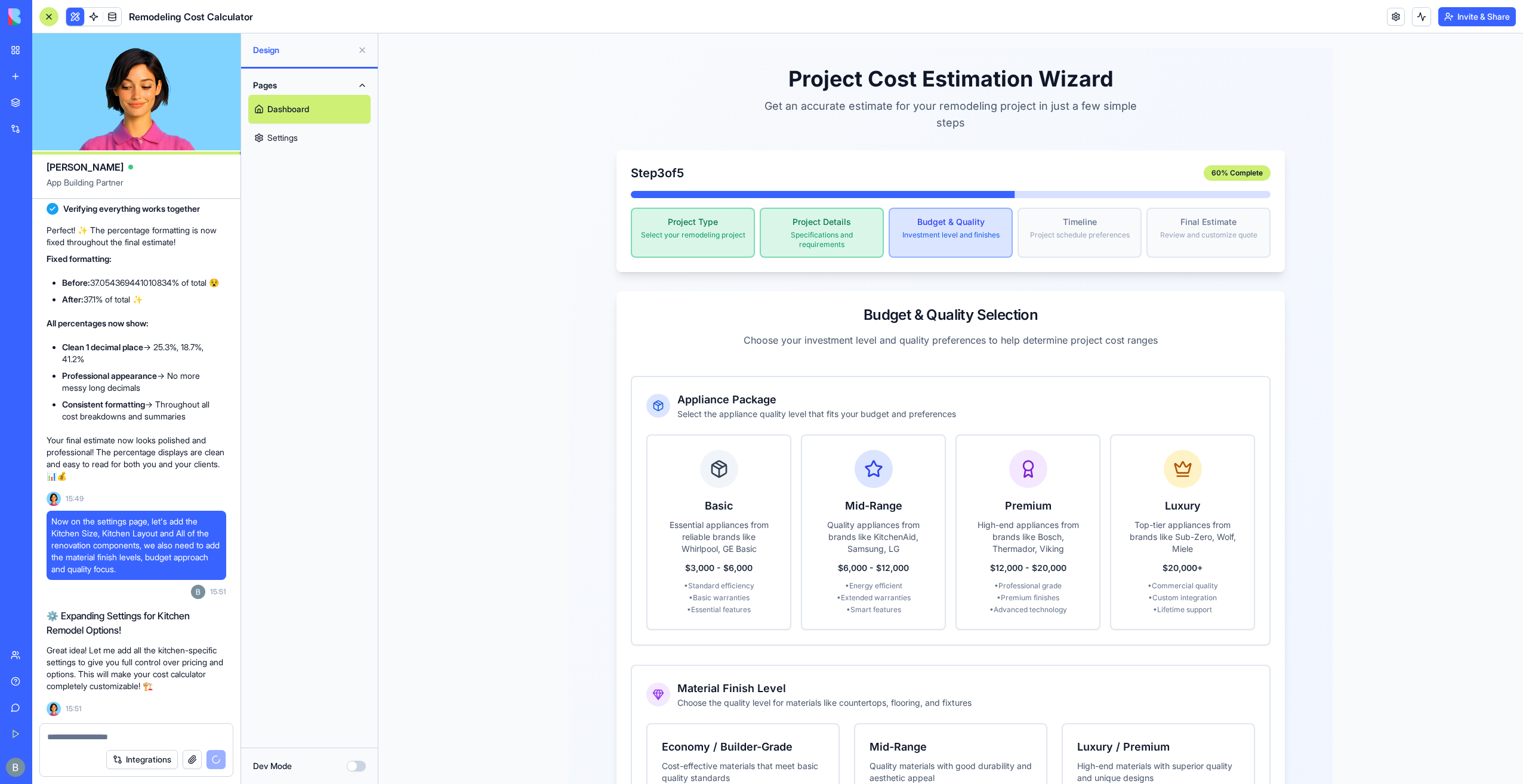
scroll to position [9847, 0]
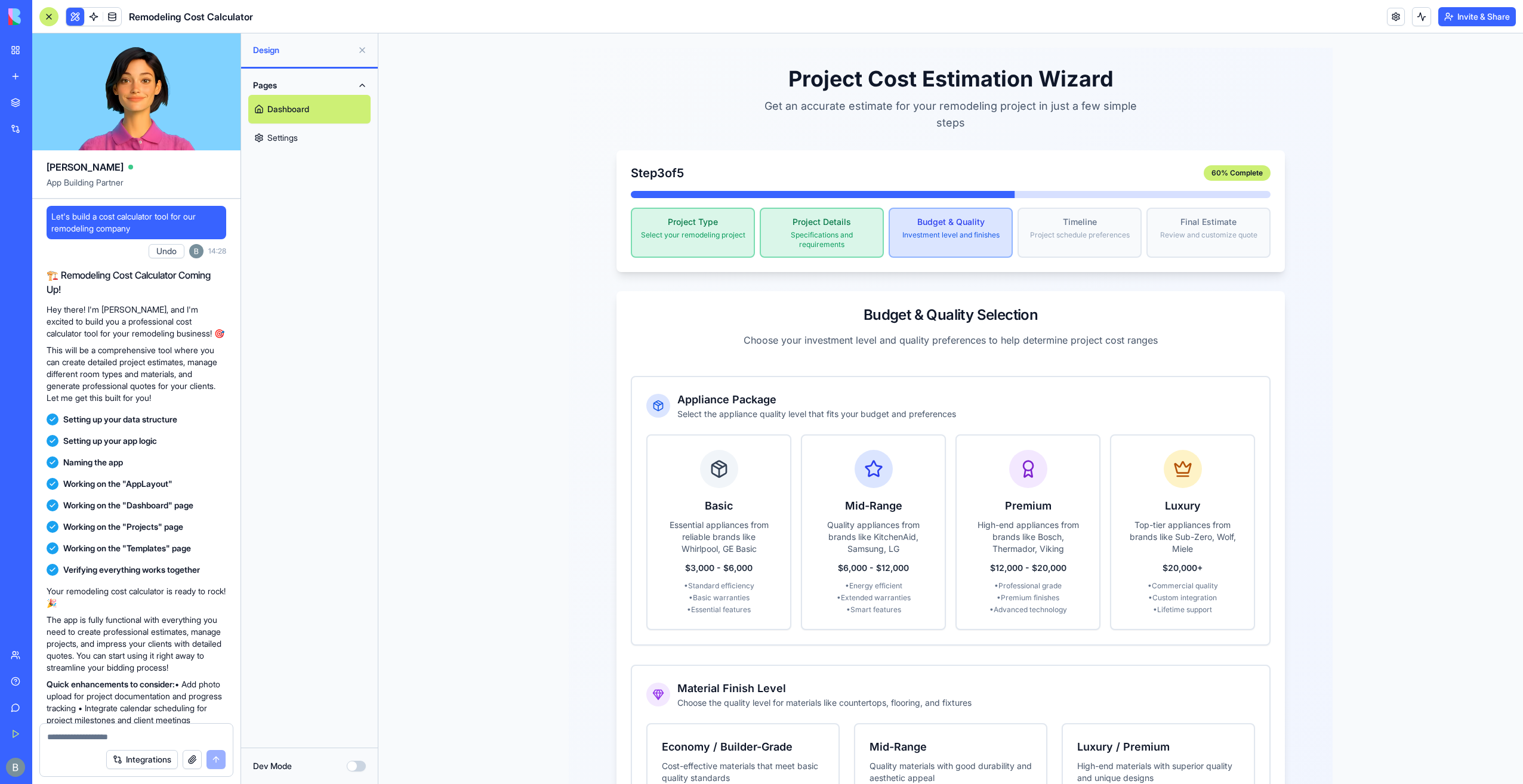
scroll to position [9847, 0]
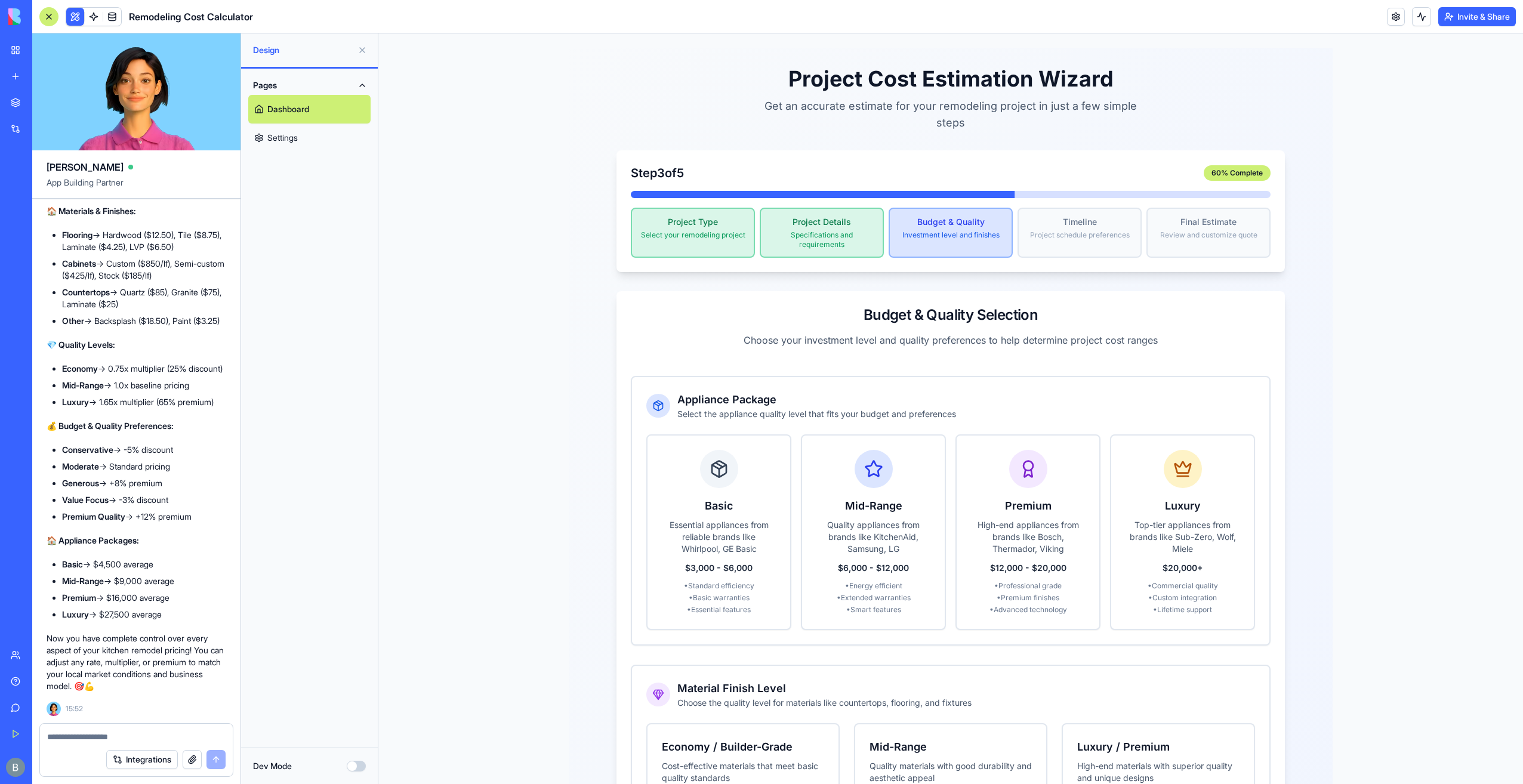
click at [294, 136] on link "Settings" at bounding box center [309, 137] width 123 height 29
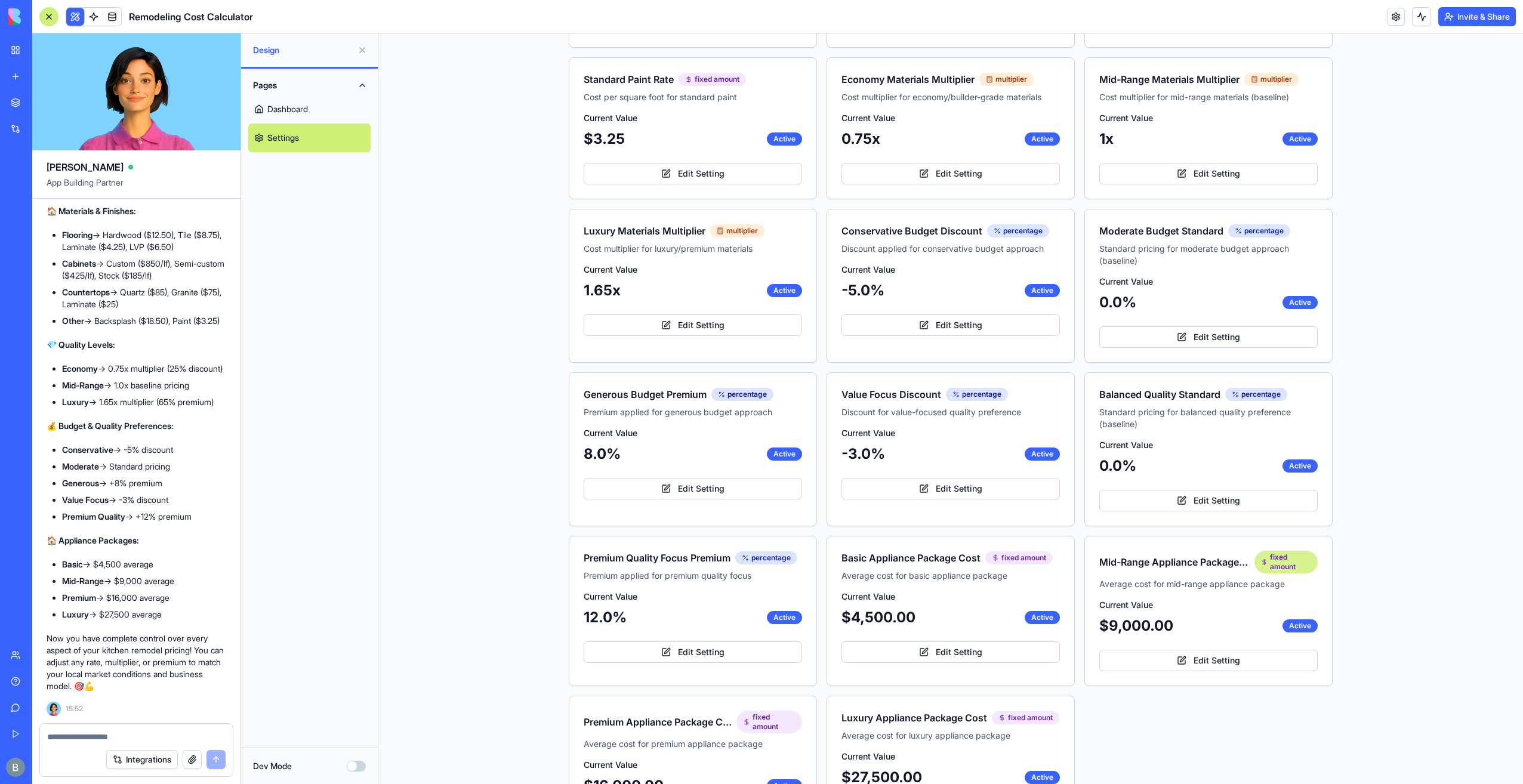
scroll to position [1698, 0]
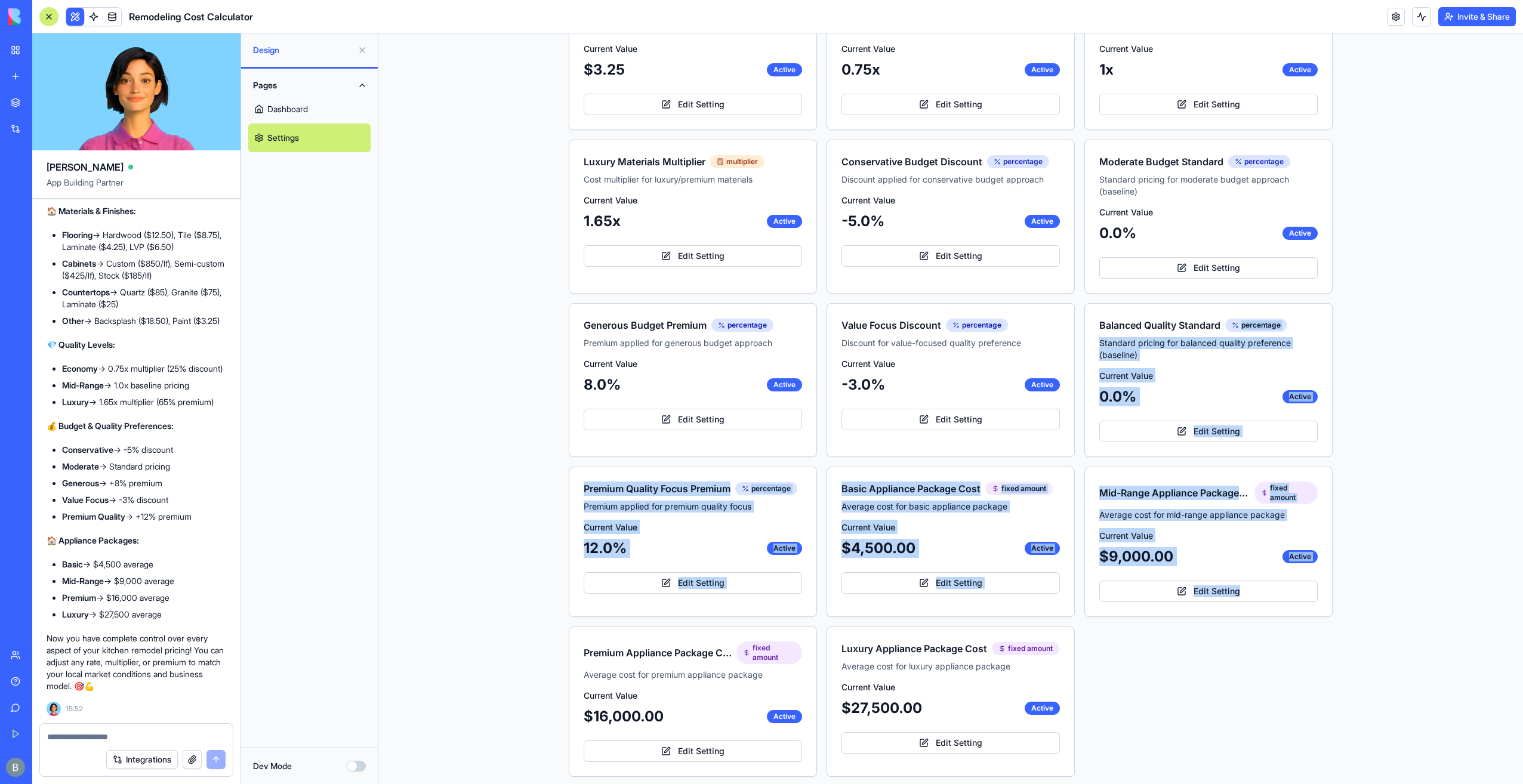
drag, startPoint x: 1512, startPoint y: 604, endPoint x: 1493, endPoint y: 342, distance: 262.7
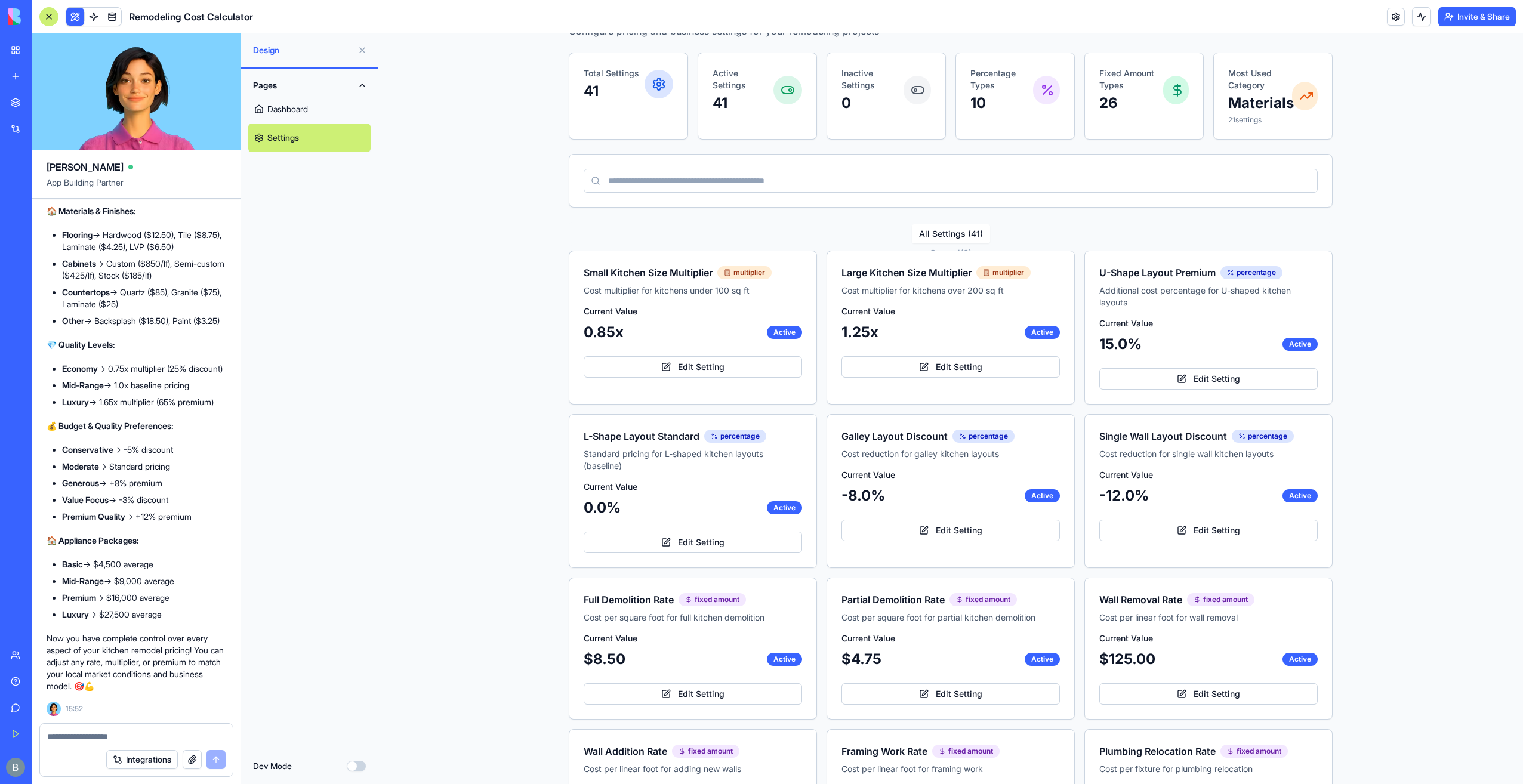
scroll to position [0, 0]
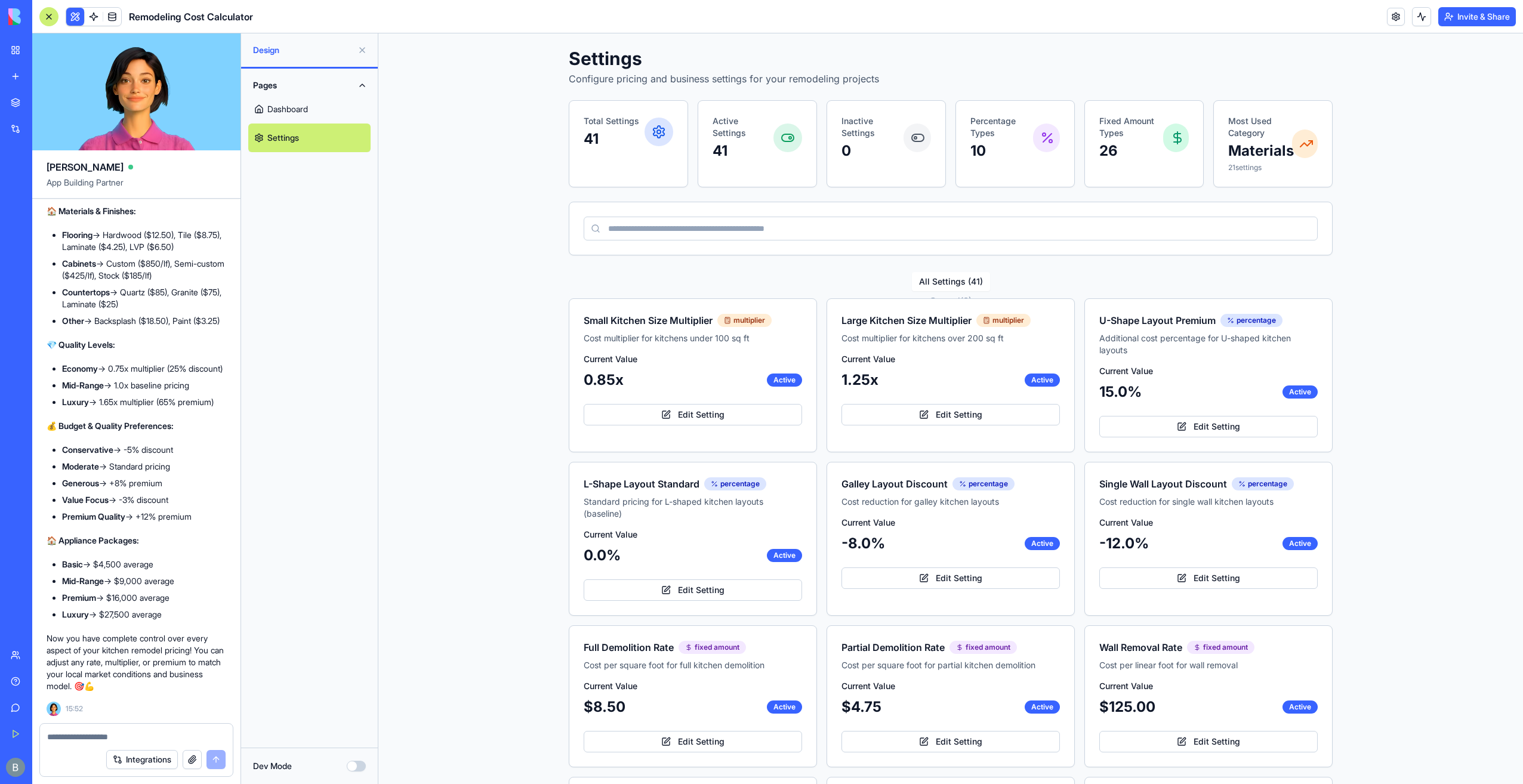
click at [120, 740] on textarea at bounding box center [136, 737] width 178 height 12
paste textarea "*"
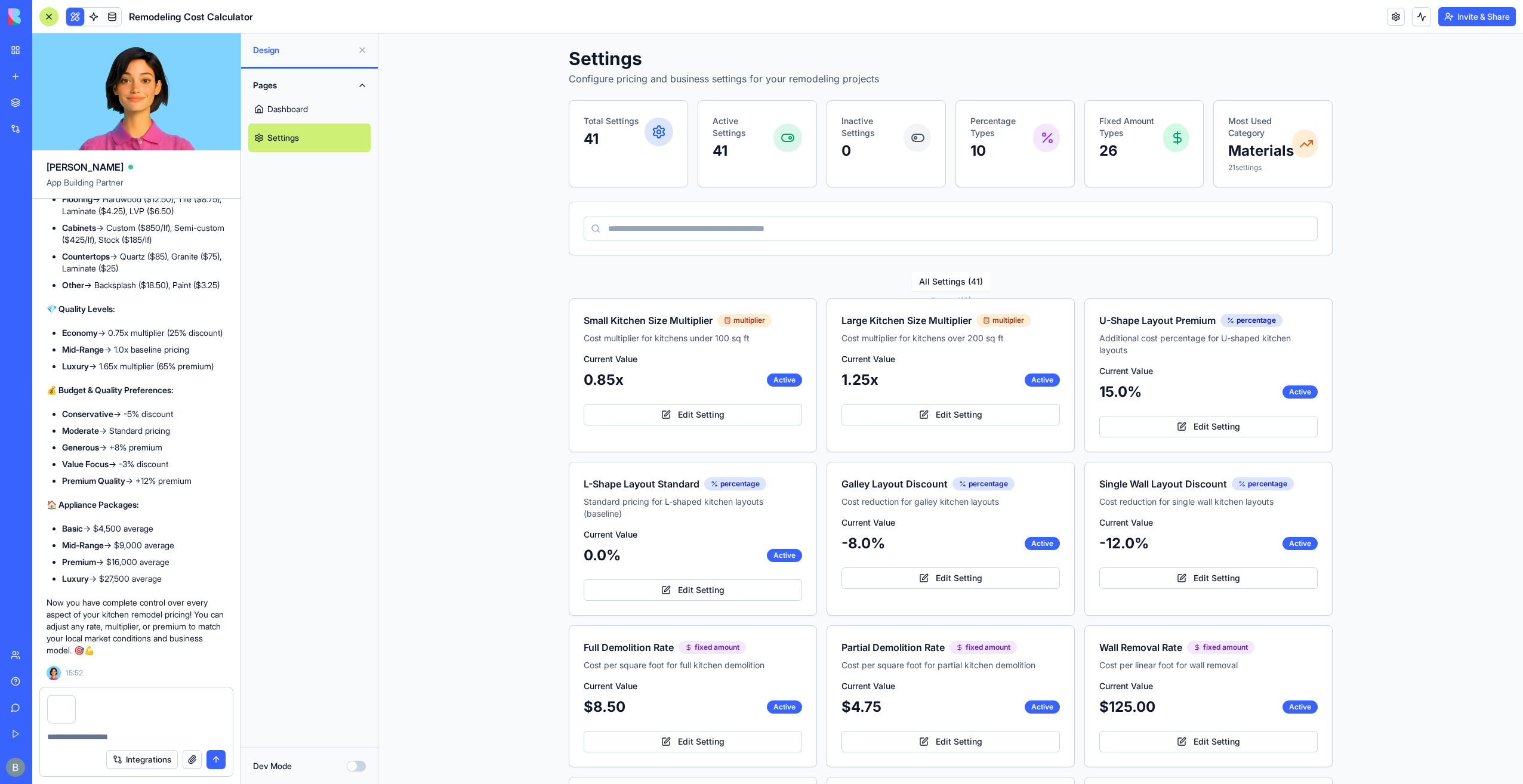
type textarea "*"
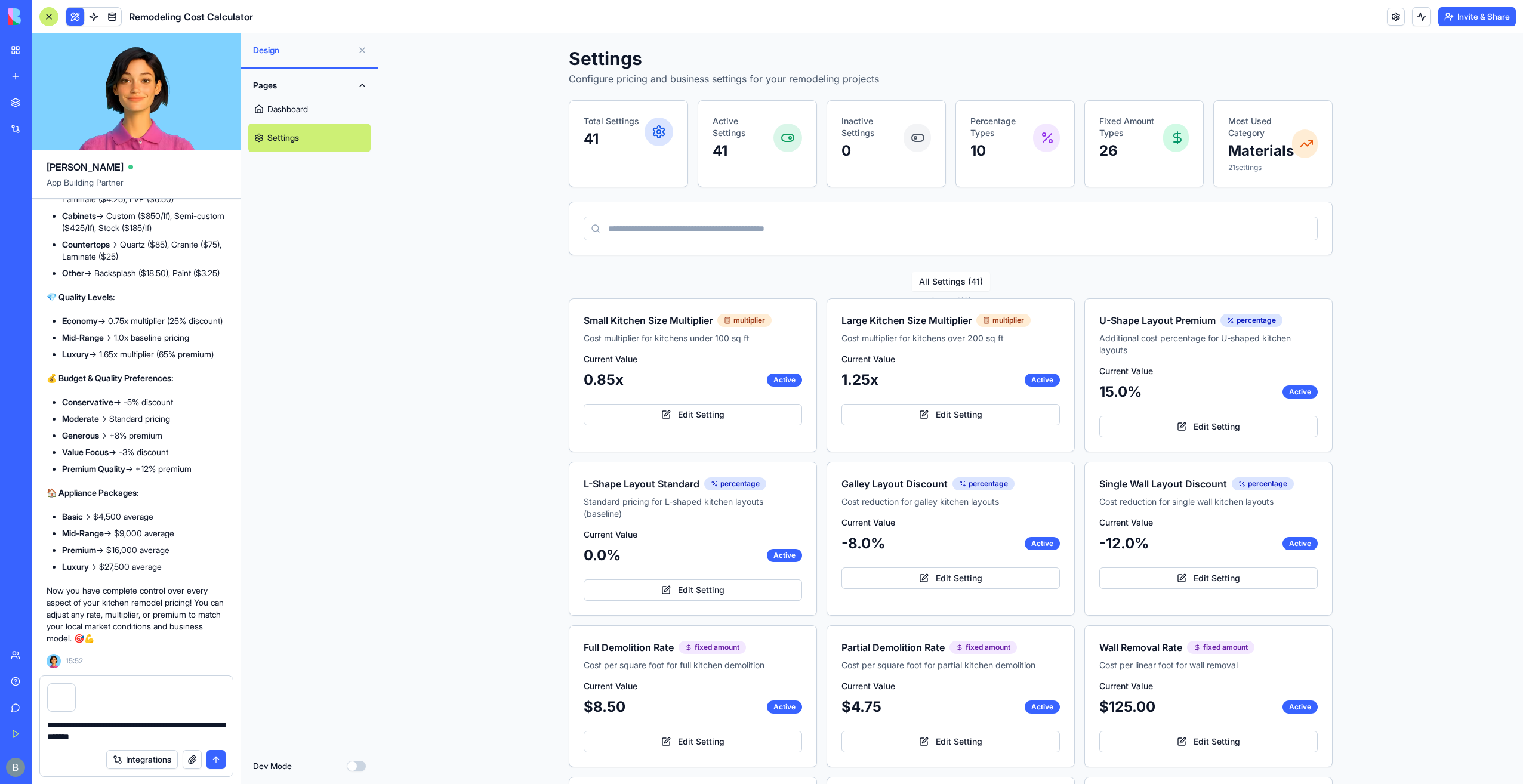
type textarea "**********"
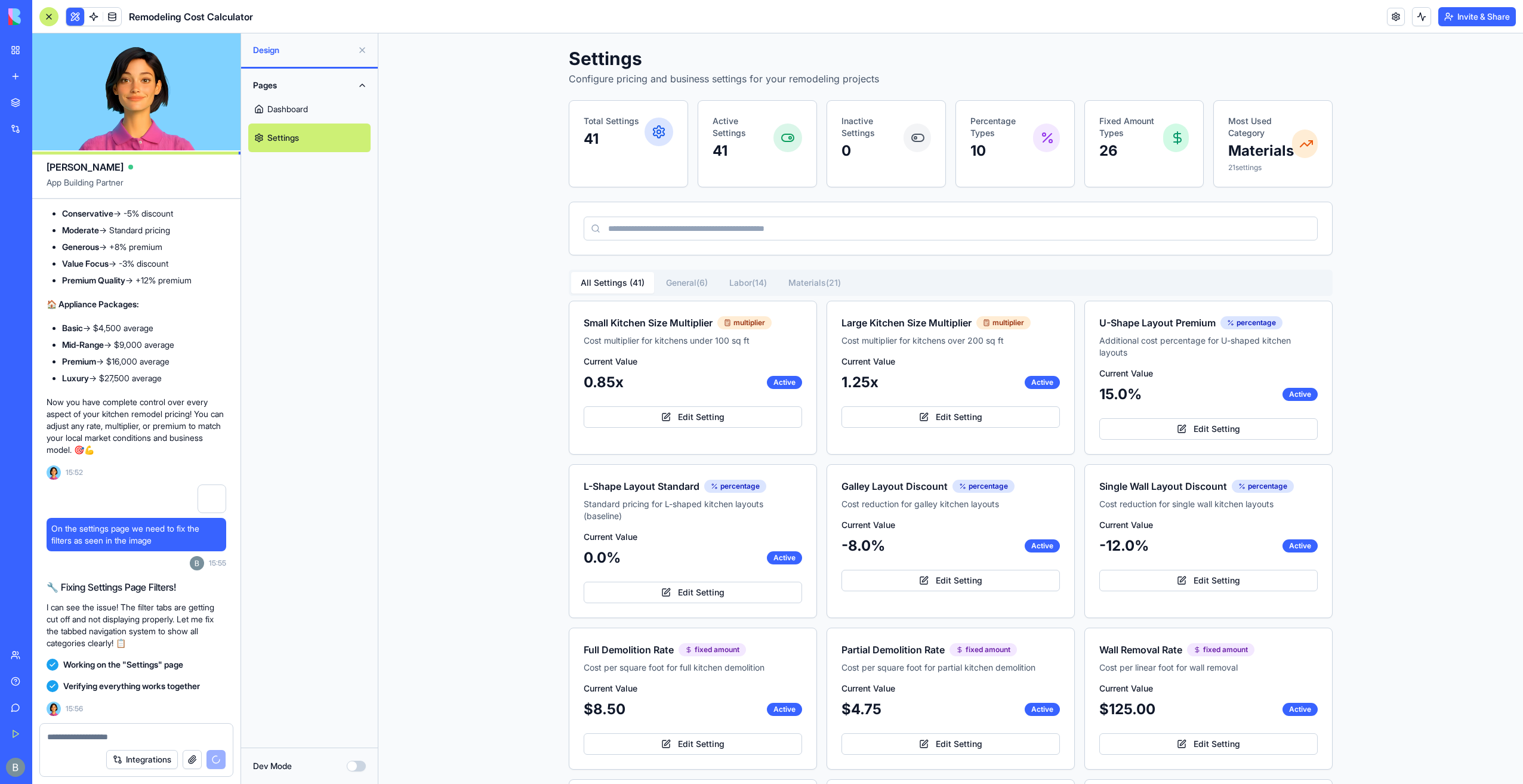
scroll to position [10591, 0]
